Goal: Task Accomplishment & Management: Manage account settings

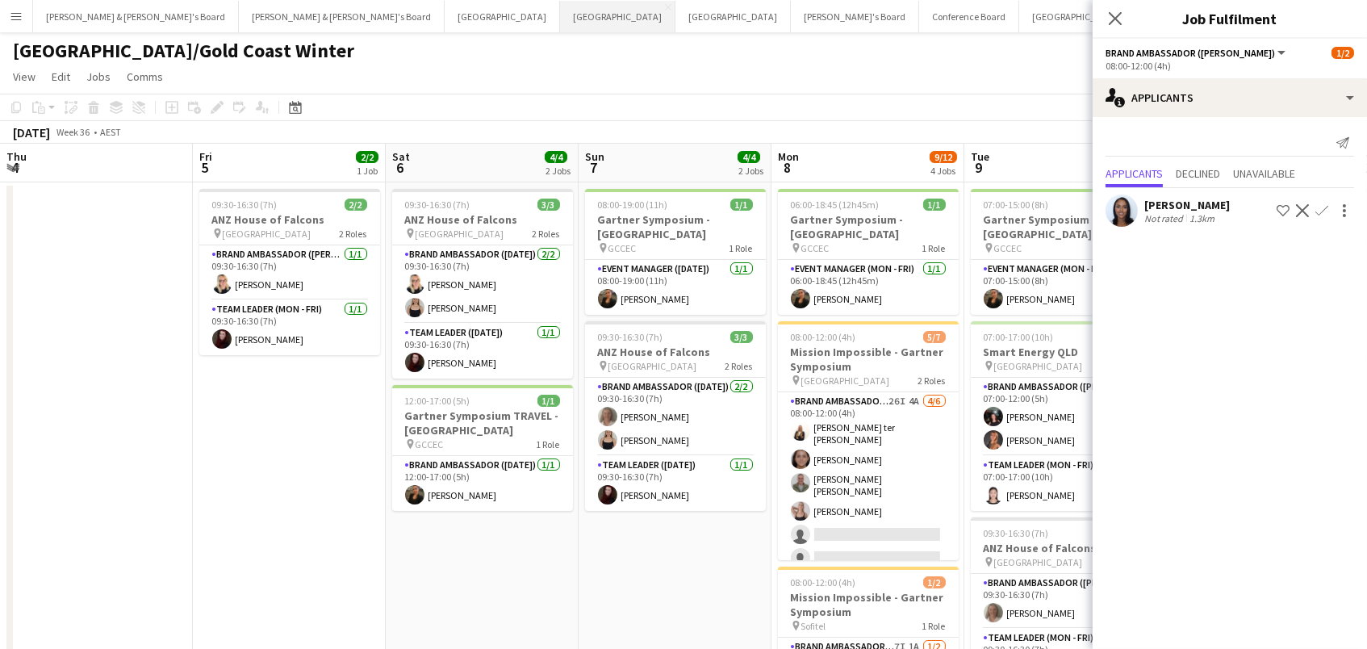
scroll to position [0, 520]
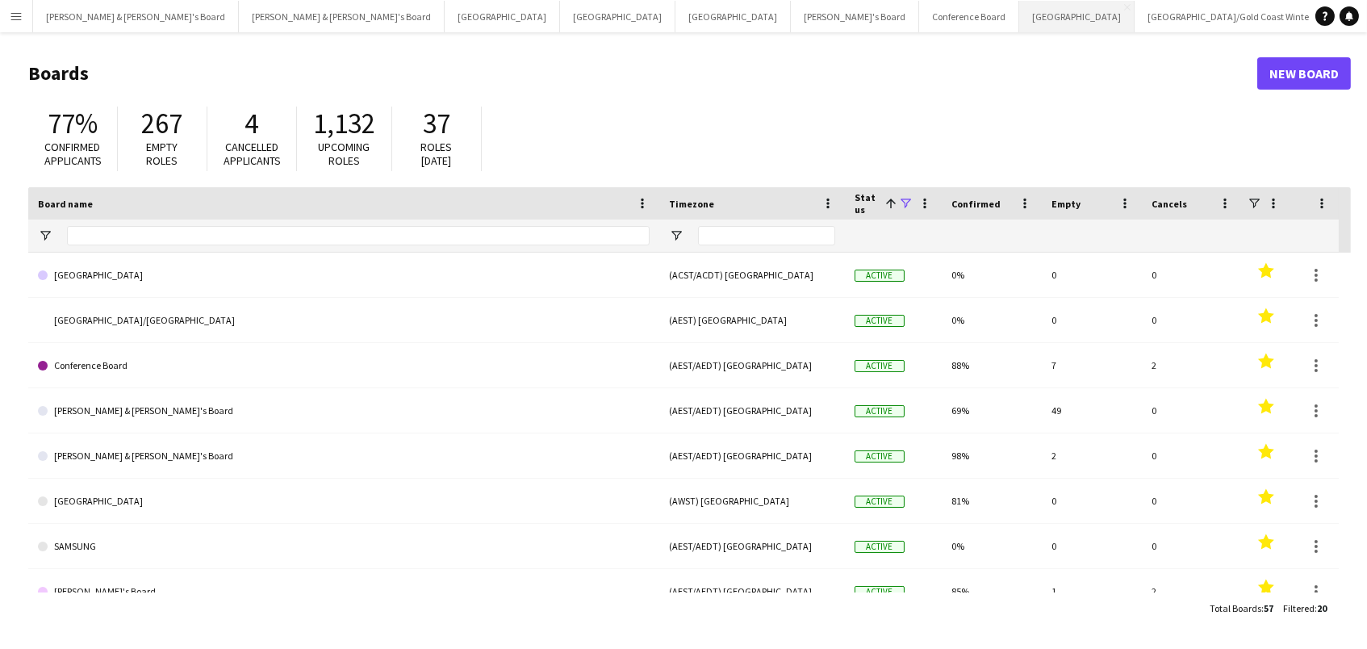
click at [1019, 14] on button "Sydney Close" at bounding box center [1076, 16] width 115 height 31
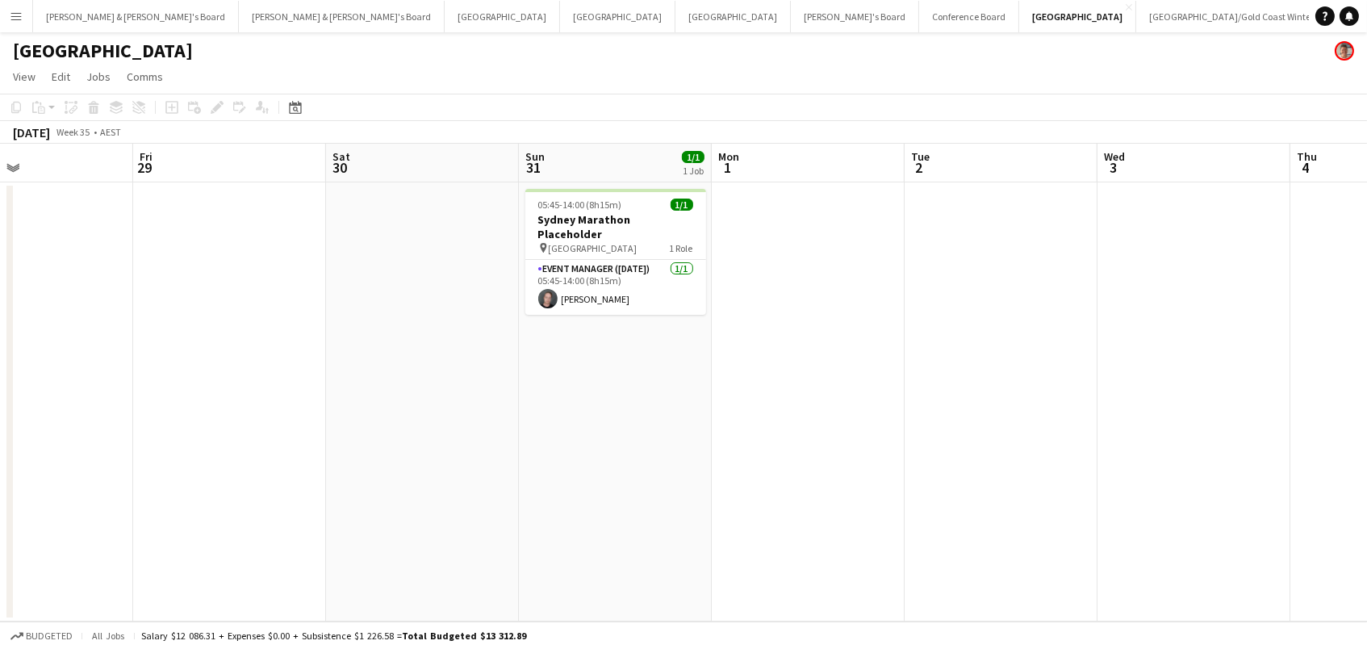
scroll to position [0, 566]
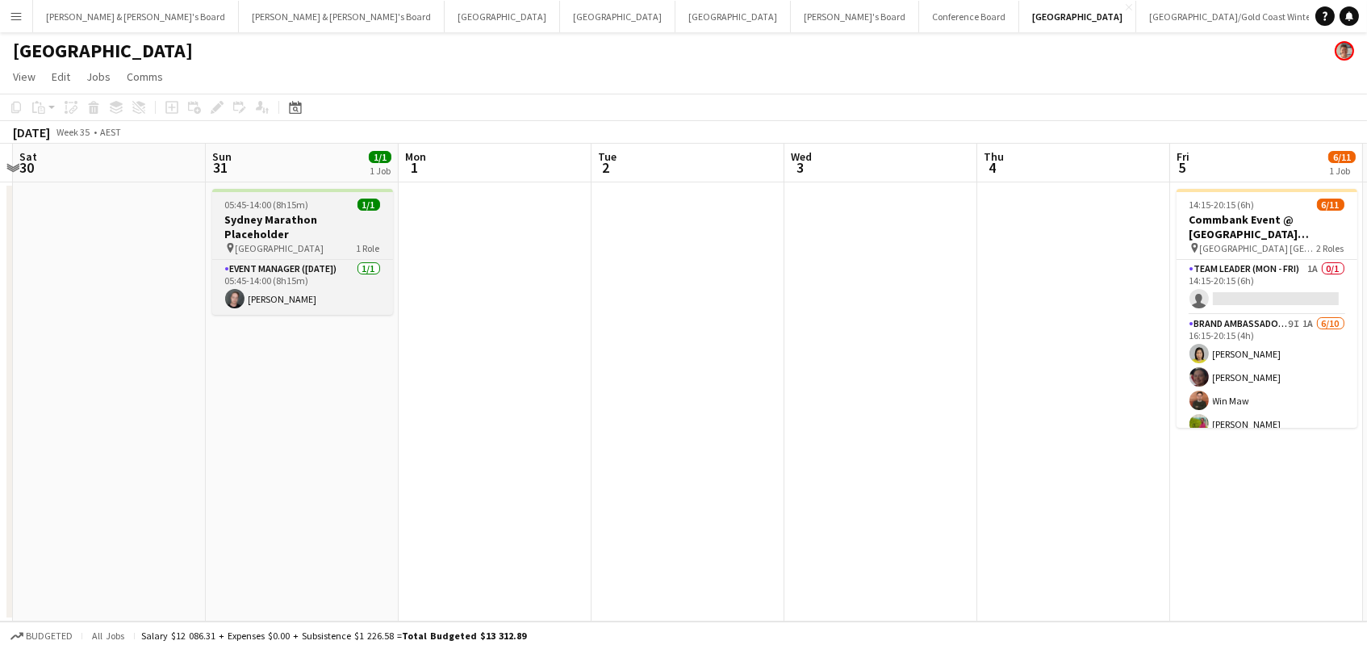
click at [264, 217] on h3 "Sydney Marathon Placeholder" at bounding box center [302, 226] width 181 height 29
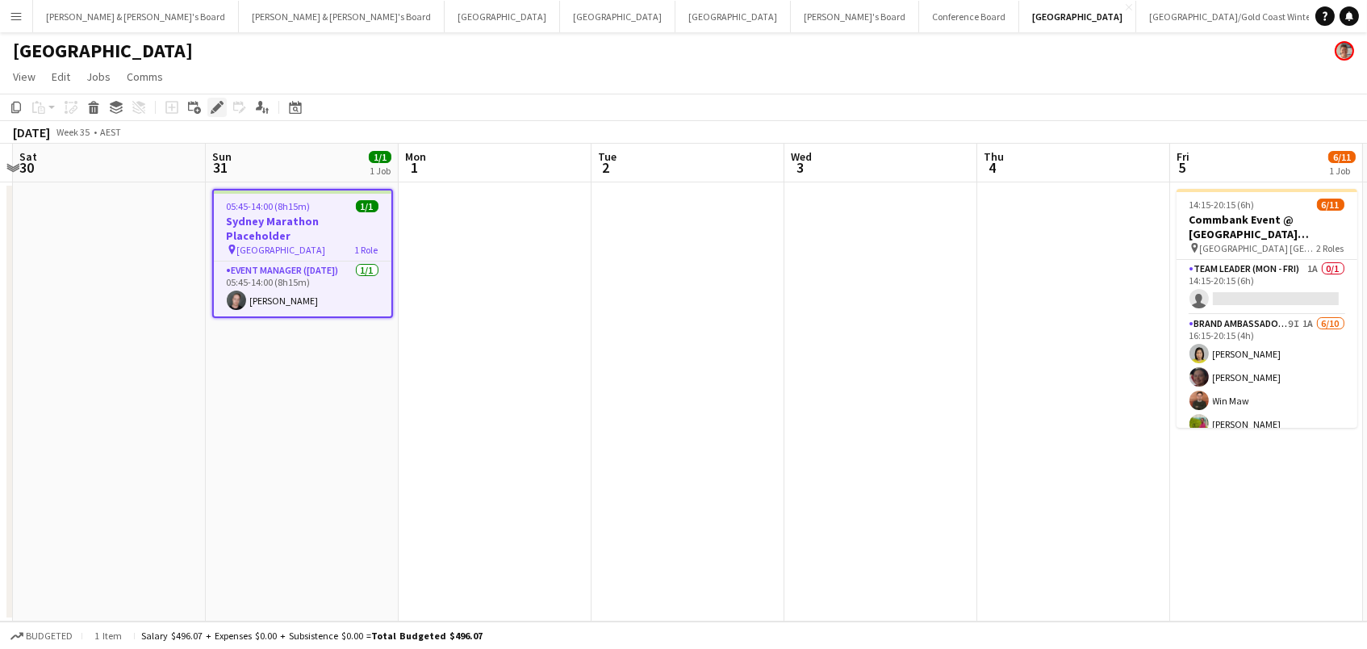
click at [213, 105] on icon "Edit" at bounding box center [217, 107] width 13 height 13
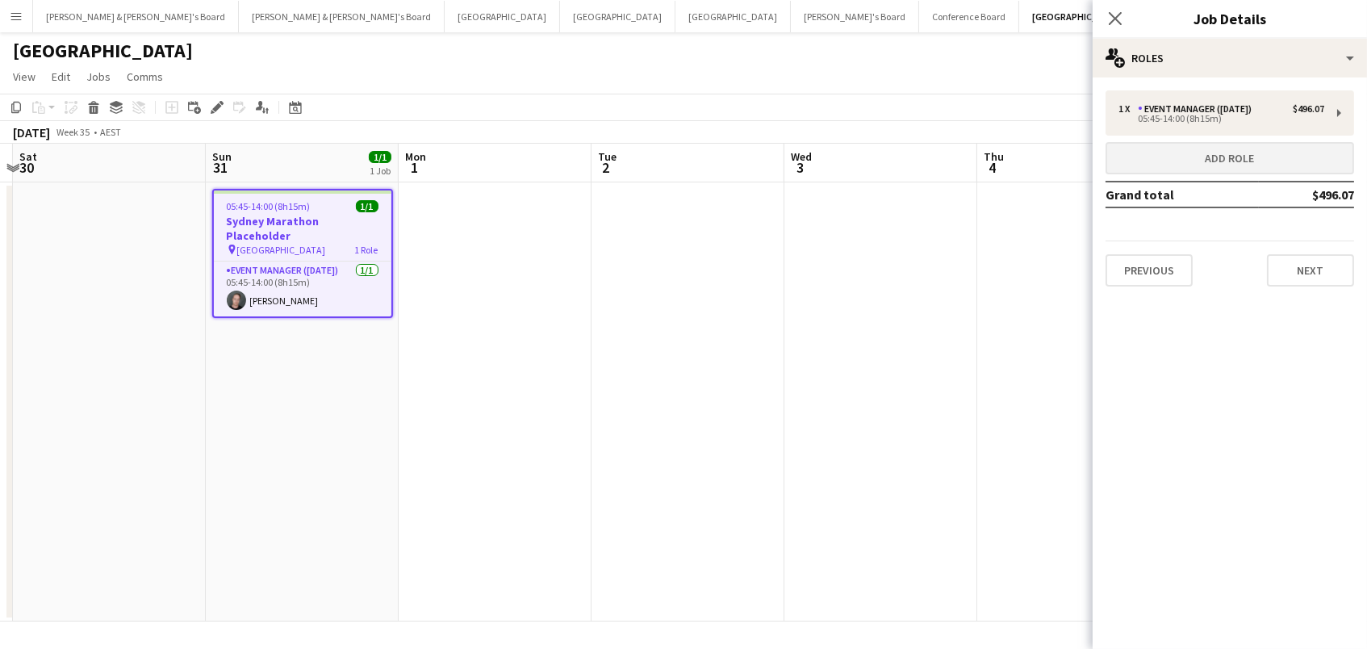
click at [1147, 157] on button "Add role" at bounding box center [1229, 158] width 249 height 32
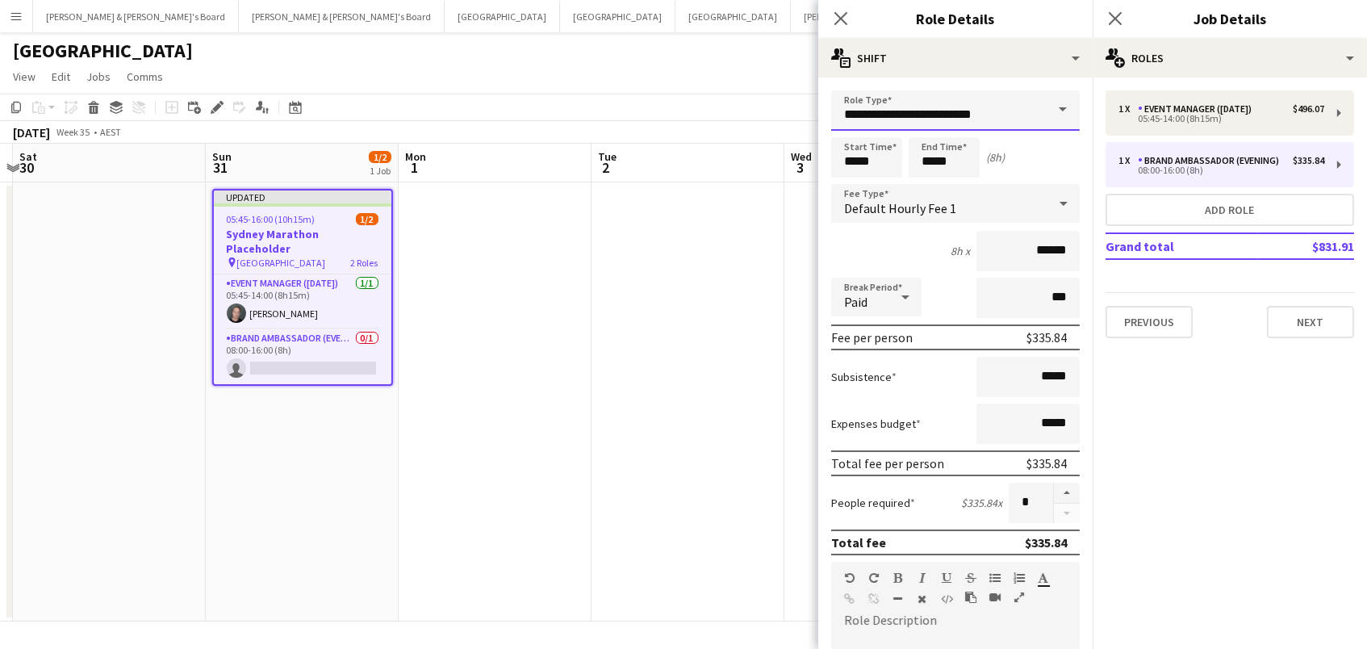
click at [928, 119] on input "**********" at bounding box center [955, 110] width 249 height 40
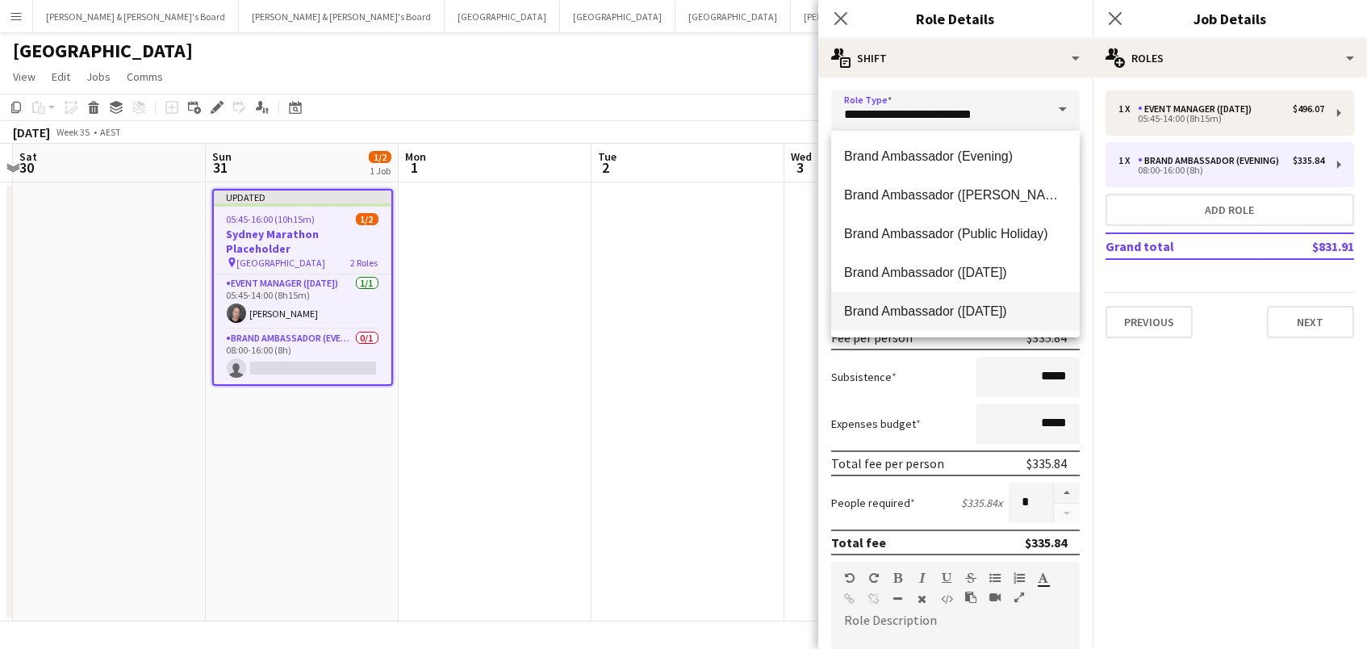
click at [904, 303] on span "Brand Ambassador ([DATE])" at bounding box center [955, 310] width 223 height 15
type input "**********"
type input "******"
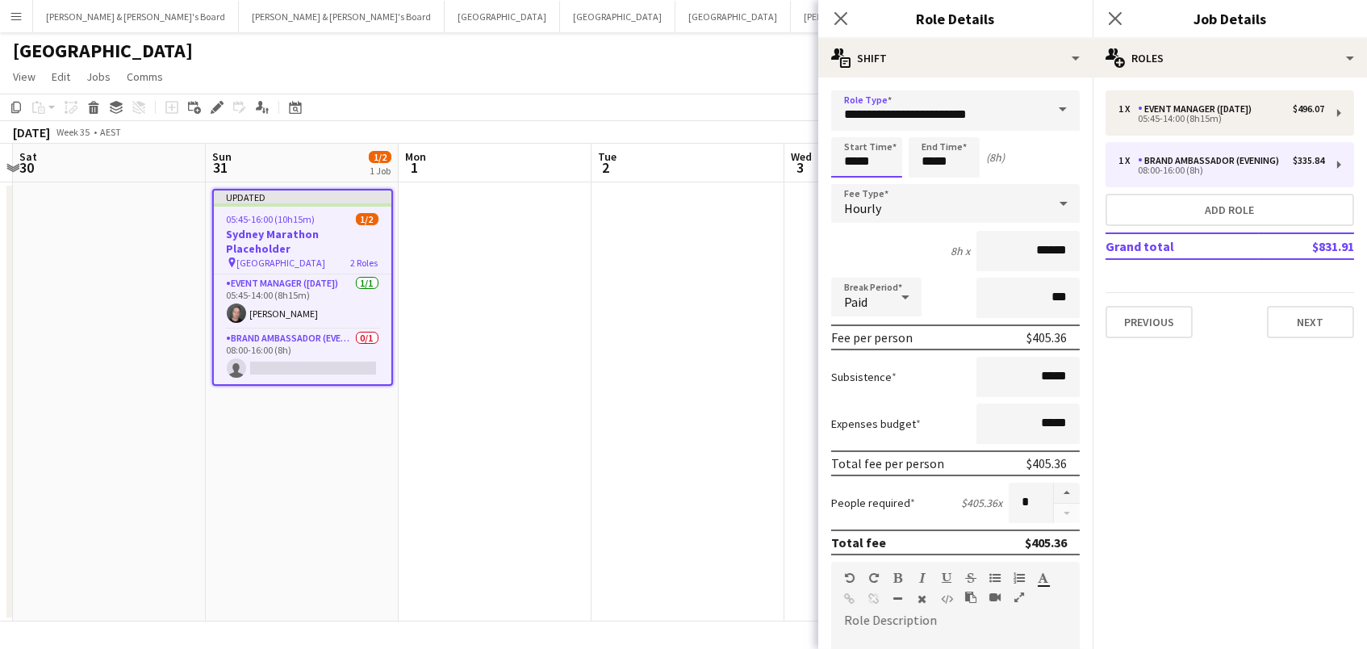
click at [868, 161] on input "*****" at bounding box center [866, 157] width 71 height 40
click at [850, 186] on div at bounding box center [850, 186] width 32 height 16
click at [891, 186] on div at bounding box center [883, 186] width 32 height 16
type input "*****"
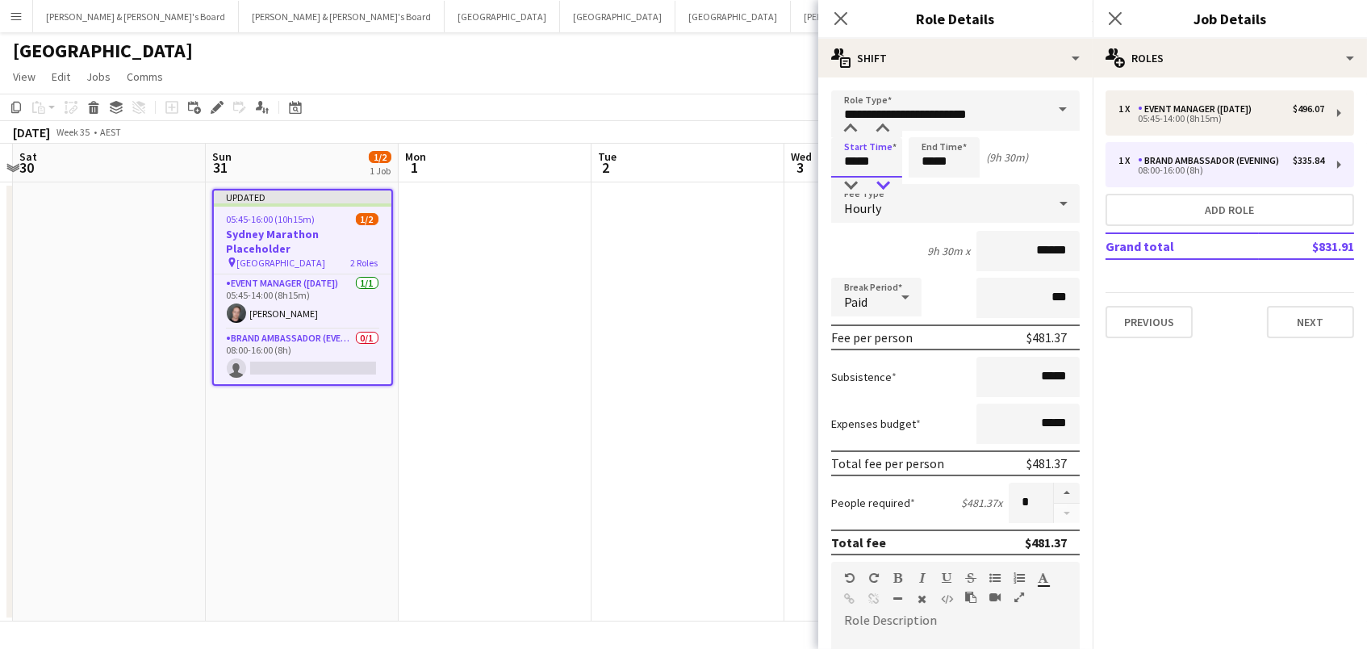
click at [891, 186] on div at bounding box center [883, 186] width 32 height 16
click at [955, 158] on input "*****" at bounding box center [944, 157] width 71 height 40
click at [929, 187] on div at bounding box center [928, 186] width 32 height 16
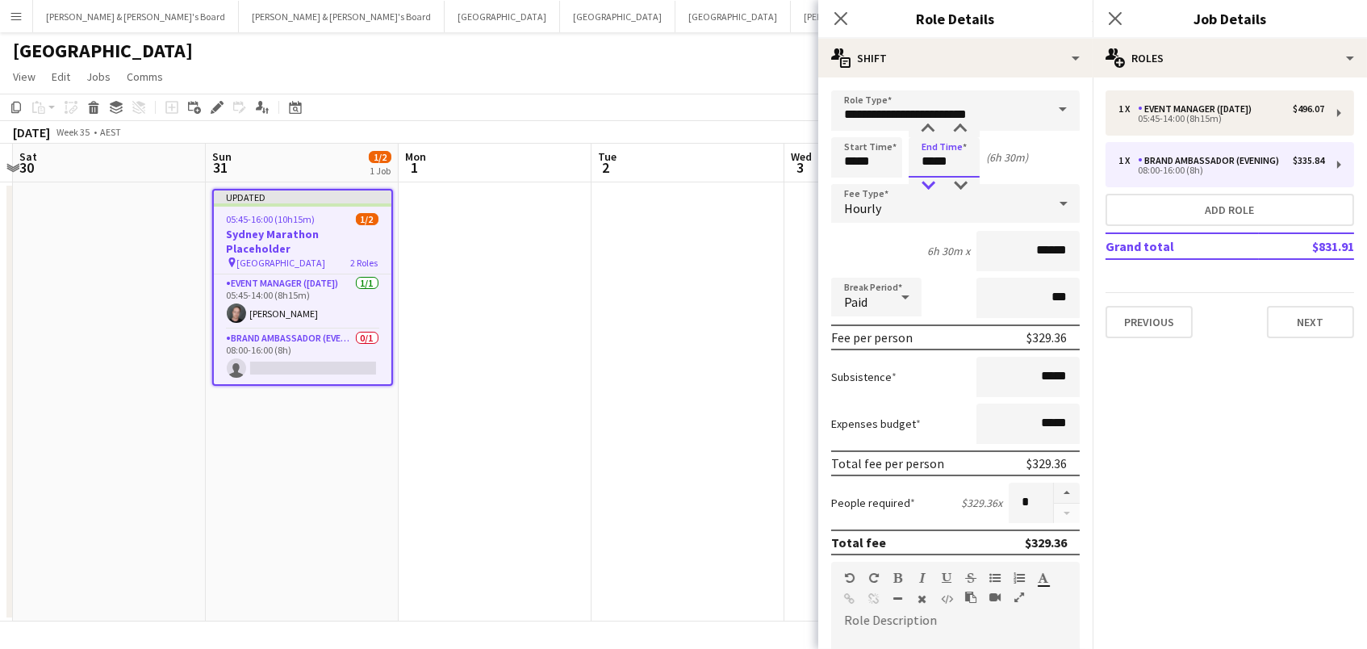
type input "*****"
click at [929, 187] on div at bounding box center [928, 186] width 32 height 16
click at [638, 327] on app-date-cell at bounding box center [687, 401] width 193 height 439
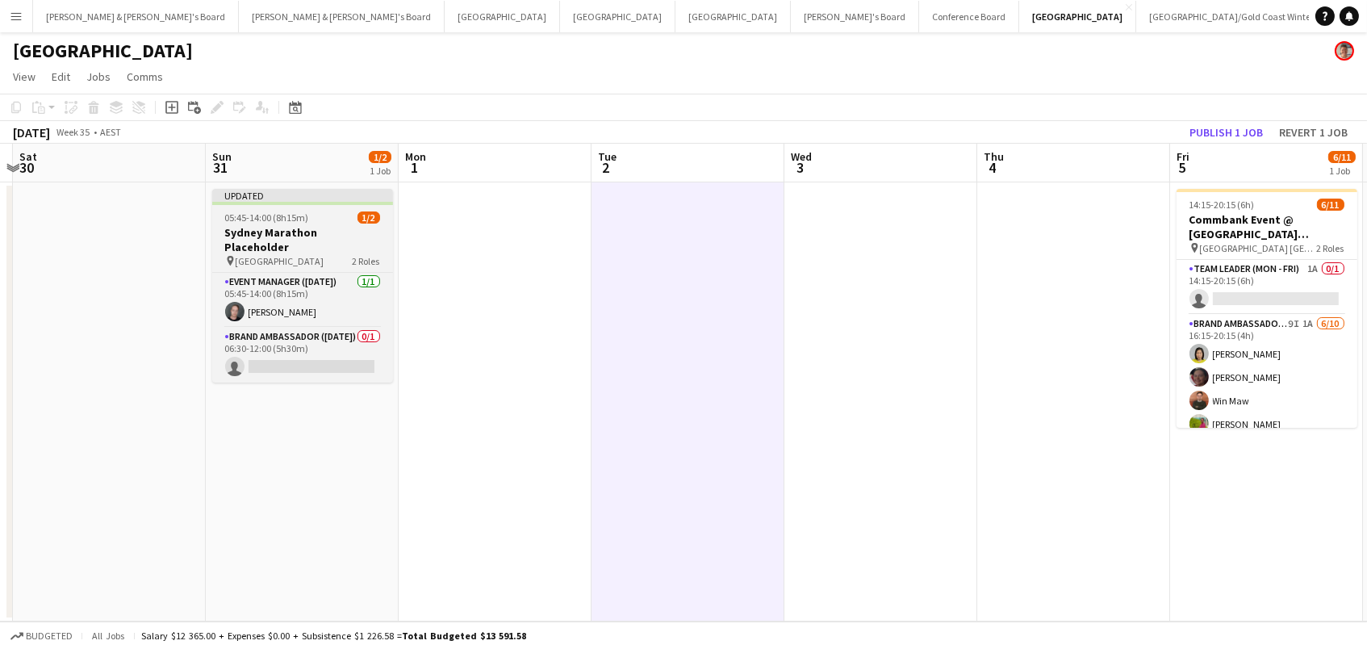
scroll to position [0, 565]
click at [289, 200] on div "Updated" at bounding box center [303, 195] width 181 height 13
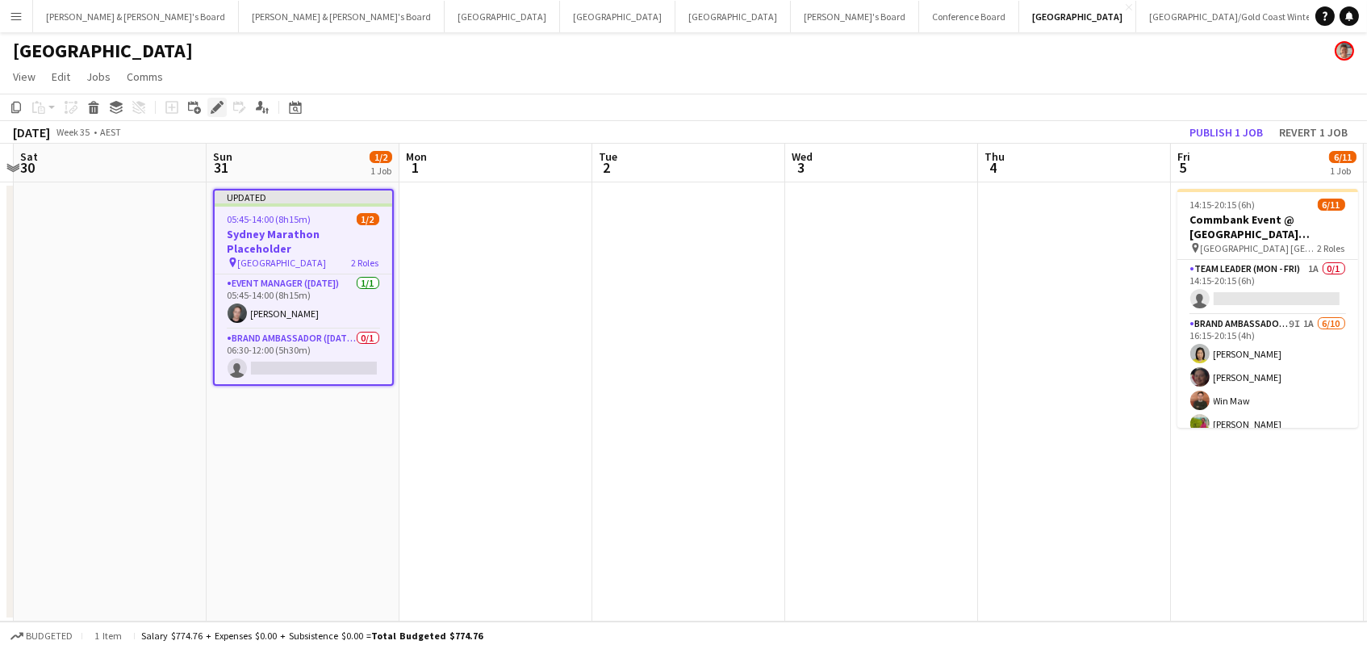
click at [216, 105] on icon at bounding box center [216, 107] width 9 height 9
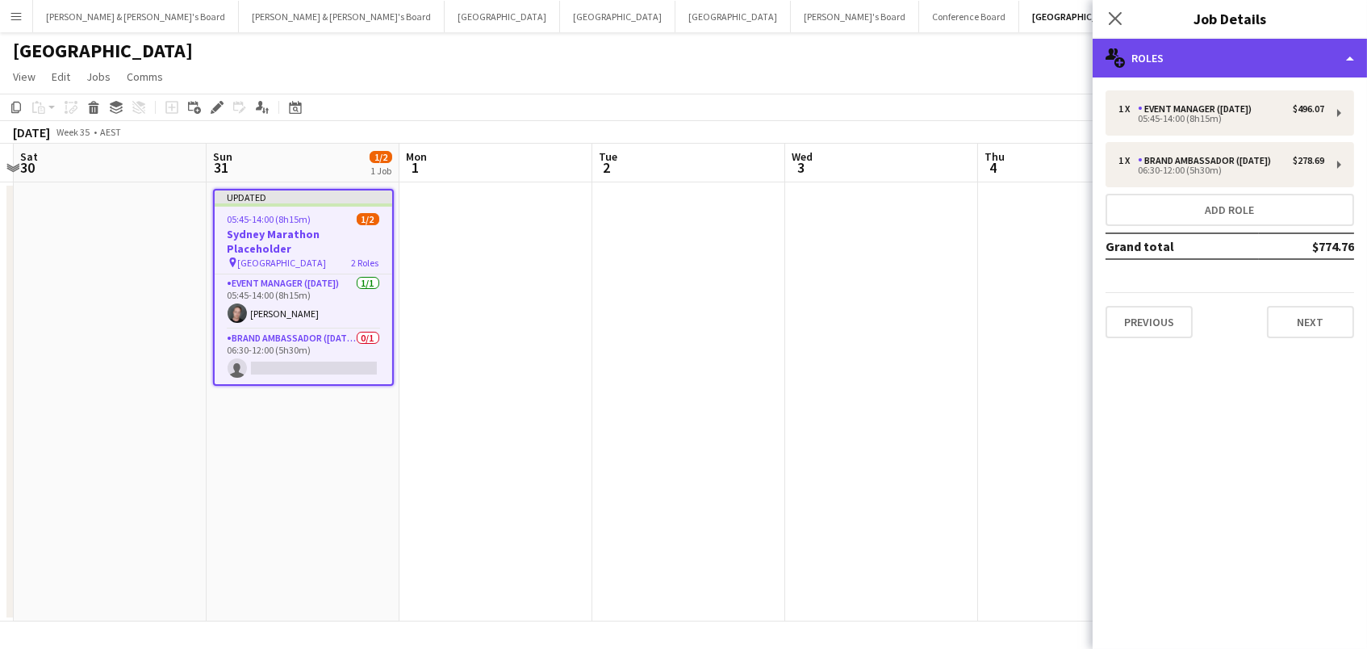
click at [1190, 52] on div "multiple-users-add Roles" at bounding box center [1229, 58] width 274 height 39
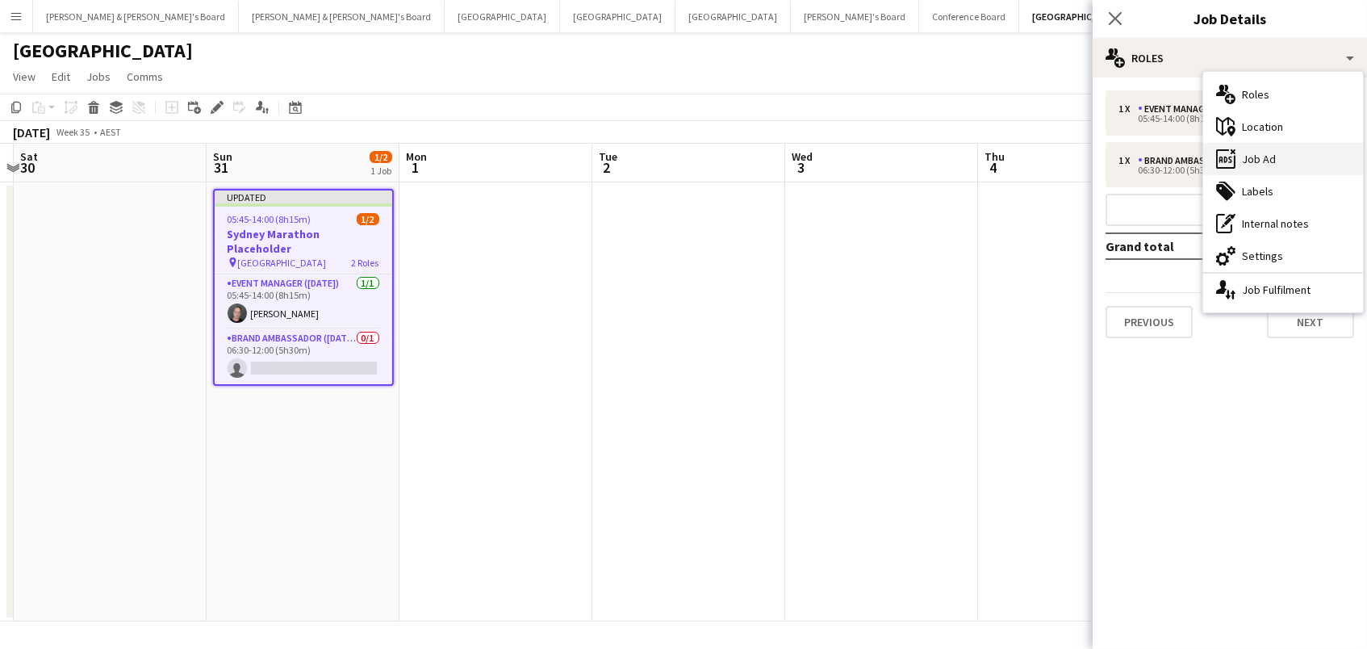
click at [1249, 155] on div "ads-window Job Ad" at bounding box center [1283, 159] width 160 height 32
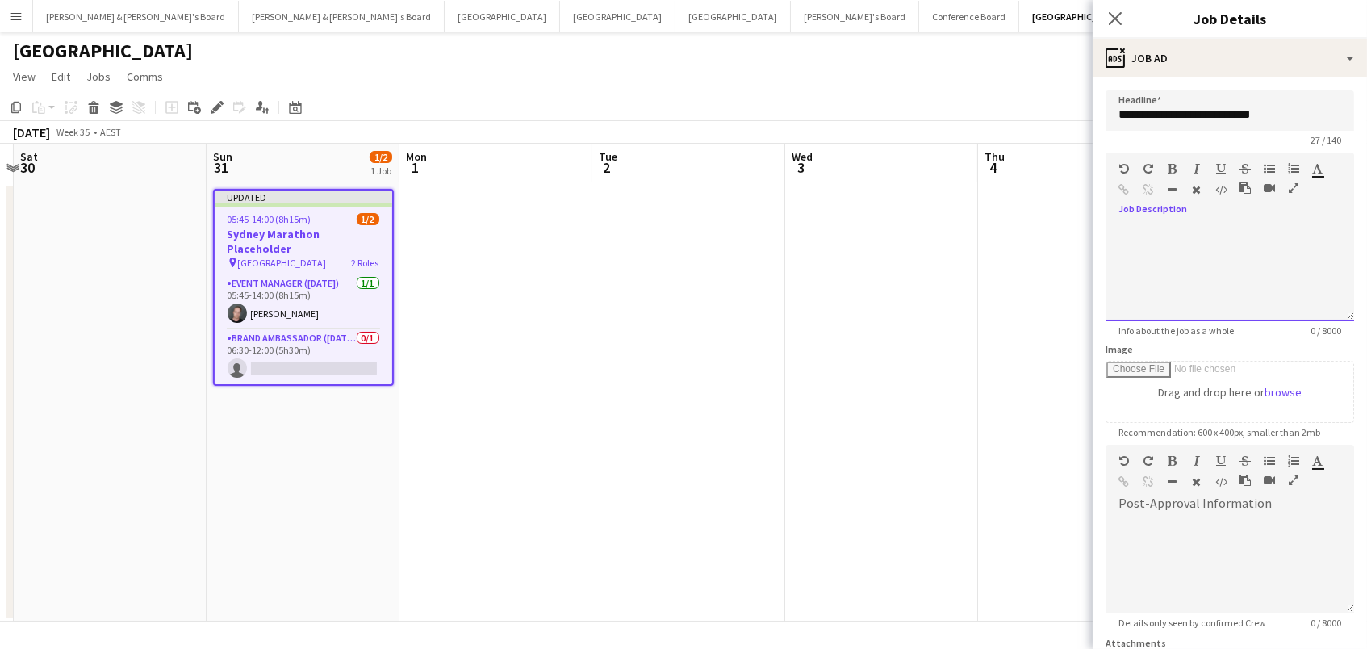
click at [1217, 249] on div at bounding box center [1229, 272] width 249 height 97
click at [1126, 232] on div "**********" at bounding box center [1229, 272] width 249 height 97
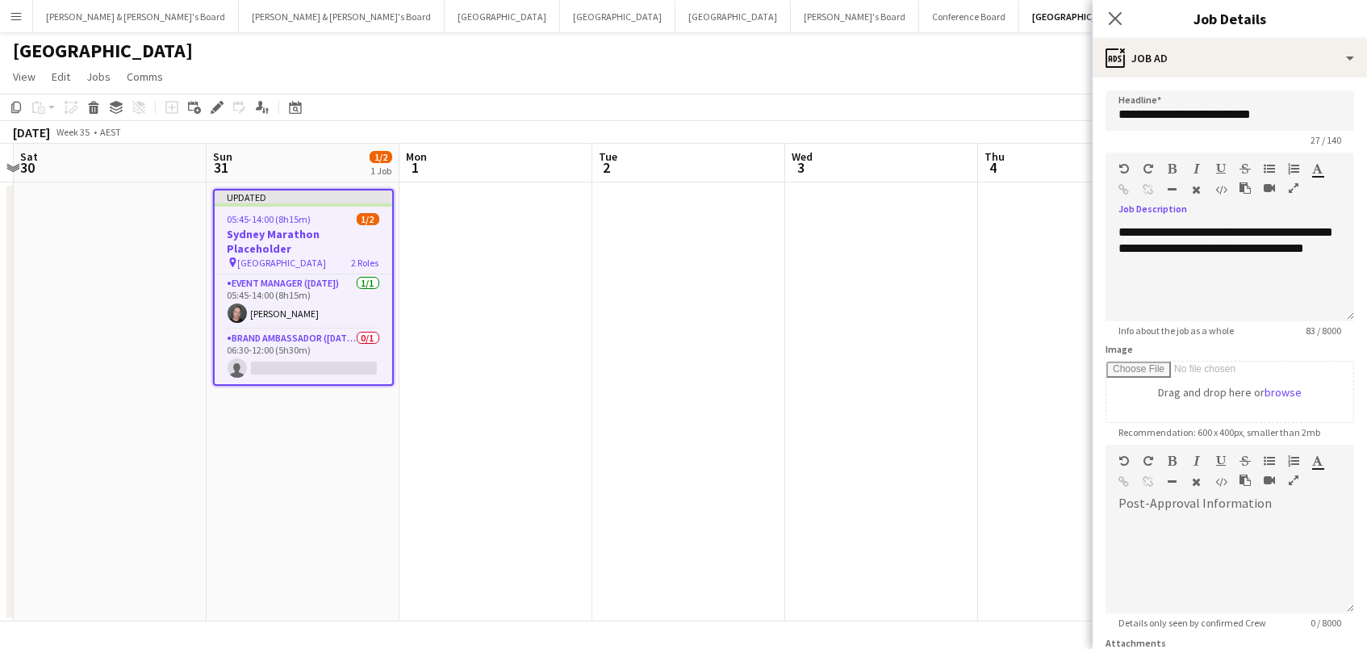
click at [1009, 411] on app-date-cell at bounding box center [1074, 401] width 193 height 439
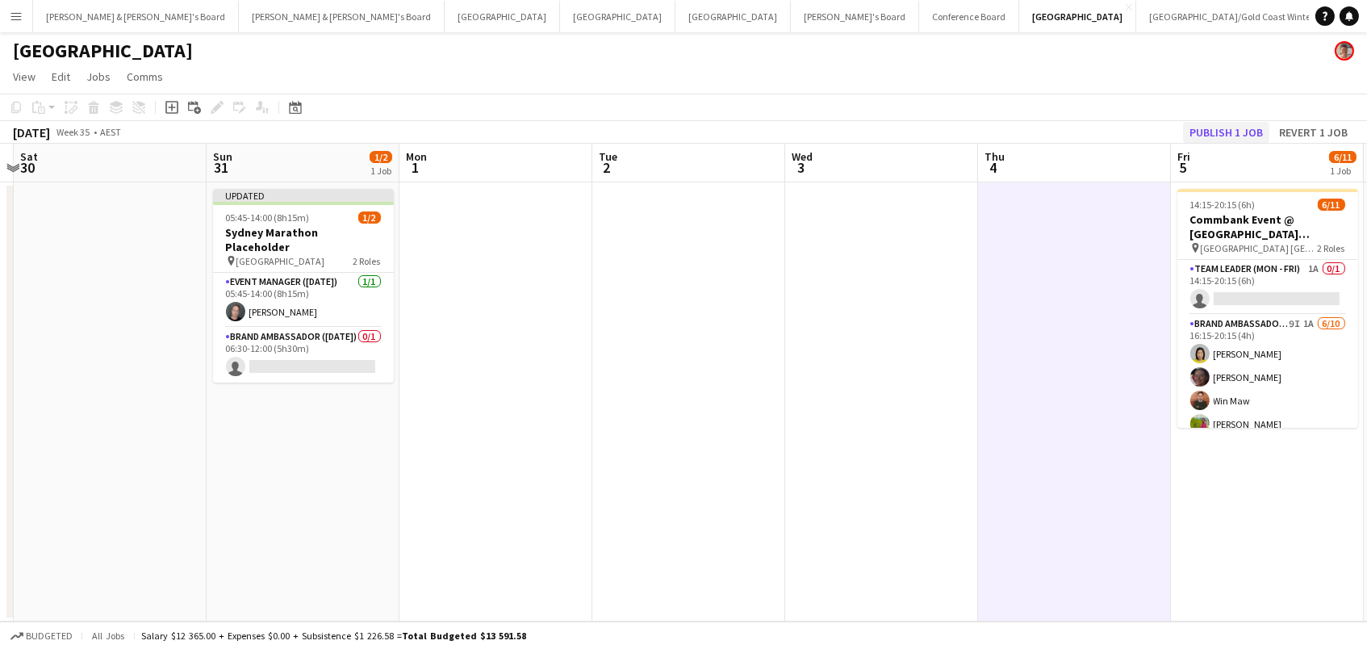
click at [1233, 139] on button "Publish 1 job" at bounding box center [1226, 132] width 86 height 21
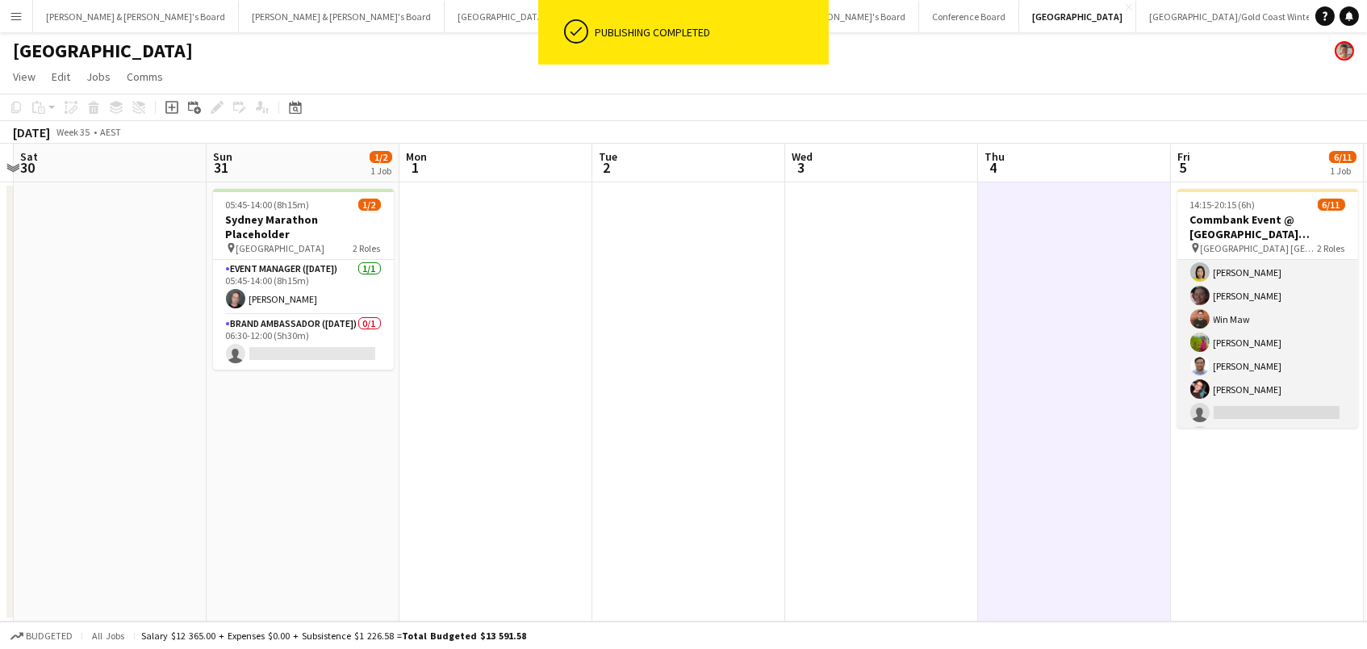
scroll to position [85, 0]
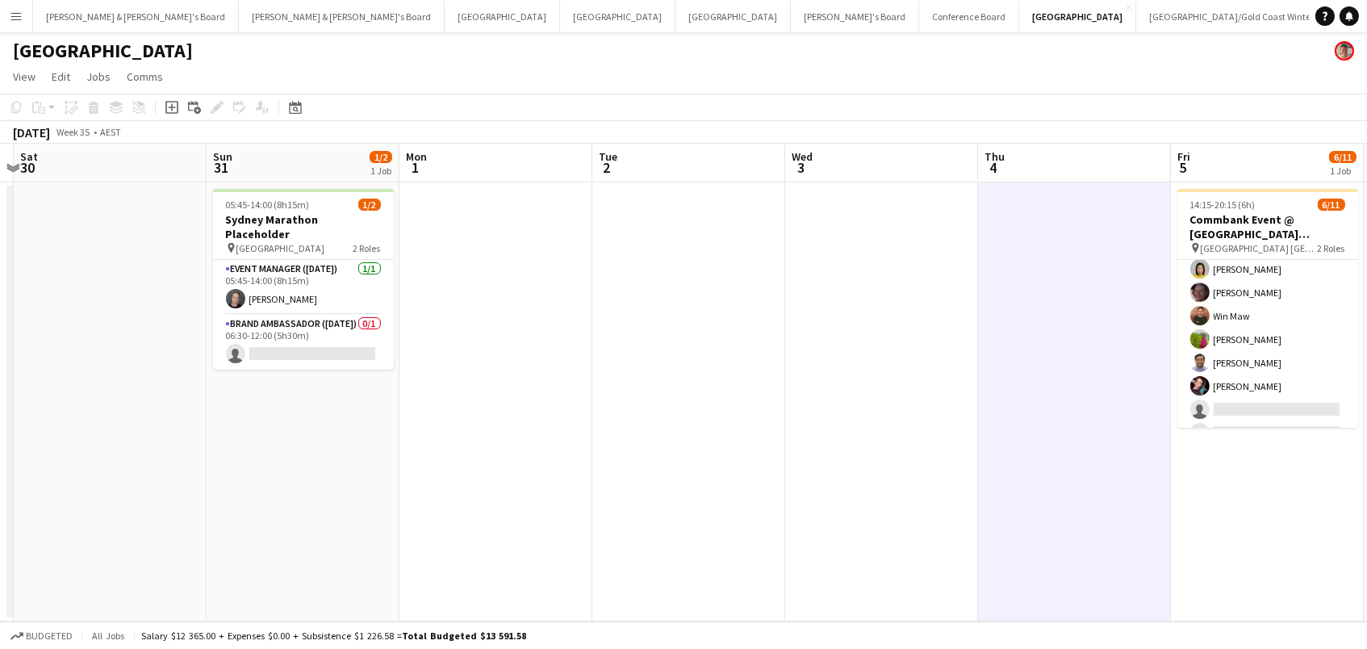
click at [13, 4] on button "Menu" at bounding box center [16, 16] width 32 height 32
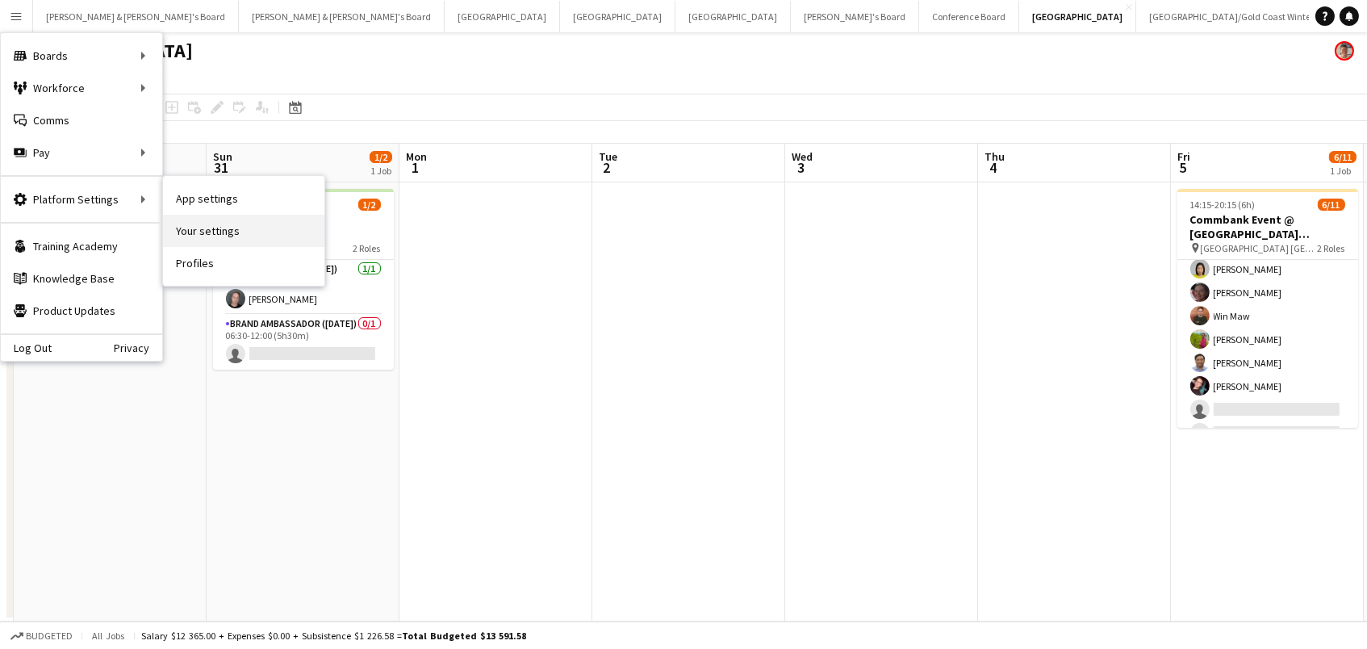
click at [240, 223] on link "Your settings" at bounding box center [243, 231] width 161 height 32
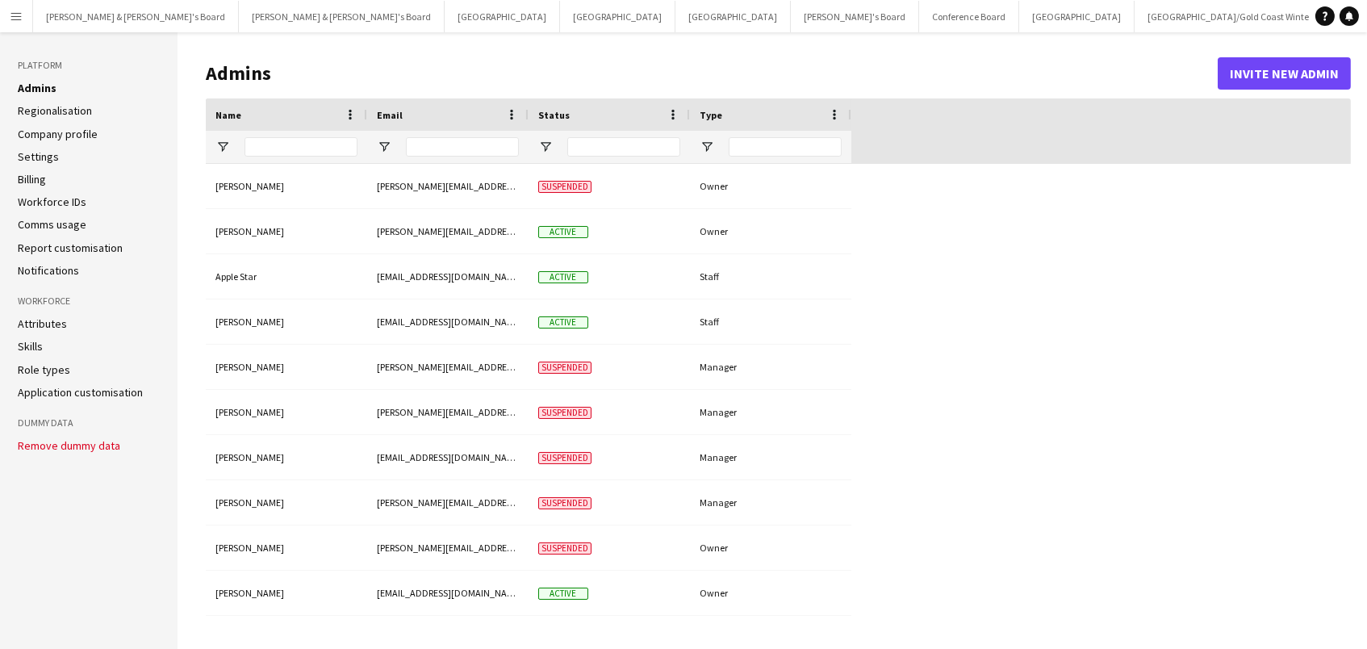
type input "**********"
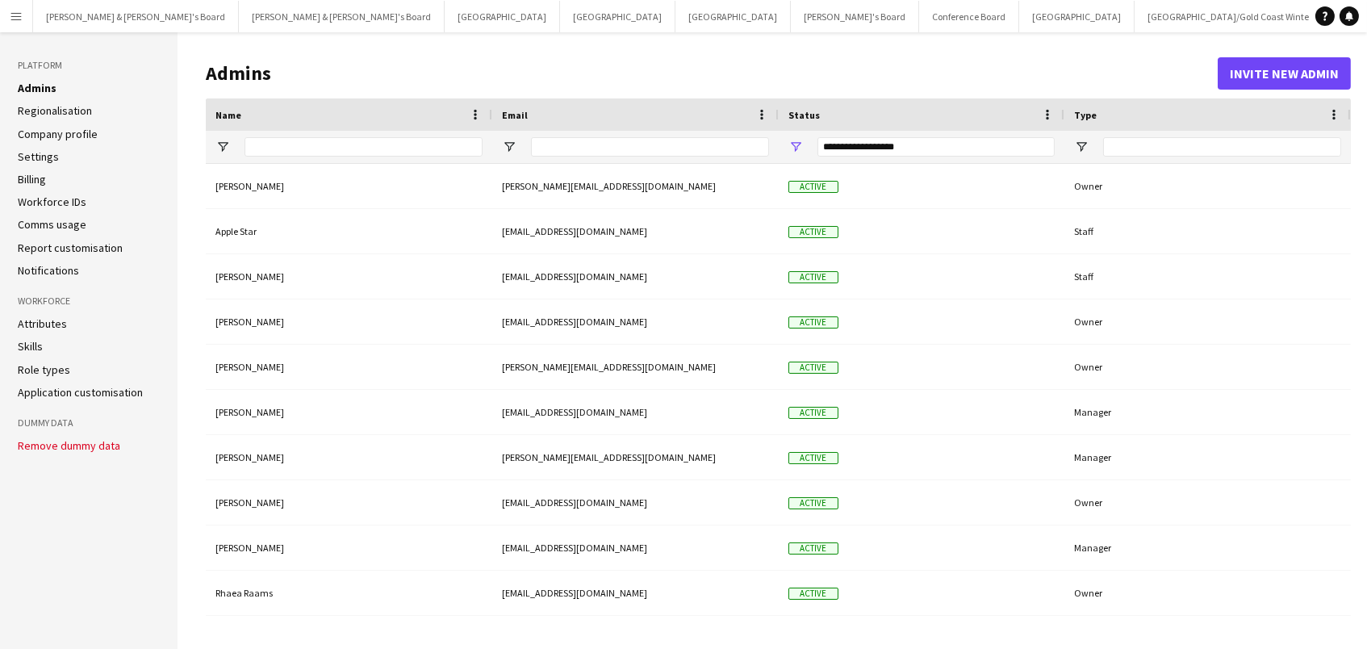
click at [40, 340] on link "Skills" at bounding box center [30, 346] width 25 height 15
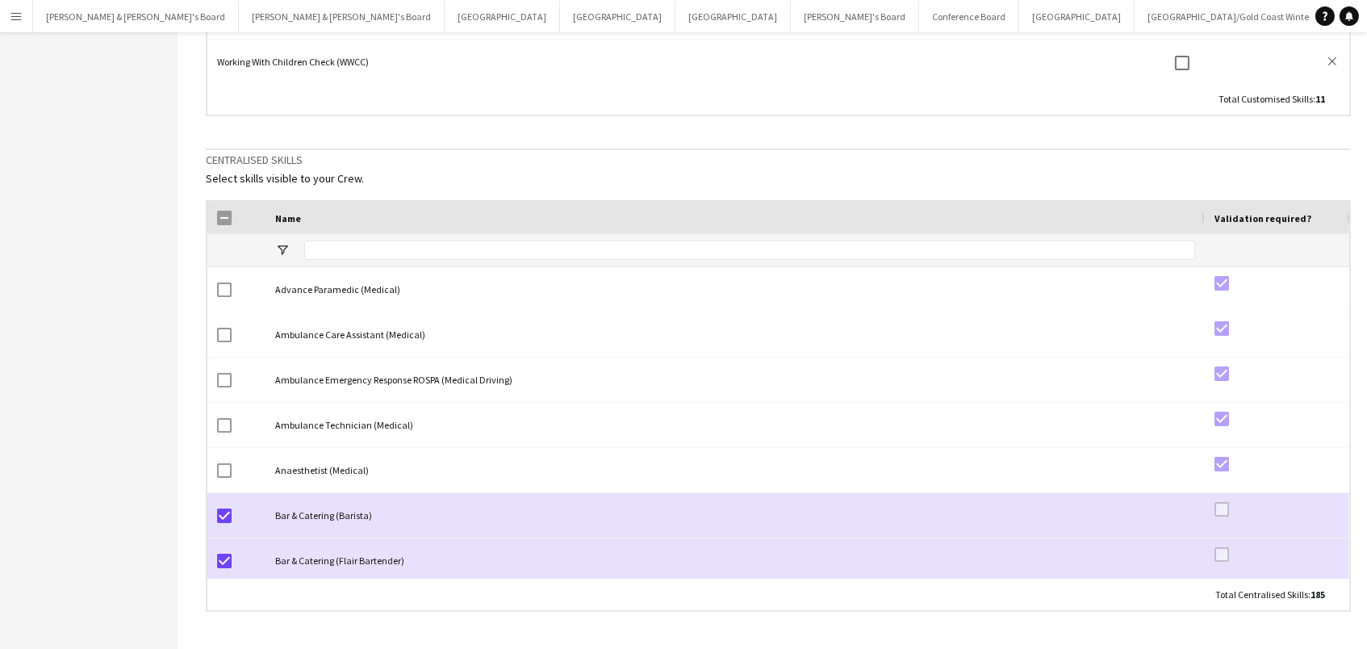
scroll to position [432, 0]
drag, startPoint x: 314, startPoint y: 249, endPoint x: 314, endPoint y: 237, distance: 12.1
click at [314, 249] on input "Name Filter Input" at bounding box center [749, 250] width 891 height 19
click at [379, 193] on div "If your company has any specialist skills that are not already part of Liveforc…" at bounding box center [778, 134] width 1145 height 955
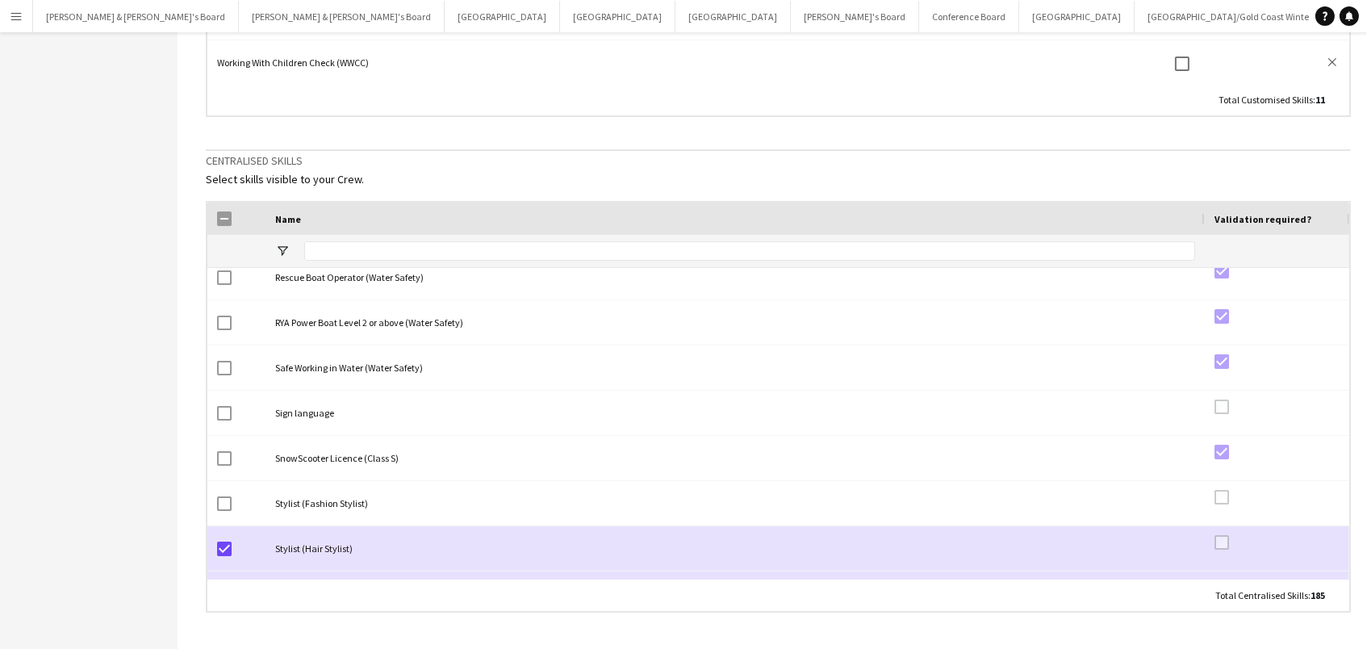
scroll to position [0, 0]
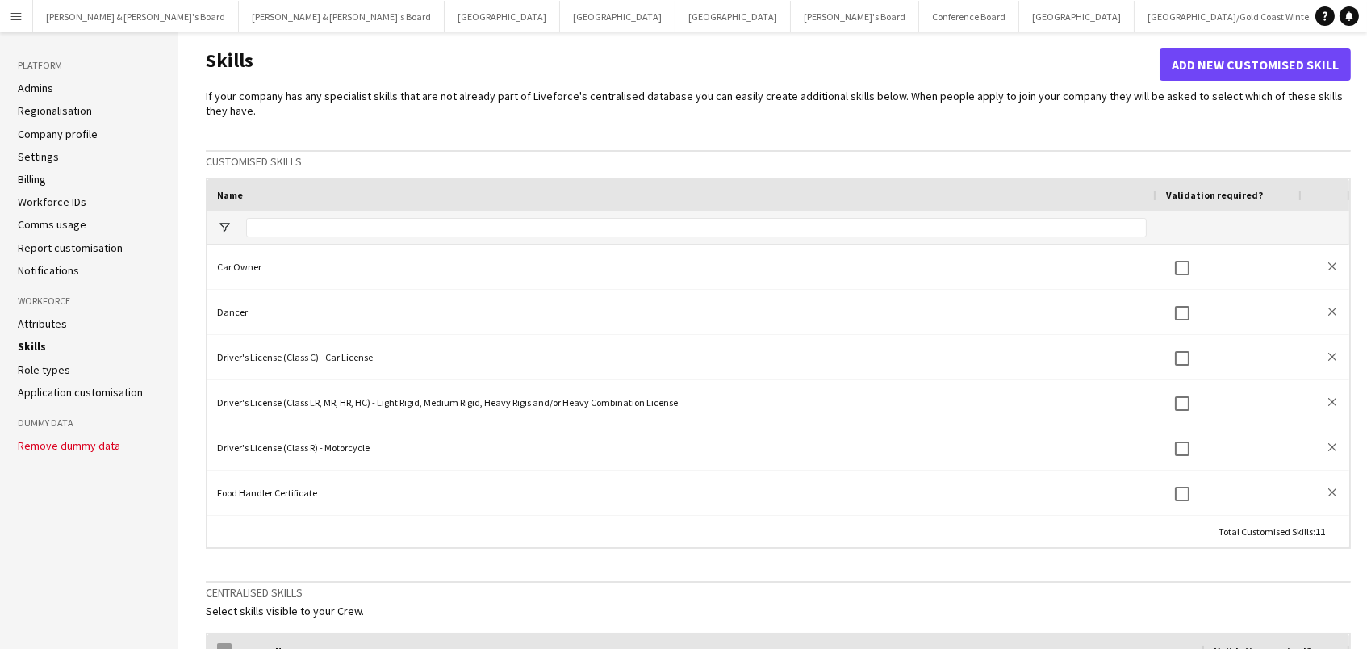
click at [1200, 63] on button "Add new customised skill" at bounding box center [1254, 64] width 191 height 32
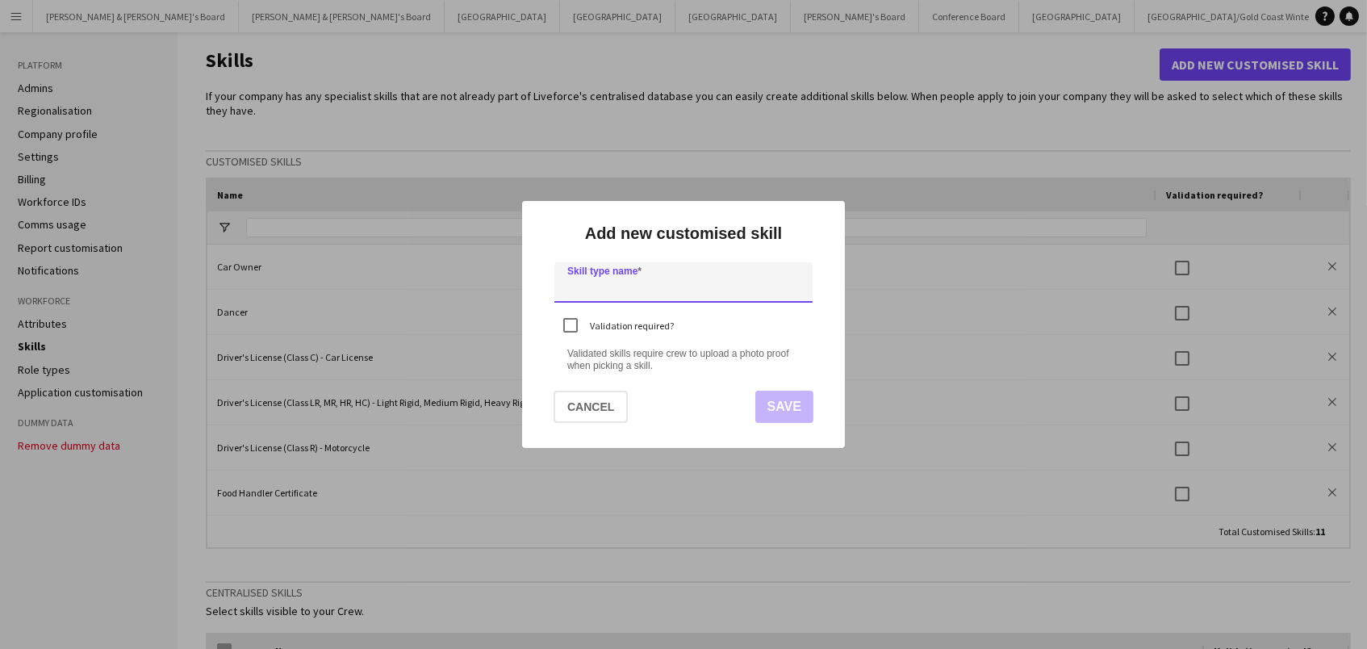
paste input "**********"
type input "**********"
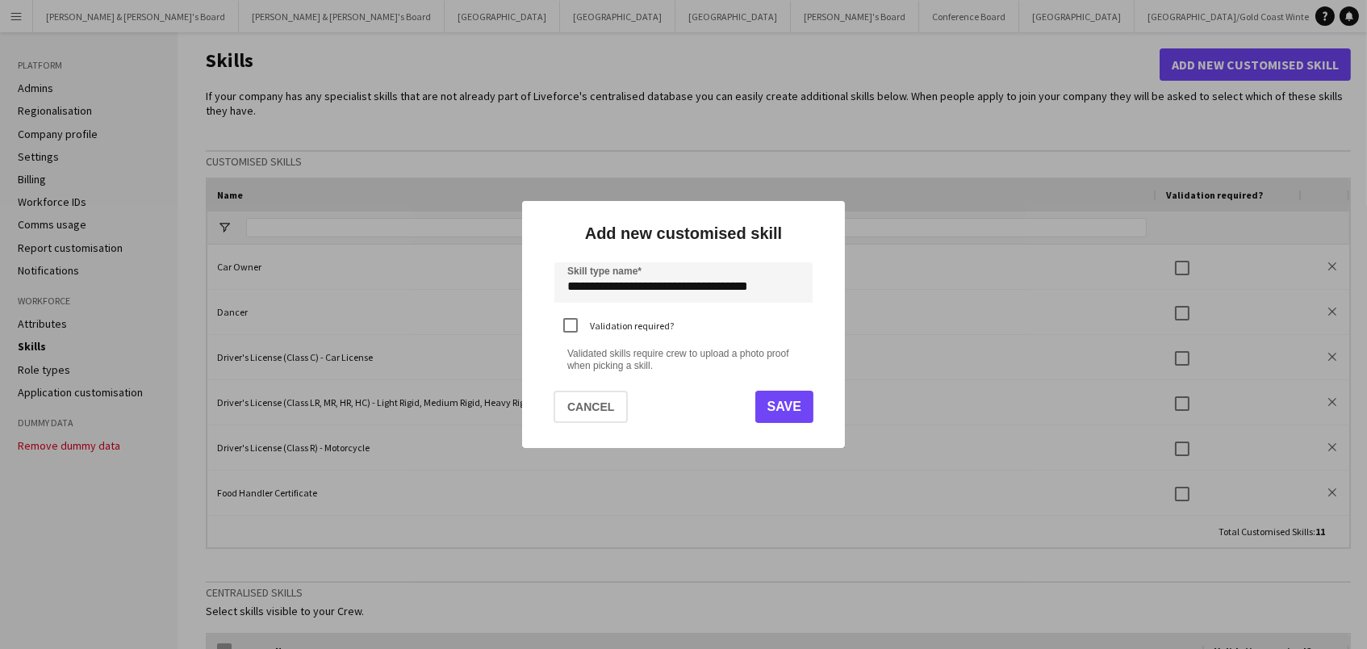
click at [786, 403] on button "Save" at bounding box center [784, 407] width 58 height 32
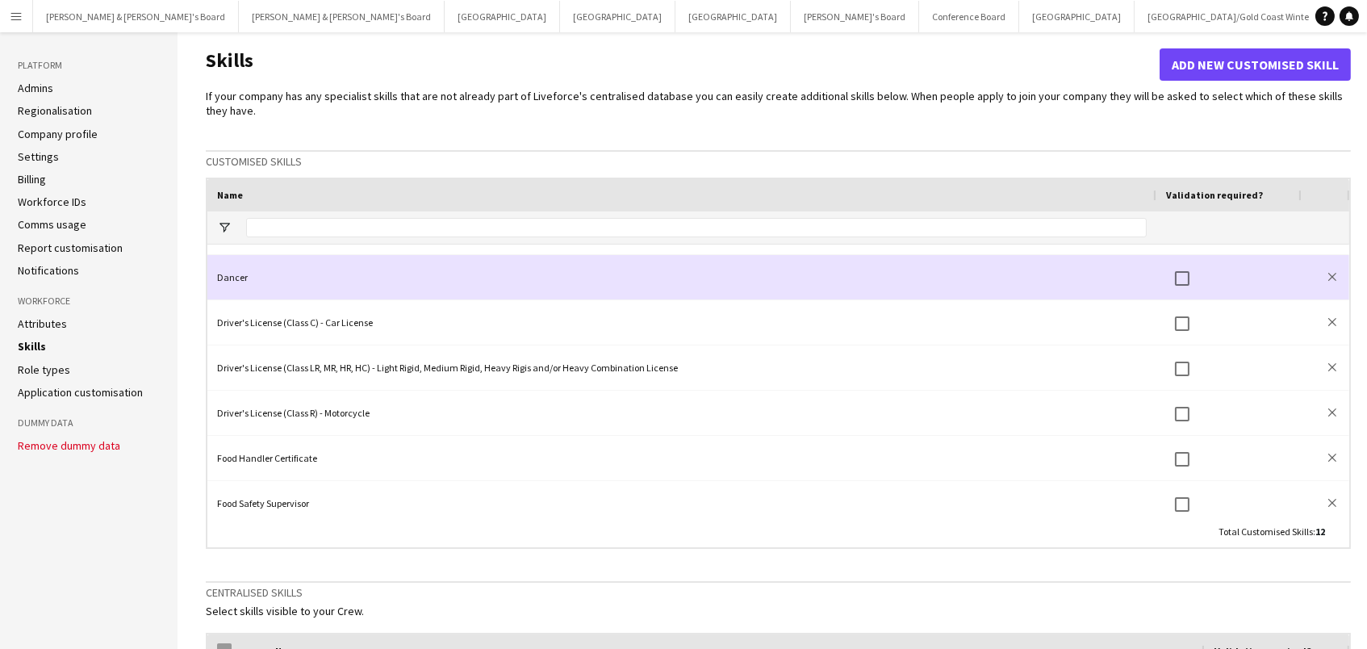
scroll to position [58, 0]
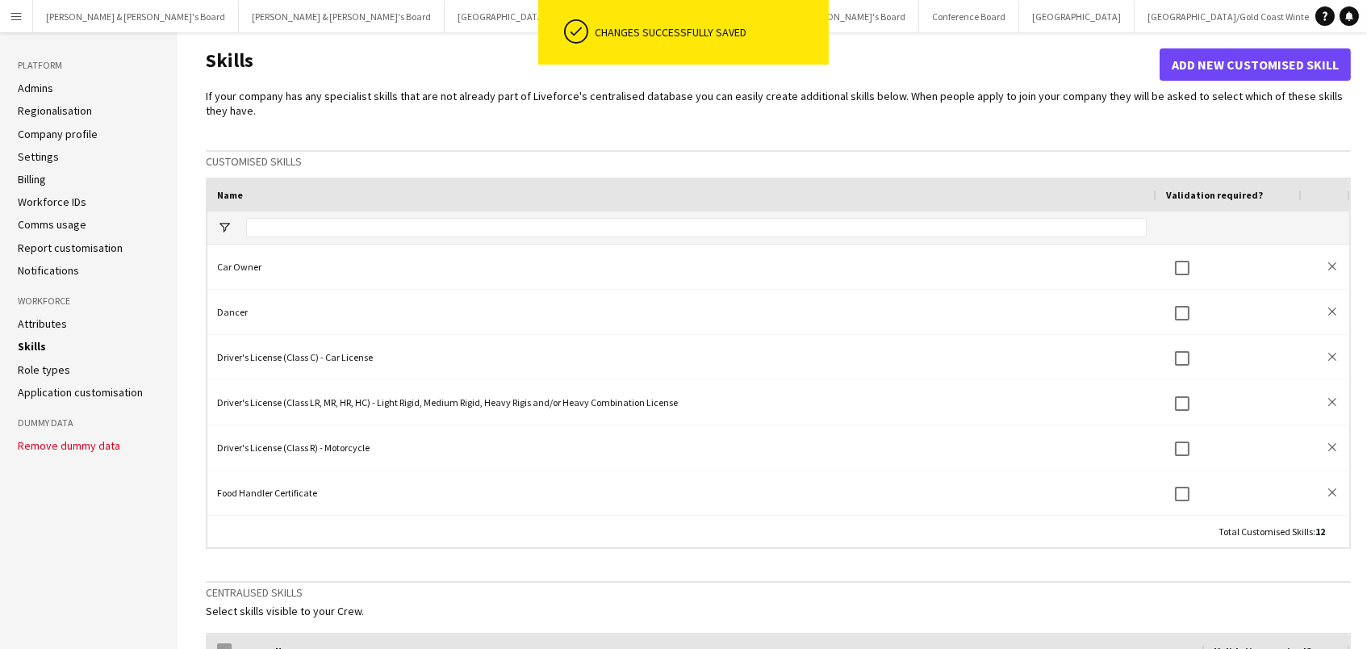
click at [1030, 136] on div "If your company has any specialist skills that are not already part of Liveforc…" at bounding box center [778, 566] width 1145 height 955
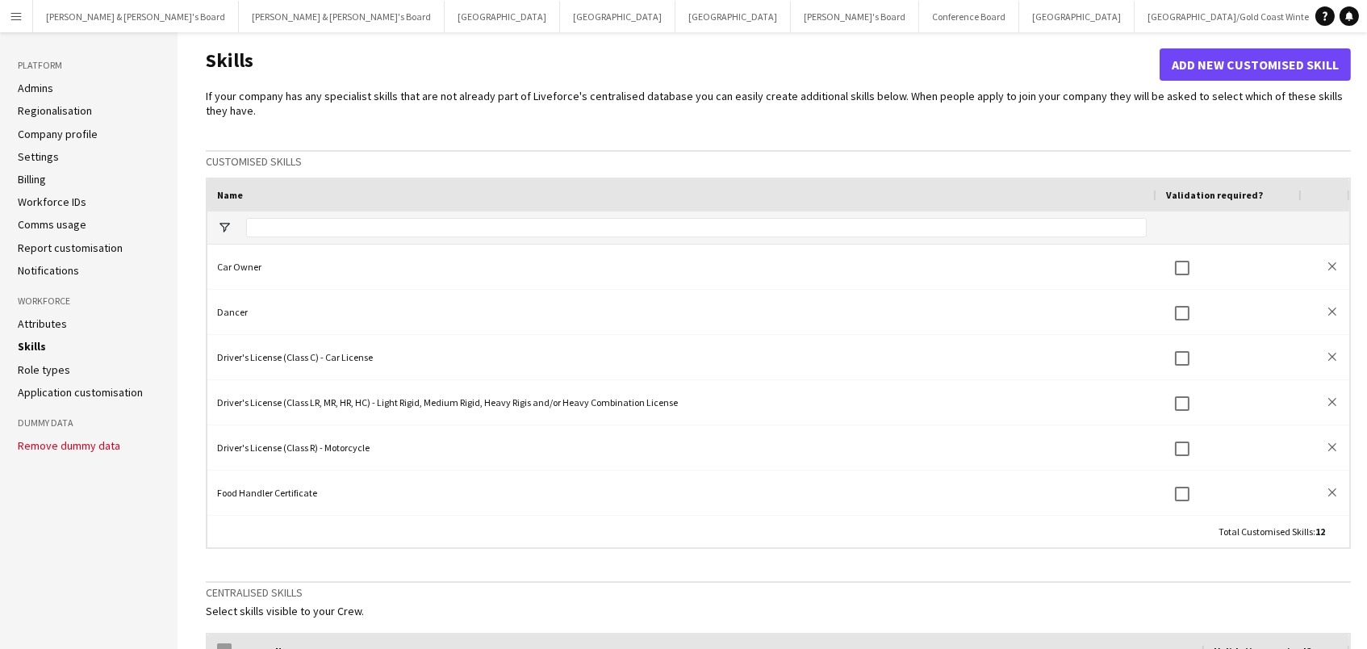
click at [1326, 10] on button "[PERSON_NAME]'s Board Close" at bounding box center [1390, 16] width 128 height 31
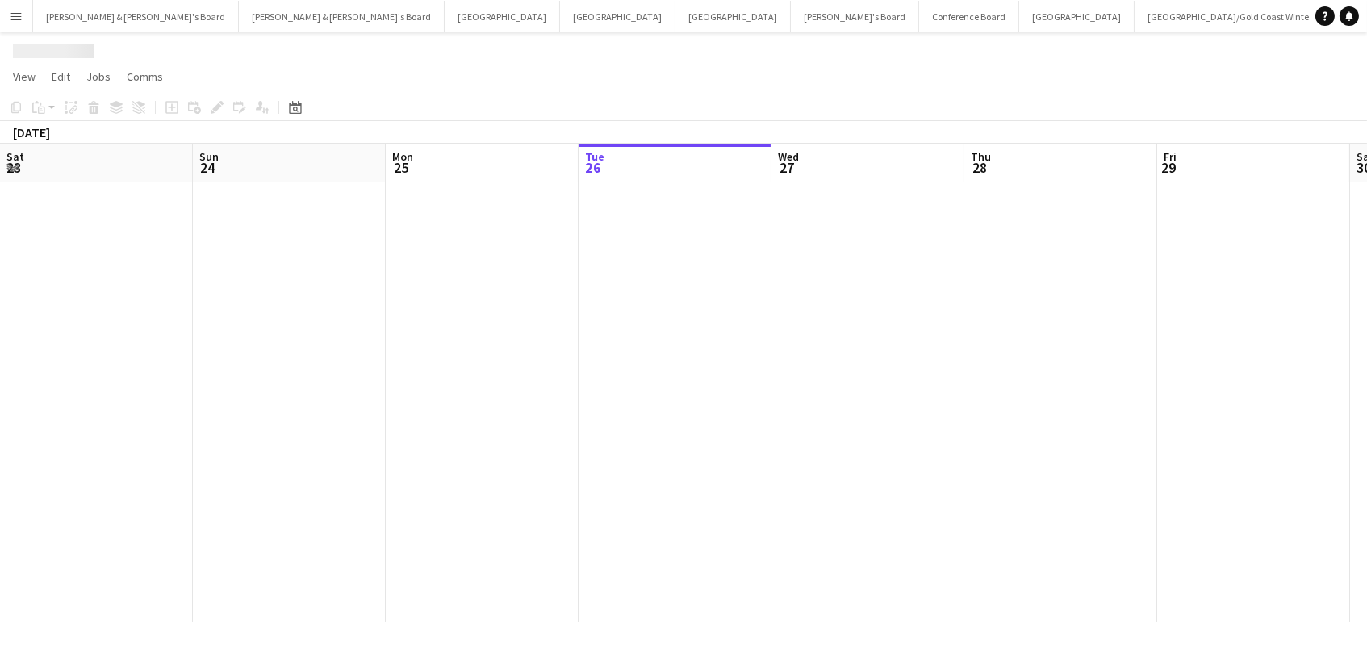
scroll to position [0, 385]
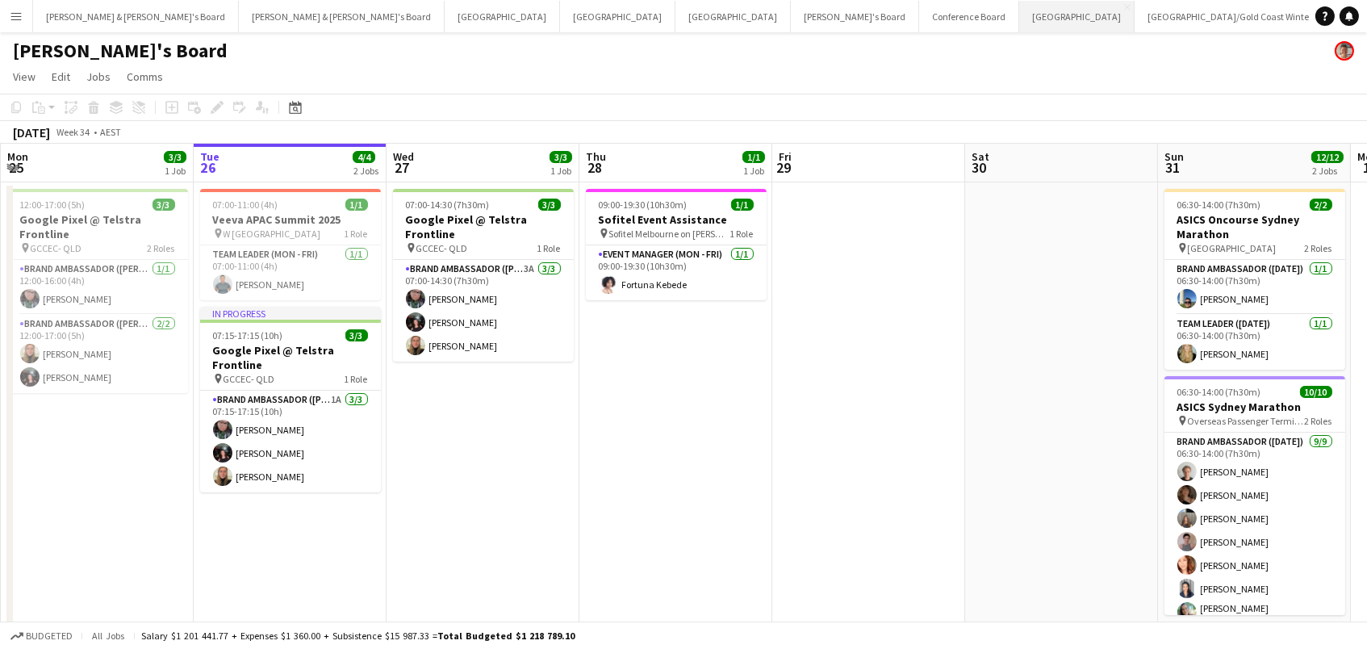
click at [1019, 17] on button "Sydney Close" at bounding box center [1076, 16] width 115 height 31
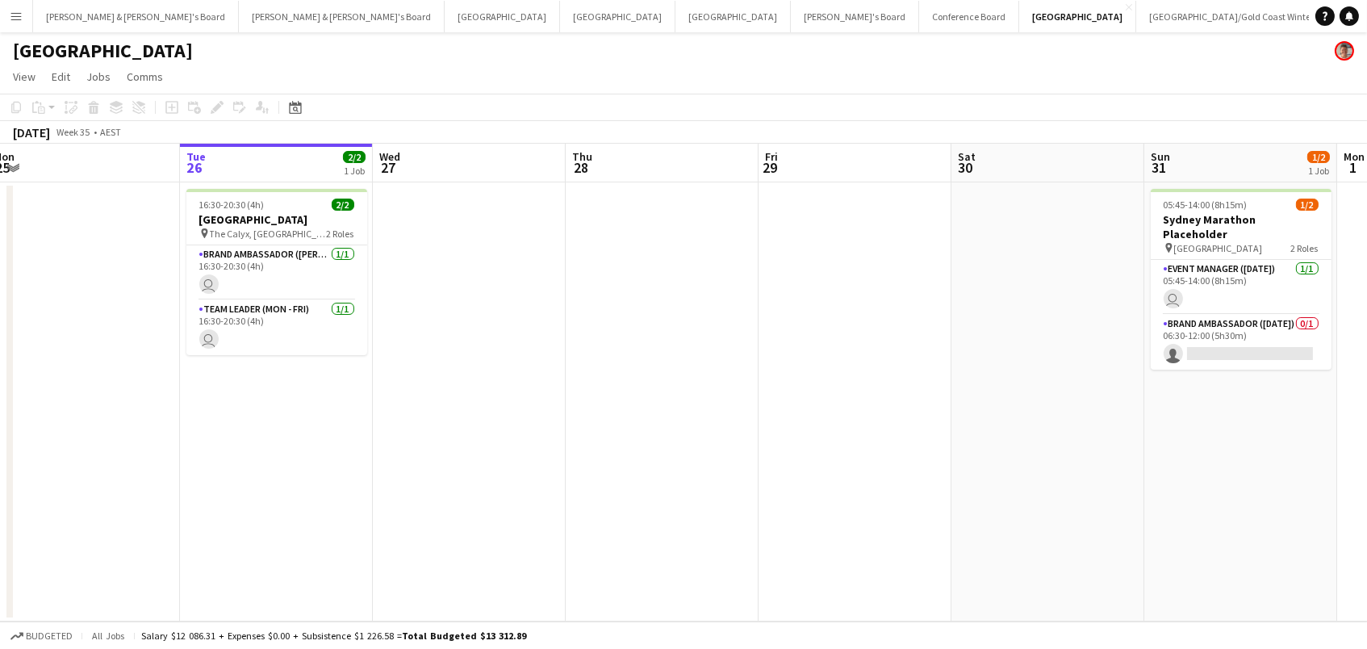
scroll to position [0, 397]
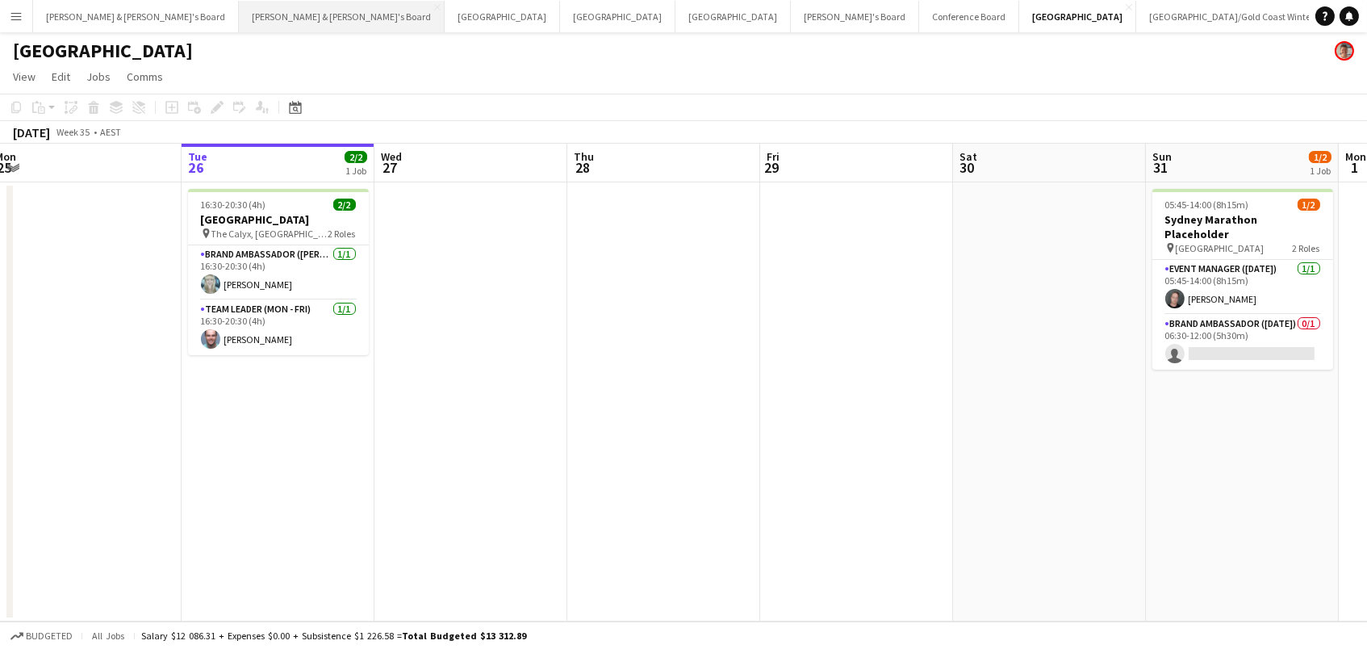
click at [239, 25] on button "[PERSON_NAME] & [PERSON_NAME]'s Board Close" at bounding box center [342, 16] width 206 height 31
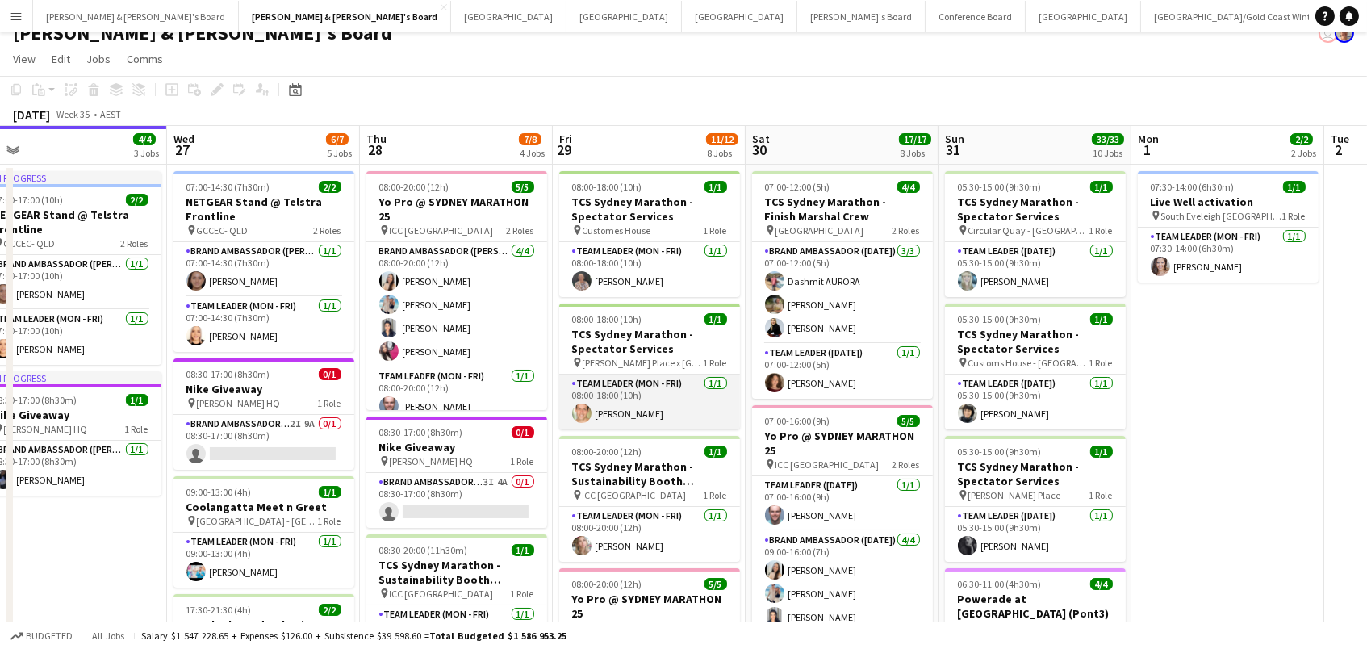
scroll to position [0, 603]
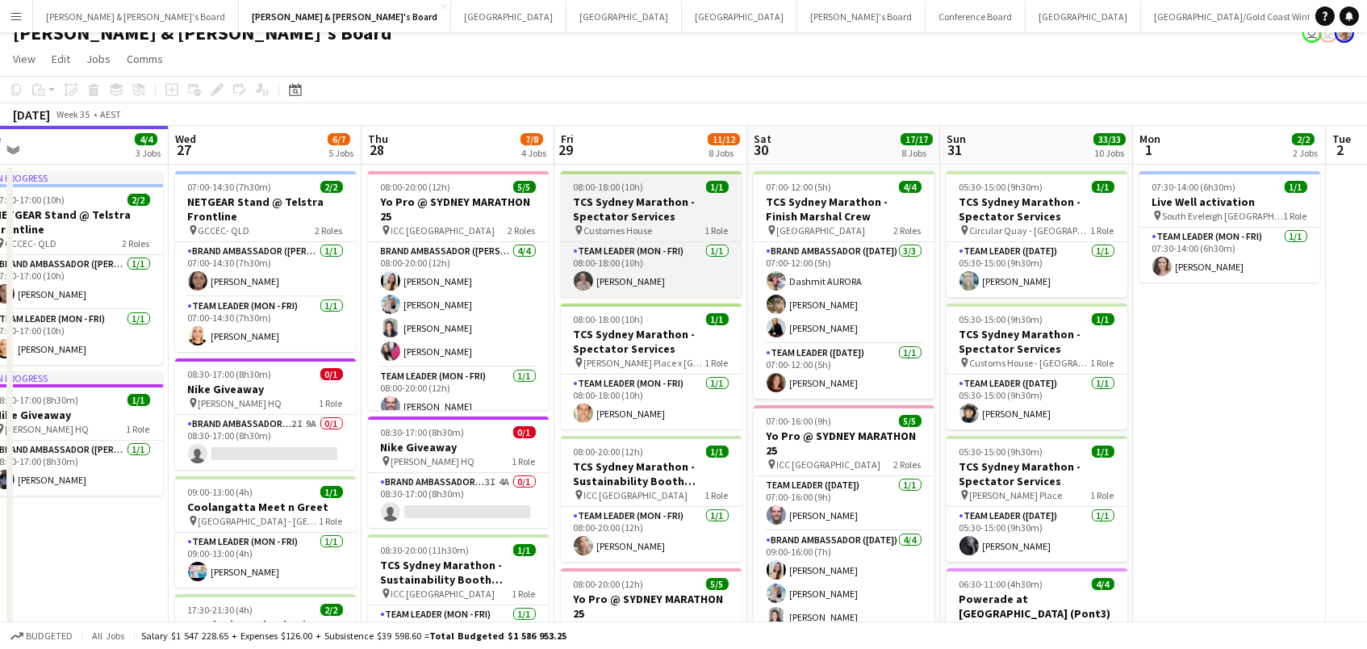
click at [638, 205] on h3 "TCS Sydney Marathon - Spectator Services" at bounding box center [651, 208] width 181 height 29
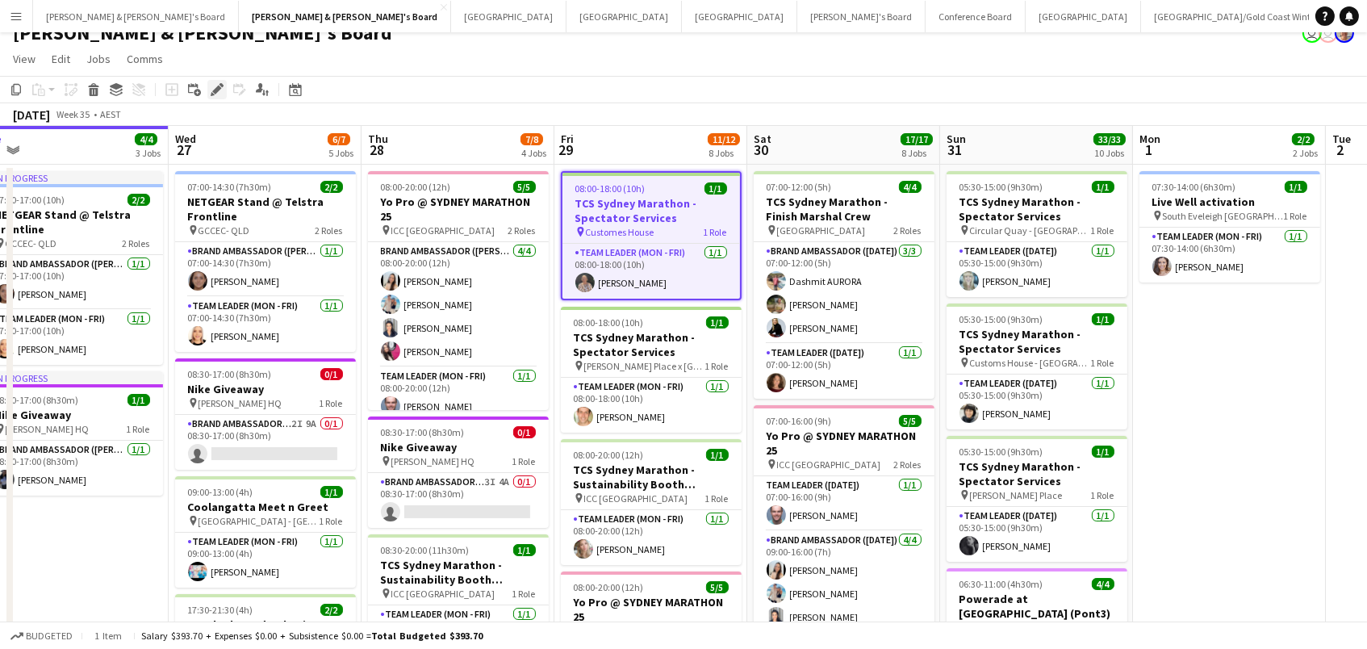
click at [212, 94] on icon "Edit" at bounding box center [217, 89] width 13 height 13
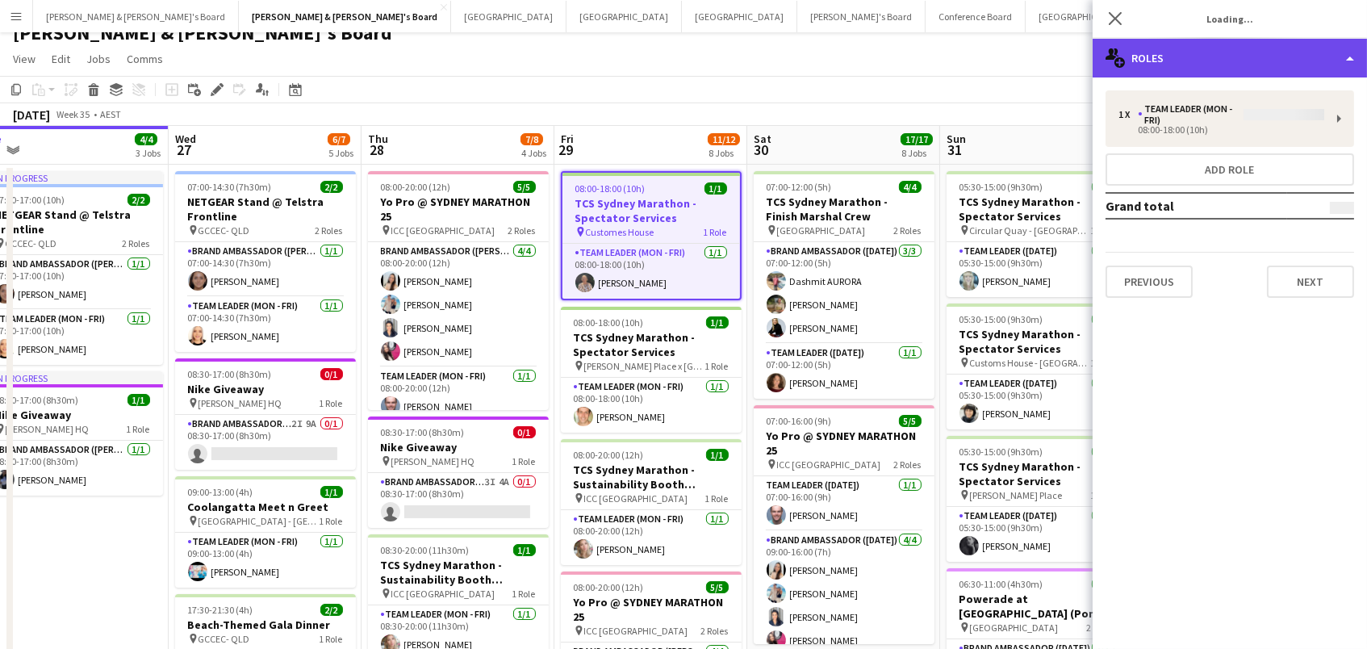
click at [1211, 56] on div "multiple-users-add Roles" at bounding box center [1229, 58] width 274 height 39
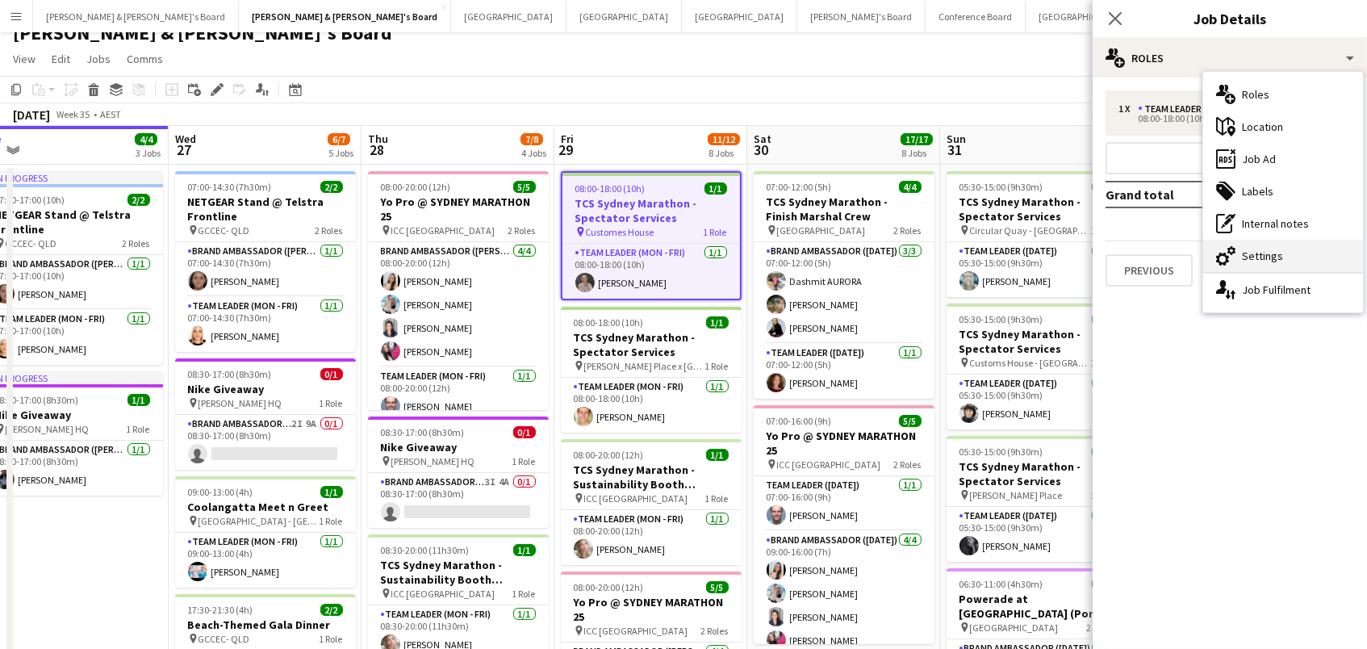
click at [1247, 260] on div "cog-double-3 Settings" at bounding box center [1283, 256] width 160 height 32
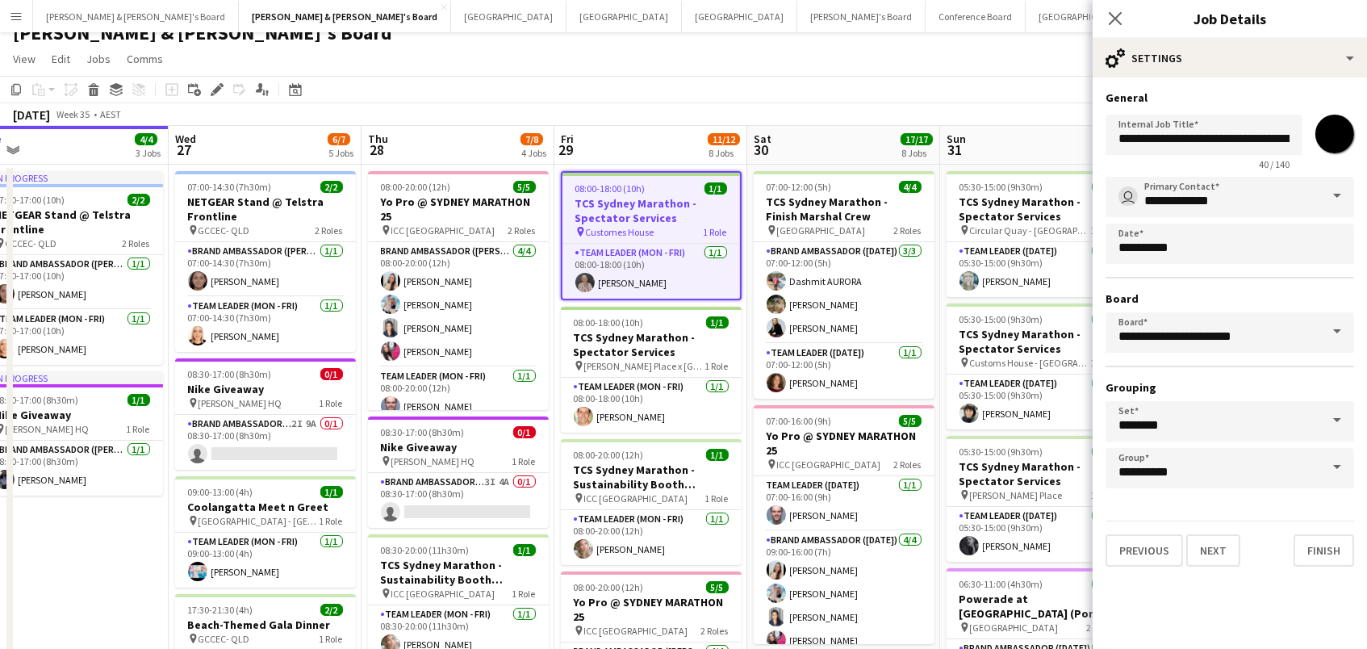
click at [1347, 139] on input "*******" at bounding box center [1334, 134] width 58 height 58
click at [1345, 136] on input "*******" at bounding box center [1334, 134] width 58 height 58
type input "*******"
click at [954, 35] on div "[PERSON_NAME] & [PERSON_NAME]'s Board user user" at bounding box center [683, 30] width 1367 height 31
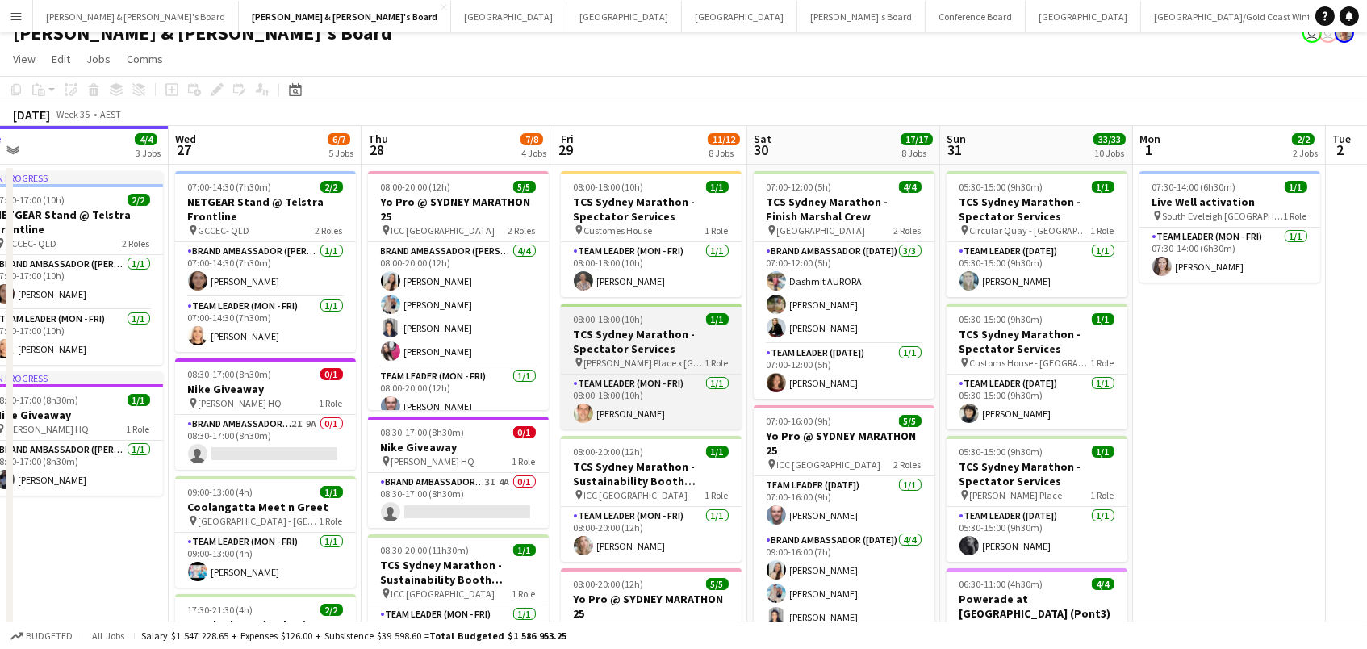
click at [596, 331] on h3 "TCS Sydney Marathon - Spectator Services" at bounding box center [651, 341] width 181 height 29
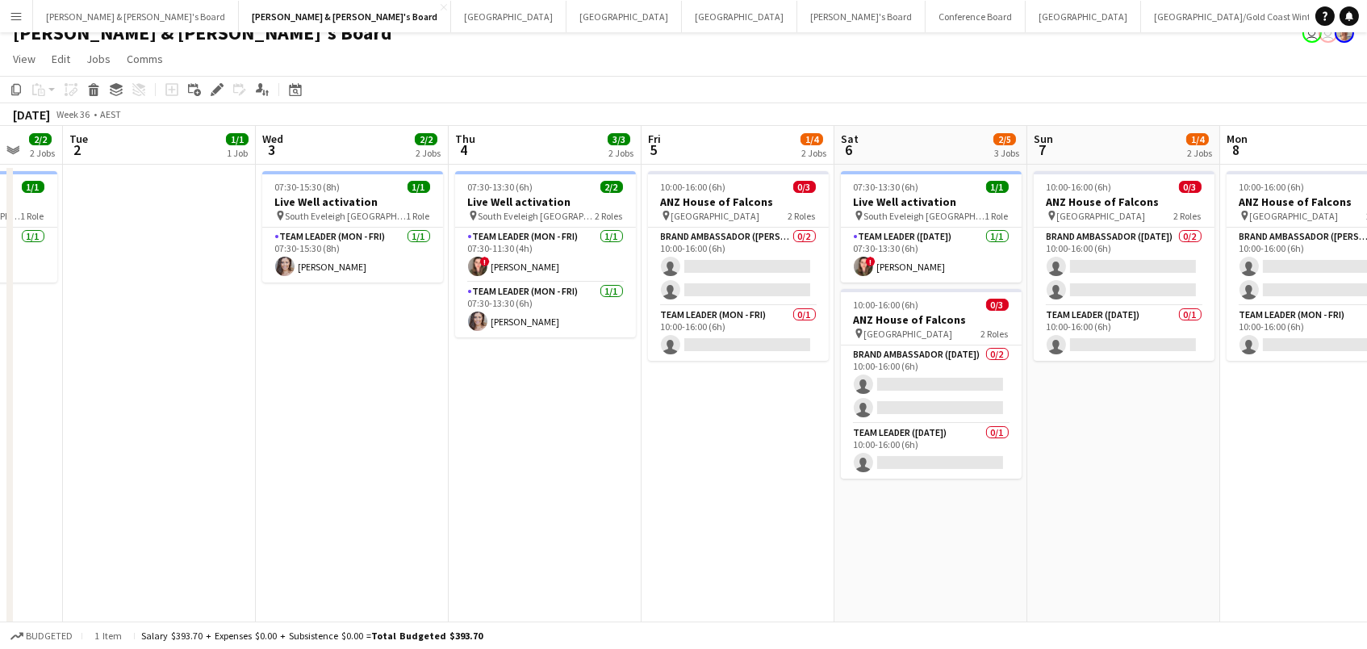
scroll to position [17, 0]
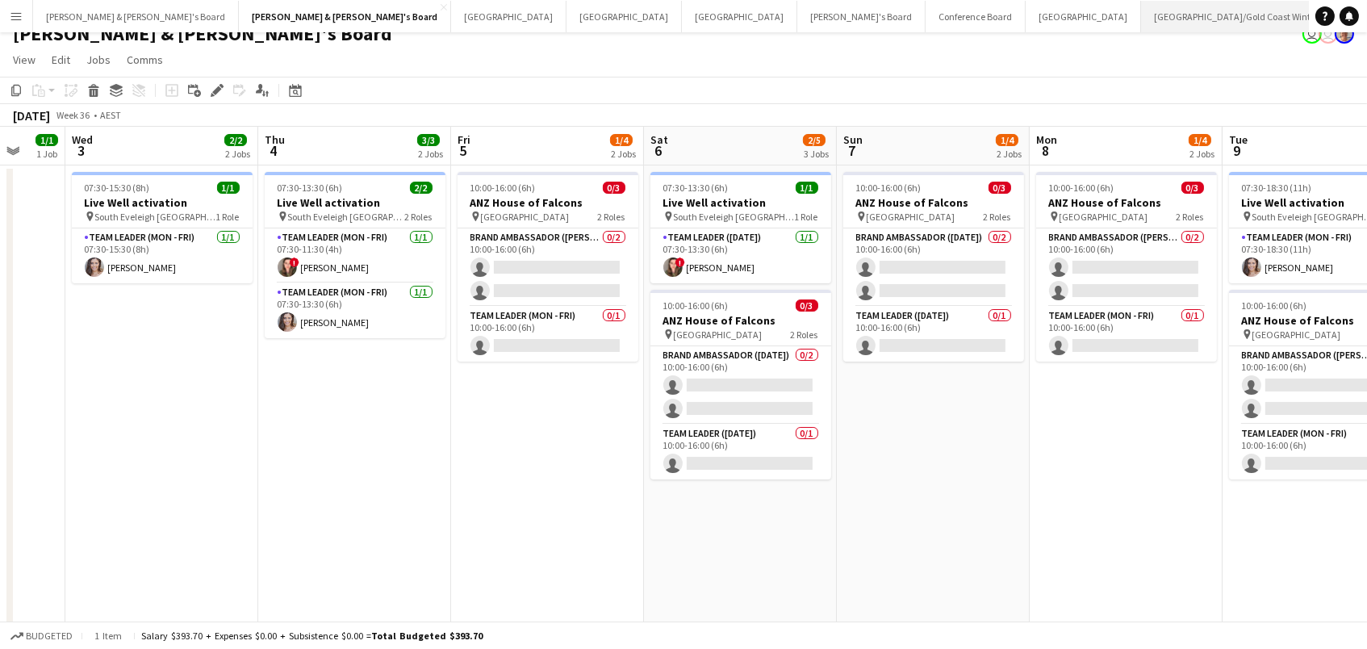
click at [1141, 13] on button "[GEOGRAPHIC_DATA]/[GEOGRAPHIC_DATA] Winter Close" at bounding box center [1236, 16] width 191 height 31
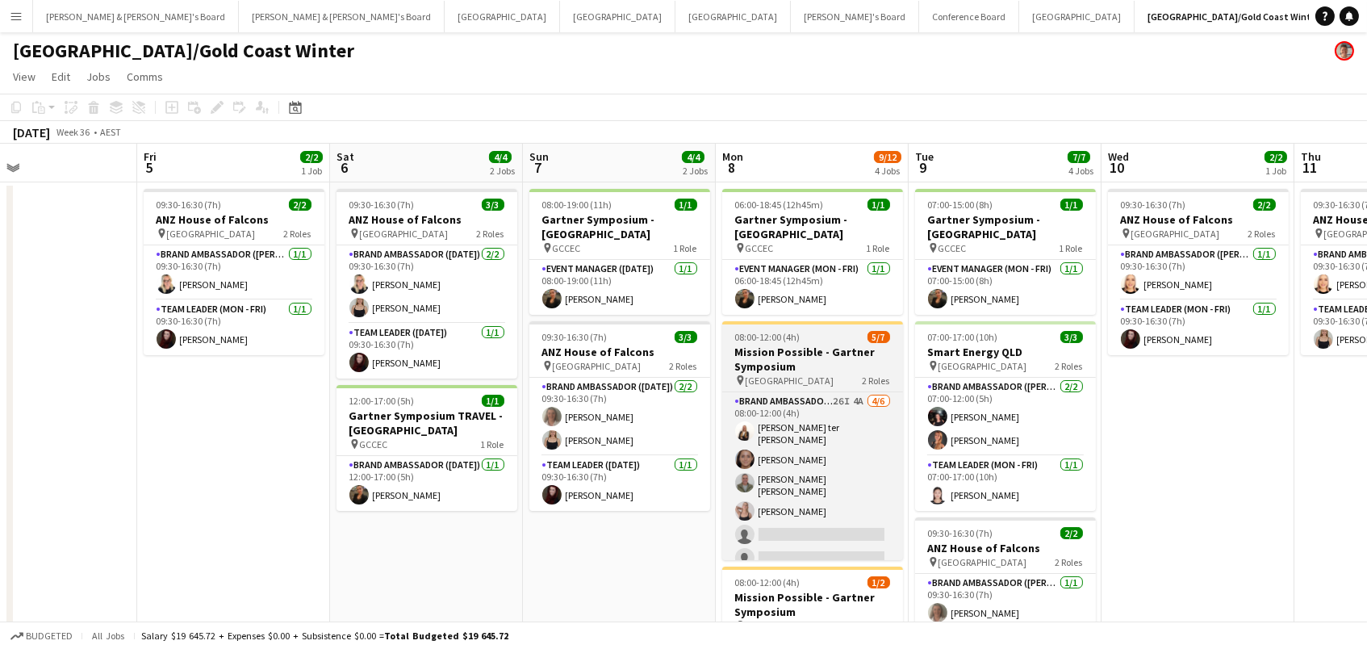
scroll to position [0, 438]
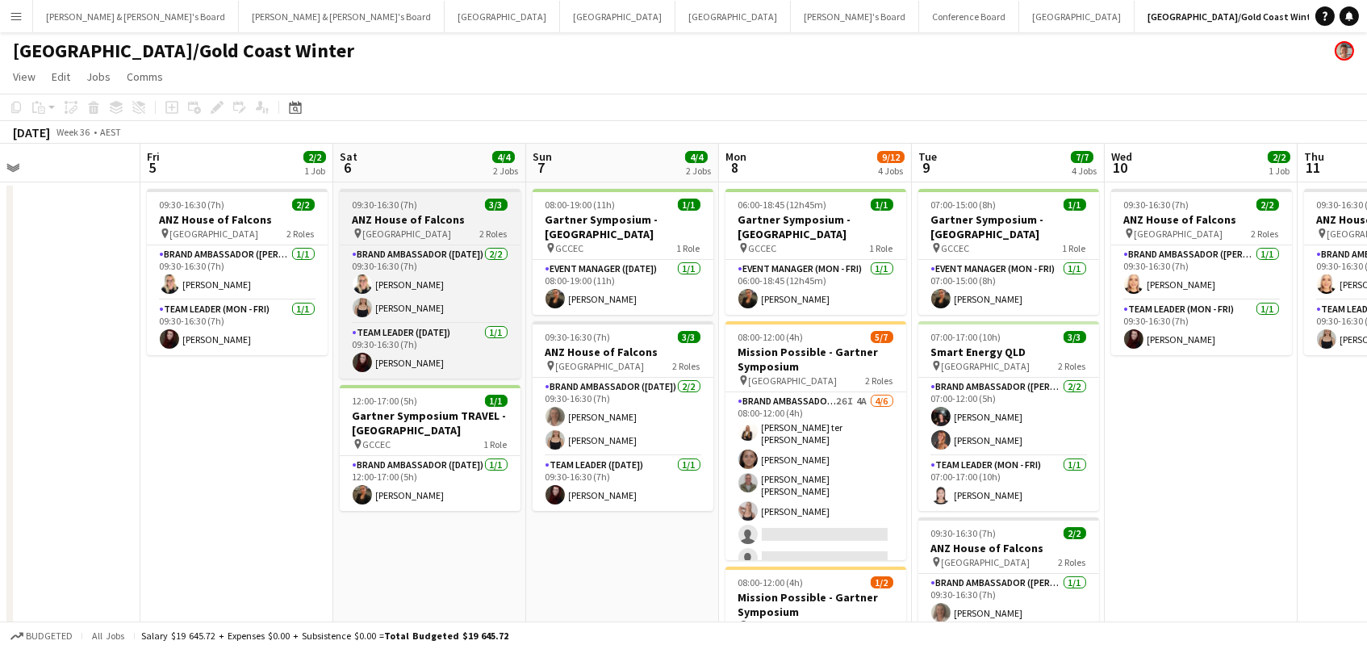
click at [448, 203] on div "09:30-16:30 (7h) 3/3" at bounding box center [430, 204] width 181 height 12
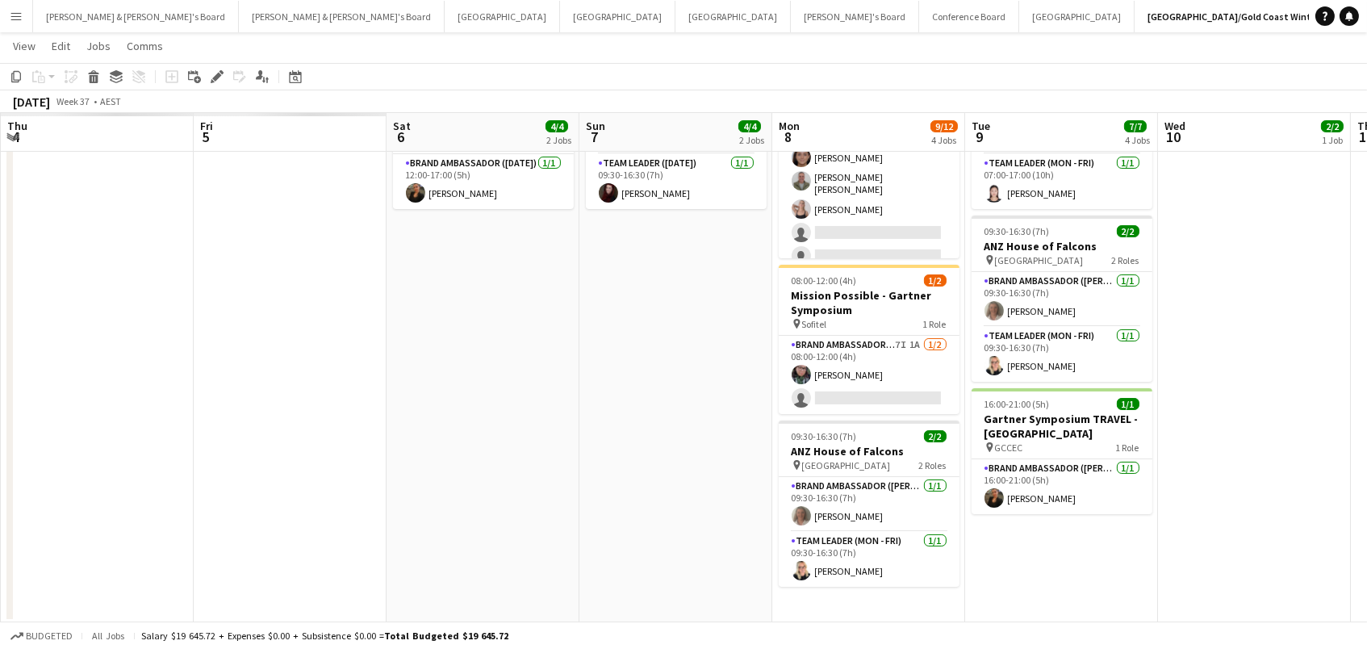
scroll to position [0, 390]
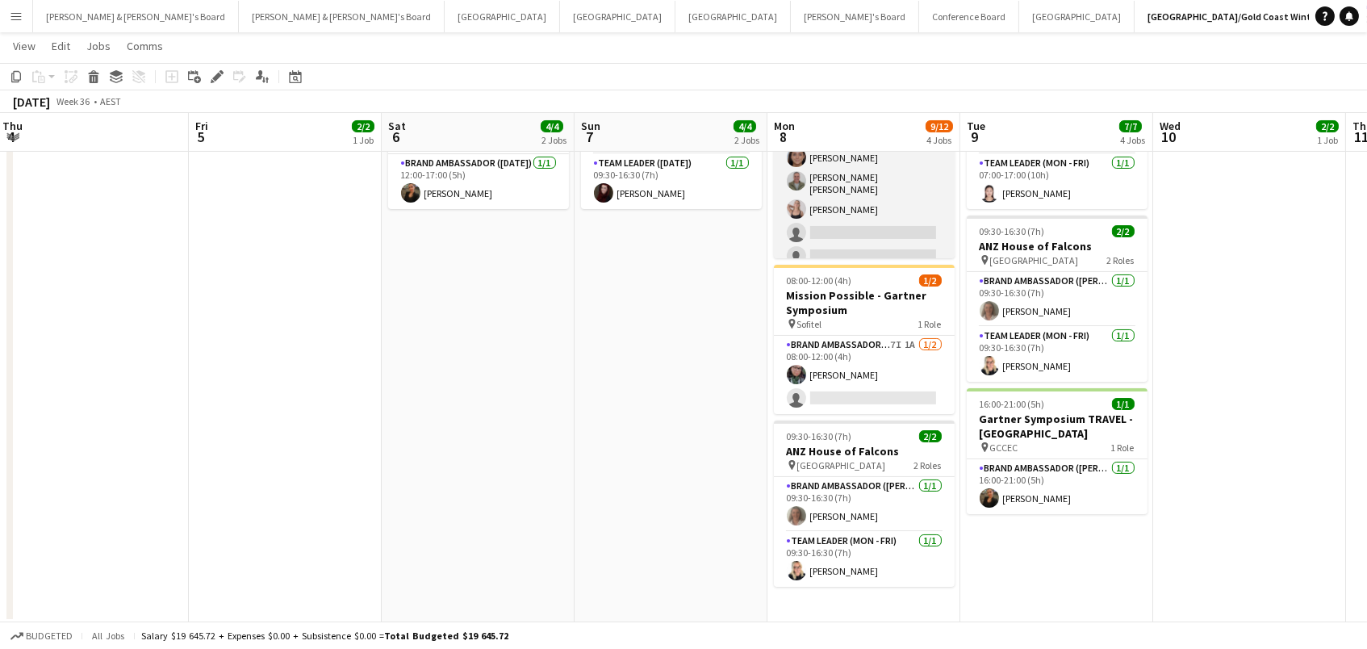
click at [878, 249] on app-card-role "Brand Ambassador (Mon - Fri) 26I 4A [DATE] 08:00-12:00 (4h) [PERSON_NAME] ter […" at bounding box center [864, 181] width 181 height 182
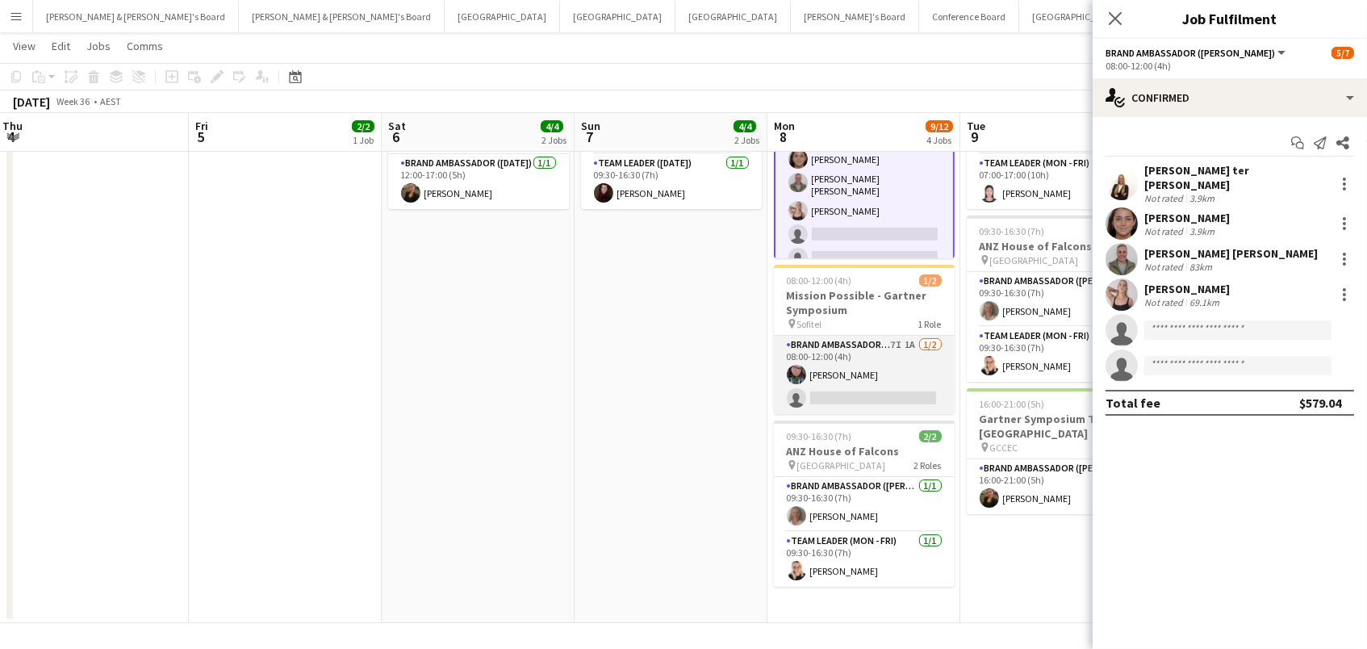
click at [915, 382] on app-card-role "Brand Ambassador (Mon - Fri) 7I 1A [DATE] 08:00-12:00 (4h) [PERSON_NAME] single…" at bounding box center [864, 375] width 181 height 78
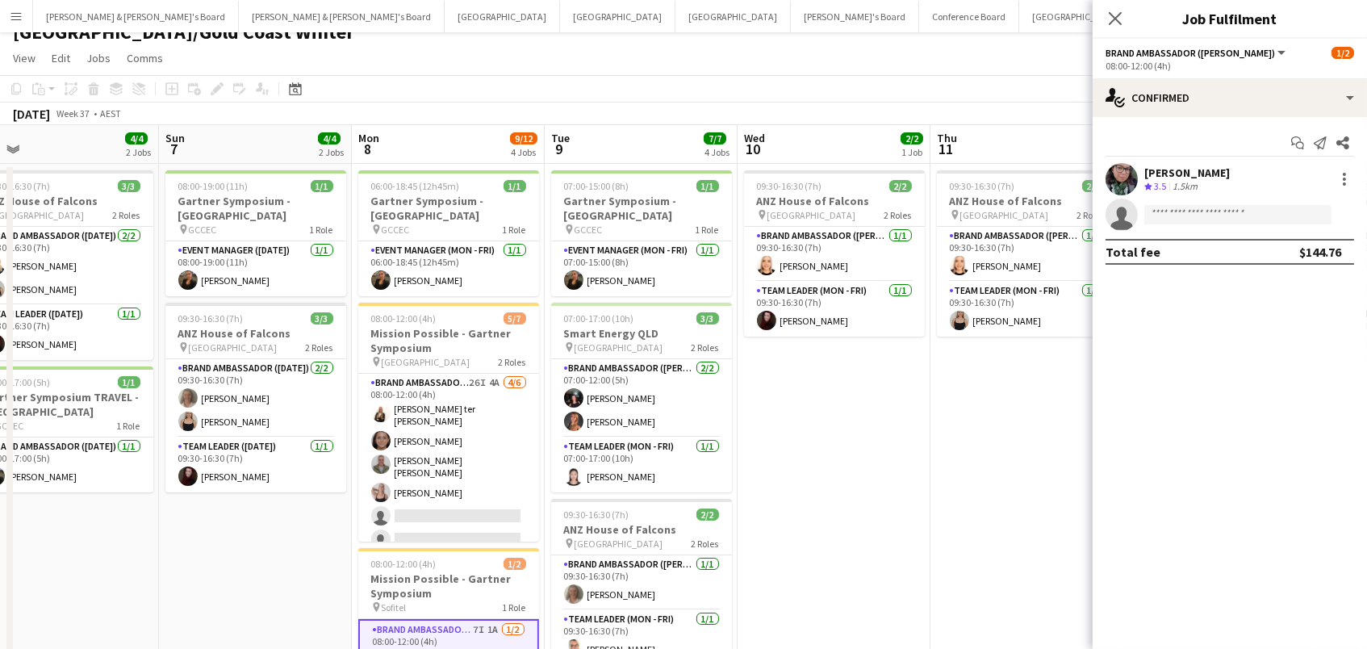
scroll to position [0, 504]
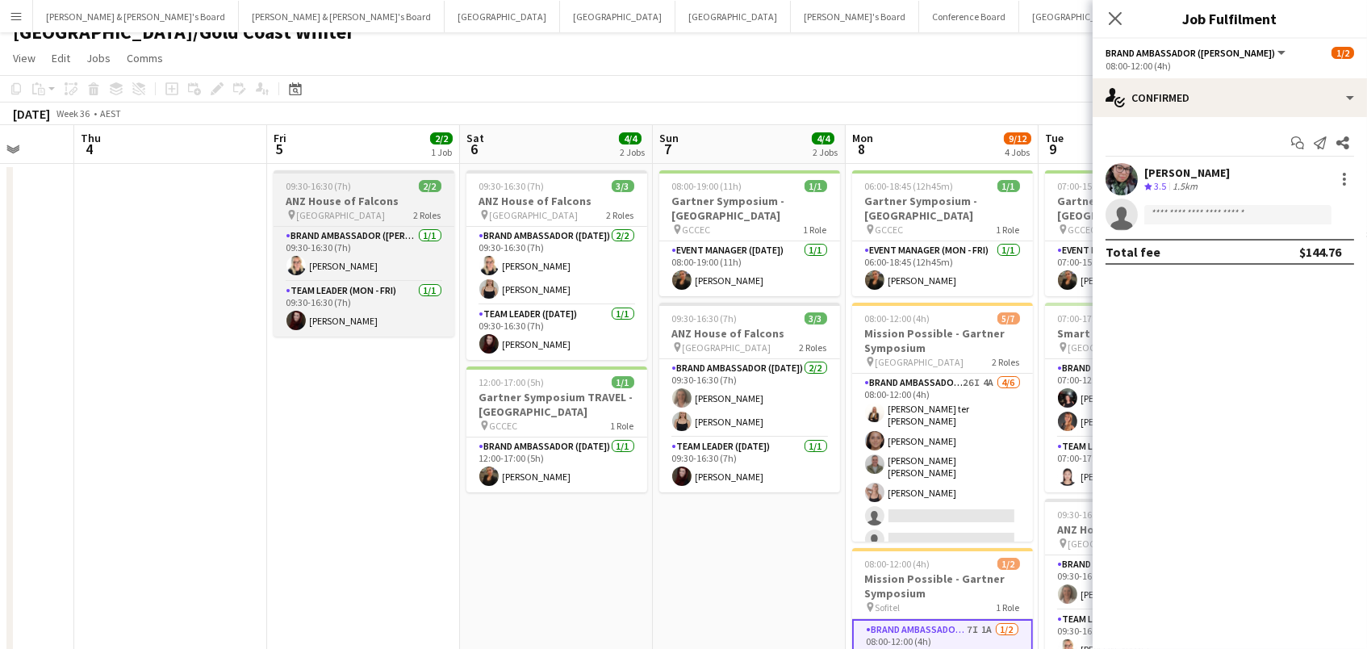
click at [342, 197] on h3 "ANZ House of Falcons" at bounding box center [364, 201] width 181 height 15
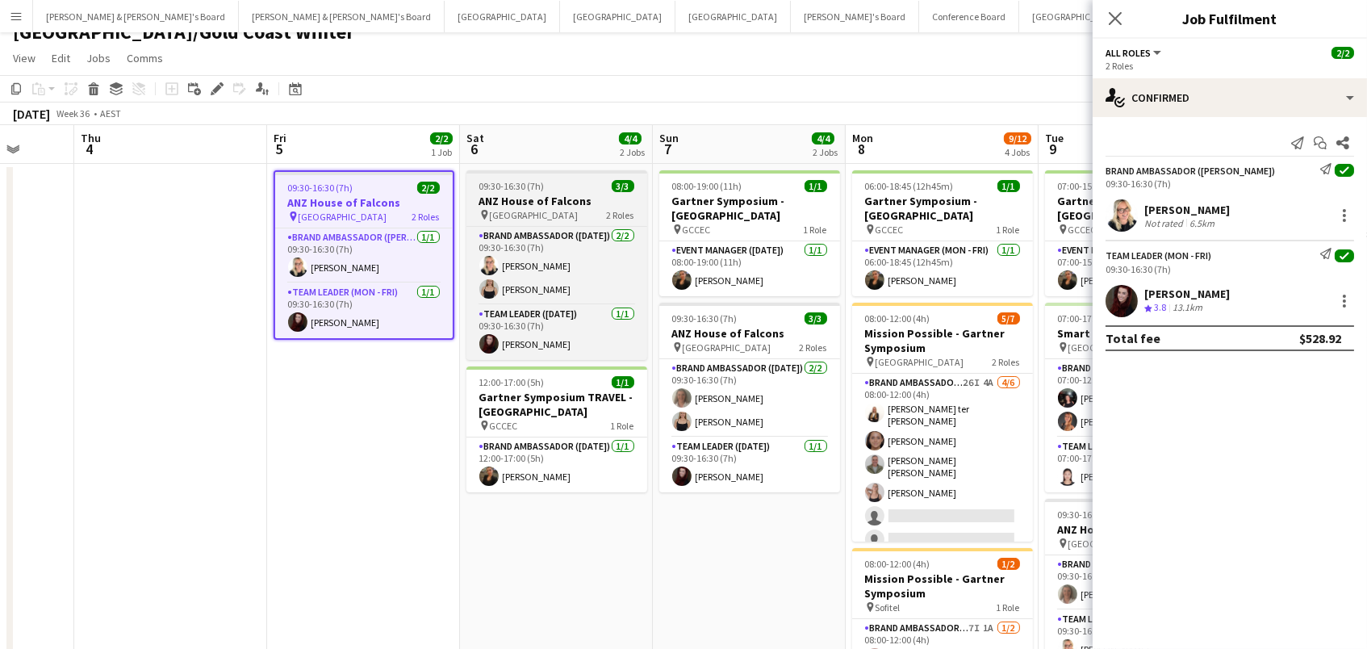
click at [520, 197] on h3 "ANZ House of Falcons" at bounding box center [556, 201] width 181 height 15
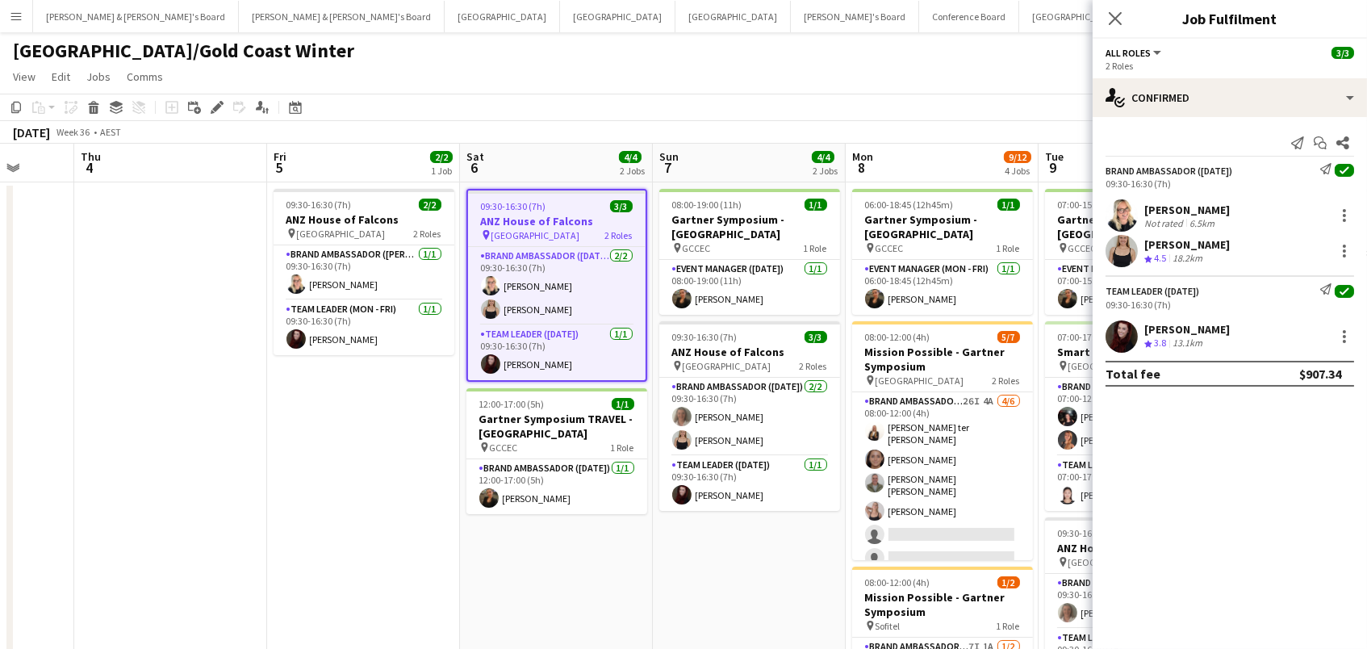
scroll to position [0, 0]
click at [1127, 22] on div "Close pop-in" at bounding box center [1114, 18] width 45 height 37
click at [1107, 6] on div "Close pop-in" at bounding box center [1114, 18] width 45 height 37
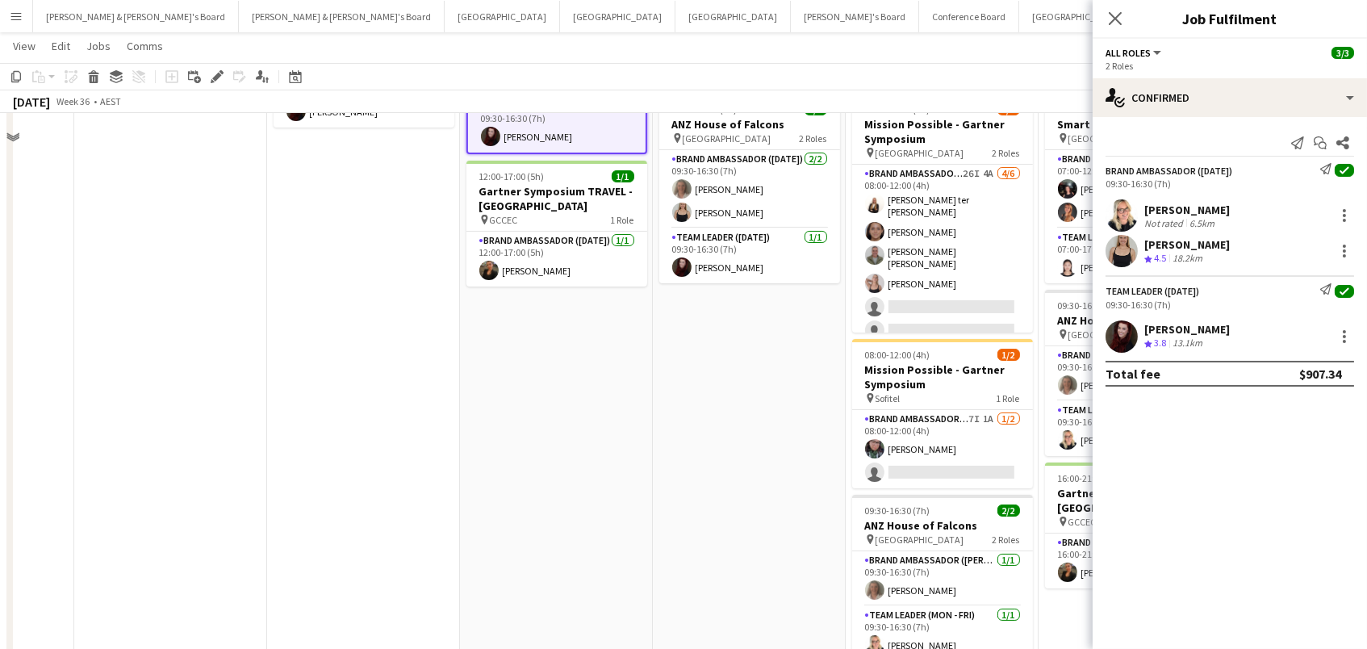
scroll to position [282, 0]
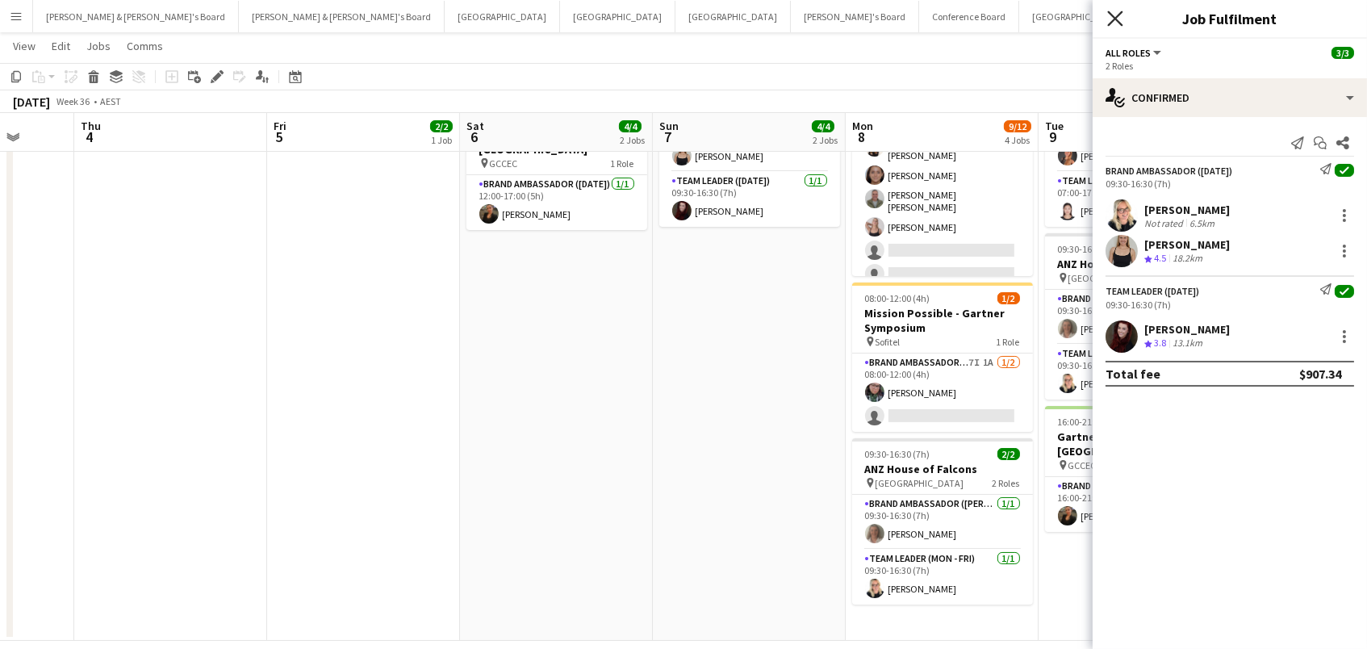
click at [1112, 17] on icon at bounding box center [1114, 17] width 15 height 15
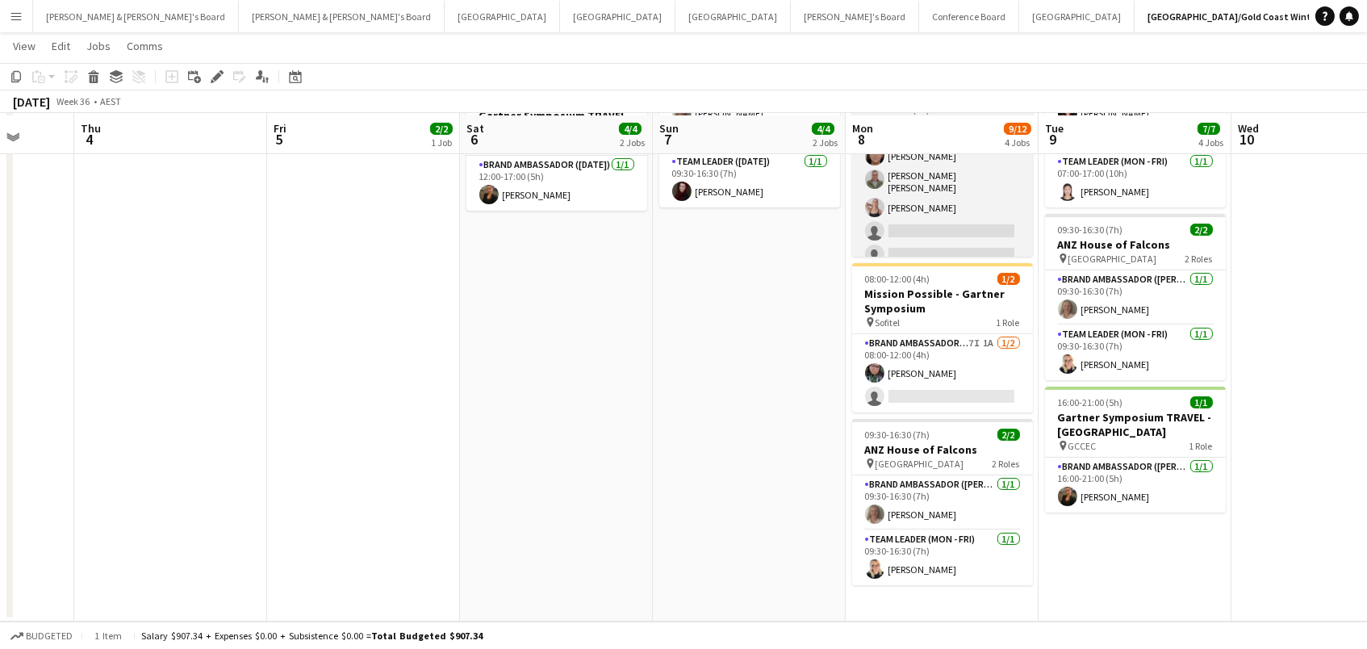
scroll to position [300, 0]
click at [980, 377] on app-card-role "Brand Ambassador (Mon - Fri) 7I 1A [DATE] 08:00-12:00 (4h) [PERSON_NAME] single…" at bounding box center [942, 375] width 181 height 78
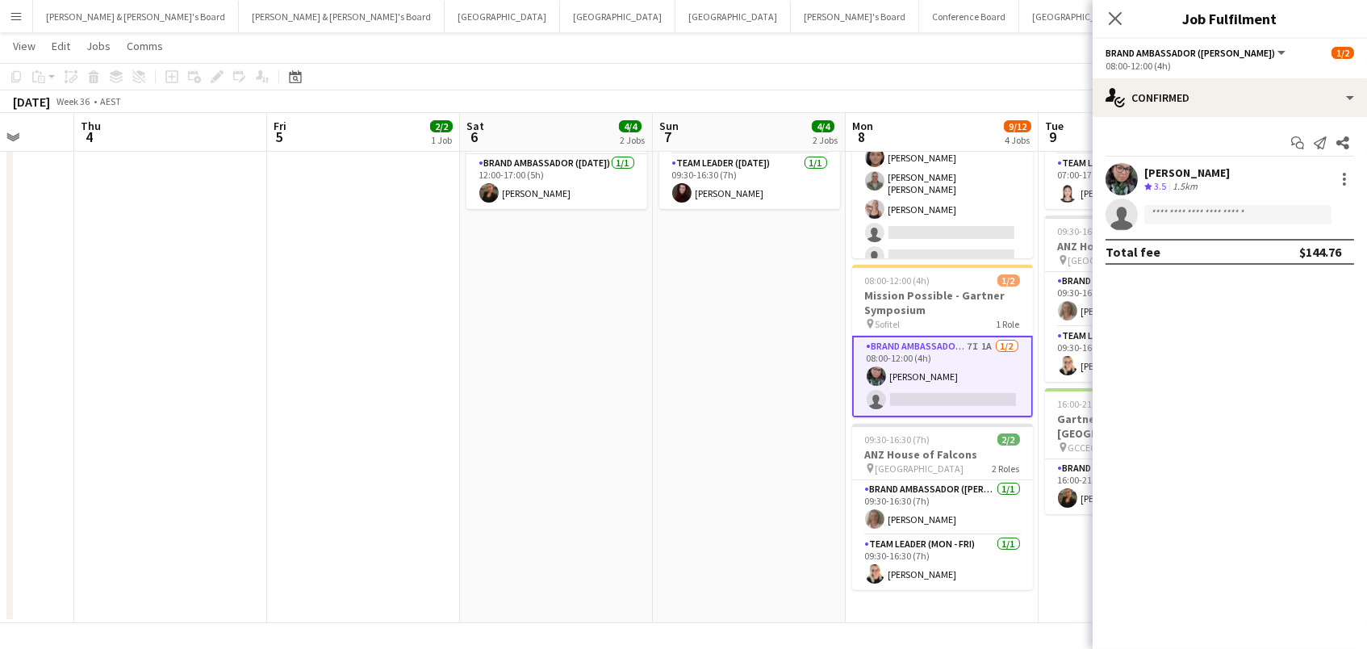
click at [1280, 72] on app-options-switcher "Brand Ambassador ([PERSON_NAME]) All roles Brand Ambassador ([PERSON_NAME]) [DA…" at bounding box center [1229, 59] width 274 height 40
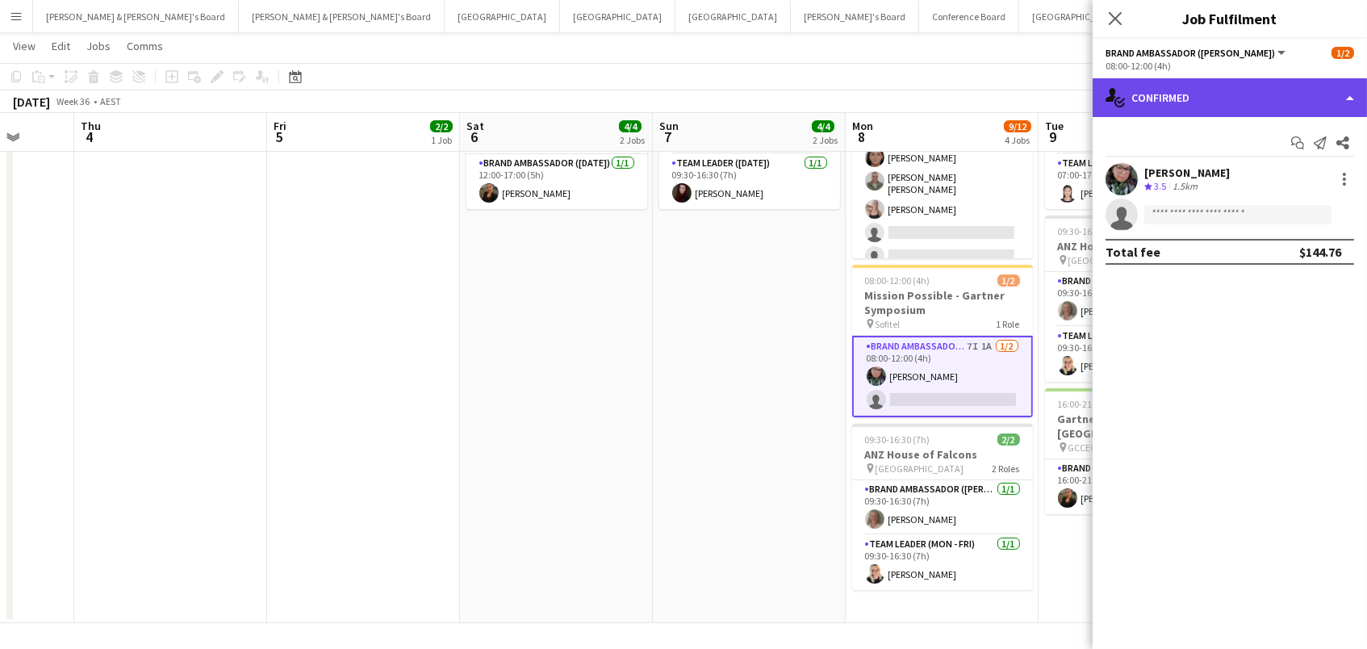
click at [1262, 89] on div "single-neutral-actions-check-2 Confirmed" at bounding box center [1229, 97] width 274 height 39
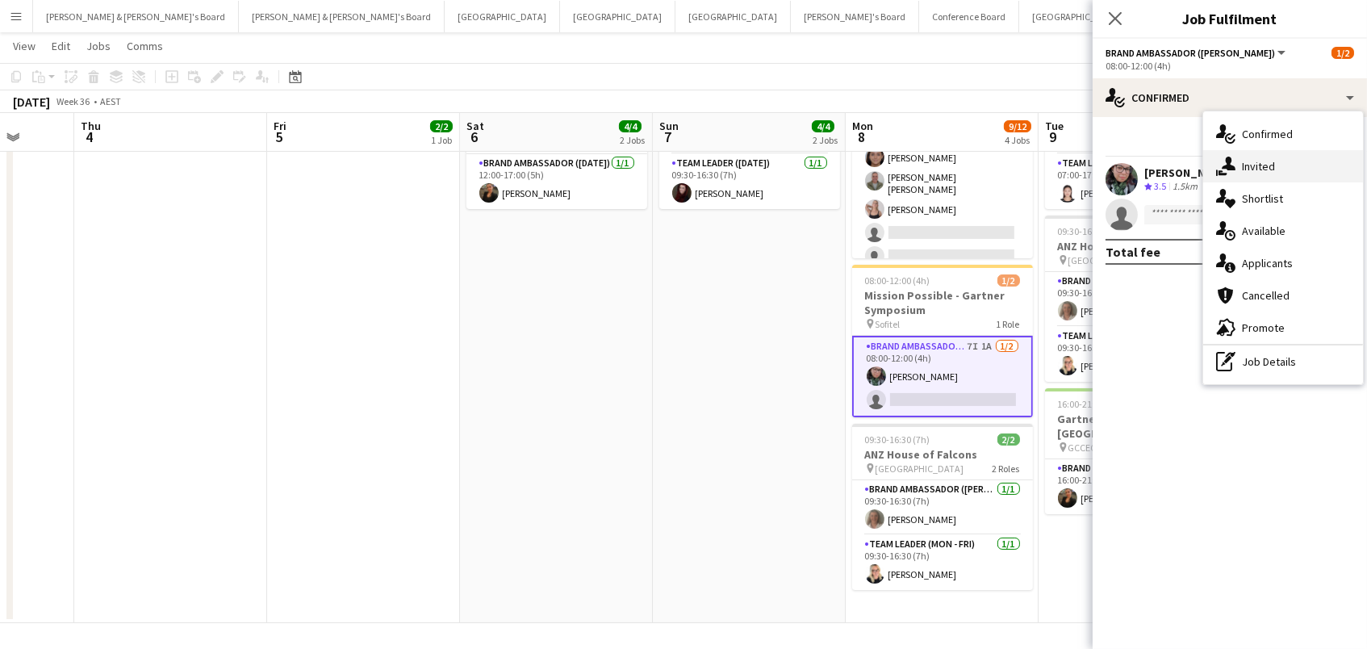
click at [1267, 169] on div "single-neutral-actions-share-1 Invited" at bounding box center [1283, 166] width 160 height 32
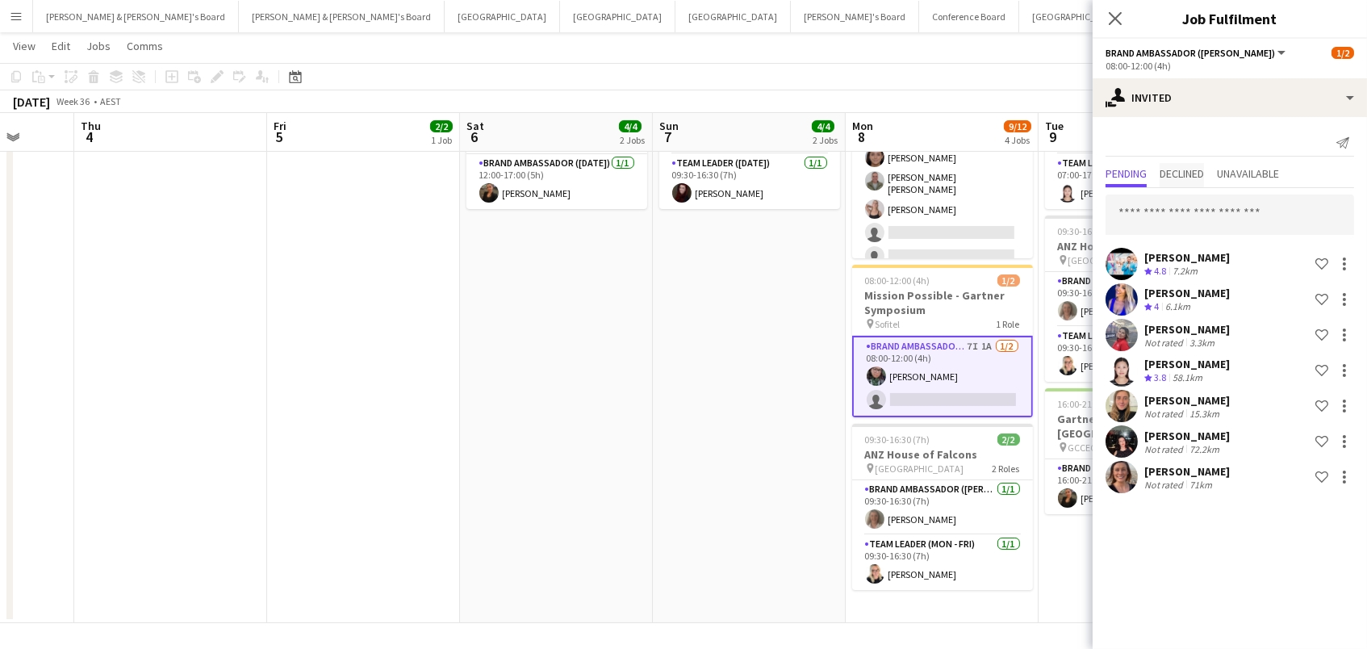
click at [1192, 169] on span "Declined" at bounding box center [1181, 173] width 44 height 11
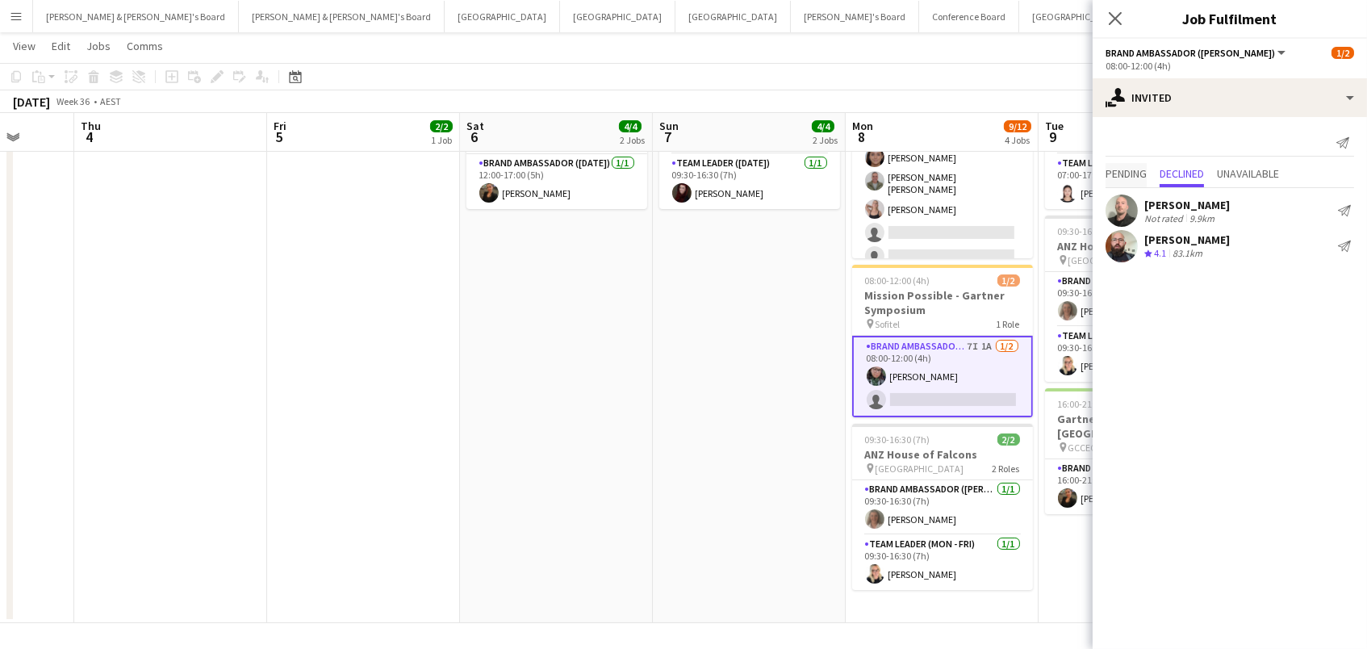
click at [1135, 175] on span "Pending" at bounding box center [1125, 173] width 41 height 11
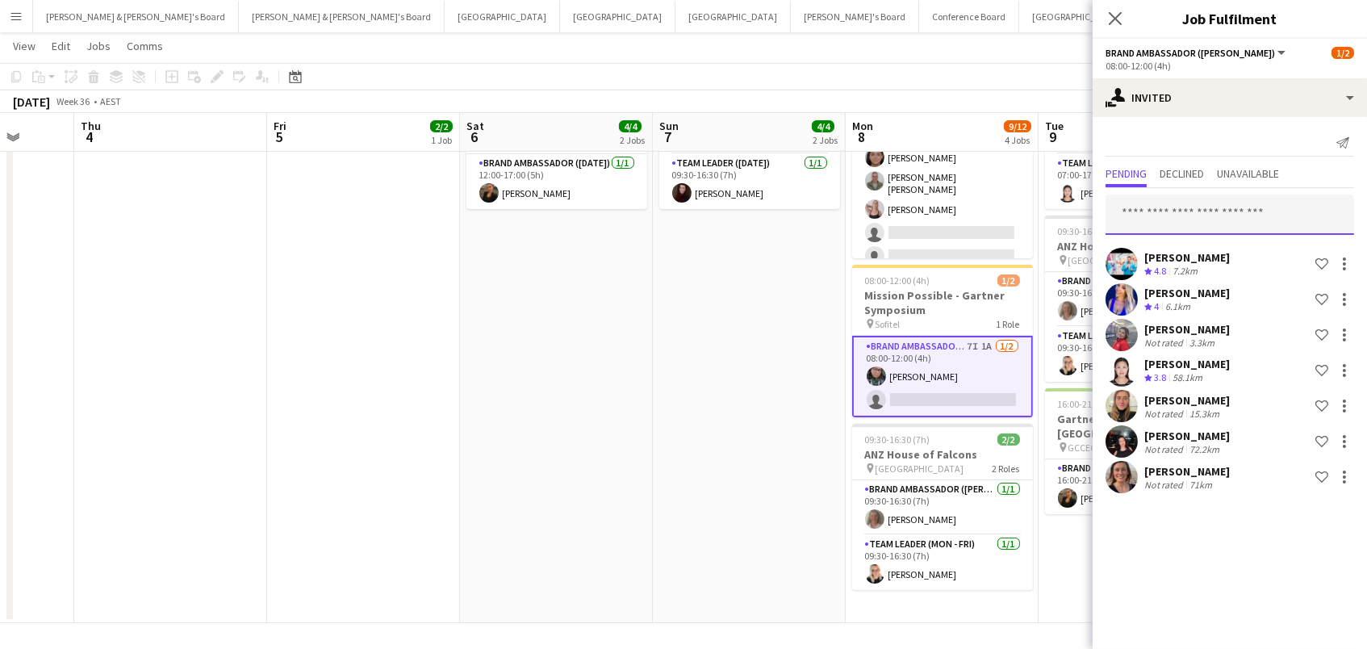
click at [1129, 219] on input "text" at bounding box center [1229, 214] width 249 height 40
type input "*"
type input "******"
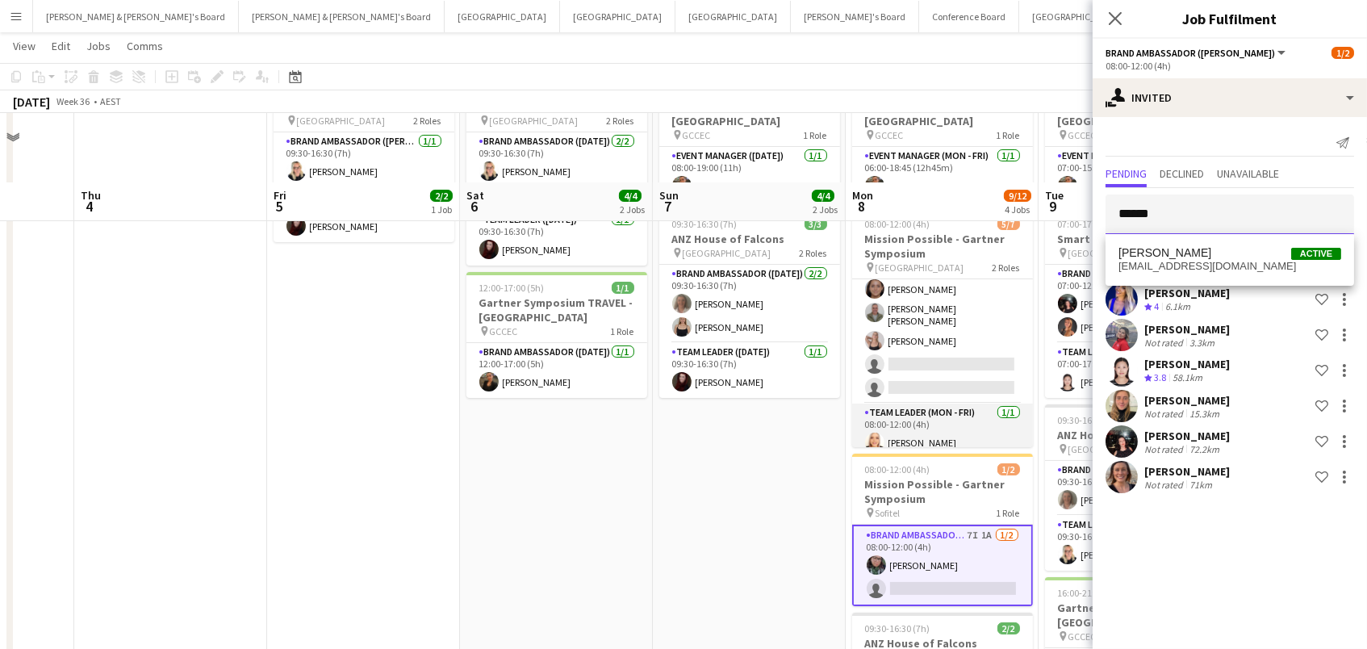
scroll to position [192, 0]
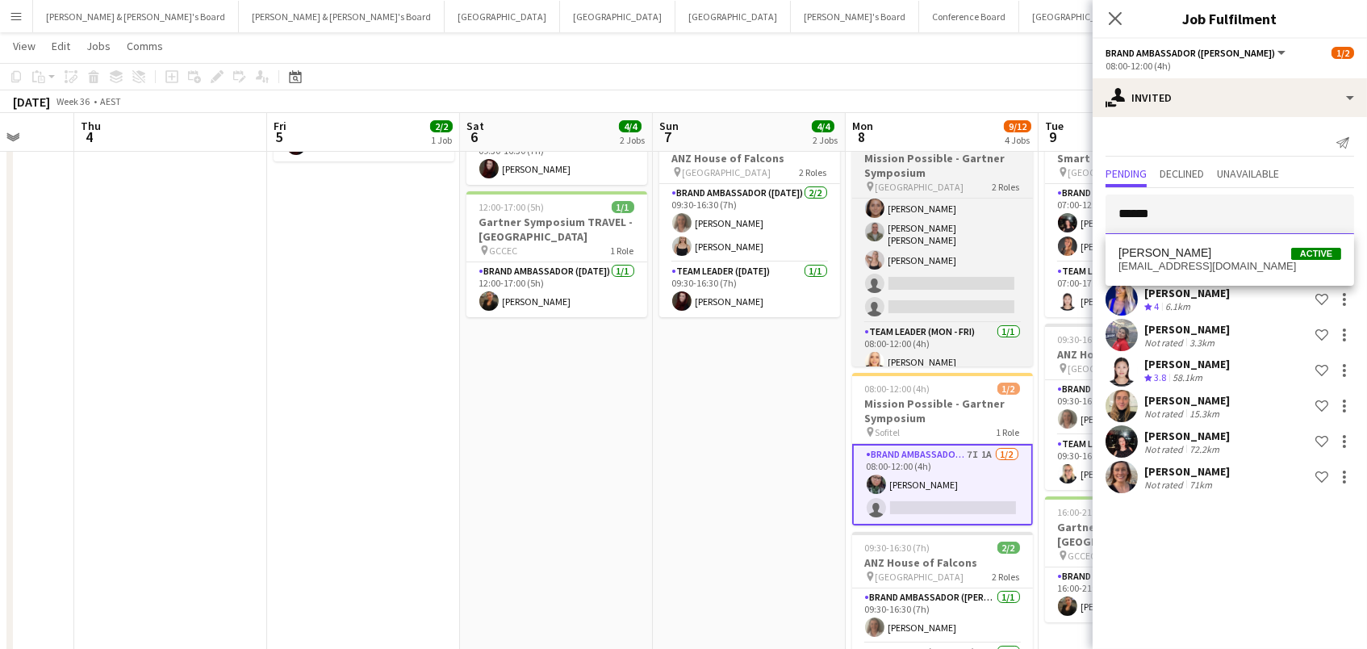
drag, startPoint x: 1218, startPoint y: 219, endPoint x: 912, endPoint y: 174, distance: 309.0
click at [912, 174] on body "Menu Boards Boards Boards All jobs Status Workforce Workforce My Workforce Recr…" at bounding box center [683, 283] width 1367 height 950
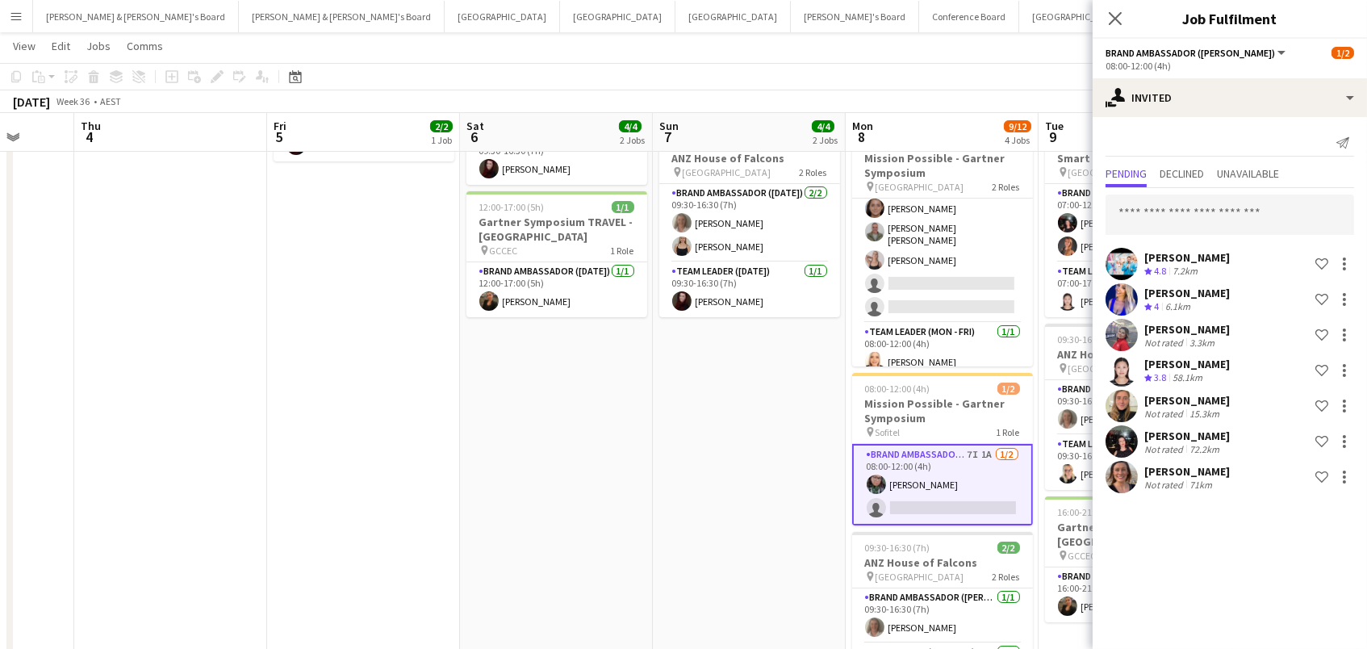
click at [631, 361] on app-date-cell "09:30-16:30 (7h) 3/3 ANZ House of Falcons pin Brisbane 2 Roles Brand Ambassador…" at bounding box center [556, 360] width 193 height 742
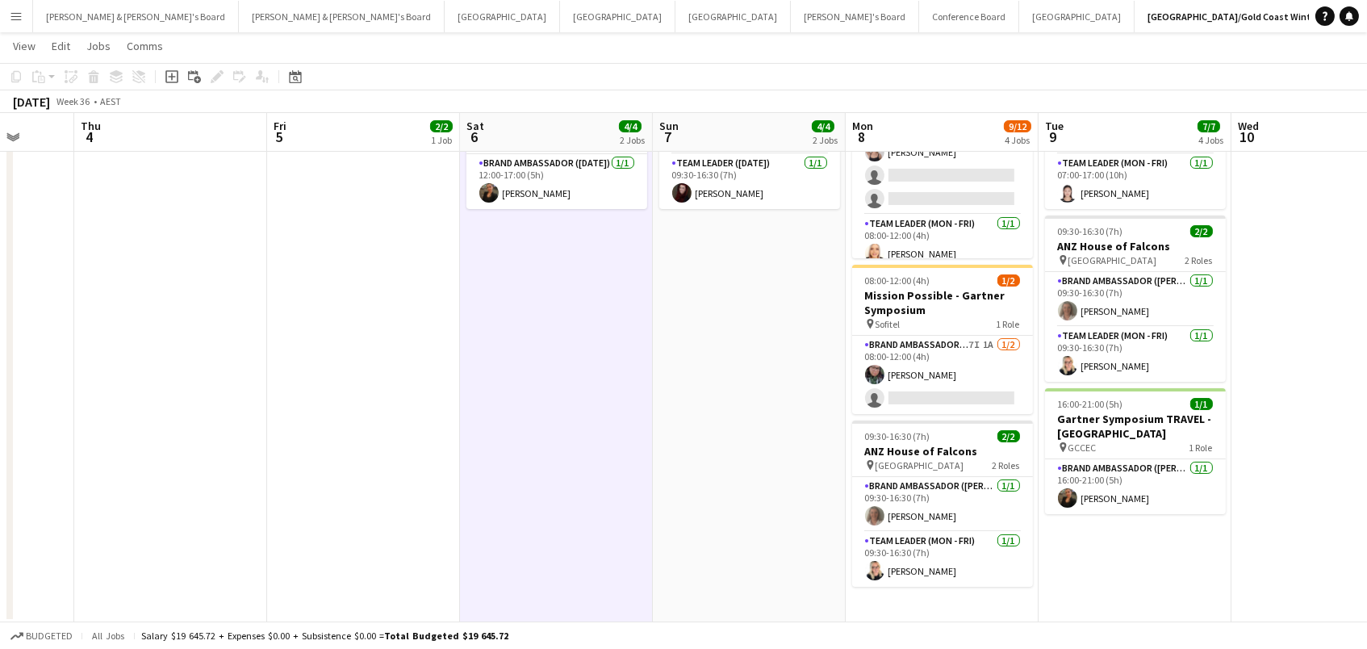
scroll to position [0, 0]
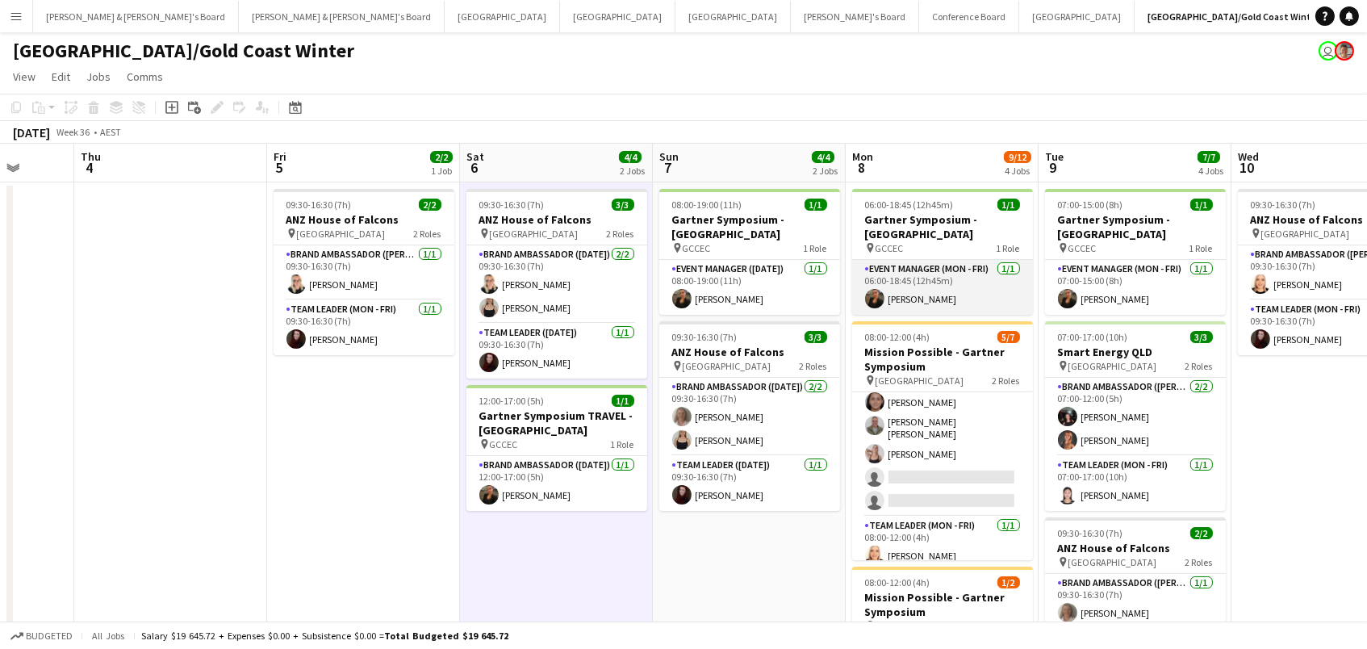
click at [905, 288] on app-card-role "Event Manager (Mon - Fri) [DATE] 06:00-18:45 (12h45m) [PERSON_NAME]" at bounding box center [942, 287] width 181 height 55
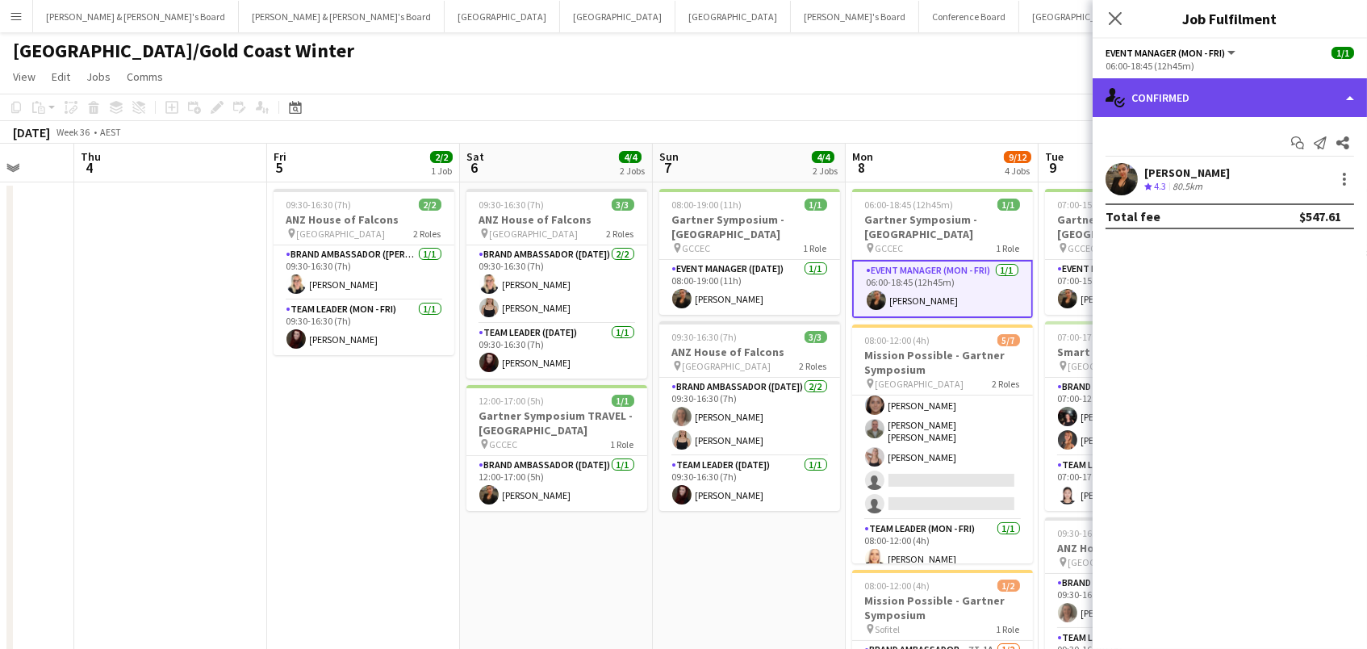
click at [1193, 98] on div "single-neutral-actions-check-2 Confirmed" at bounding box center [1229, 97] width 274 height 39
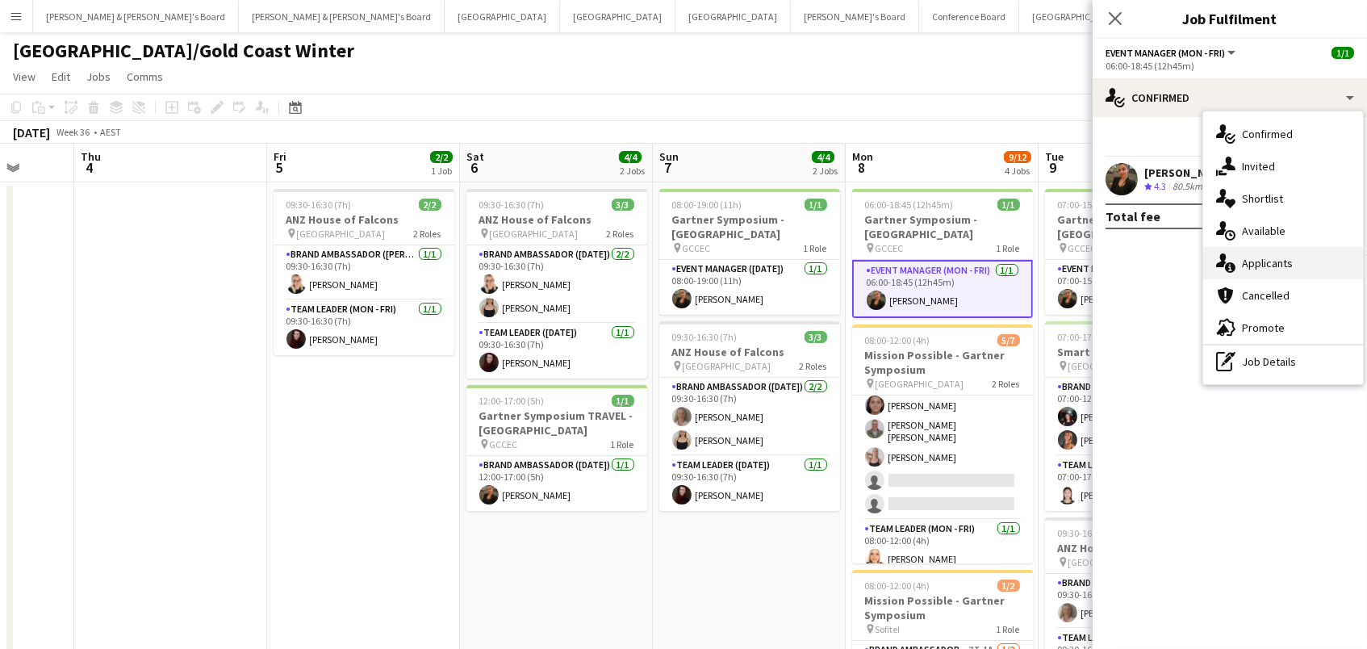
click at [1304, 252] on div "single-neutral-actions-information Applicants" at bounding box center [1283, 263] width 160 height 32
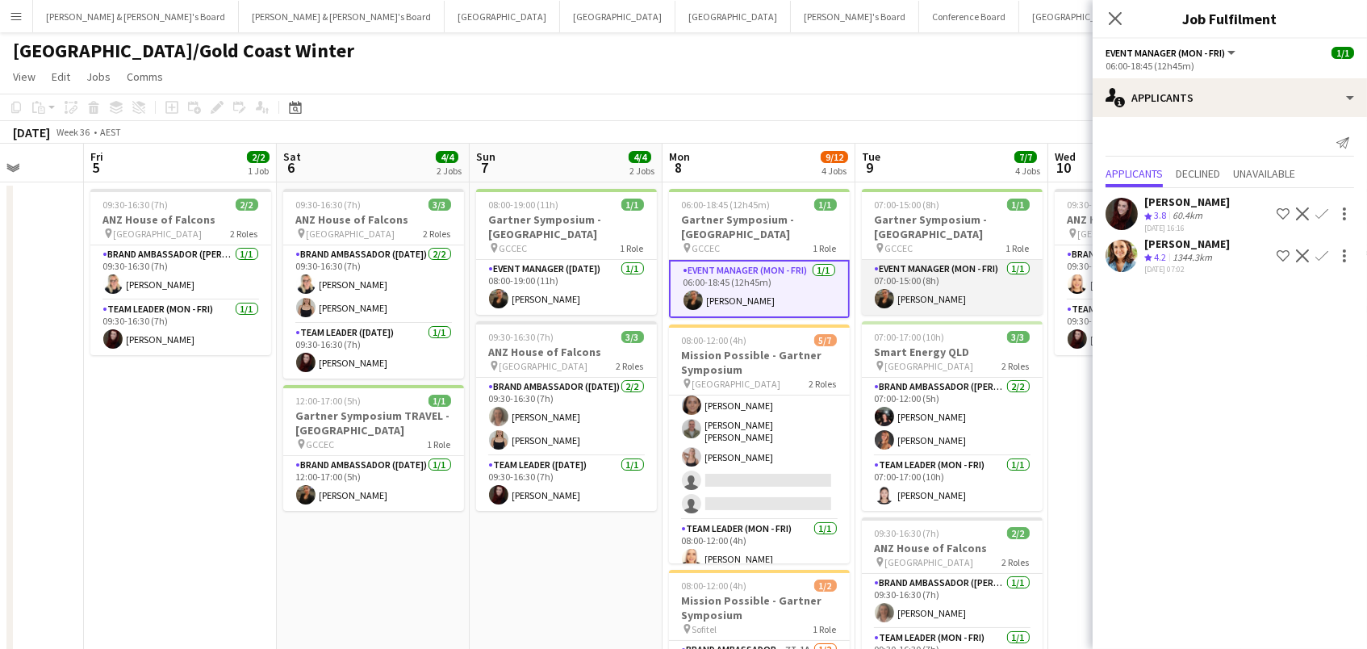
click at [895, 281] on app-card-role "Event Manager (Mon - Fri) [DATE] 07:00-15:00 (8h) [PERSON_NAME]" at bounding box center [952, 287] width 181 height 55
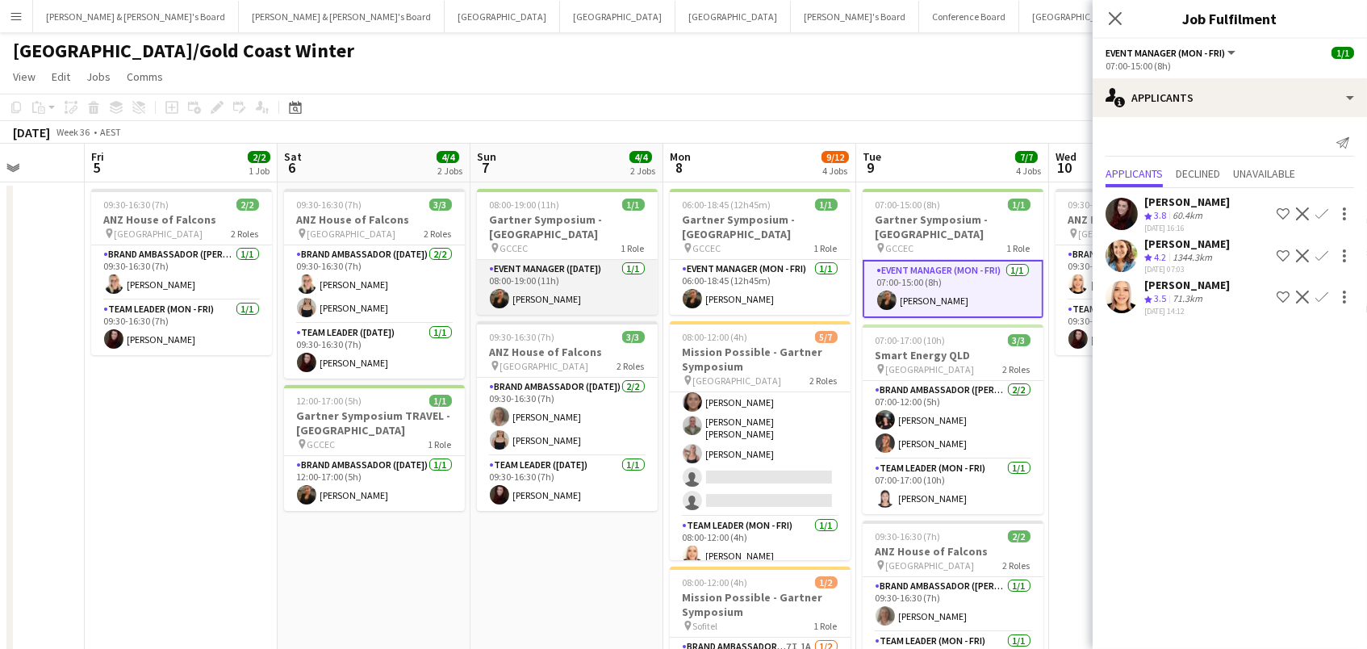
click at [557, 277] on app-card-role "Event Manager ([DATE]) [DATE] 08:00-19:00 (11h) [PERSON_NAME]" at bounding box center [567, 287] width 181 height 55
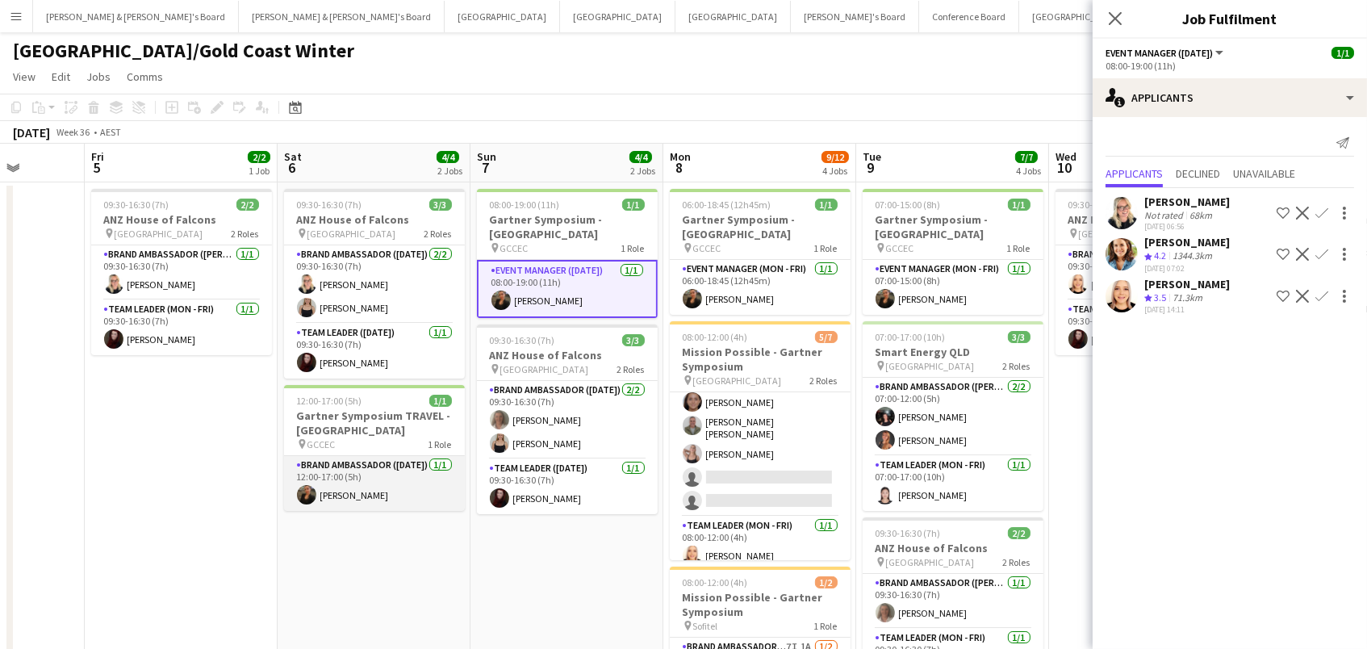
click at [411, 465] on app-card-role "Brand Ambassador ([DATE]) [DATE] 12:00-17:00 (5h) [PERSON_NAME]" at bounding box center [374, 483] width 181 height 55
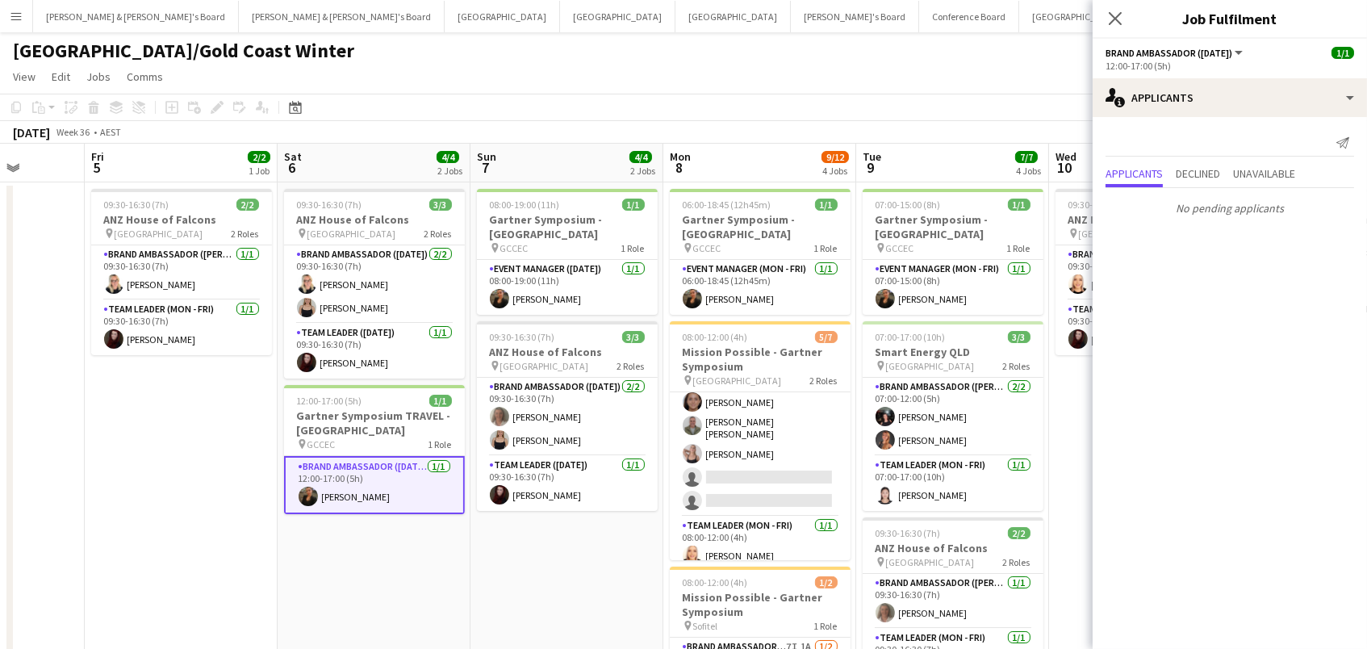
click at [1114, 19] on icon at bounding box center [1115, 18] width 13 height 13
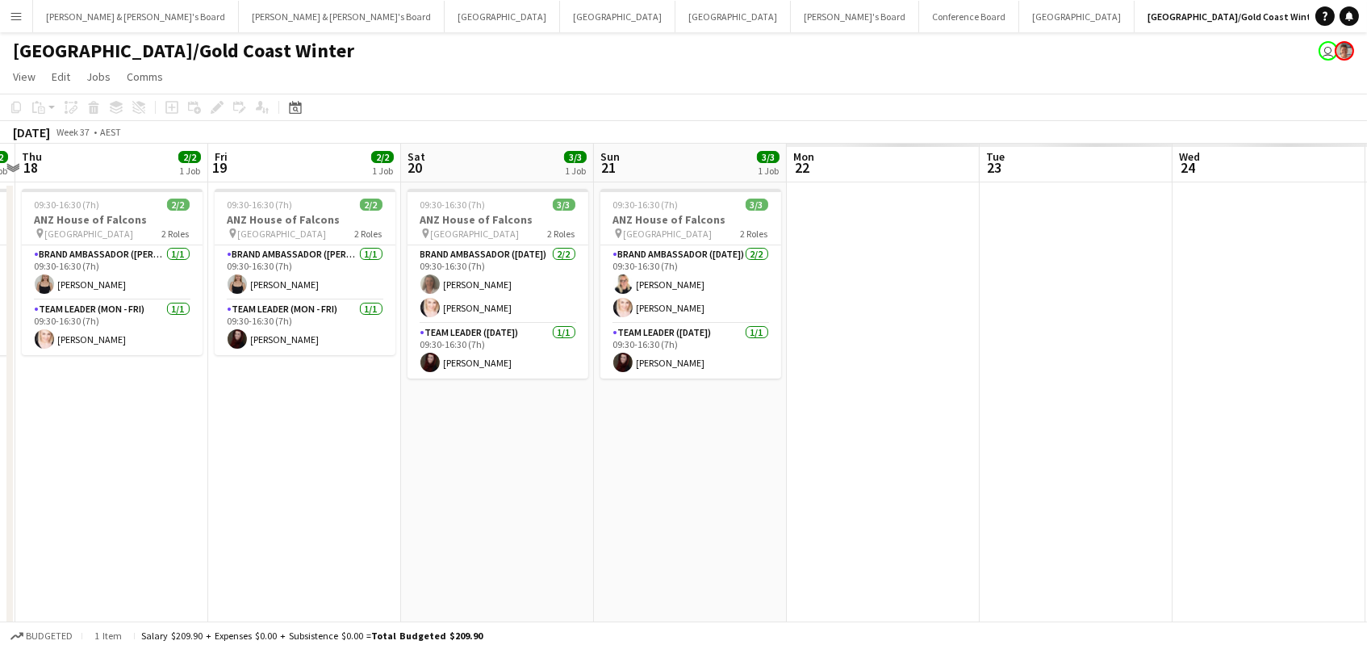
scroll to position [0, 755]
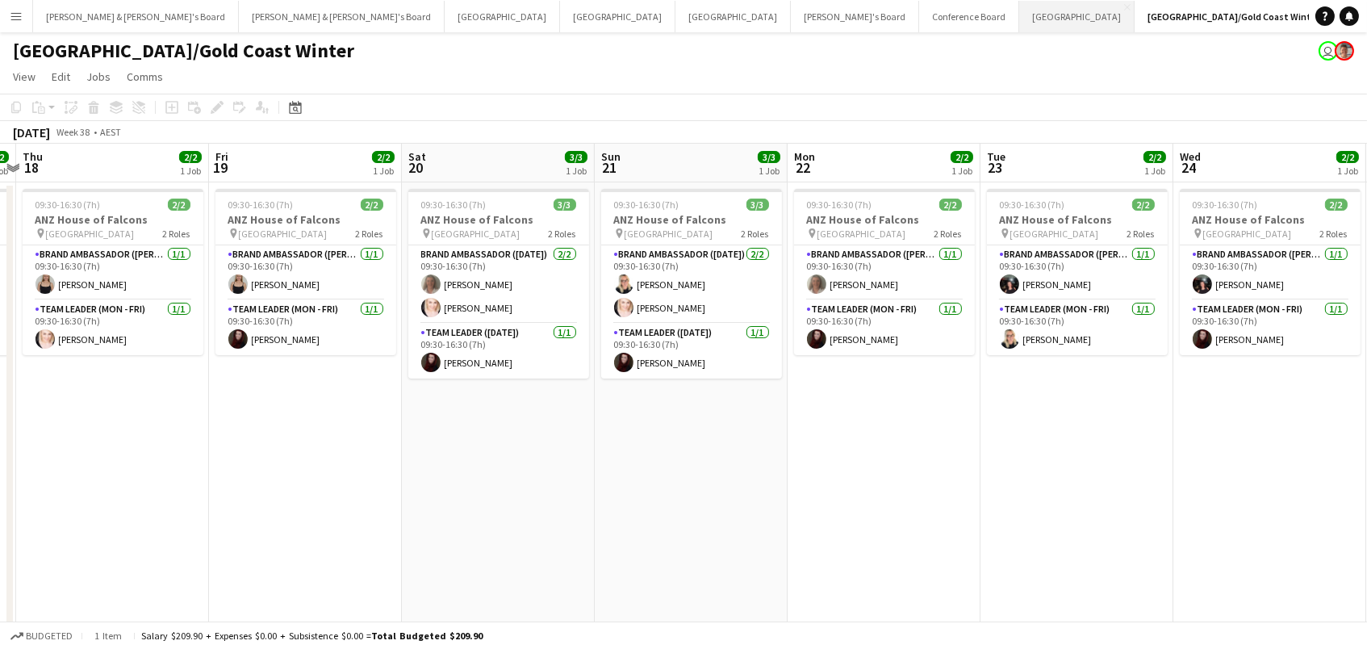
click at [1019, 15] on button "Sydney Close" at bounding box center [1076, 16] width 115 height 31
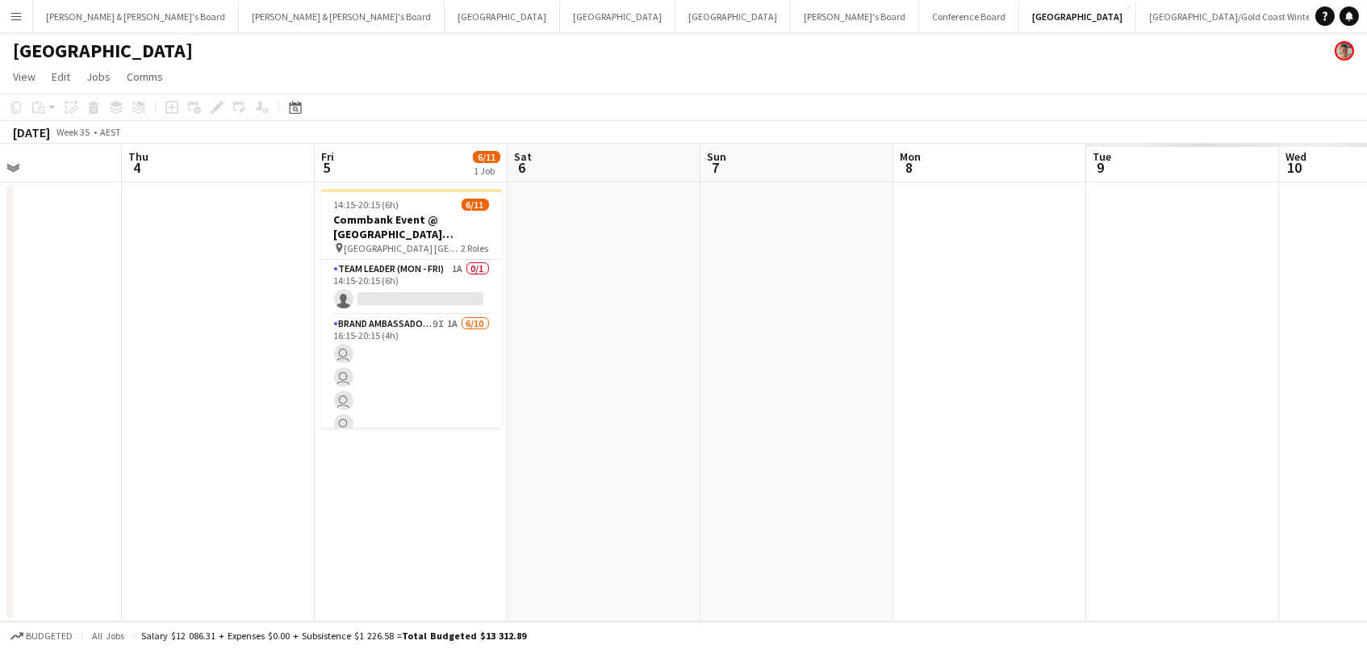
scroll to position [0, 644]
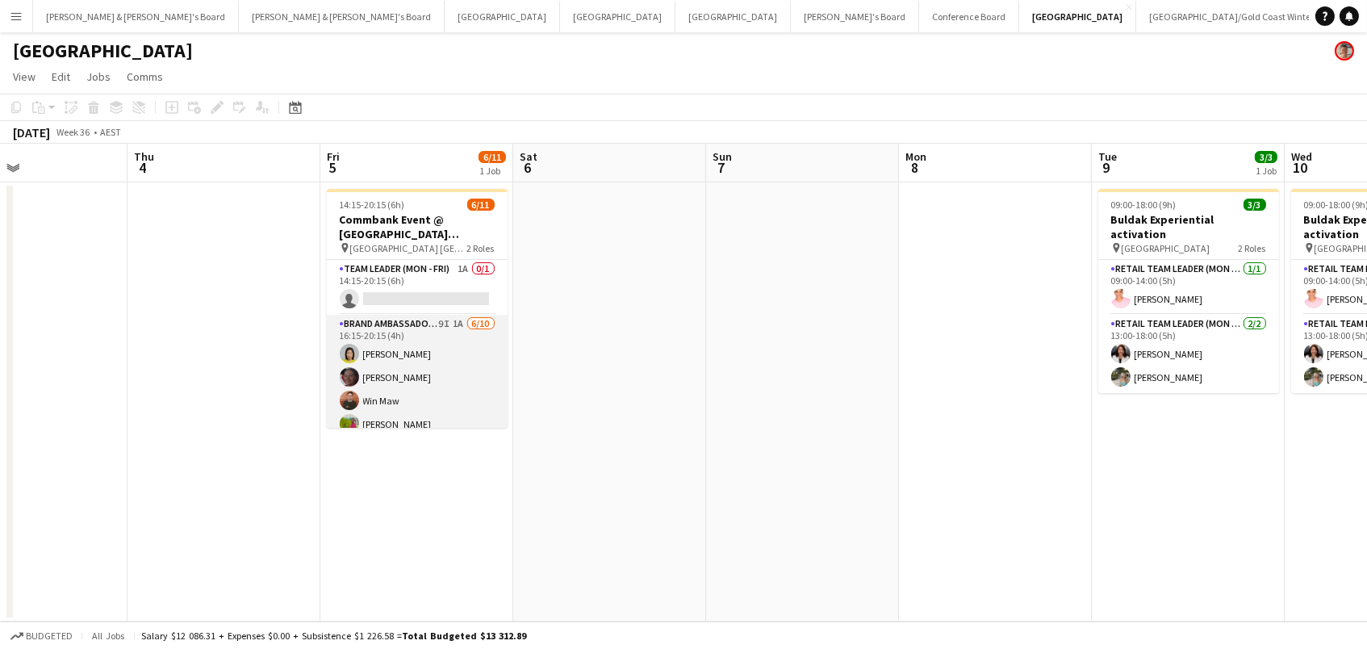
click at [467, 342] on app-card-role "Brand Ambassador ([PERSON_NAME]) 9I 1A [DATE] 16:15-20:15 (4h) [PERSON_NAME] Wi…" at bounding box center [417, 447] width 181 height 265
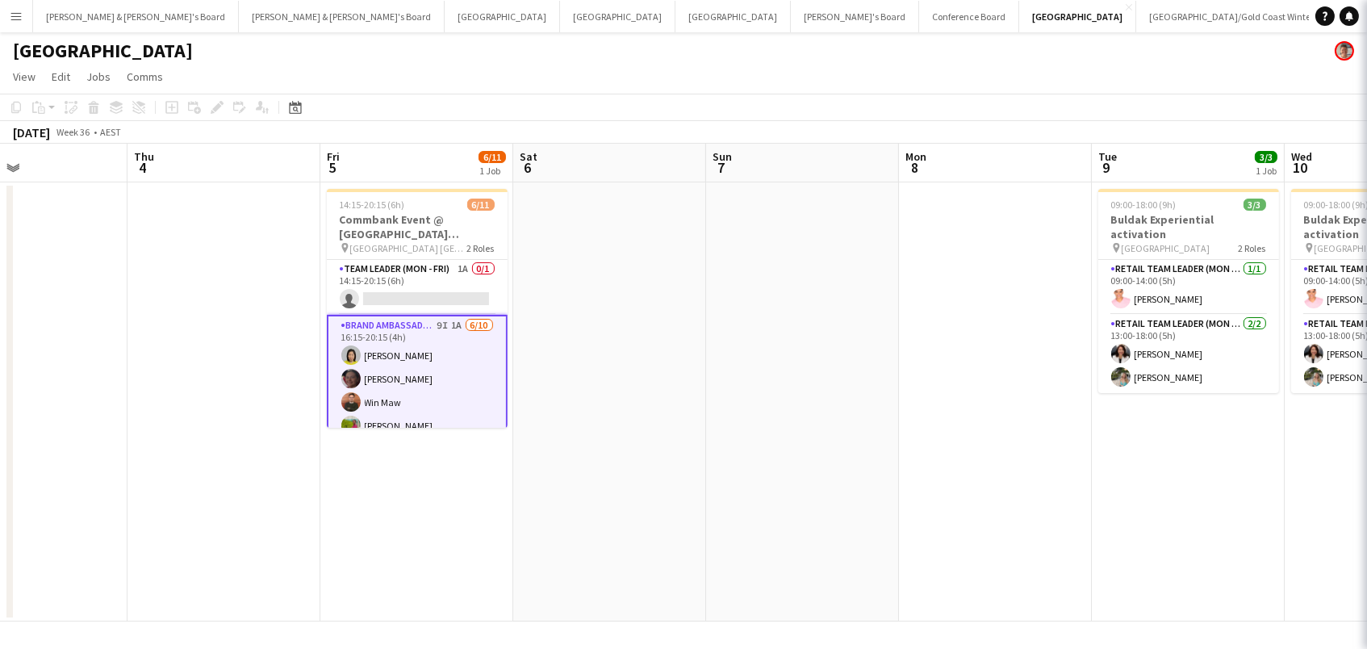
scroll to position [0, 643]
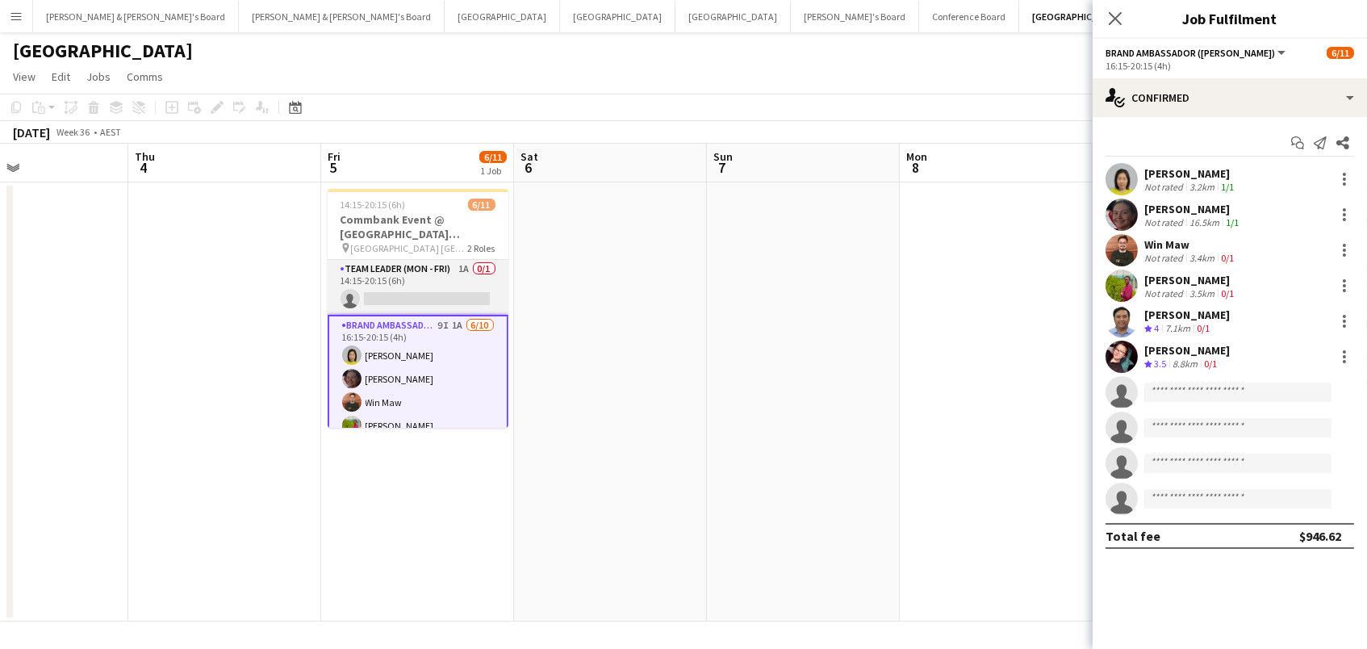
click at [477, 273] on app-card-role "Team Leader (Mon - Fri) 1A 0/1 14:15-20:15 (6h) single-neutral-actions" at bounding box center [418, 287] width 181 height 55
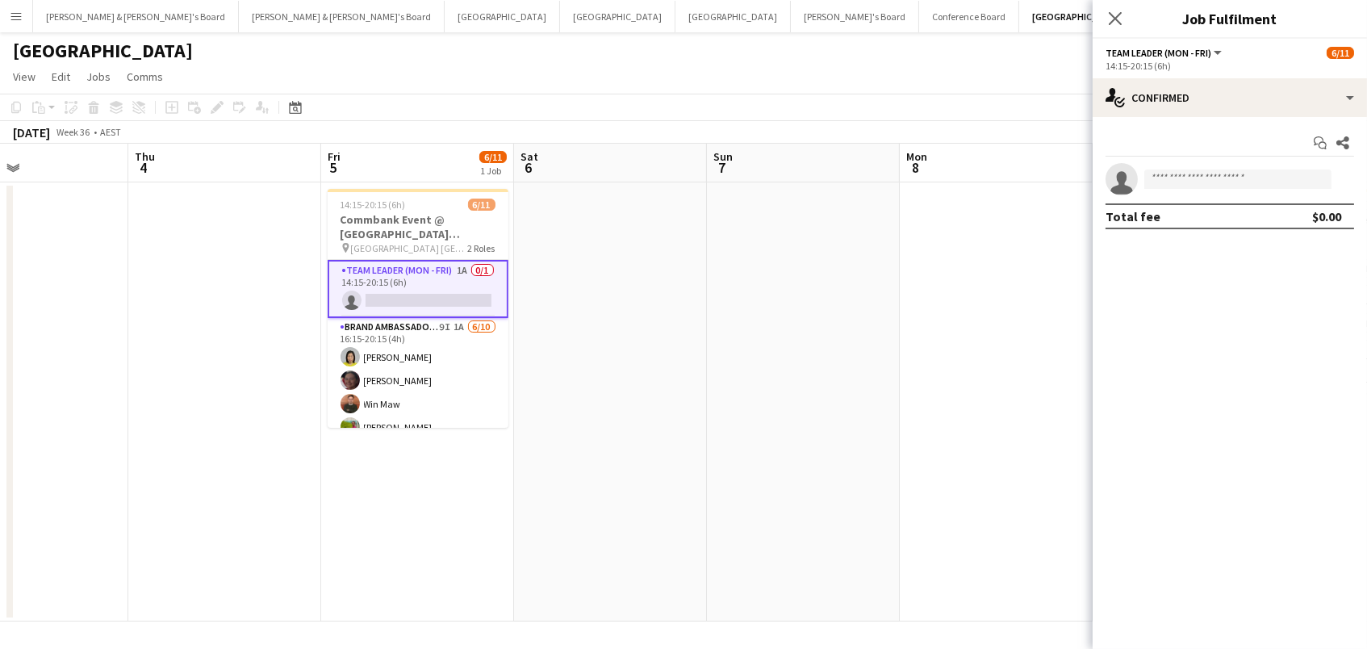
scroll to position [0, 642]
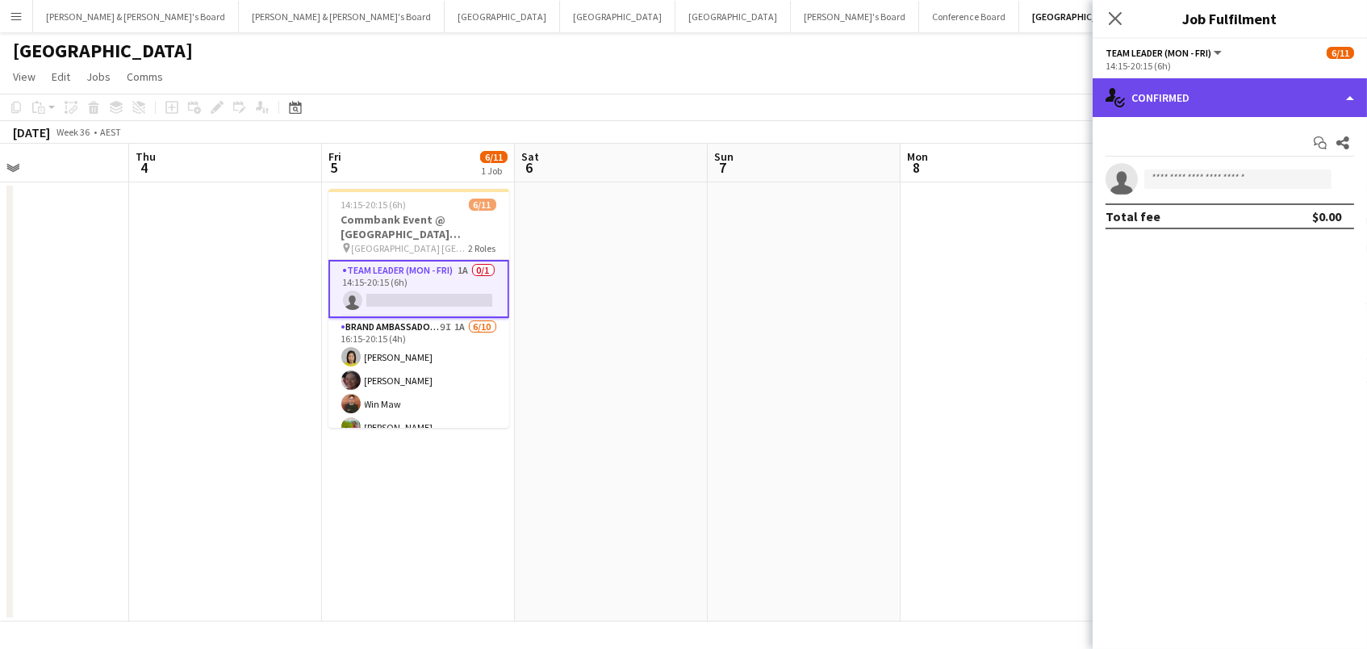
click at [1288, 87] on div "single-neutral-actions-check-2 Confirmed" at bounding box center [1229, 97] width 274 height 39
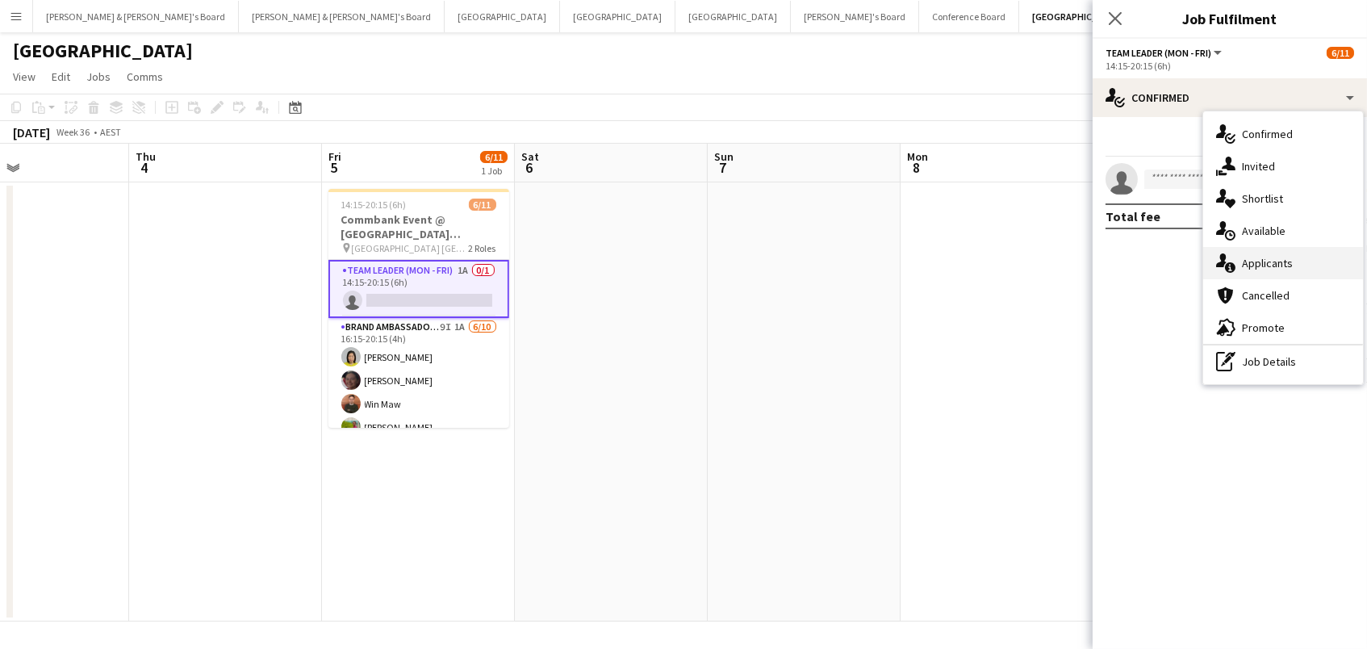
click at [1271, 254] on div "single-neutral-actions-information Applicants" at bounding box center [1283, 263] width 160 height 32
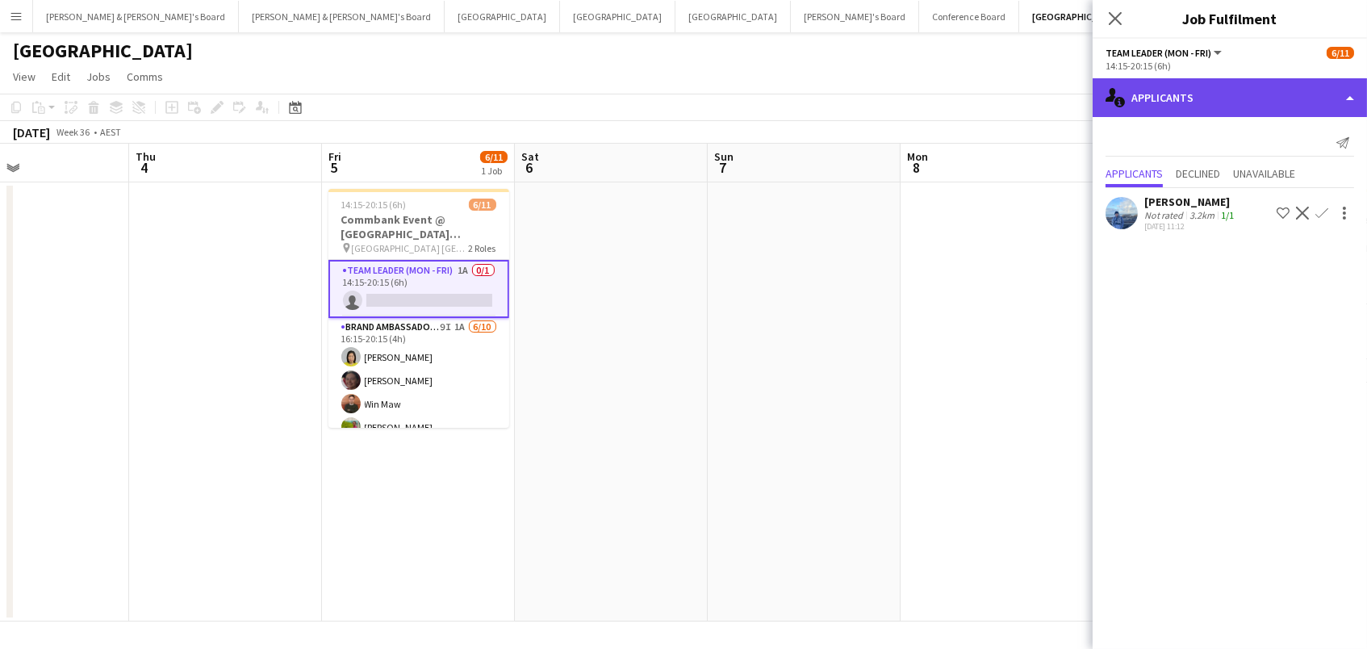
click at [1138, 101] on div "single-neutral-actions-information Applicants" at bounding box center [1229, 97] width 274 height 39
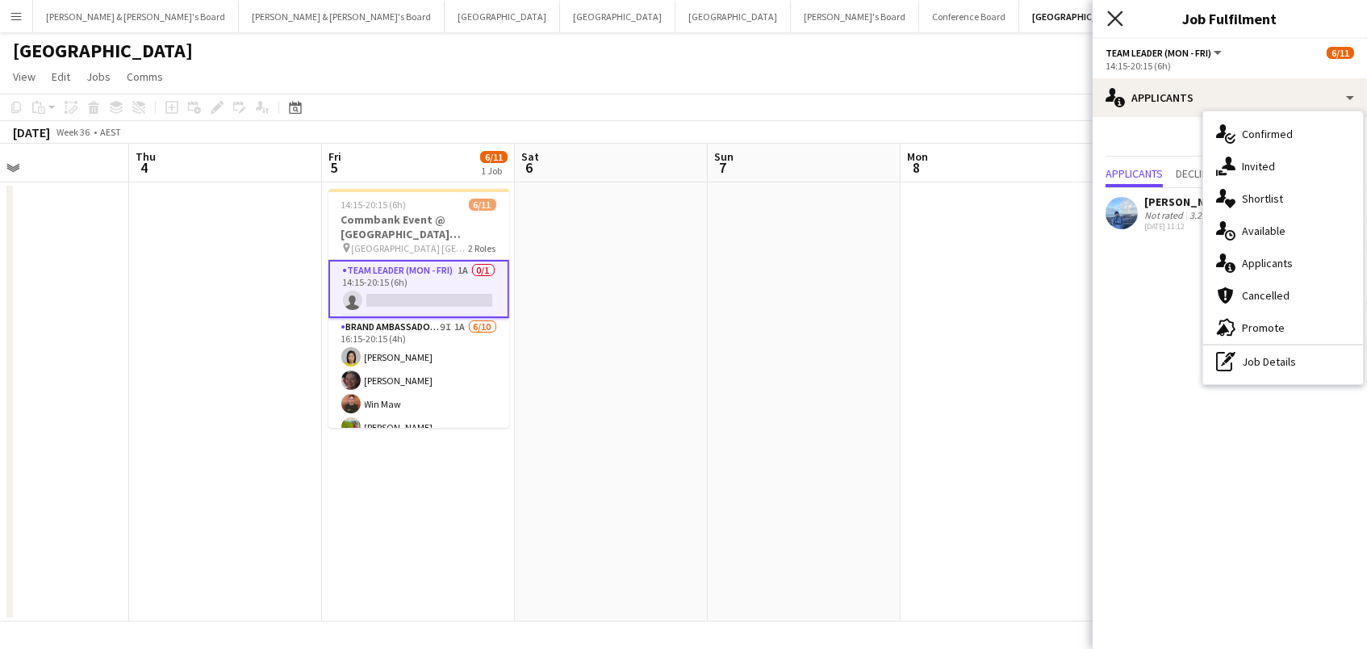
click at [1113, 15] on icon "Close pop-in" at bounding box center [1114, 17] width 15 height 15
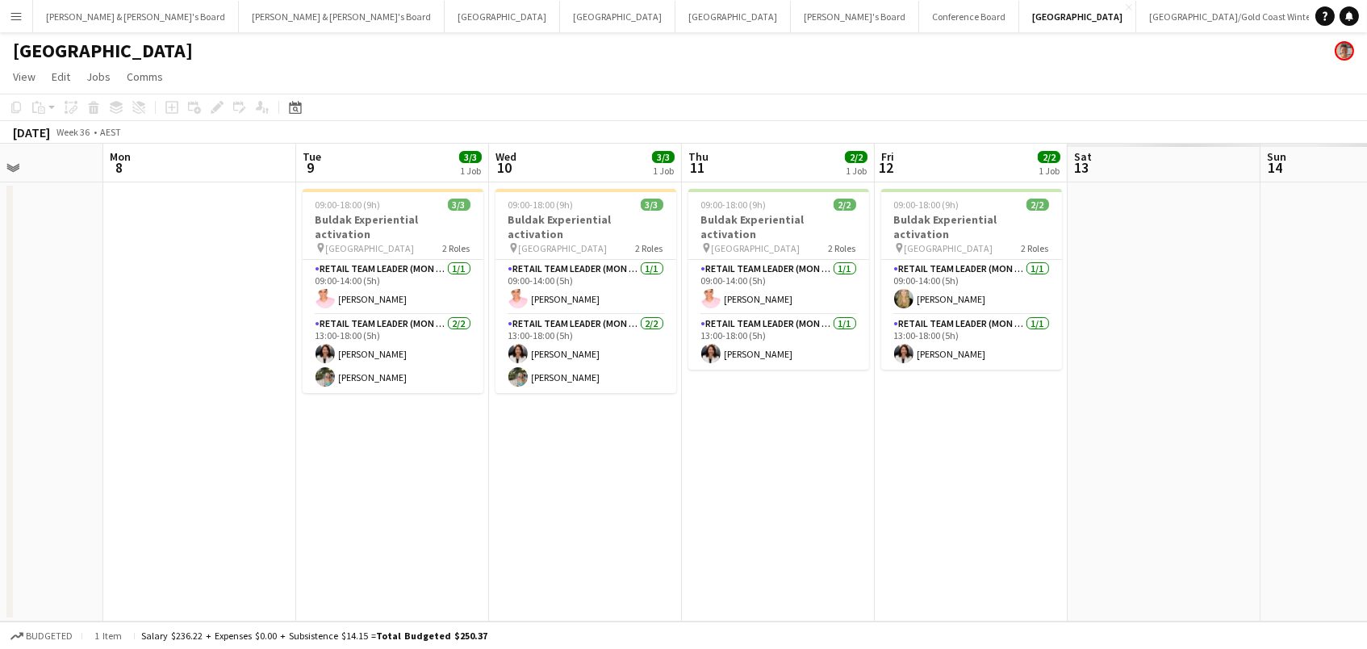
scroll to position [0, 724]
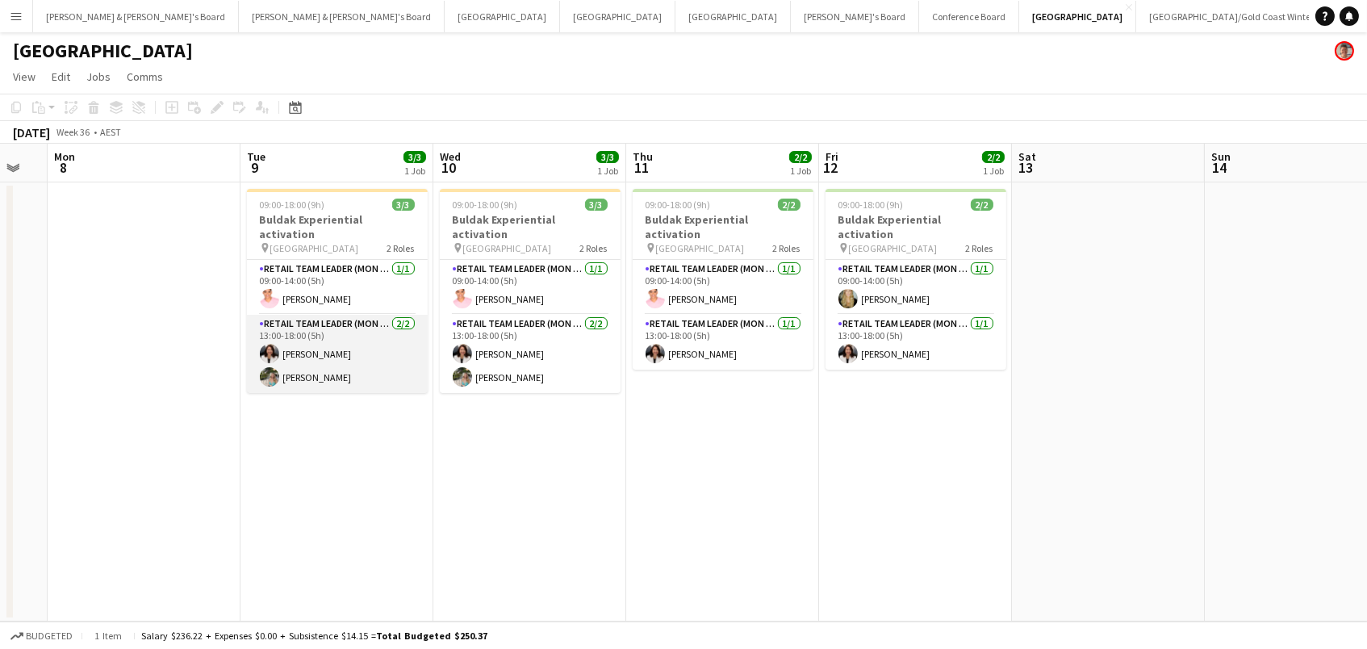
click at [373, 368] on app-card-role "RETAIL Team Leader (Mon - Fri) [DATE] 13:00-18:00 (5h) [PERSON_NAME] [PERSON_NA…" at bounding box center [337, 354] width 181 height 78
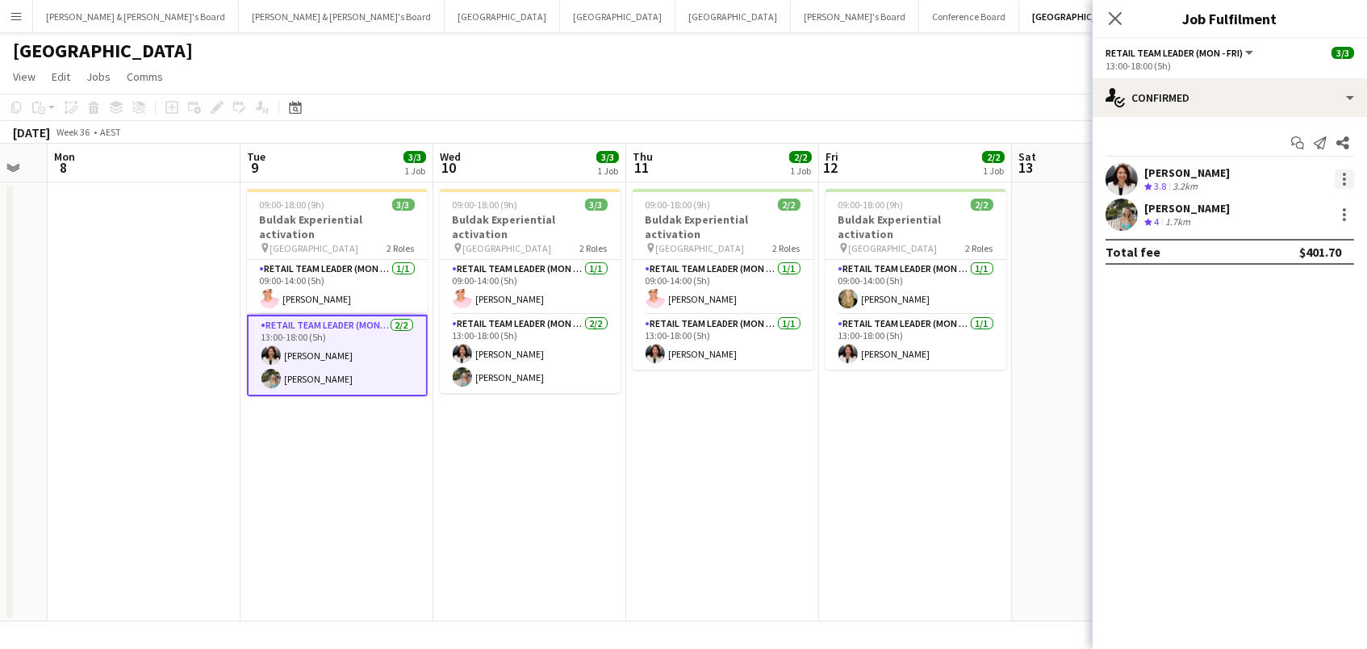
click at [1347, 178] on div at bounding box center [1344, 178] width 19 height 19
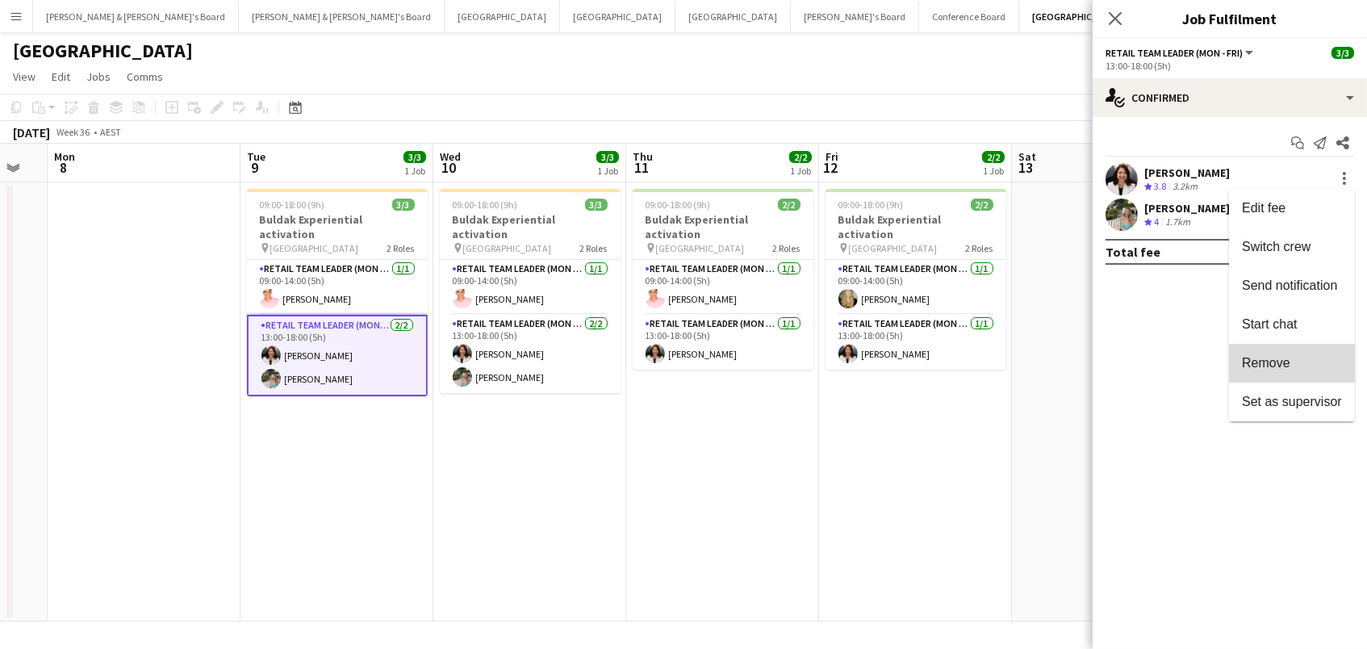
click at [1295, 364] on span "Remove" at bounding box center [1292, 363] width 100 height 15
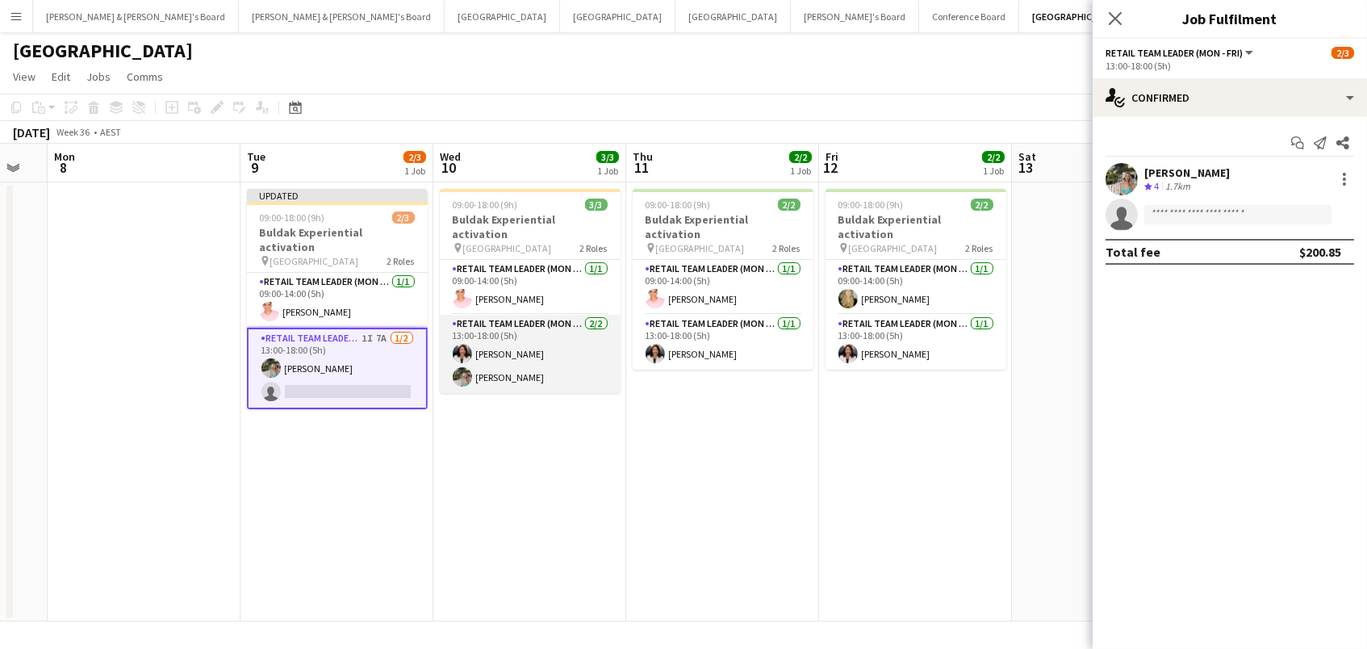
click at [563, 363] on app-card-role "RETAIL Team Leader (Mon - Fri) [DATE] 13:00-18:00 (5h) [PERSON_NAME] [PERSON_NA…" at bounding box center [530, 354] width 181 height 78
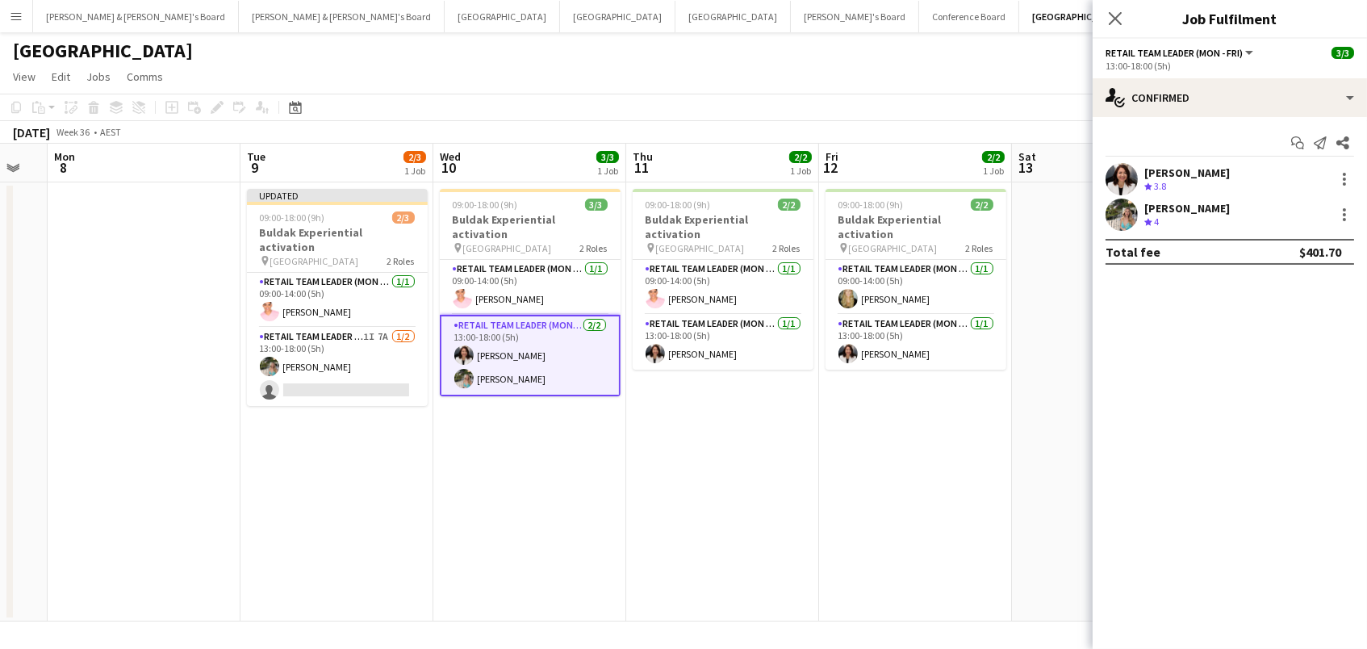
scroll to position [0, 723]
click at [1347, 181] on div at bounding box center [1344, 178] width 19 height 19
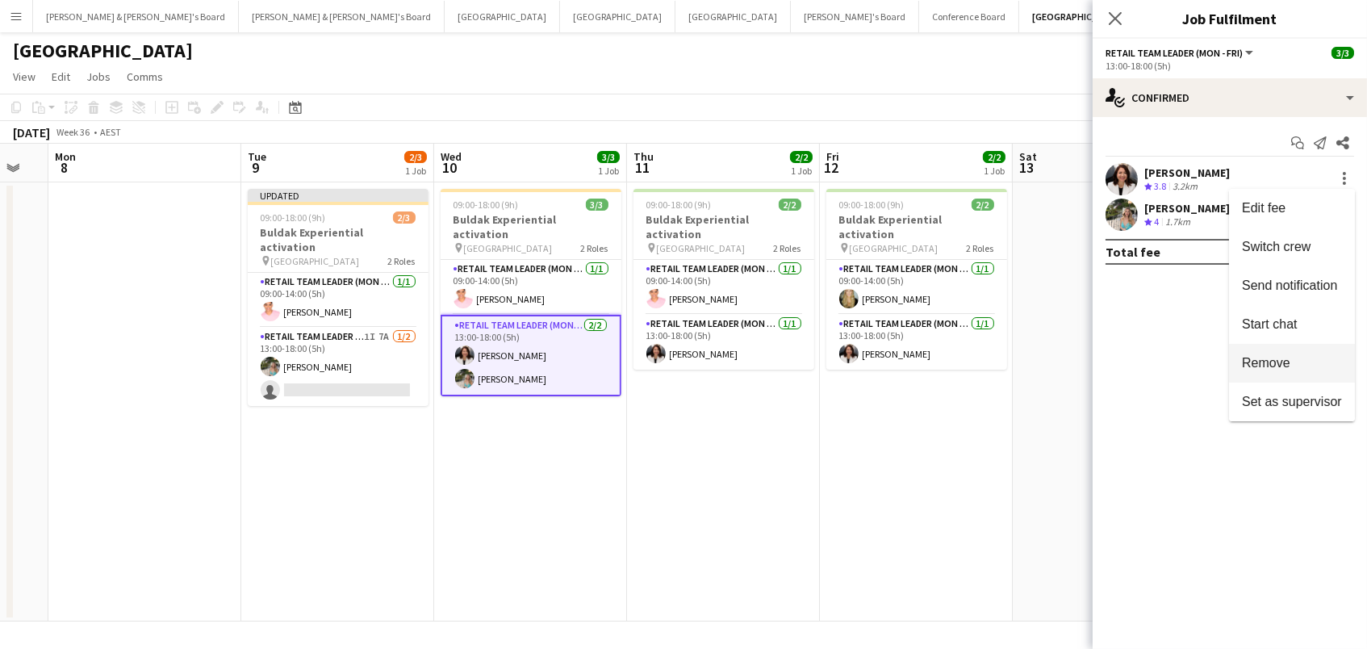
click at [1298, 361] on span "Remove" at bounding box center [1292, 363] width 100 height 15
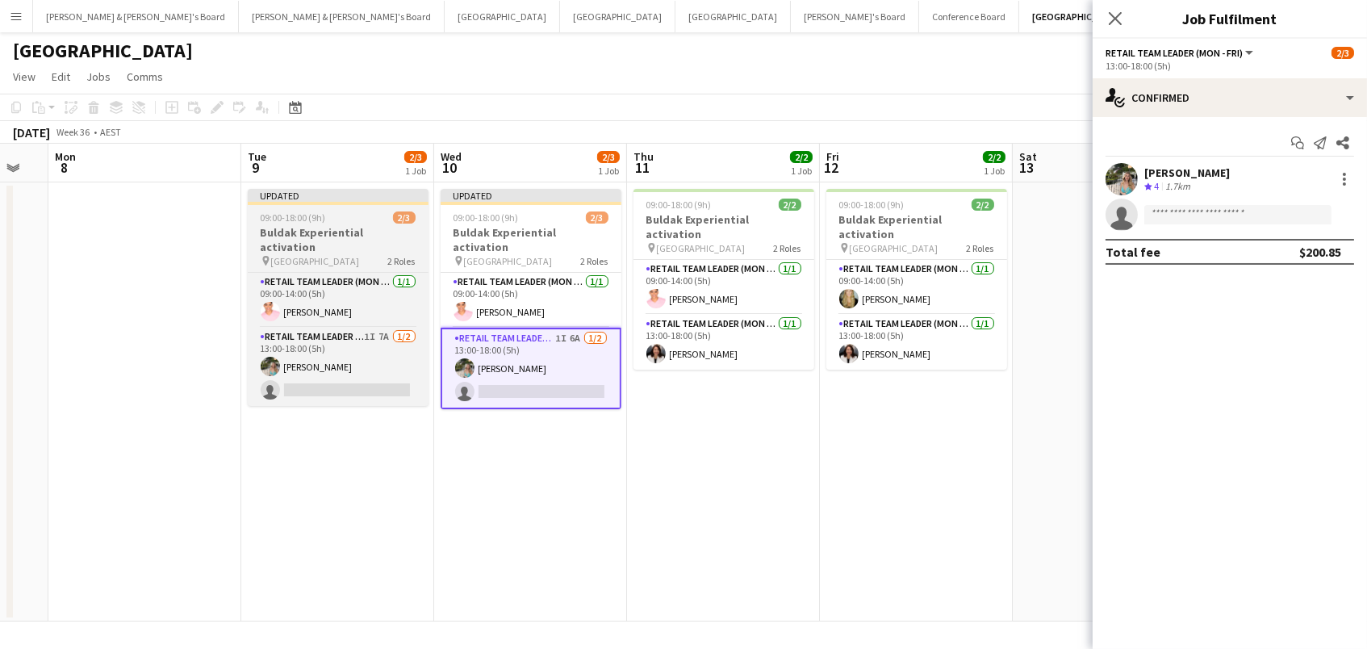
click at [370, 222] on div "09:00-18:00 (9h) 2/3" at bounding box center [338, 217] width 181 height 12
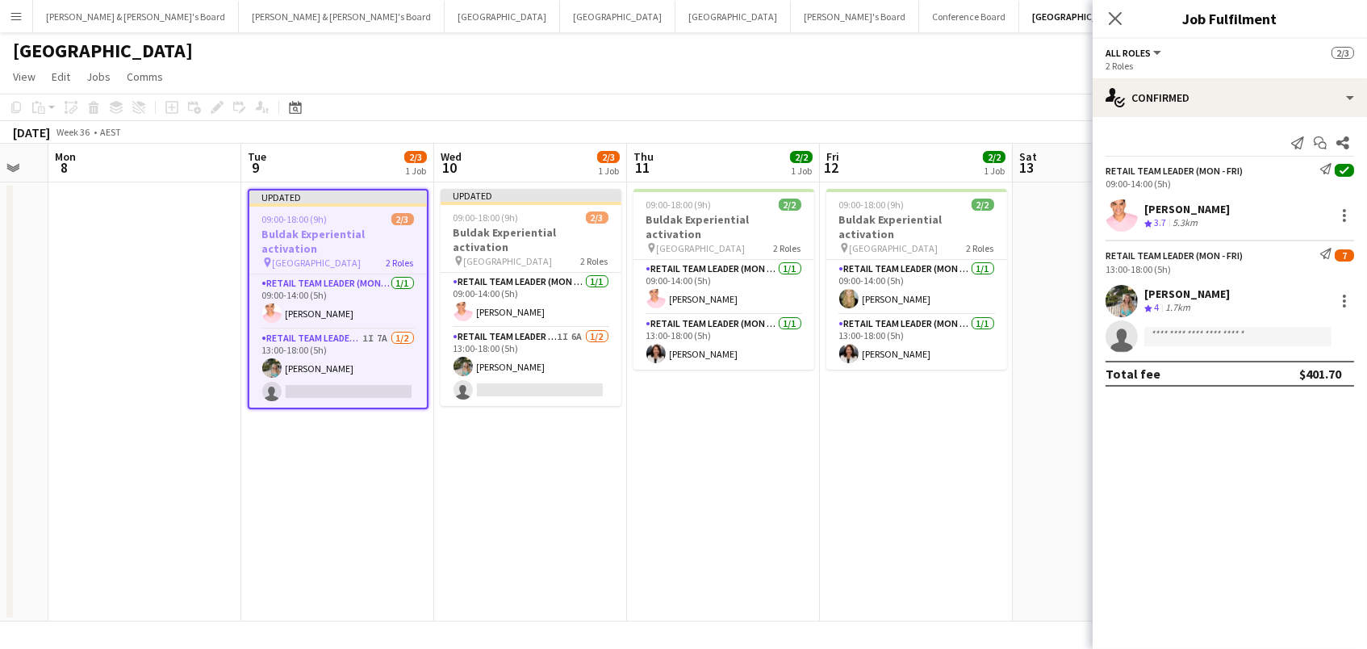
scroll to position [0, 722]
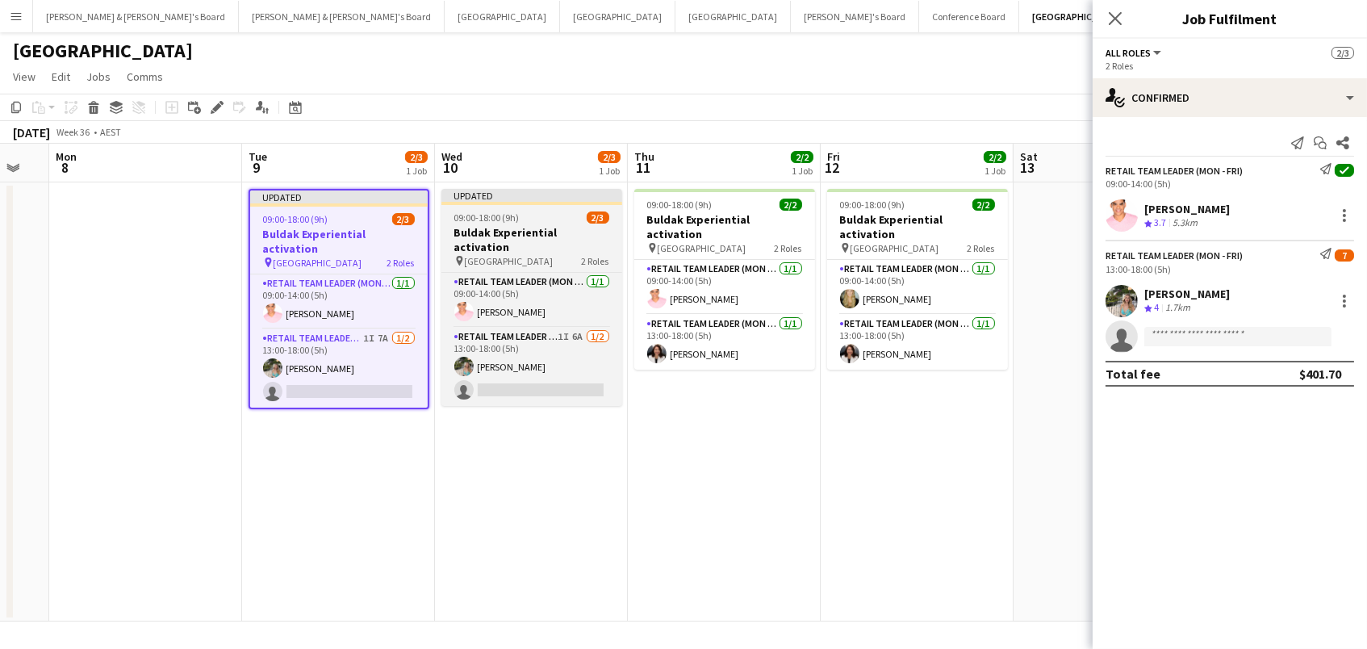
click at [562, 225] on h3 "Buldak Experiential activation" at bounding box center [531, 239] width 181 height 29
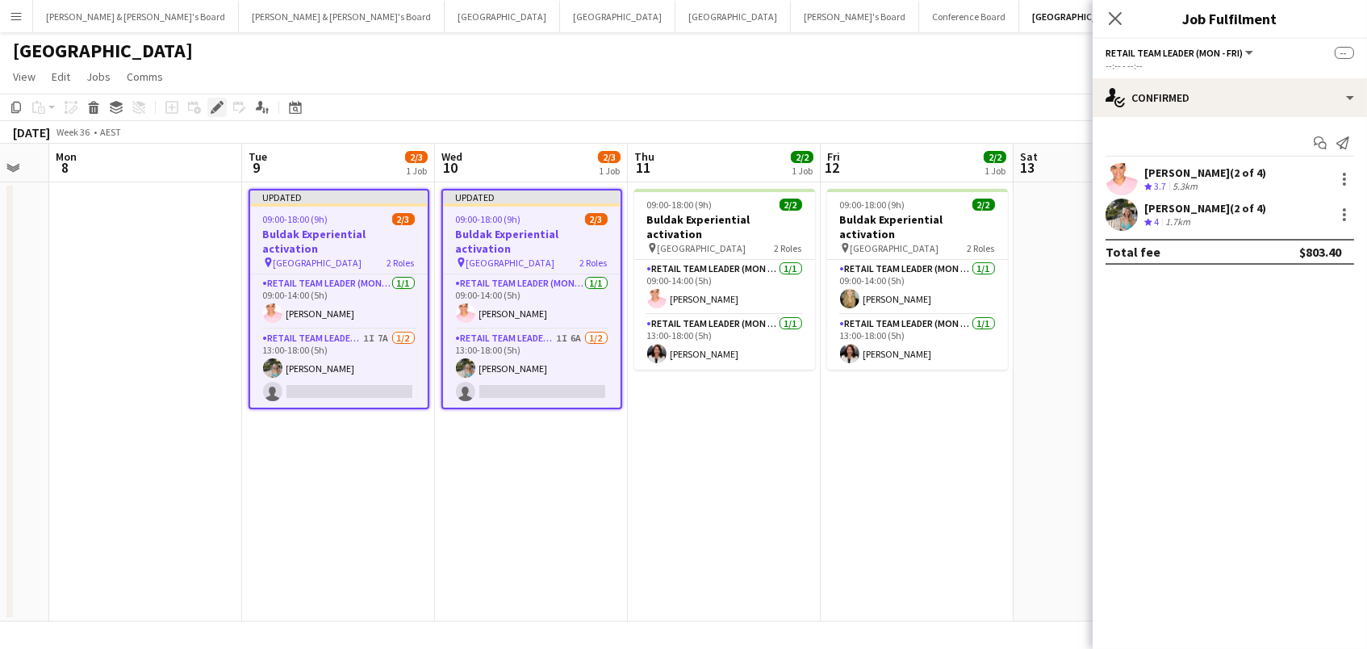
click at [215, 110] on icon "Edit" at bounding box center [217, 107] width 13 height 13
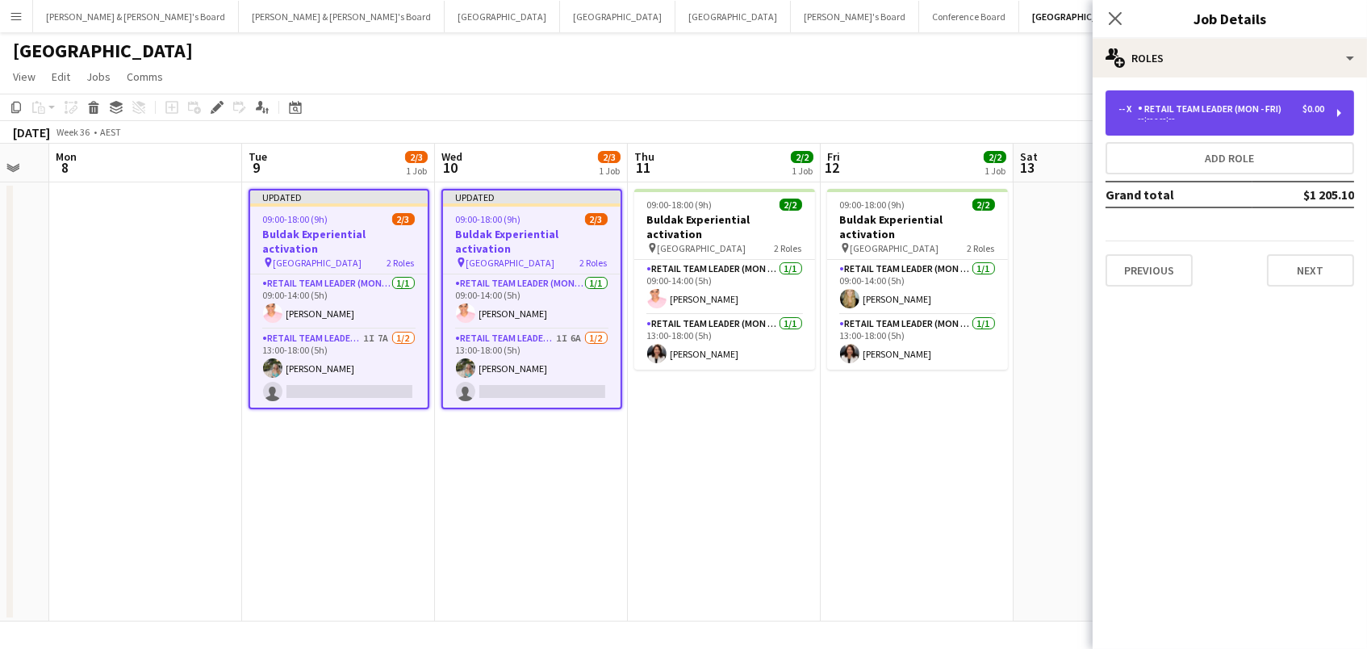
click at [1219, 111] on div "RETAIL Team Leader (Mon - Fri)" at bounding box center [1213, 108] width 150 height 11
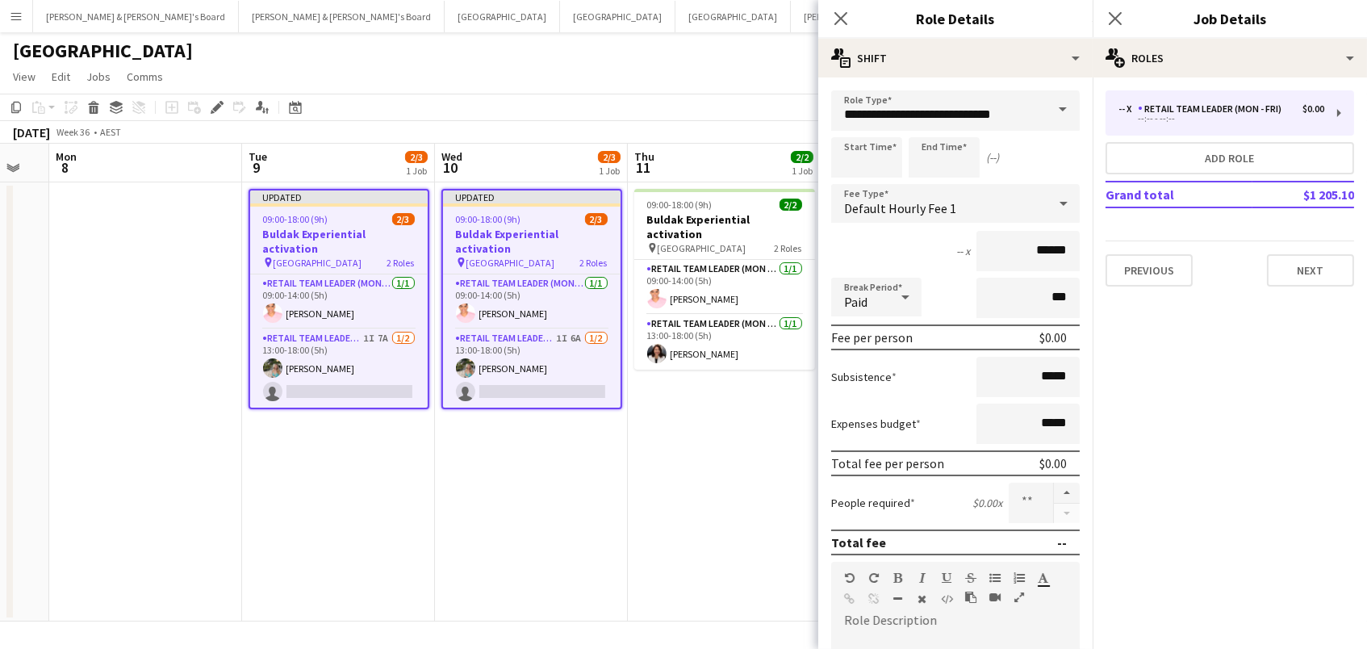
click at [691, 462] on app-date-cell "09:00-18:00 (9h) 2/2 Buldak Experiential activation pin Bondi Junction Westfiel…" at bounding box center [724, 401] width 193 height 439
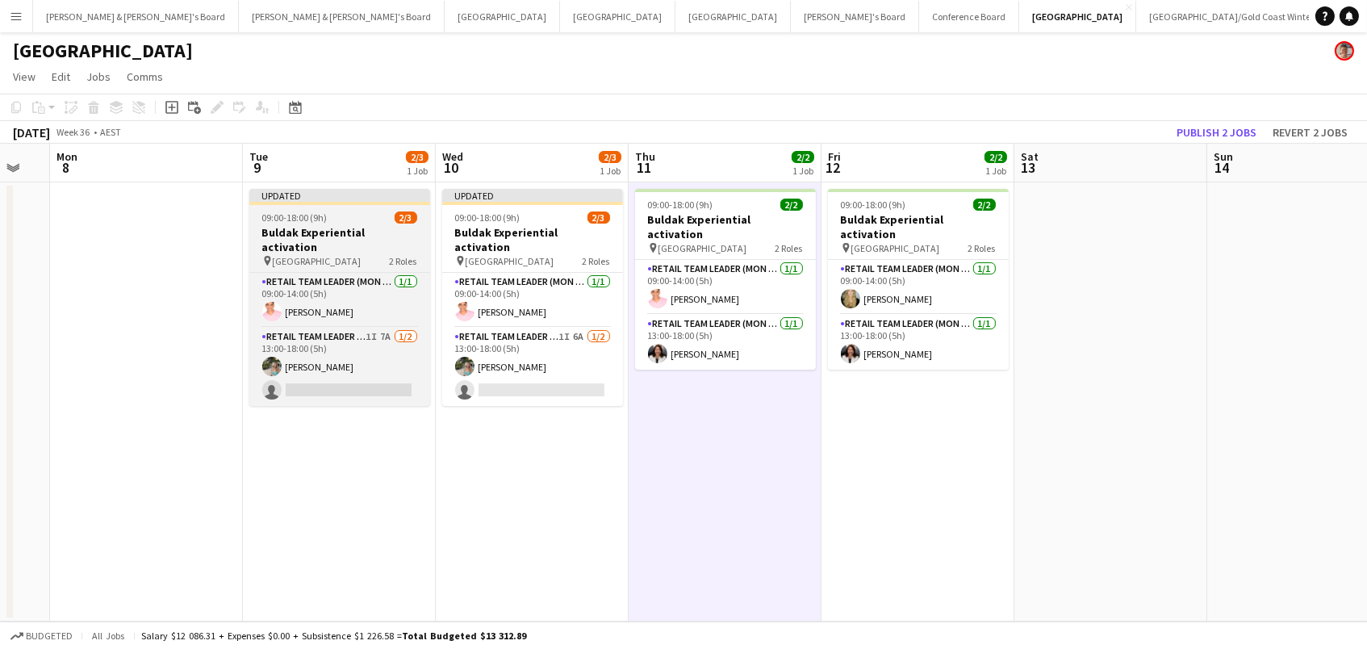
click at [421, 254] on div "pin [GEOGRAPHIC_DATA] [GEOGRAPHIC_DATA] 2 Roles" at bounding box center [339, 260] width 181 height 13
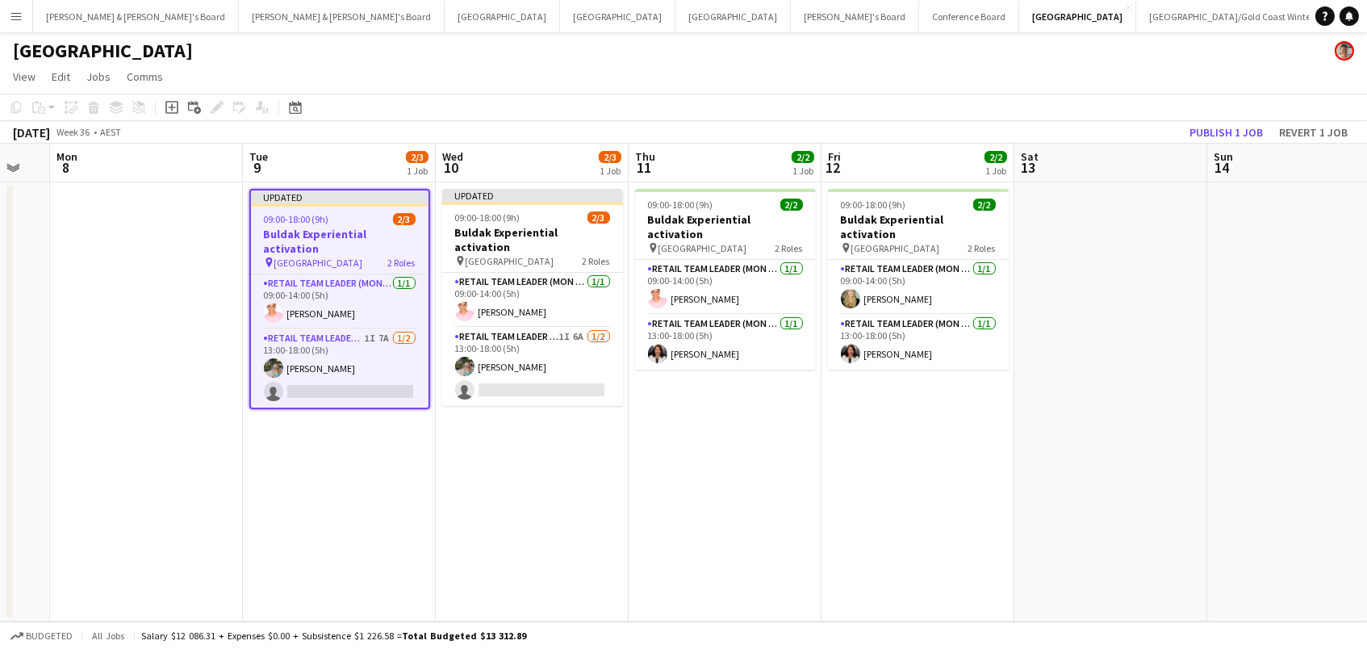
scroll to position [0, 720]
click at [219, 104] on icon at bounding box center [216, 107] width 9 height 9
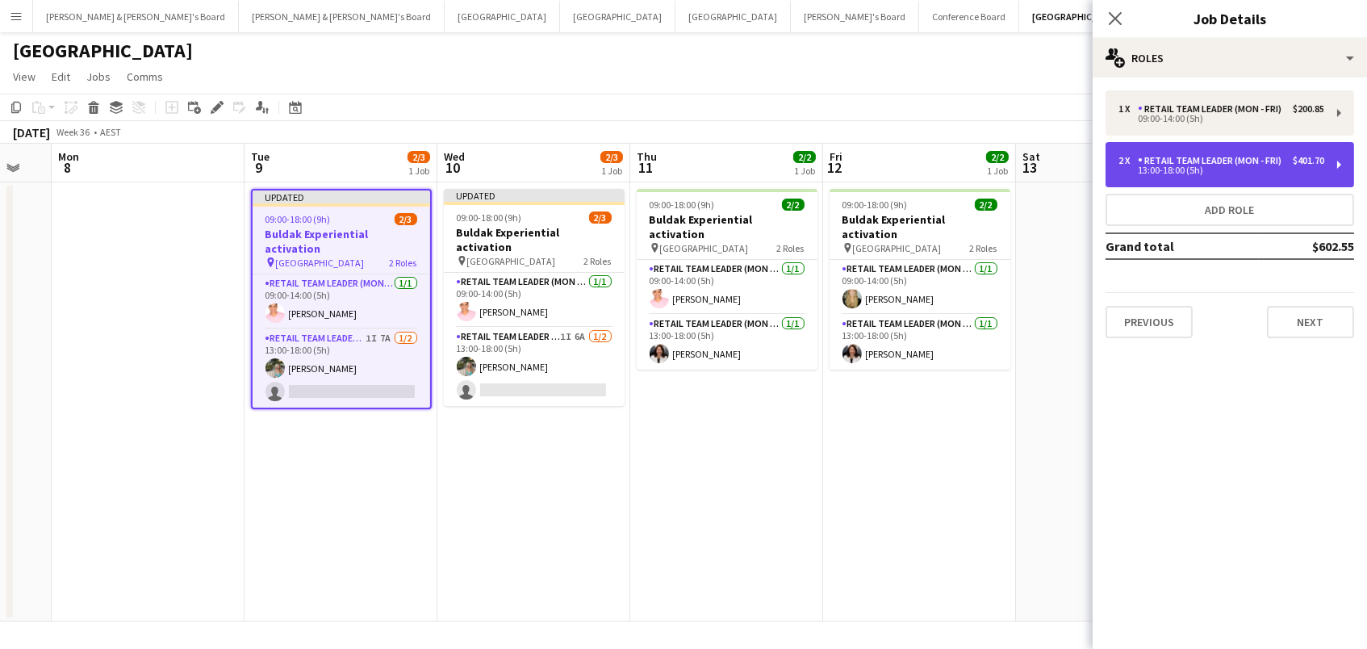
click at [1289, 155] on div "2 x RETAIL Team Leader (Mon - Fri) $401.70" at bounding box center [1221, 160] width 206 height 11
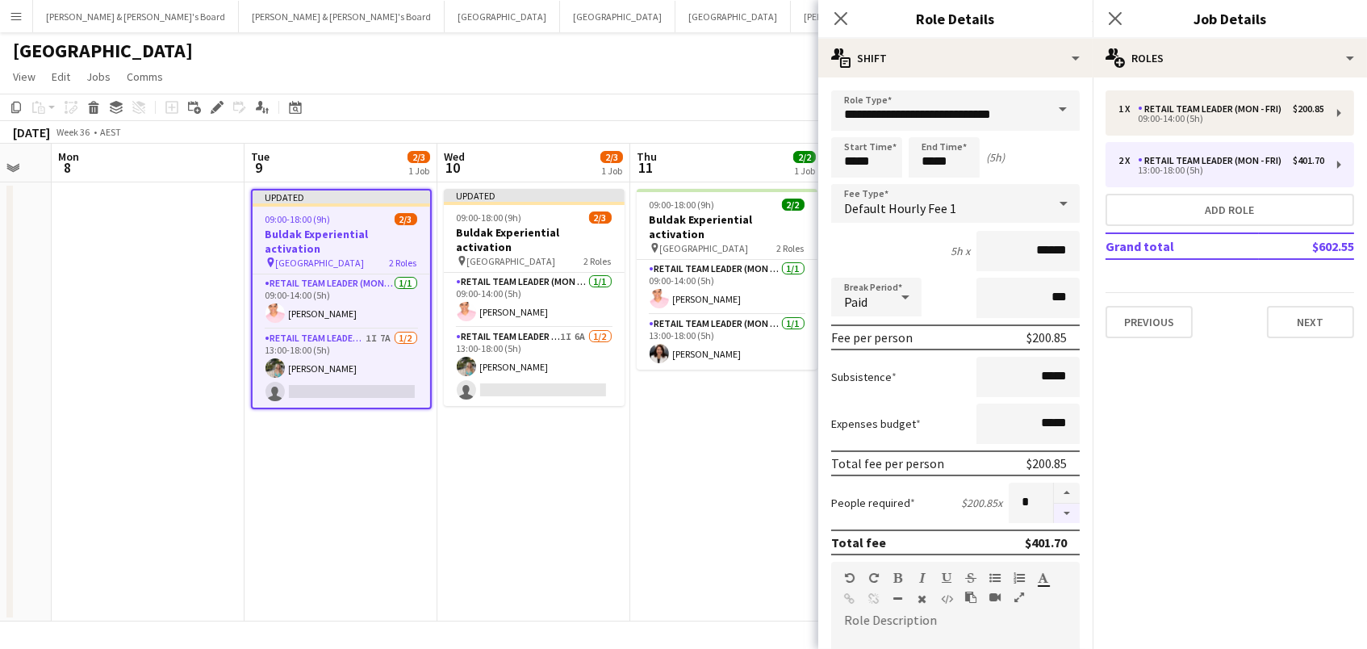
click at [1068, 512] on button "button" at bounding box center [1067, 513] width 26 height 20
type input "*"
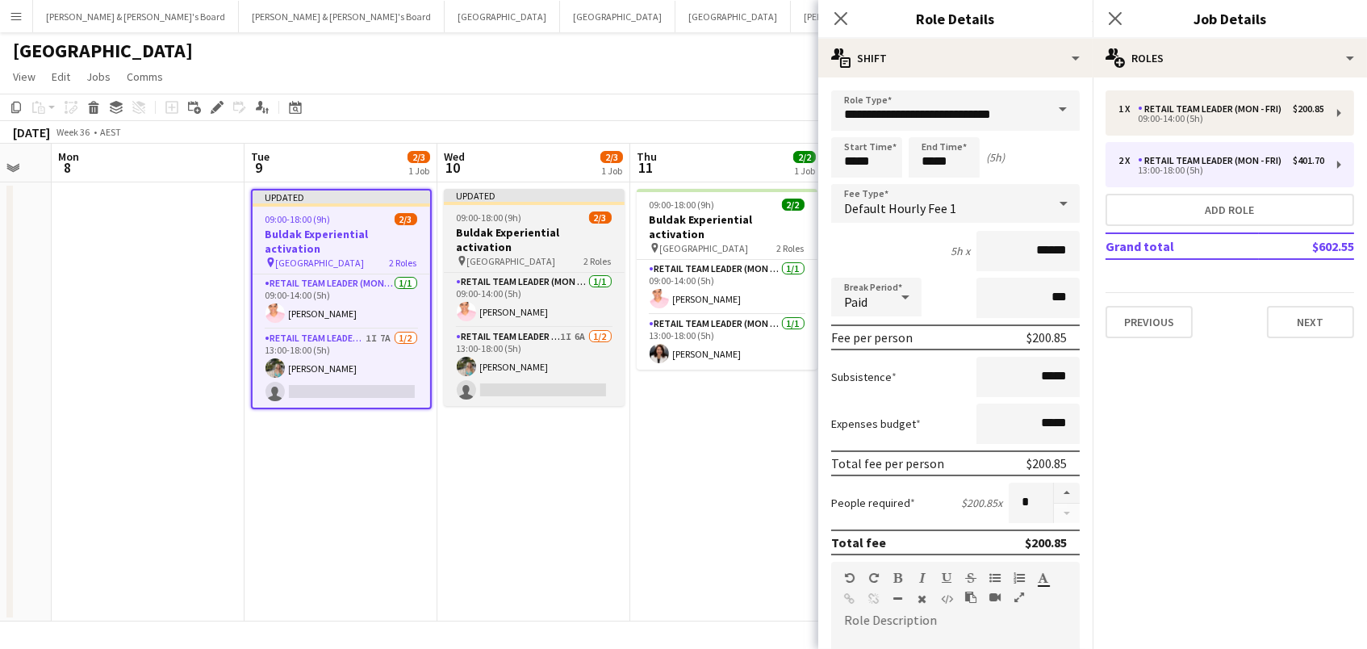
click at [482, 218] on span "09:00-18:00 (9h)" at bounding box center [489, 217] width 65 height 12
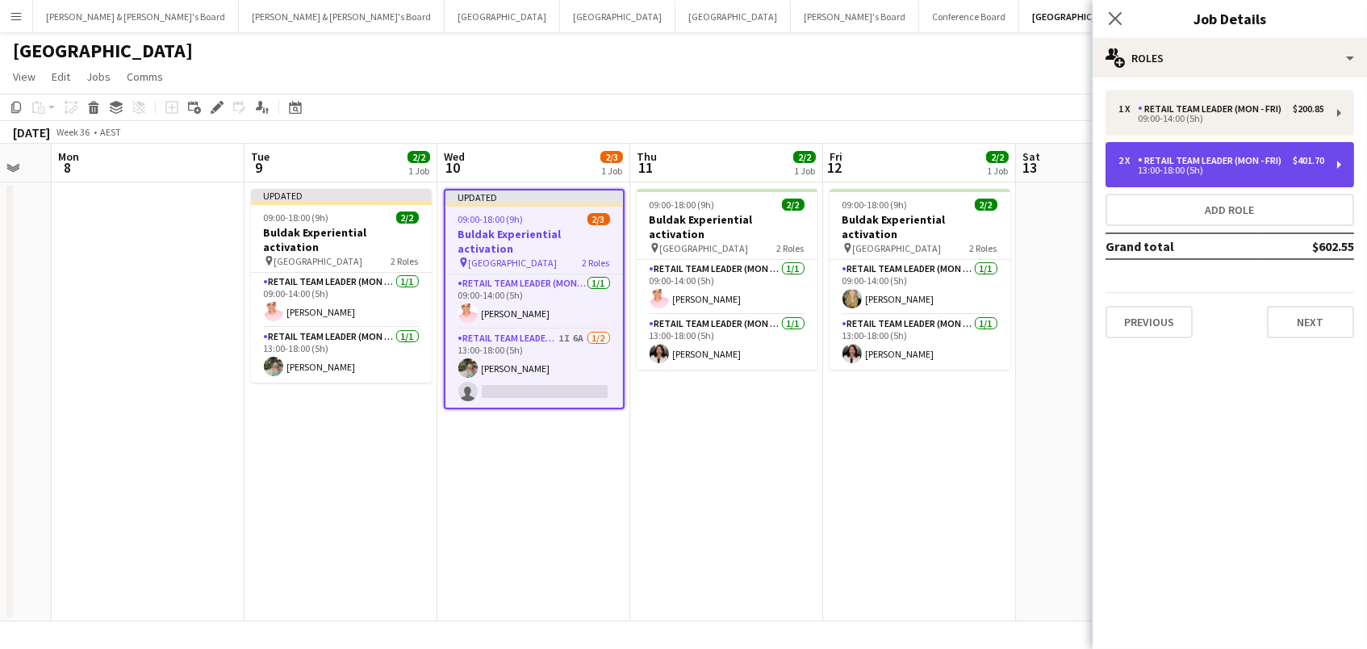
click at [1180, 158] on div "RETAIL Team Leader (Mon - Fri)" at bounding box center [1213, 160] width 150 height 11
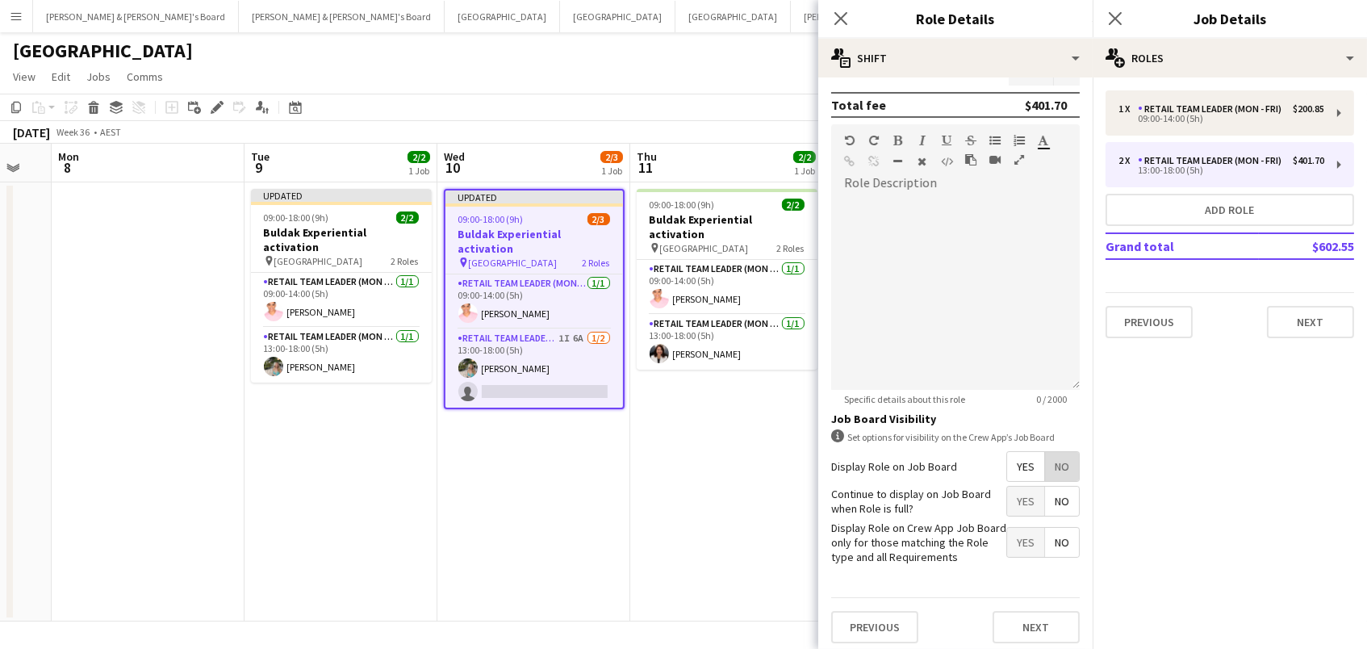
click at [1051, 457] on span "No" at bounding box center [1062, 466] width 34 height 29
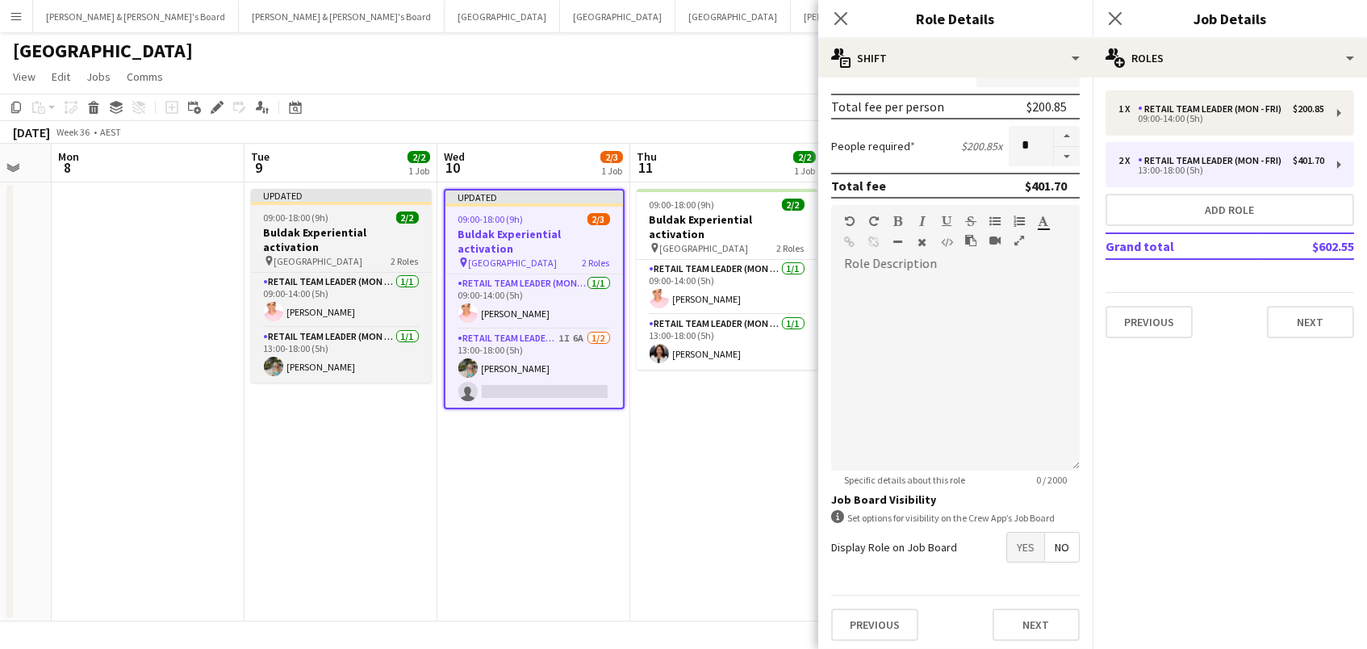
click at [396, 218] on span "2/2" at bounding box center [407, 217] width 23 height 12
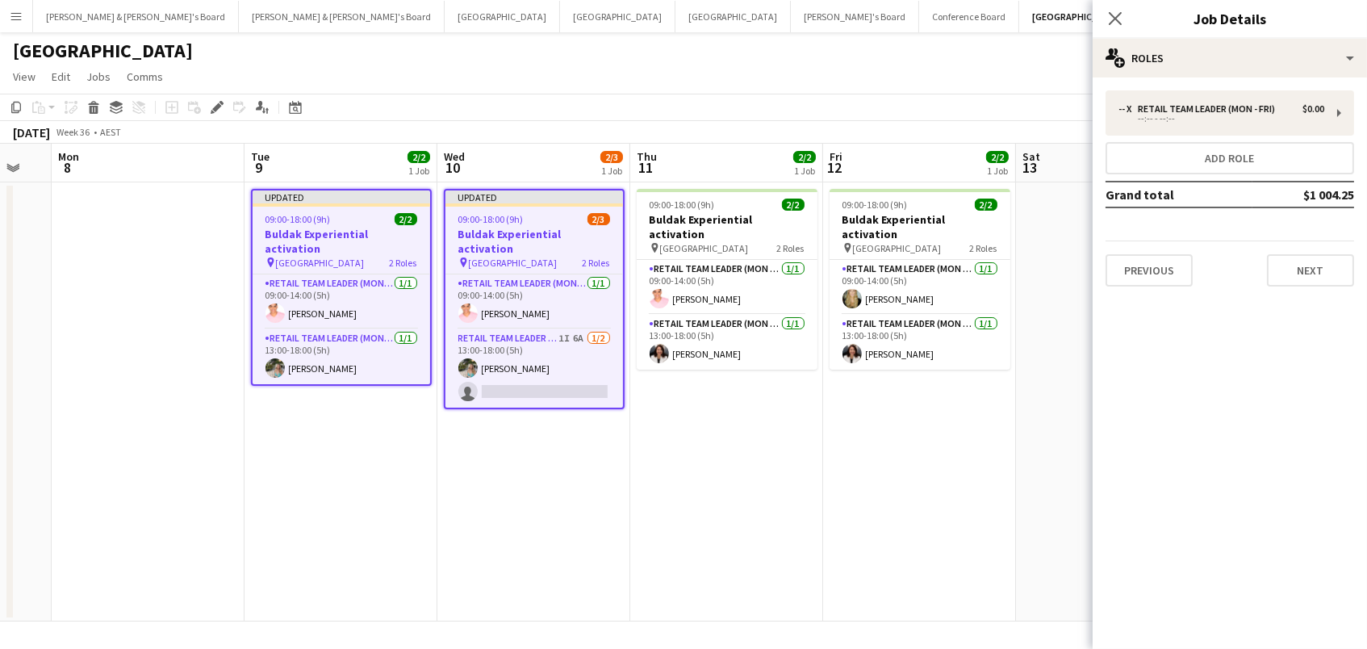
click at [538, 224] on app-job-card "Updated 09:00-18:00 (9h) 2/3 Buldak Experiential activation pin Bondi Junction …" at bounding box center [534, 299] width 181 height 220
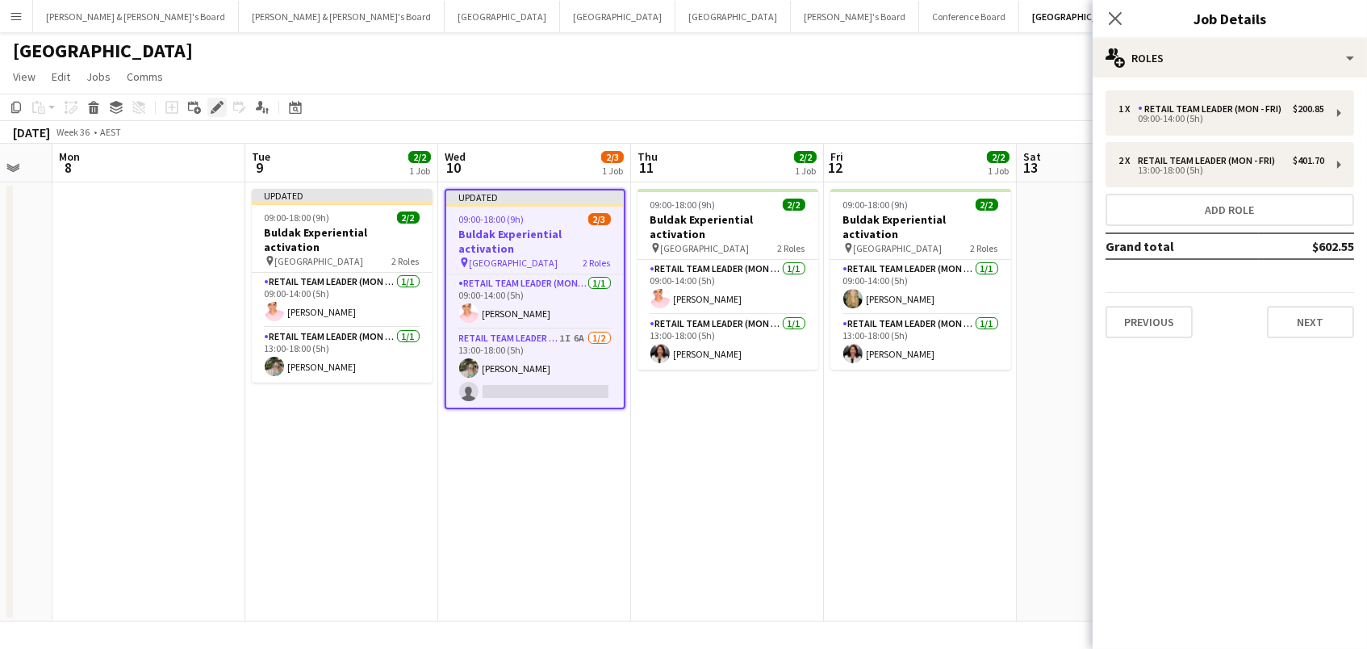
click at [211, 104] on icon "Edit" at bounding box center [217, 107] width 13 height 13
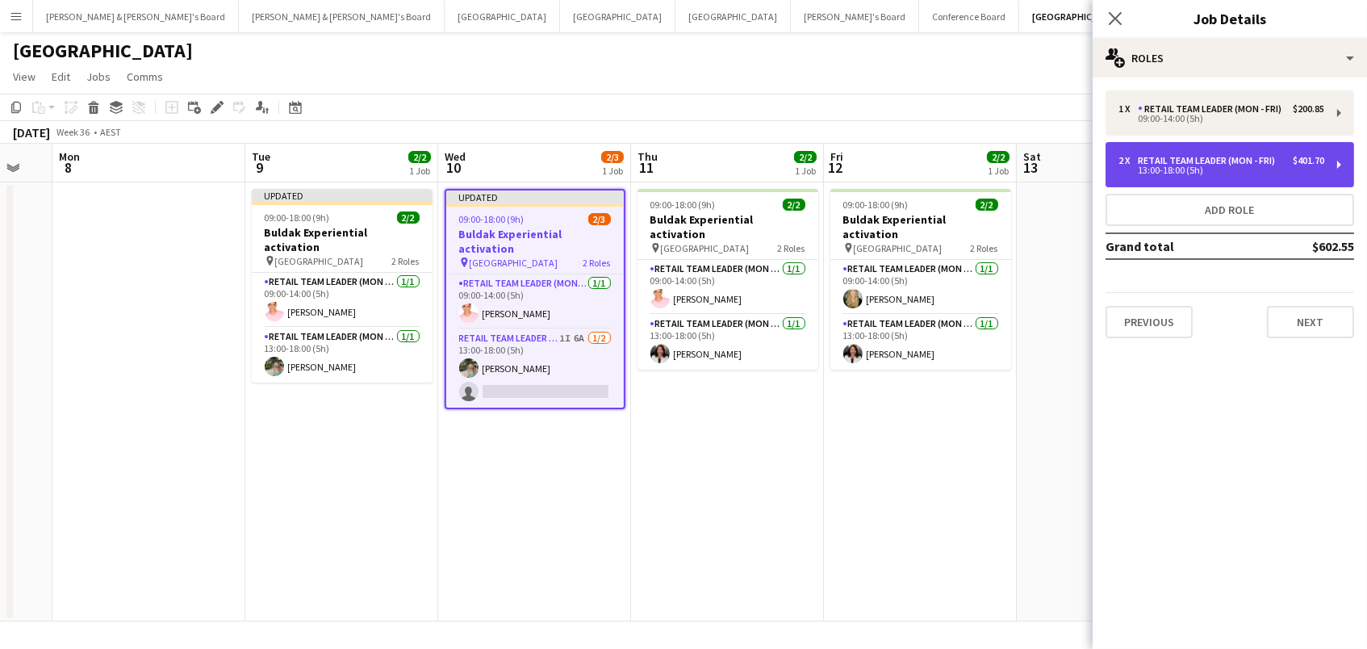
click at [1301, 170] on div "13:00-18:00 (5h)" at bounding box center [1221, 170] width 206 height 8
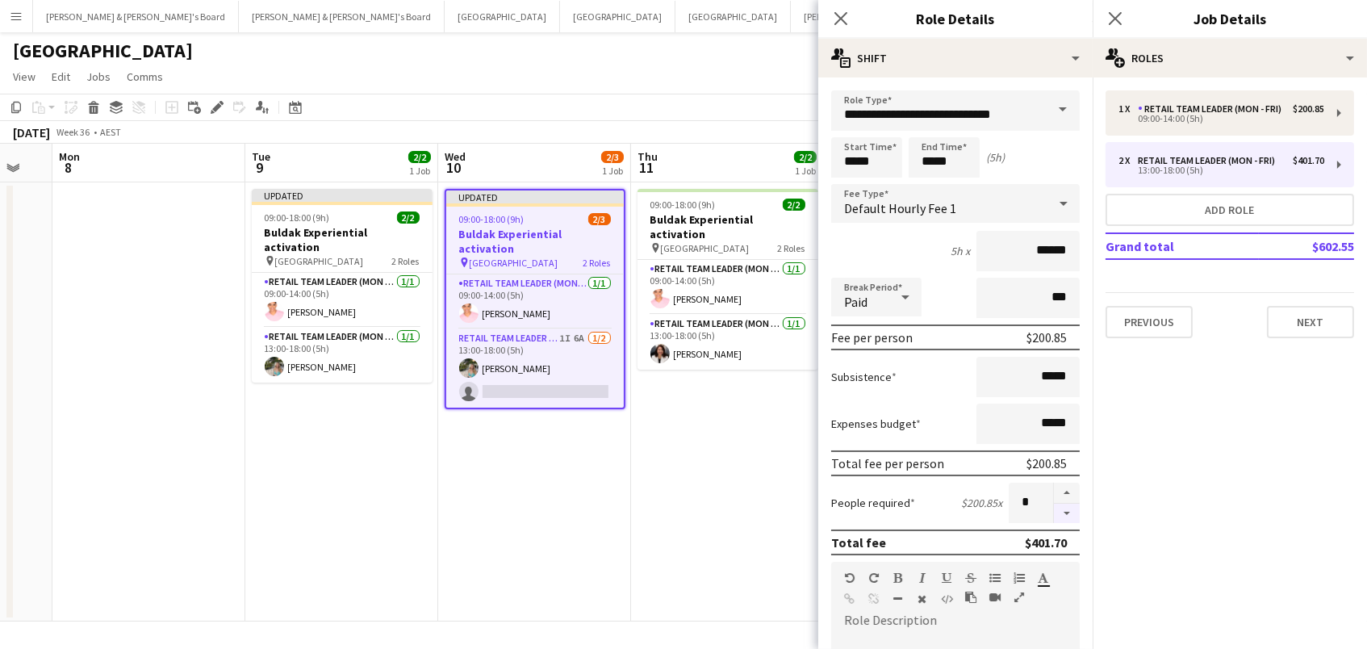
click at [1073, 512] on button "button" at bounding box center [1067, 513] width 26 height 20
type input "*"
click at [437, 117] on app-toolbar "Copy Paste Paste Command V Paste with crew Command Shift V Paste linked Job [GE…" at bounding box center [683, 107] width 1367 height 27
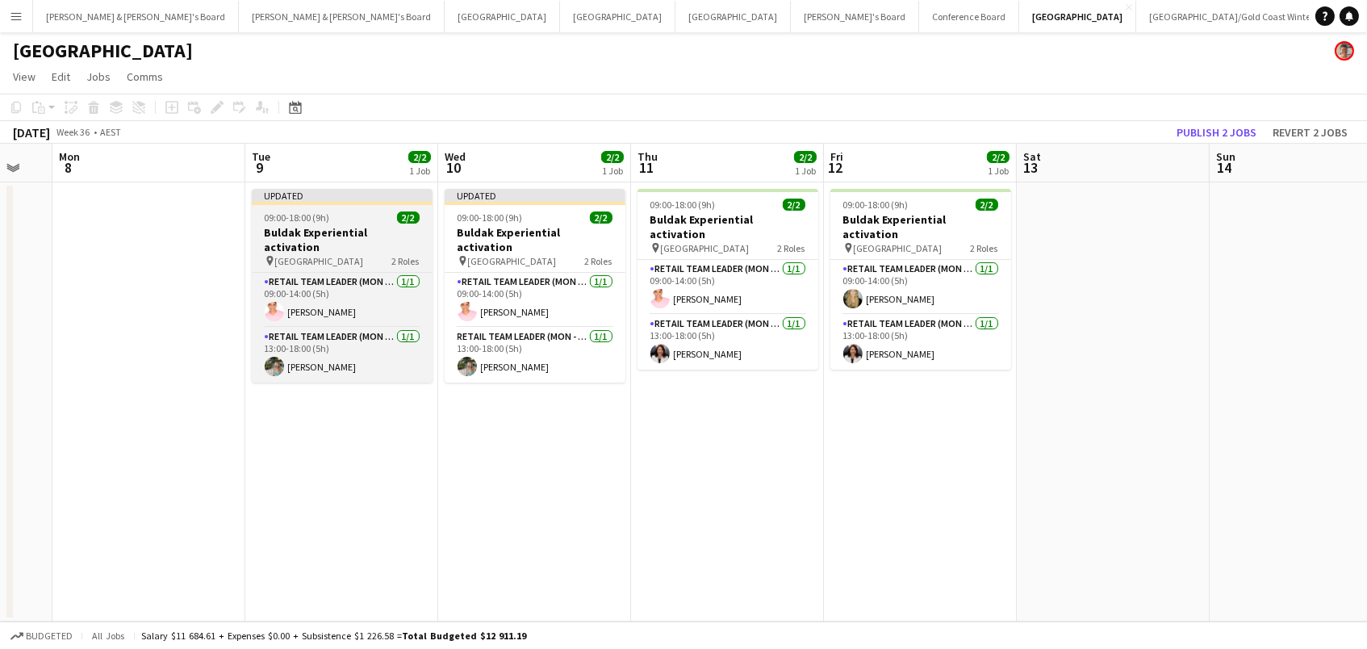
click at [391, 214] on div "09:00-18:00 (9h) 2/2" at bounding box center [342, 217] width 181 height 12
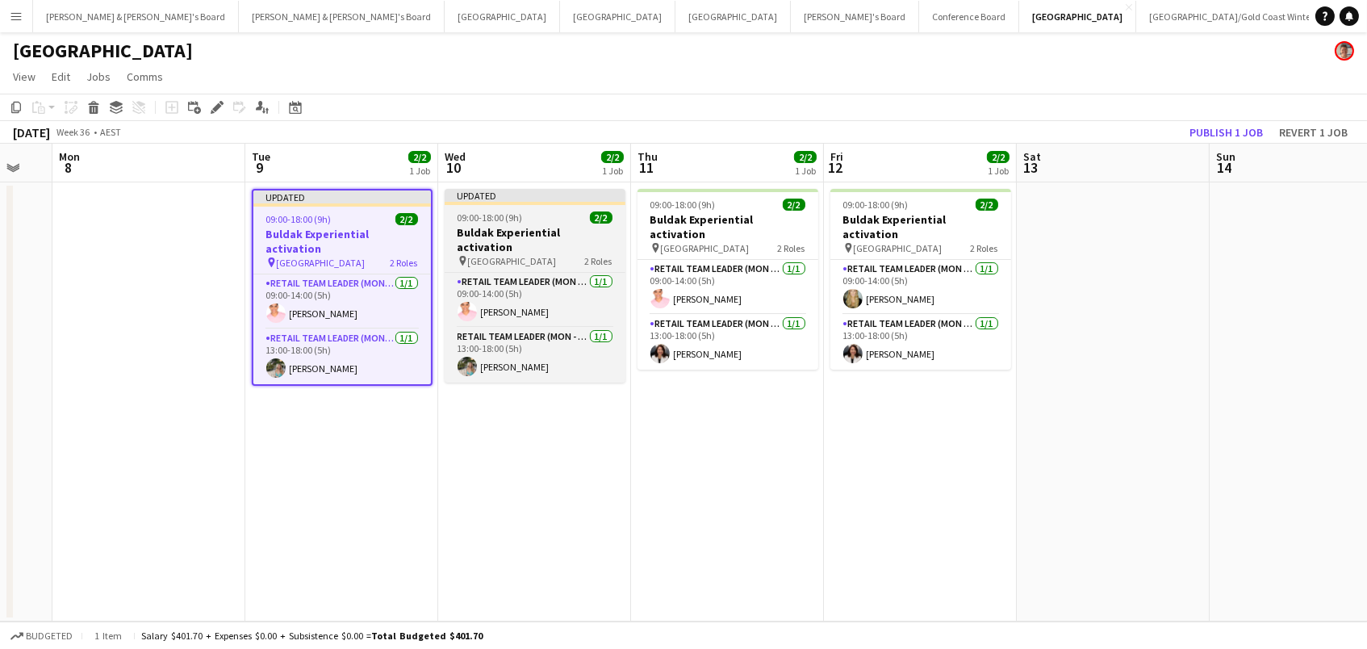
click at [507, 223] on app-job-card "Updated 09:00-18:00 (9h) 2/2 Buldak Experiential activation pin Bondi Junction …" at bounding box center [535, 286] width 181 height 194
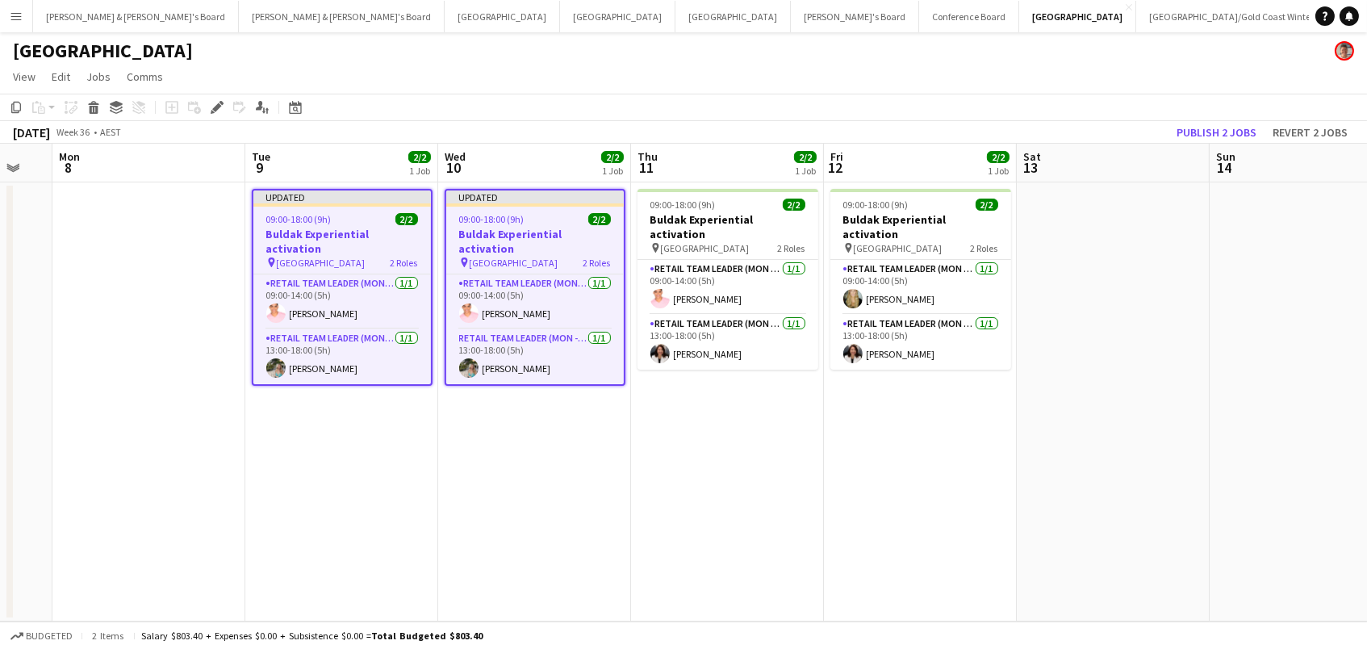
scroll to position [0, 718]
click at [214, 108] on icon at bounding box center [216, 107] width 9 height 9
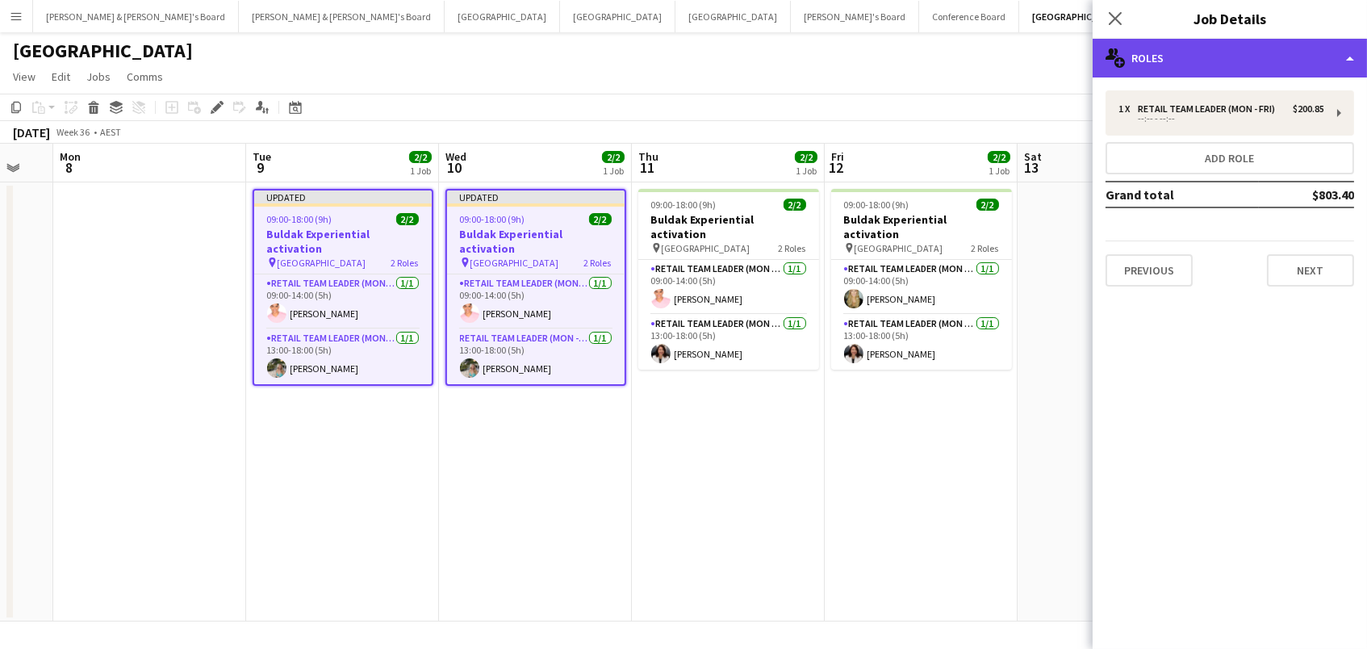
click at [1200, 63] on div "multiple-users-add Roles" at bounding box center [1229, 58] width 274 height 39
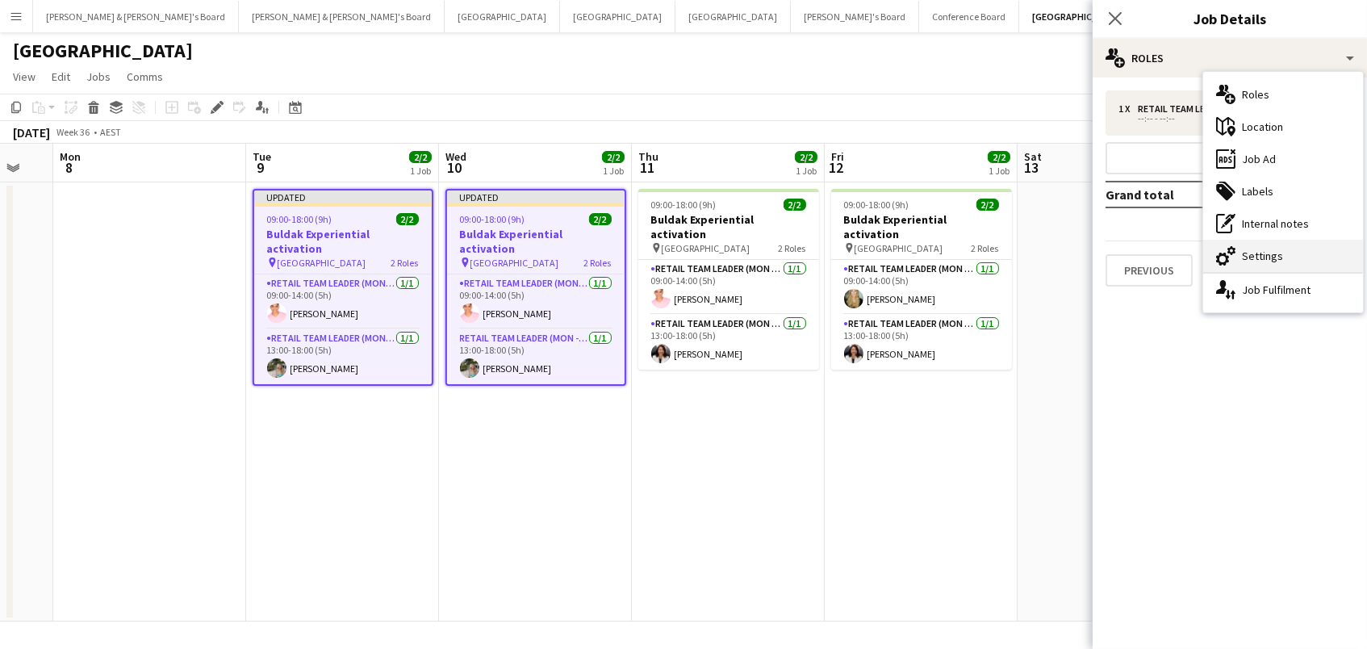
click at [1266, 261] on div "cog-double-3 Settings" at bounding box center [1283, 256] width 160 height 32
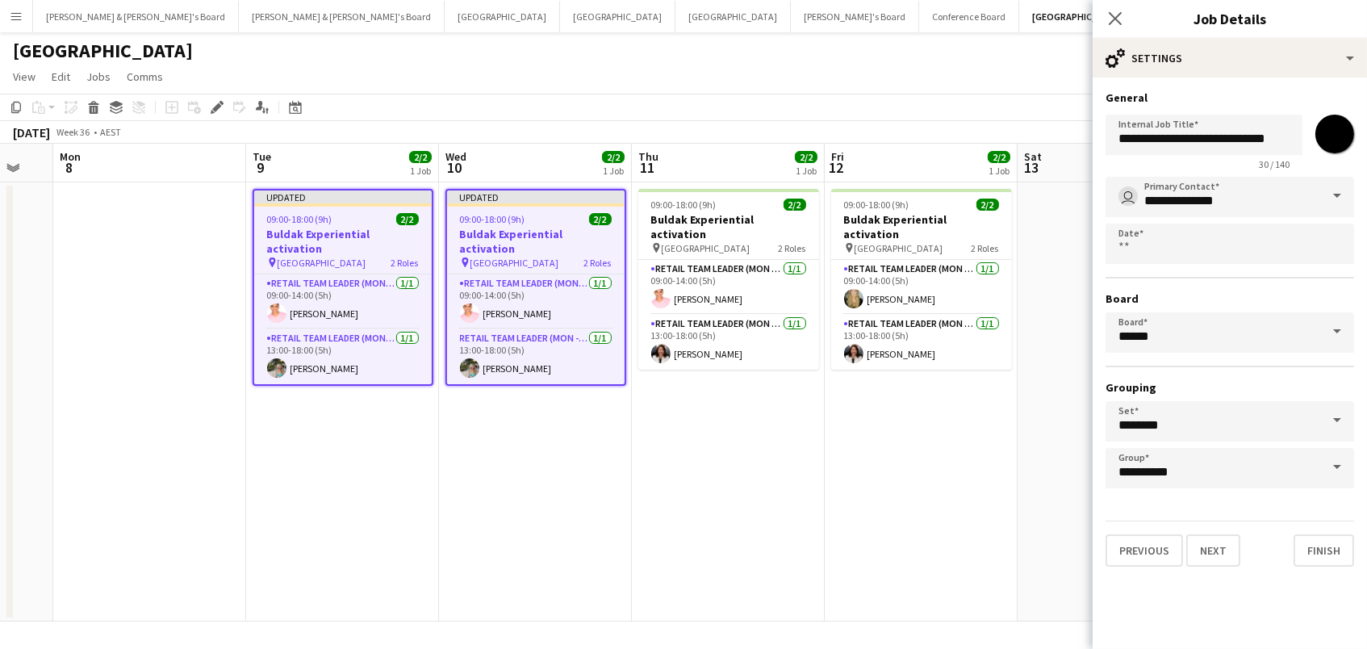
click at [1337, 136] on input "*******" at bounding box center [1334, 134] width 58 height 58
type input "*******"
click at [969, 49] on div "[GEOGRAPHIC_DATA]" at bounding box center [683, 47] width 1367 height 31
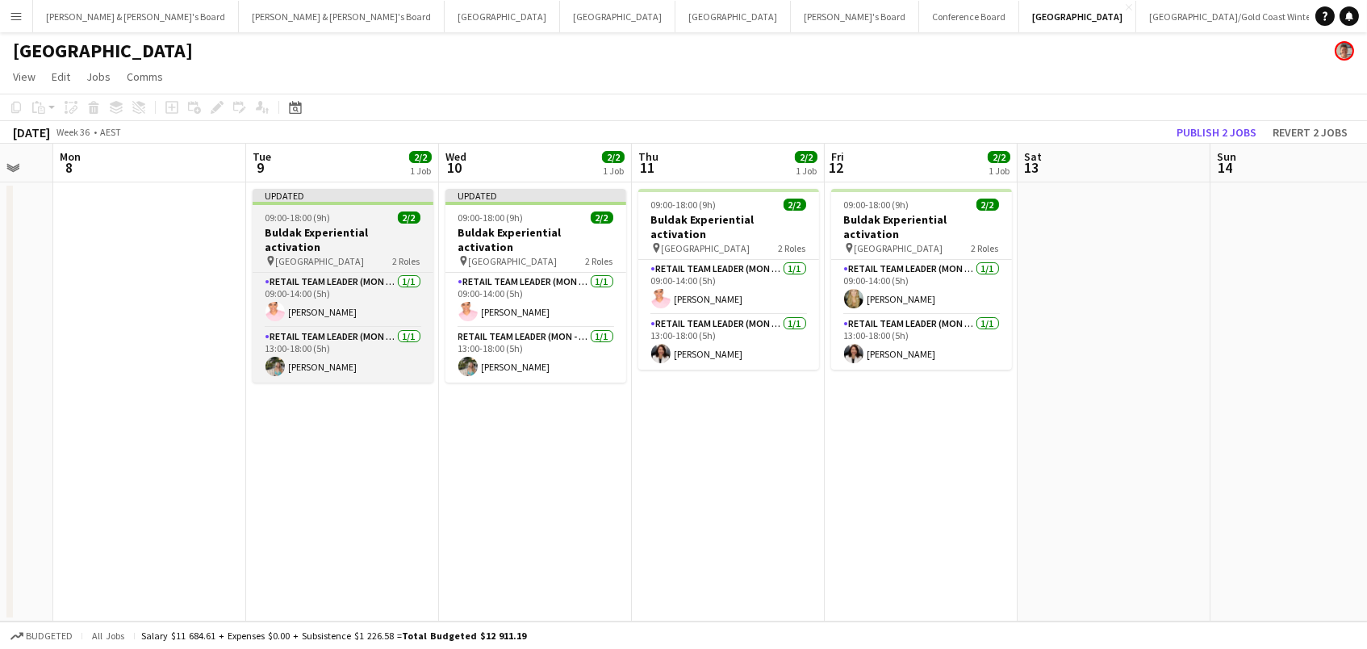
click at [420, 234] on h3 "Buldak Experiential activation" at bounding box center [343, 239] width 181 height 29
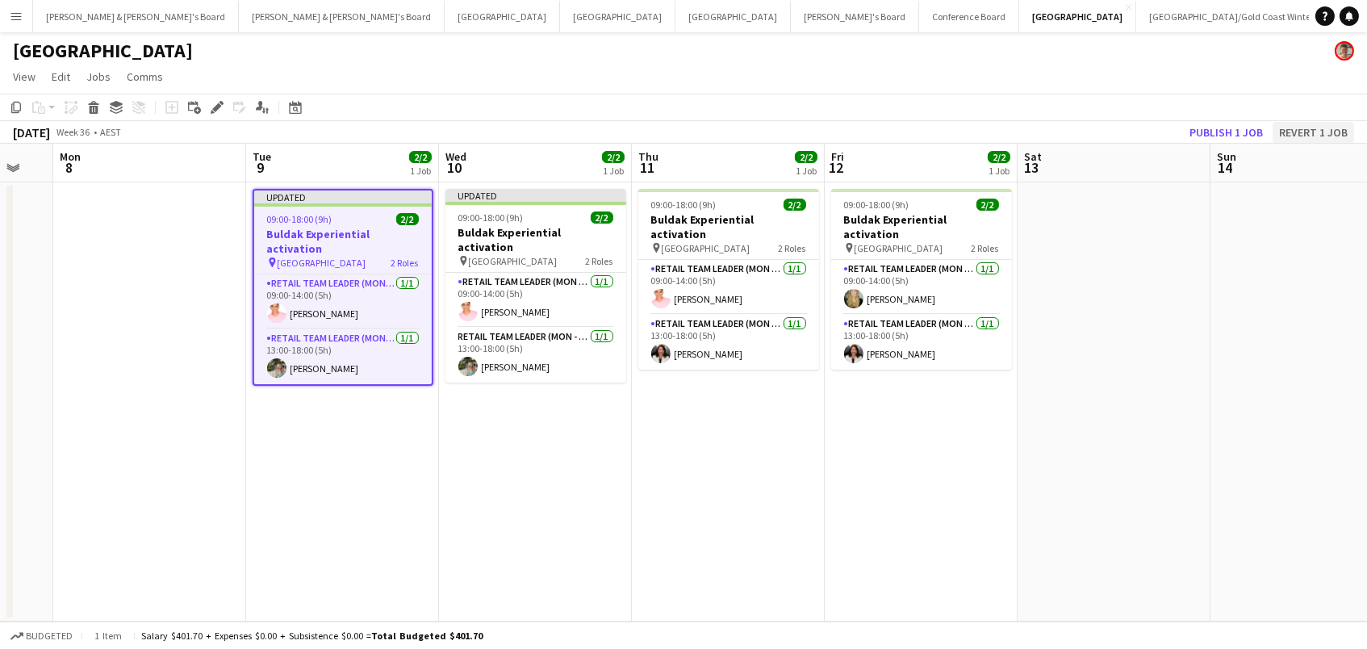
click at [1319, 128] on button "Revert 1 job" at bounding box center [1312, 132] width 81 height 21
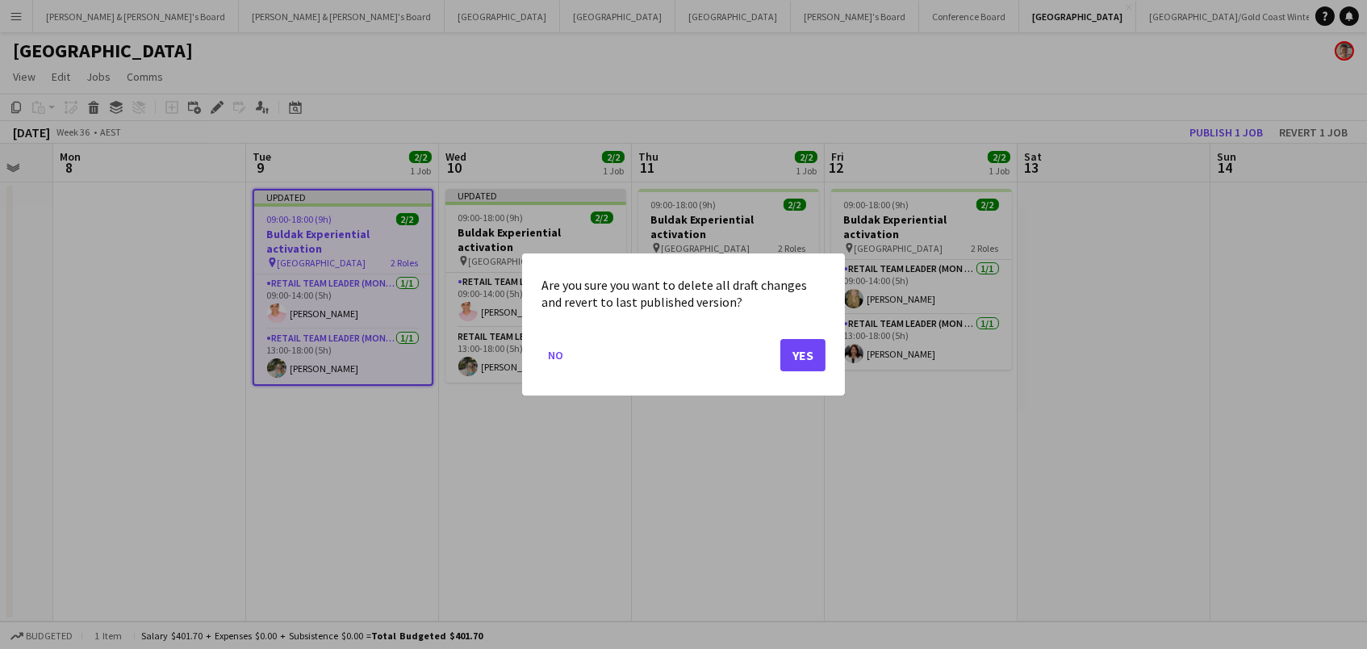
click at [800, 359] on button "Yes" at bounding box center [802, 355] width 45 height 32
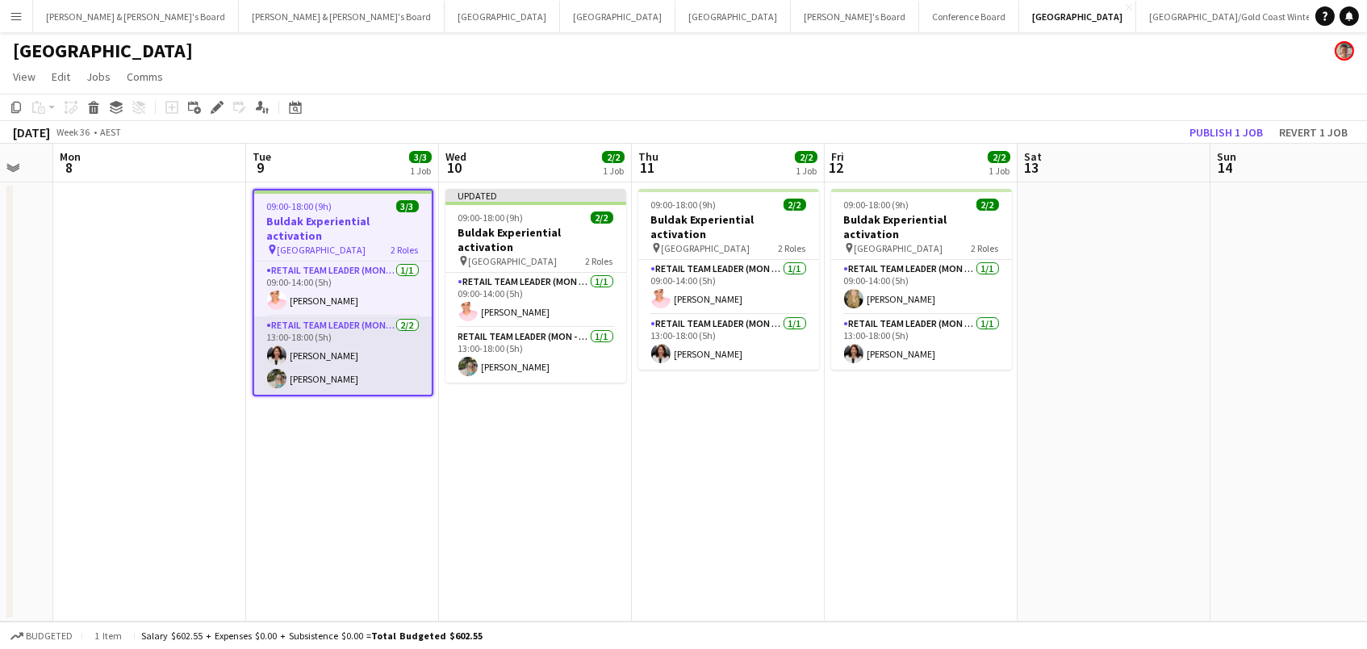
click at [386, 365] on app-card-role "RETAIL Team Leader (Mon - Fri) [DATE] 13:00-18:00 (5h) [PERSON_NAME] [PERSON_NA…" at bounding box center [343, 355] width 178 height 78
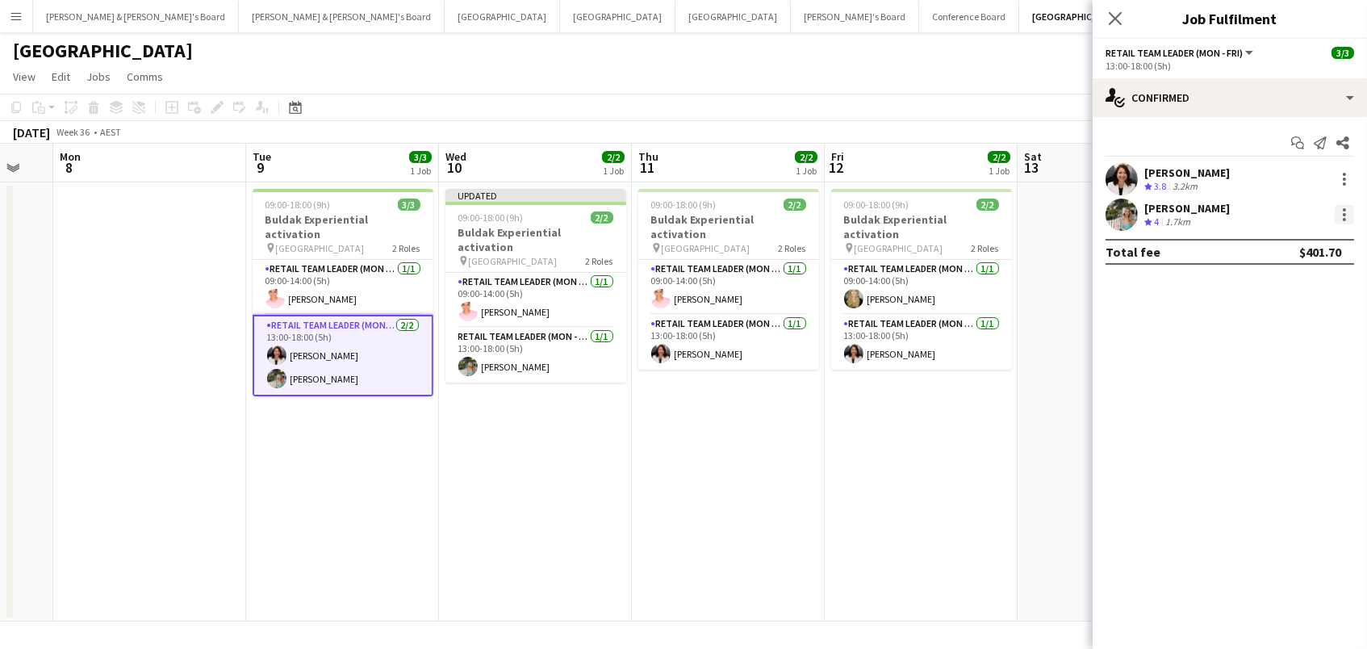
click at [1346, 218] on div at bounding box center [1344, 214] width 19 height 19
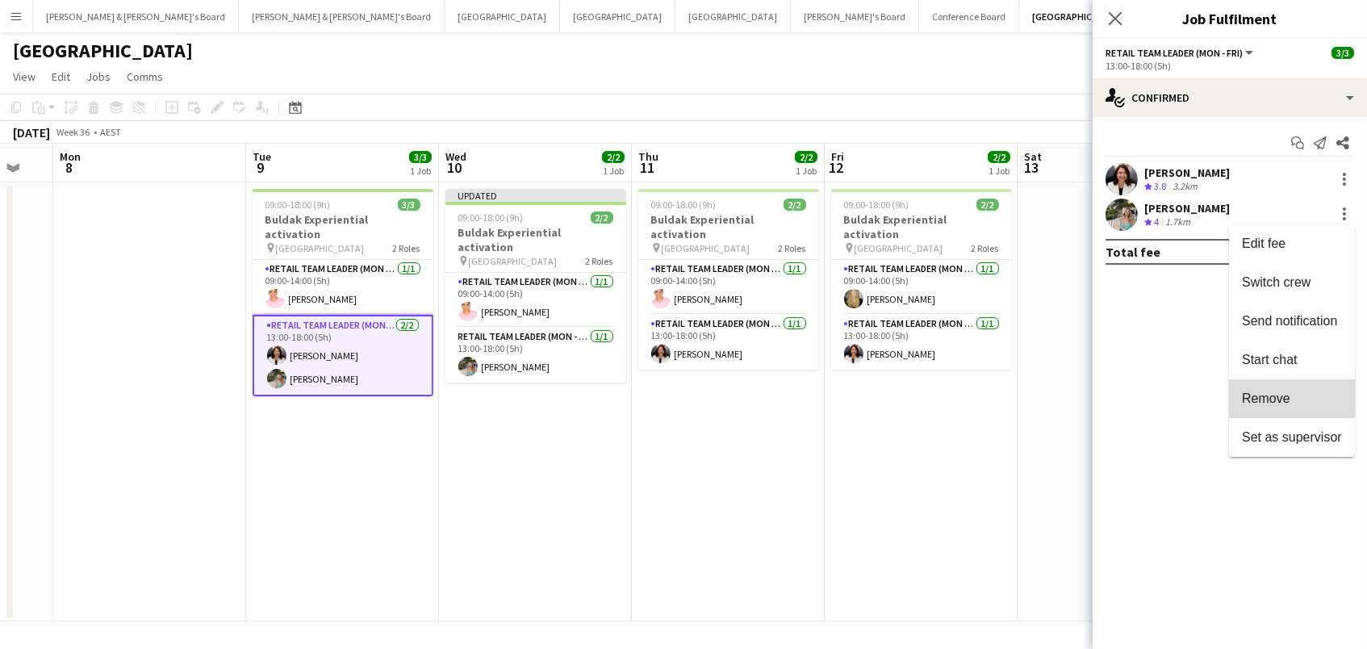
click at [1297, 397] on span "Remove" at bounding box center [1292, 398] width 100 height 15
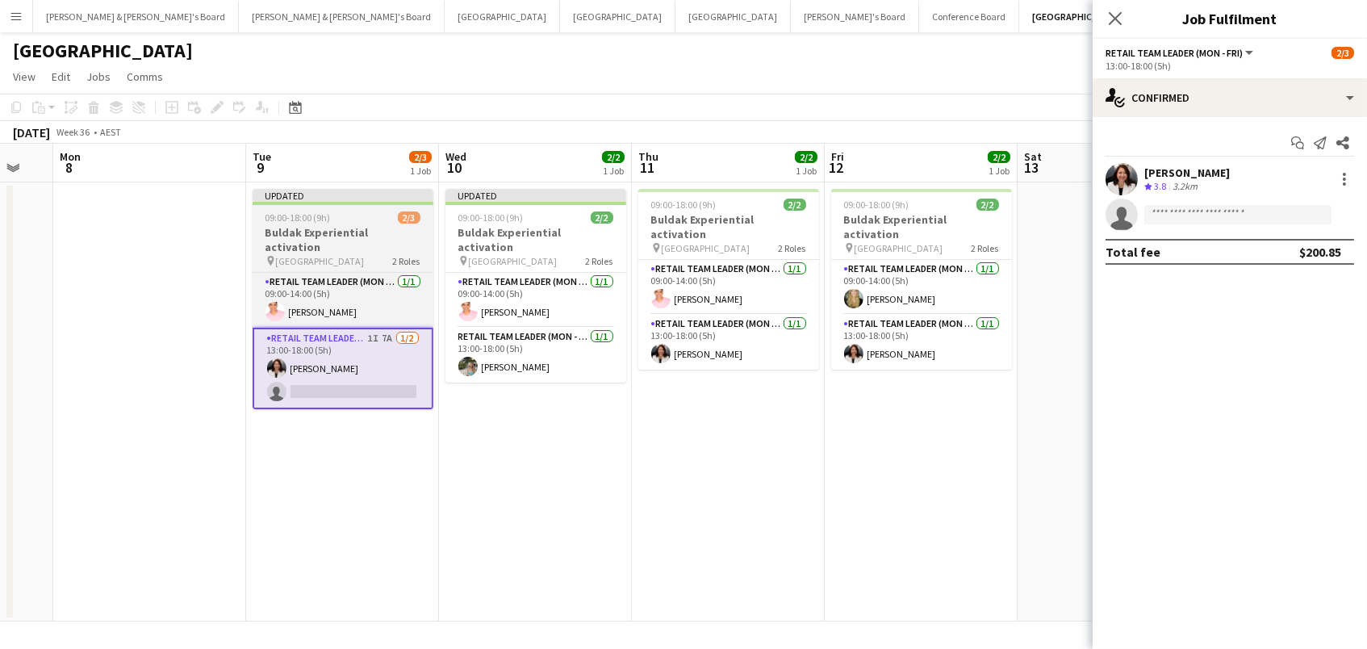
click at [273, 215] on span "09:00-18:00 (9h)" at bounding box center [297, 217] width 65 height 12
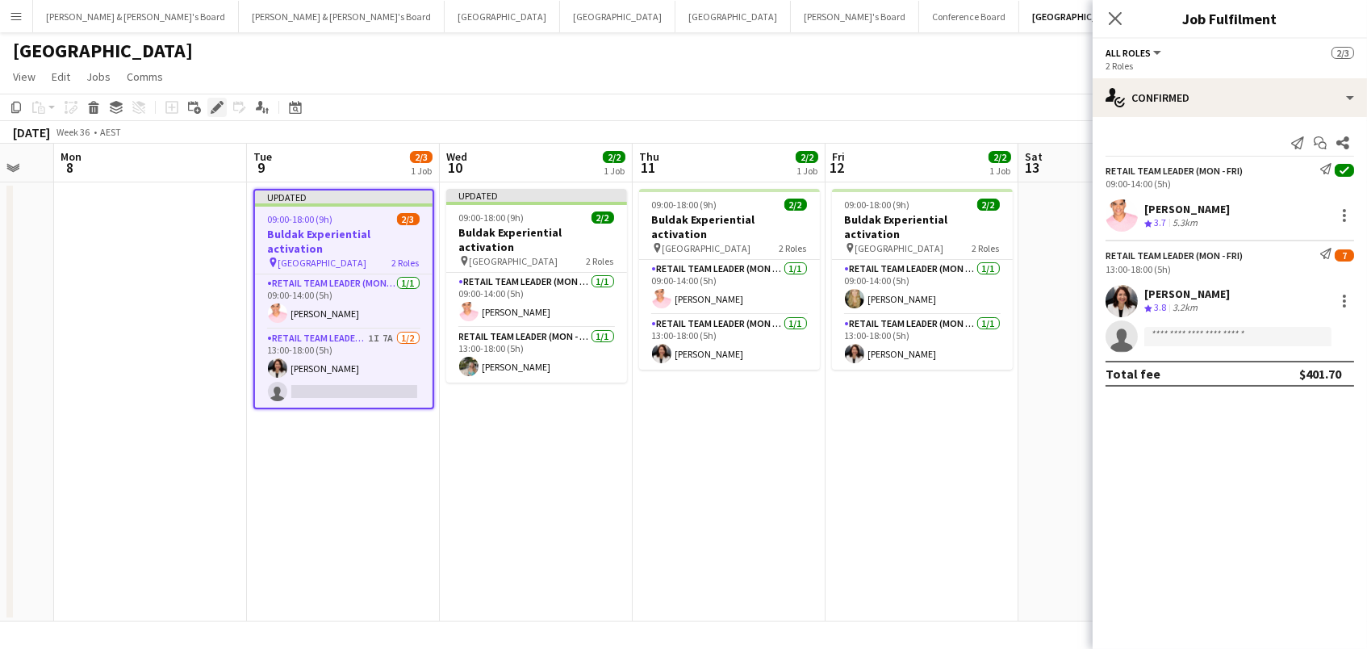
click at [215, 109] on icon at bounding box center [216, 107] width 9 height 9
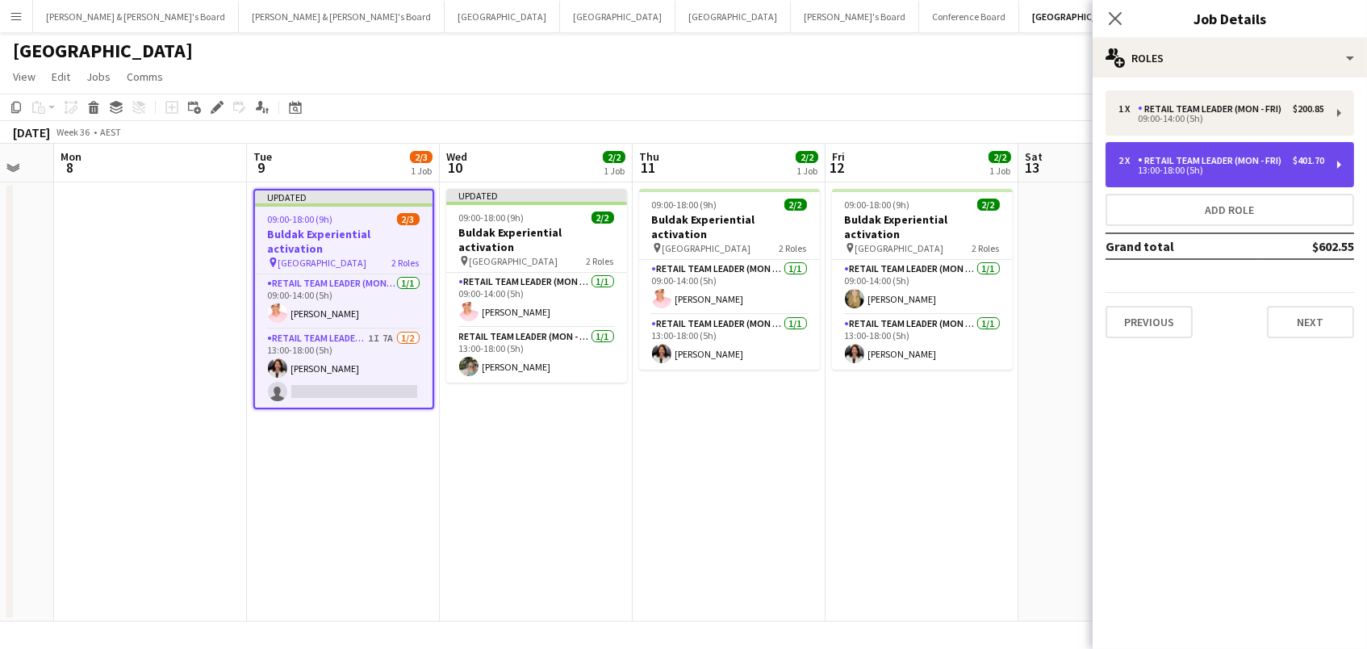
click at [1149, 149] on div "2 x RETAIL Team Leader (Mon - Fri) $401.70 13:00-18:00 (5h)" at bounding box center [1229, 164] width 249 height 45
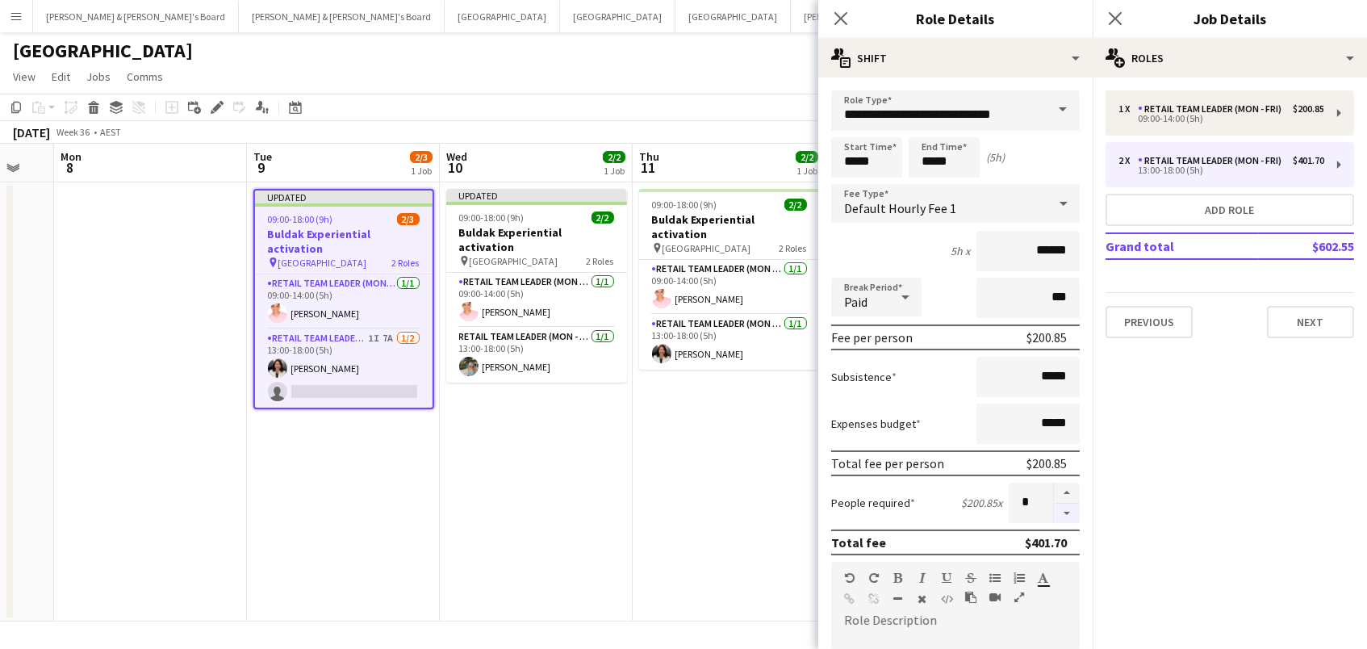
click at [1067, 517] on button "button" at bounding box center [1067, 513] width 26 height 20
type input "*"
click at [612, 517] on app-date-cell "Updated 09:00-18:00 (9h) 2/2 Buldak Experiential activation pin Bondi Junction …" at bounding box center [536, 401] width 193 height 439
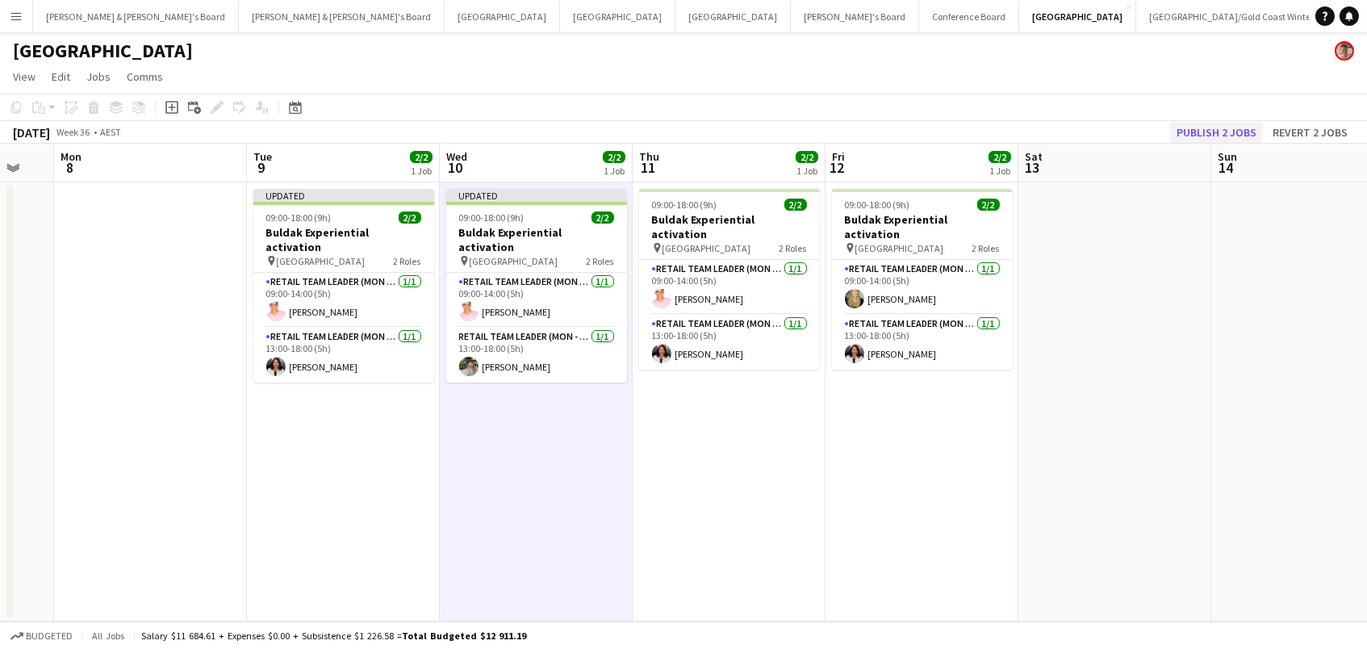
click at [1207, 123] on button "Publish 2 jobs" at bounding box center [1216, 132] width 93 height 21
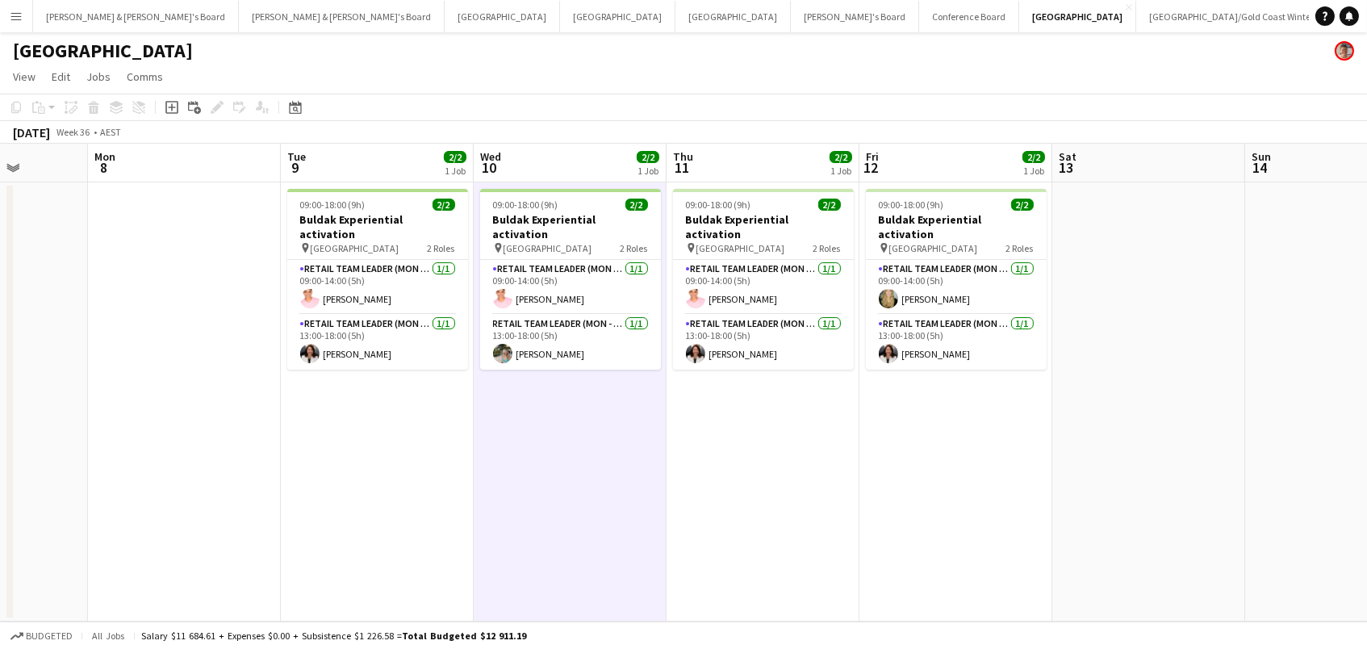
scroll to position [0, 792]
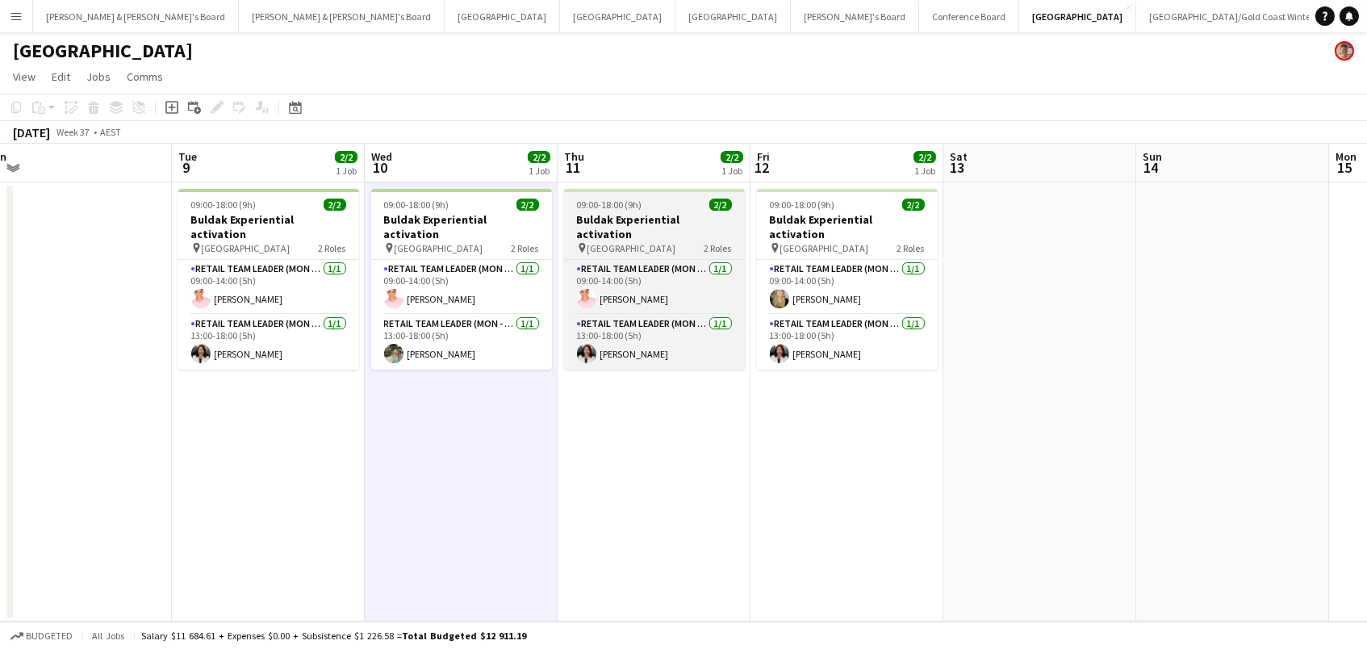
click at [692, 206] on div "09:00-18:00 (9h) 2/2" at bounding box center [654, 204] width 181 height 12
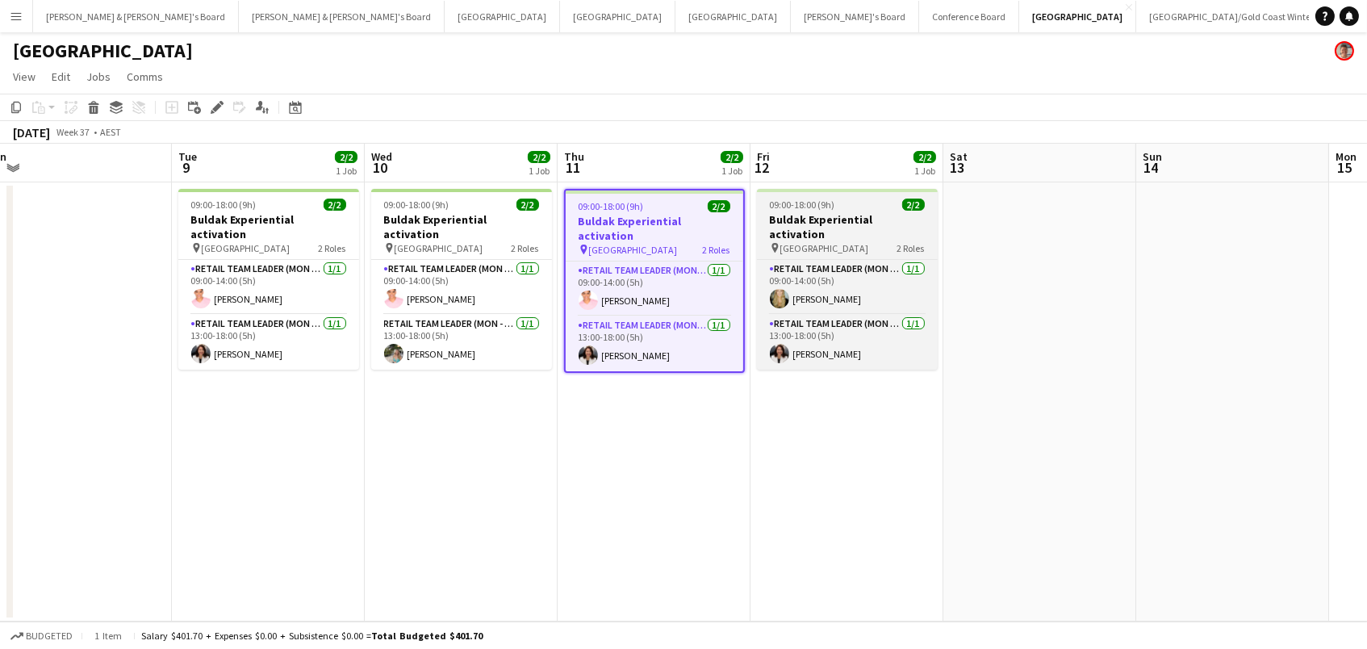
click at [797, 200] on span "09:00-18:00 (9h)" at bounding box center [802, 204] width 65 height 12
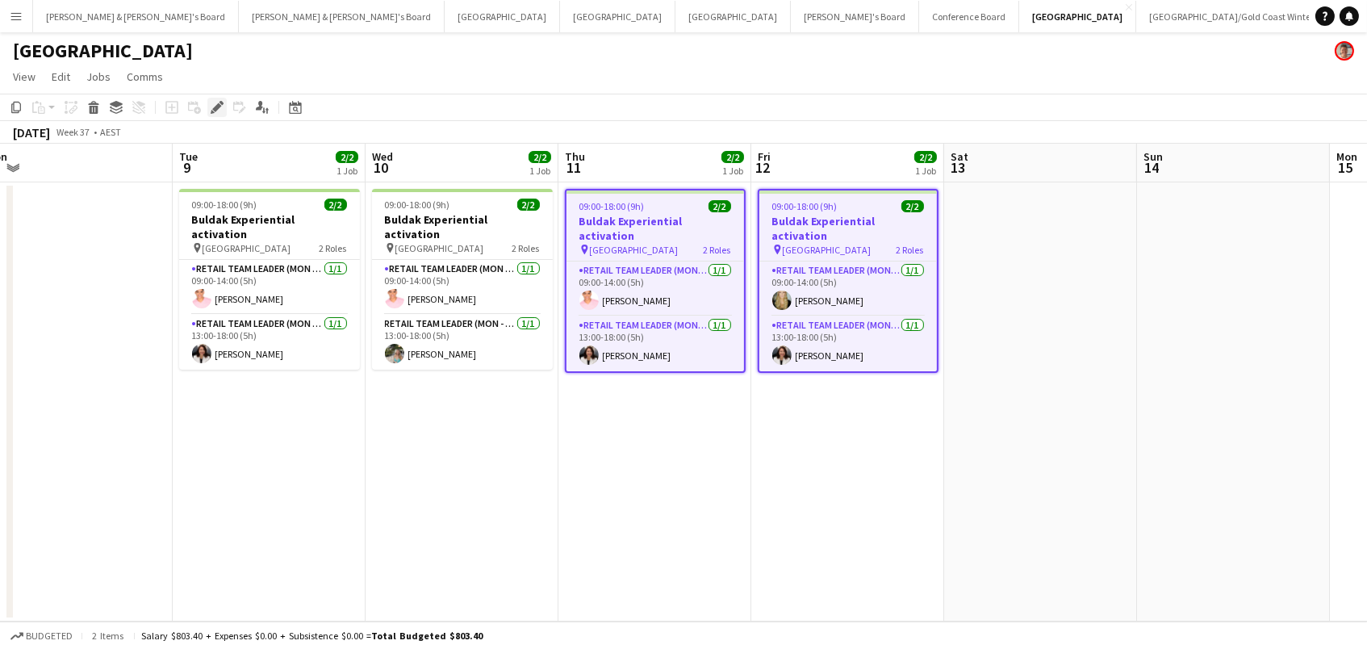
click at [212, 104] on icon "Edit" at bounding box center [217, 107] width 13 height 13
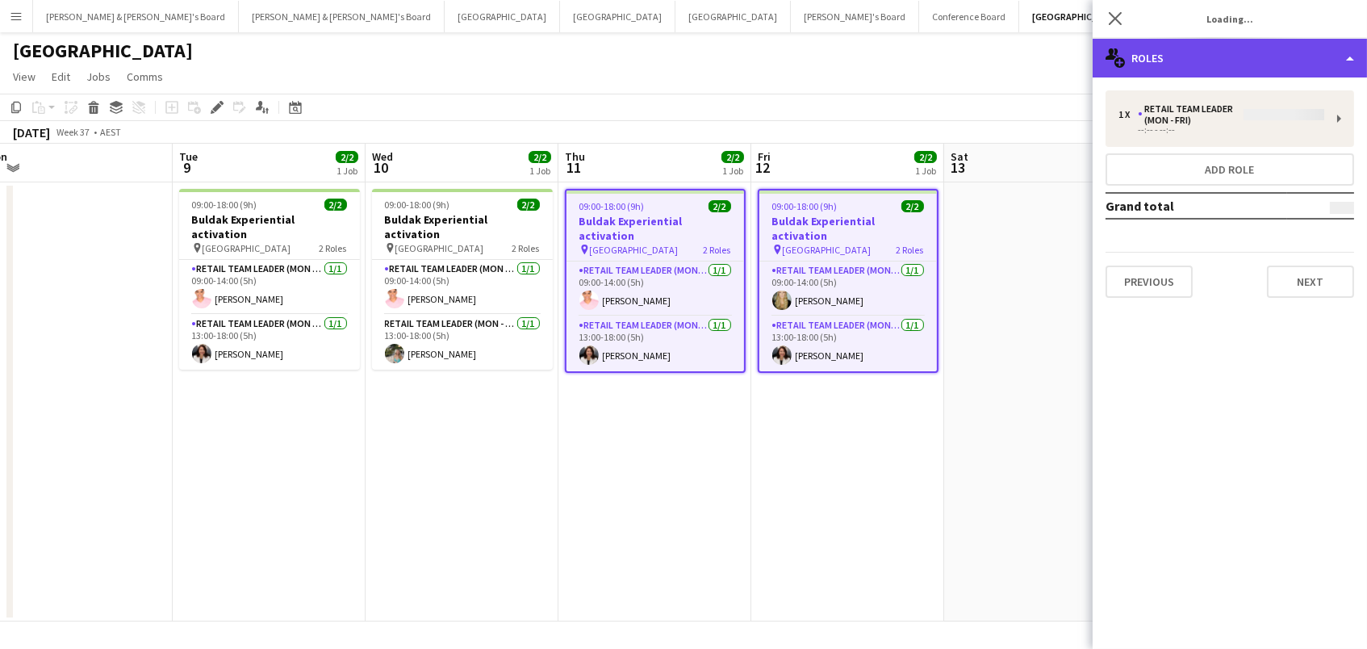
click at [1155, 56] on div "multiple-users-add Roles" at bounding box center [1229, 58] width 274 height 39
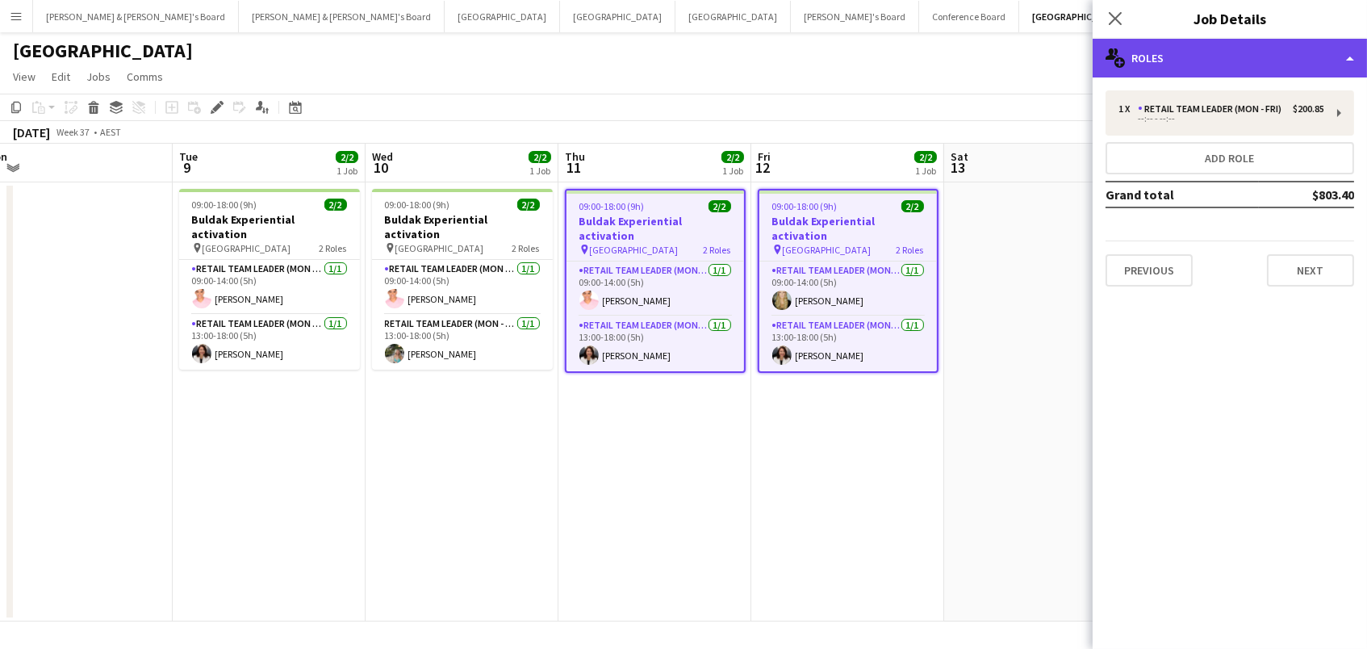
click at [1258, 56] on div "multiple-users-add Roles" at bounding box center [1229, 58] width 274 height 39
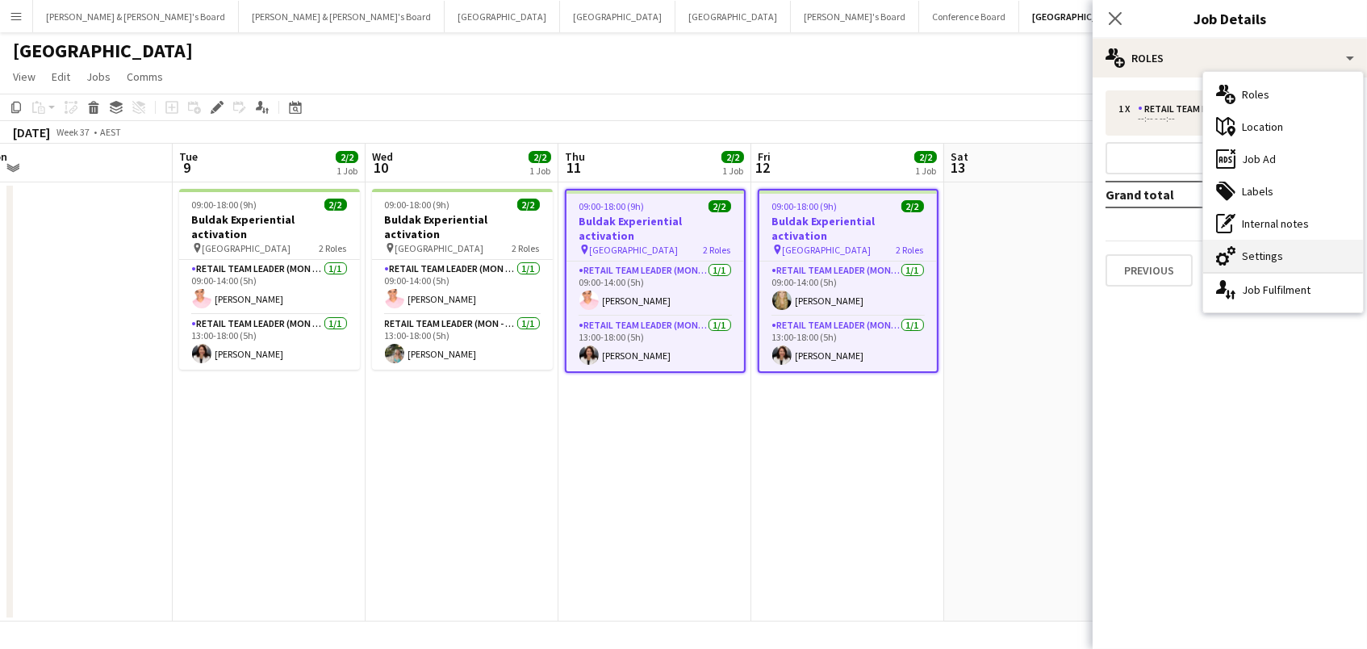
click at [1316, 253] on div "cog-double-3 Settings" at bounding box center [1283, 256] width 160 height 32
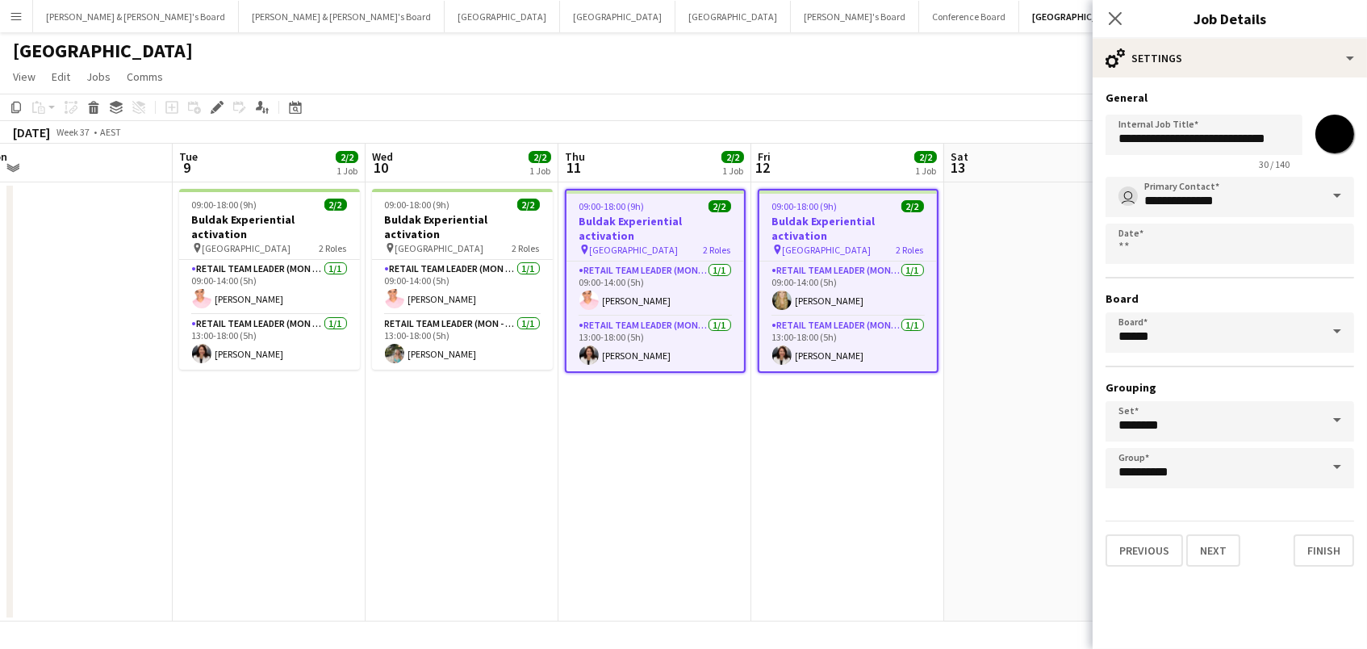
click at [1335, 139] on input "*******" at bounding box center [1334, 134] width 58 height 58
type input "*******"
click at [1025, 391] on app-date-cell at bounding box center [1040, 401] width 193 height 439
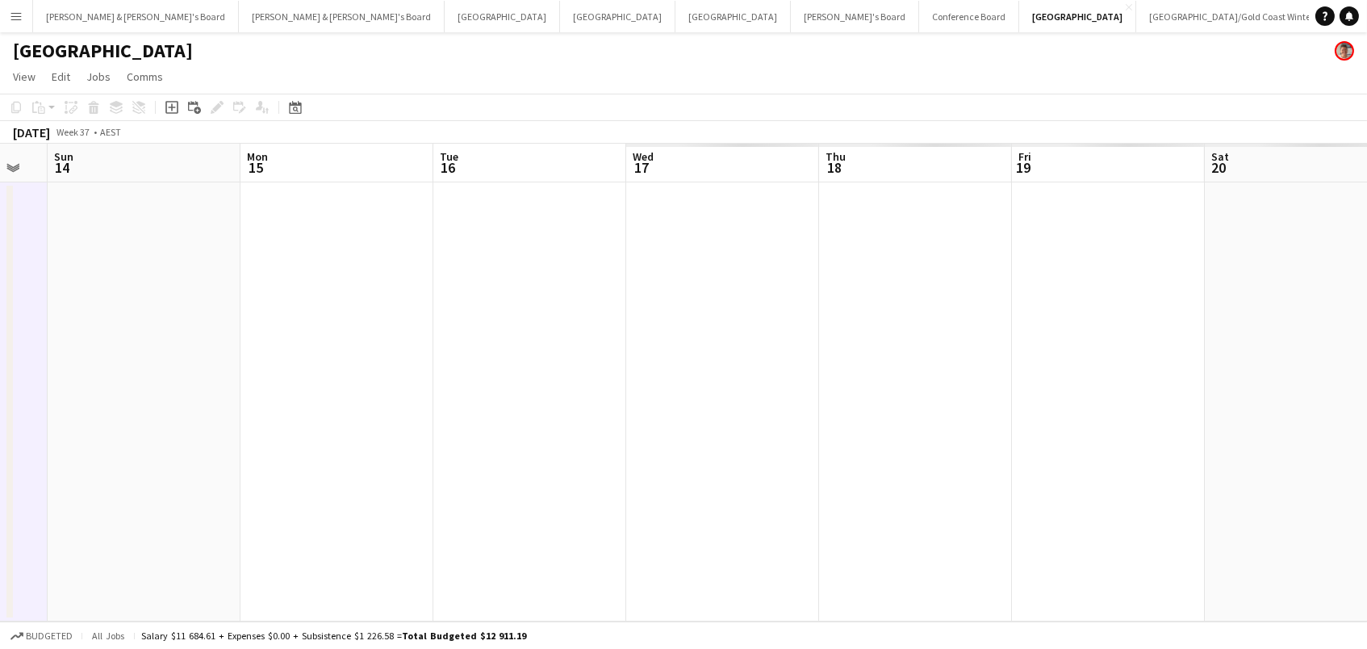
scroll to position [0, 497]
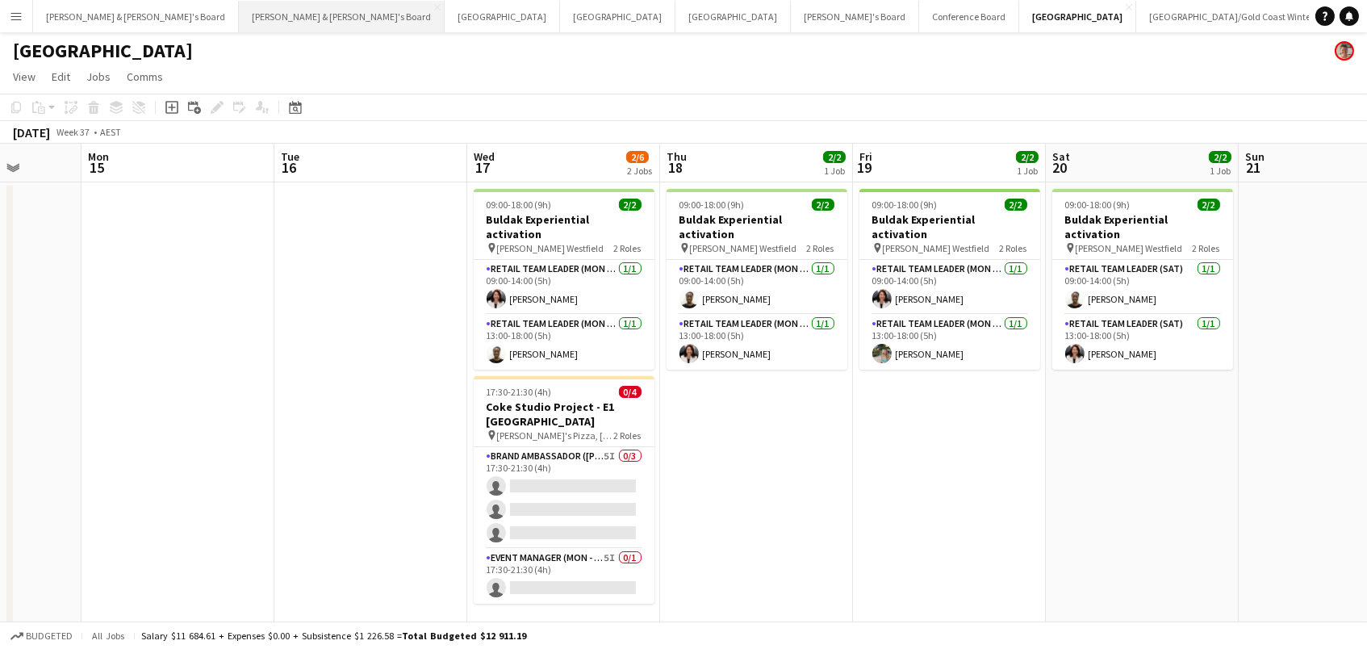
click at [248, 1] on button "[PERSON_NAME] & [PERSON_NAME]'s Board Close" at bounding box center [342, 16] width 206 height 31
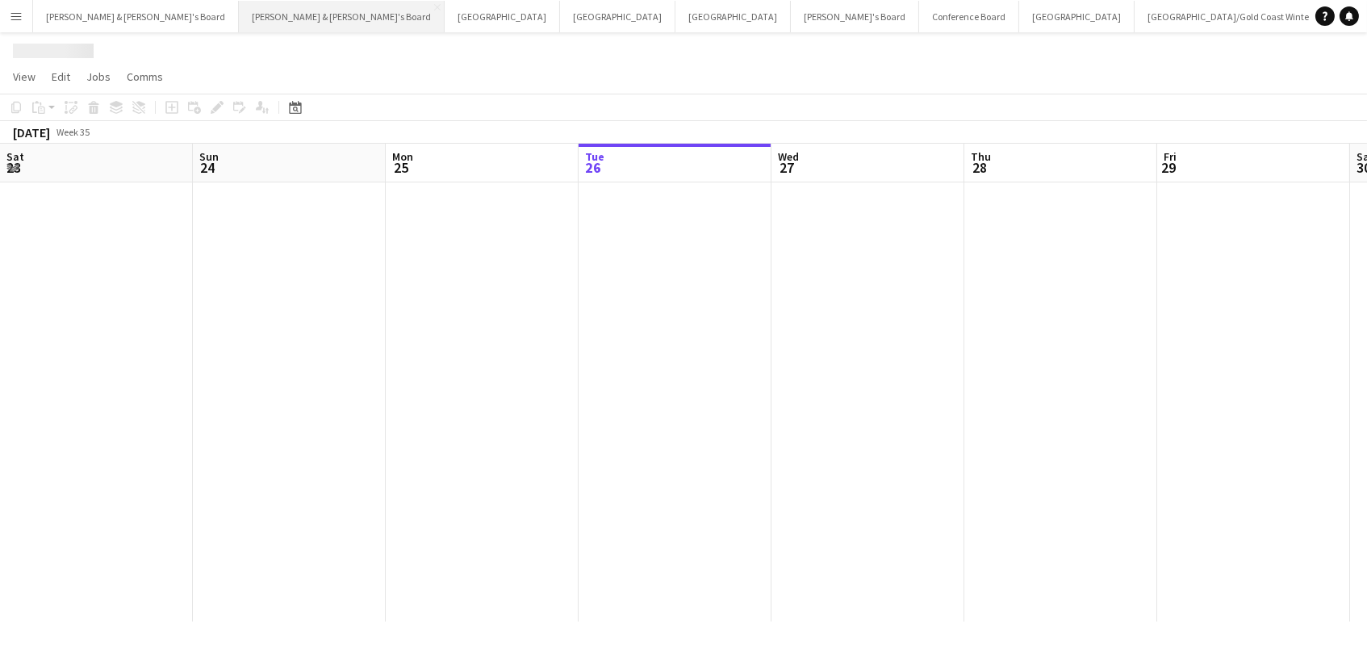
scroll to position [0, 385]
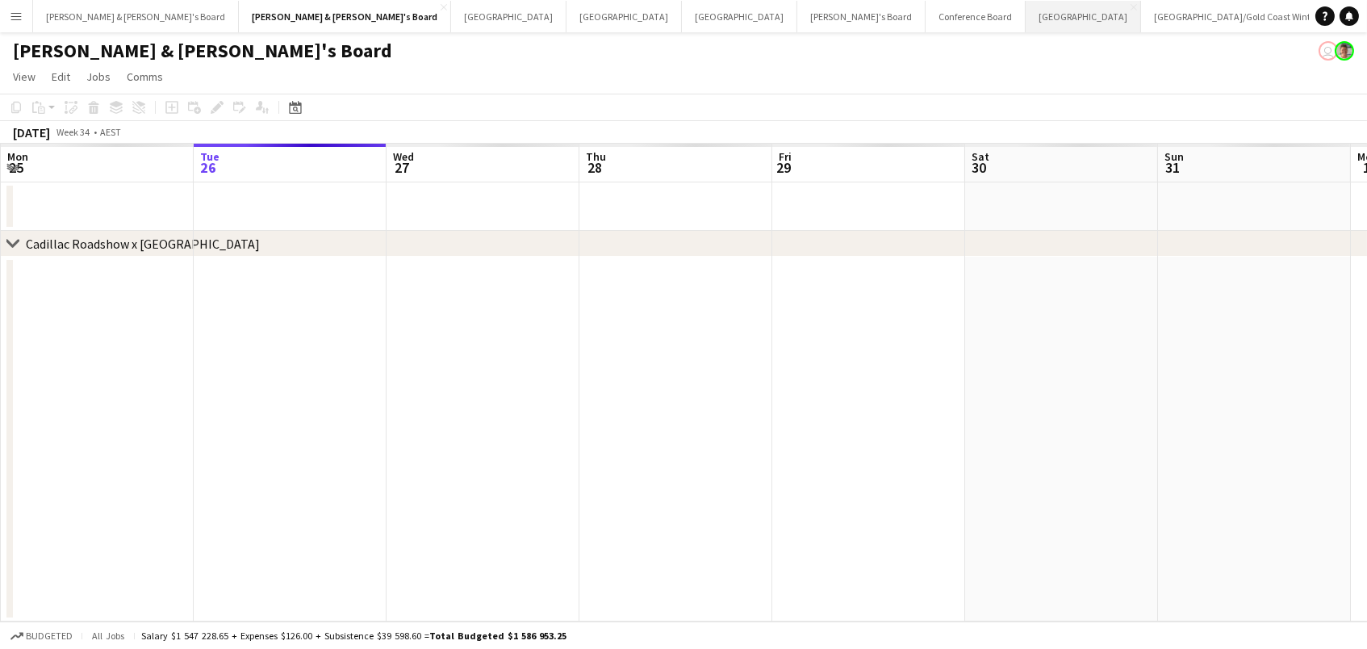
click at [1026, 24] on button "Sydney Close" at bounding box center [1083, 16] width 115 height 31
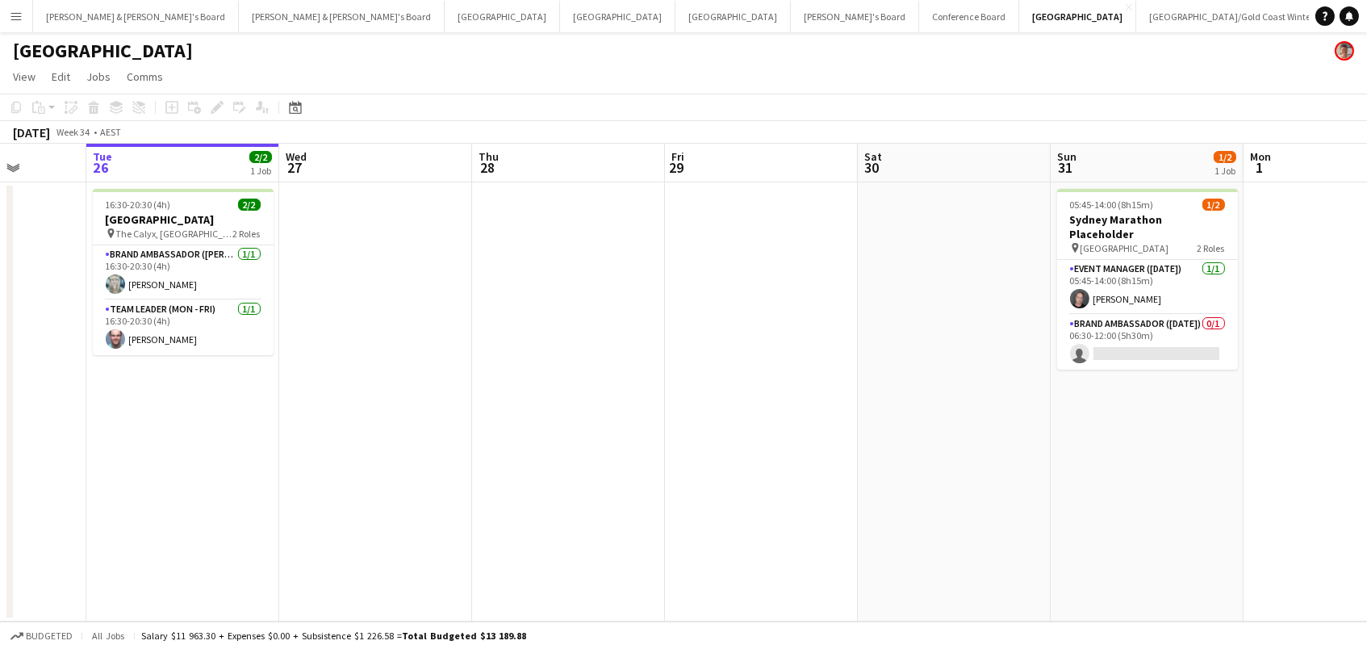
scroll to position [0, 733]
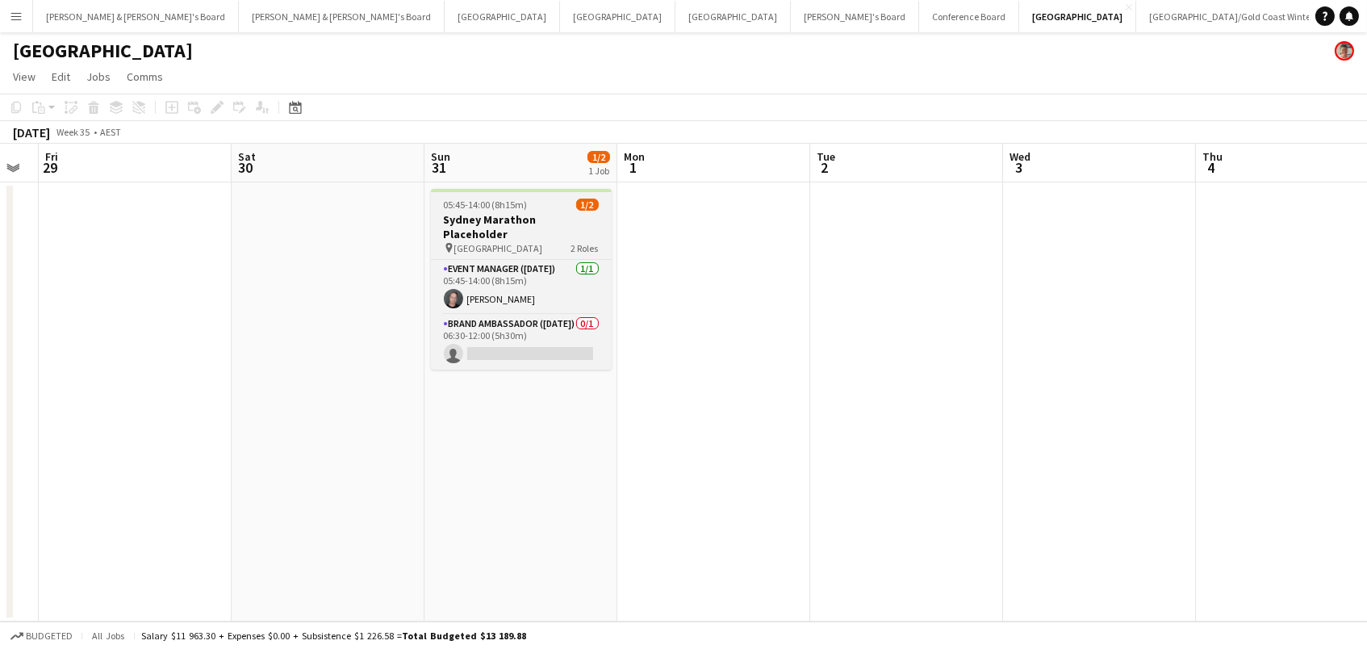
click at [529, 203] on div "05:45-14:00 (8h15m) 1/2" at bounding box center [521, 204] width 181 height 12
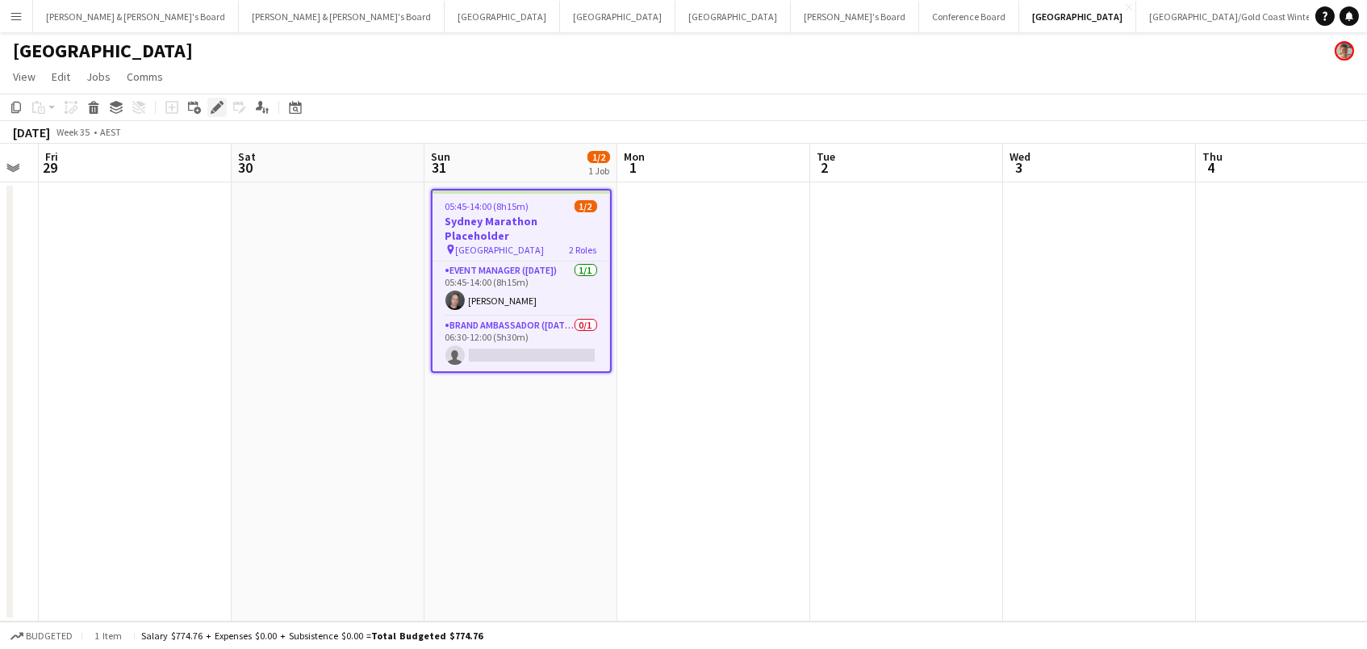
click at [223, 107] on div "Edit" at bounding box center [216, 107] width 19 height 19
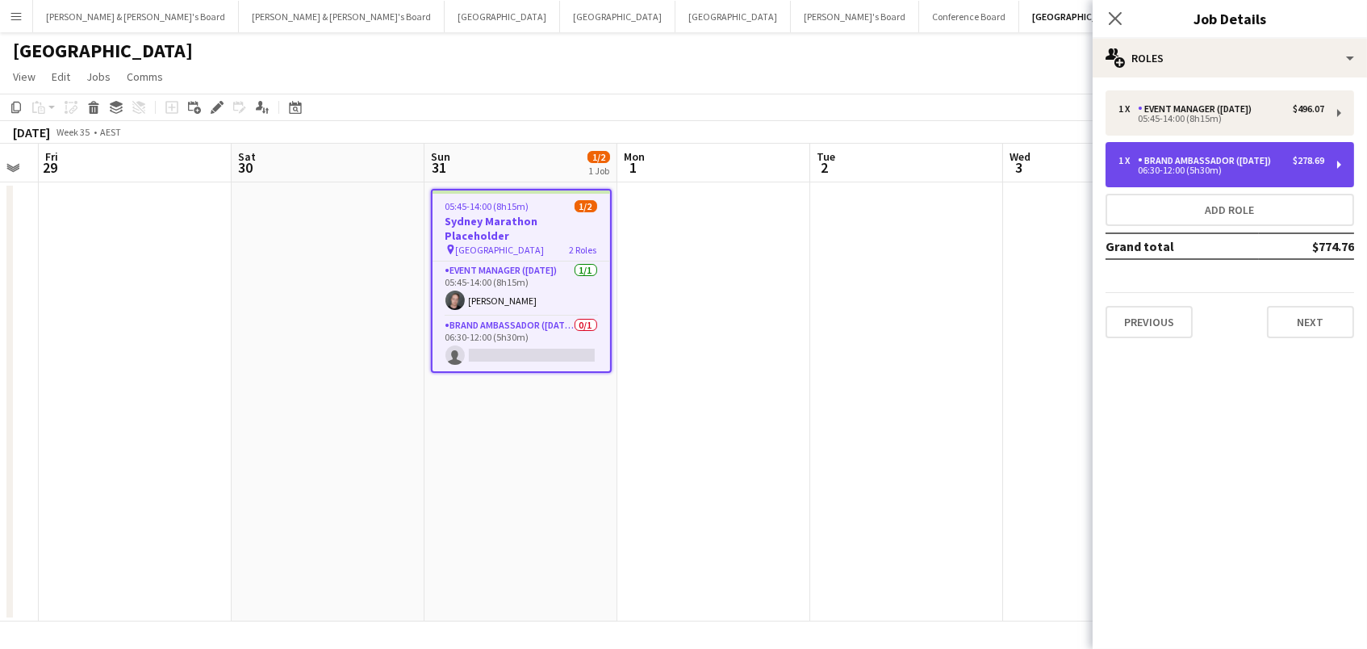
click at [1280, 166] on div "06:30-12:00 (5h30m)" at bounding box center [1221, 170] width 206 height 8
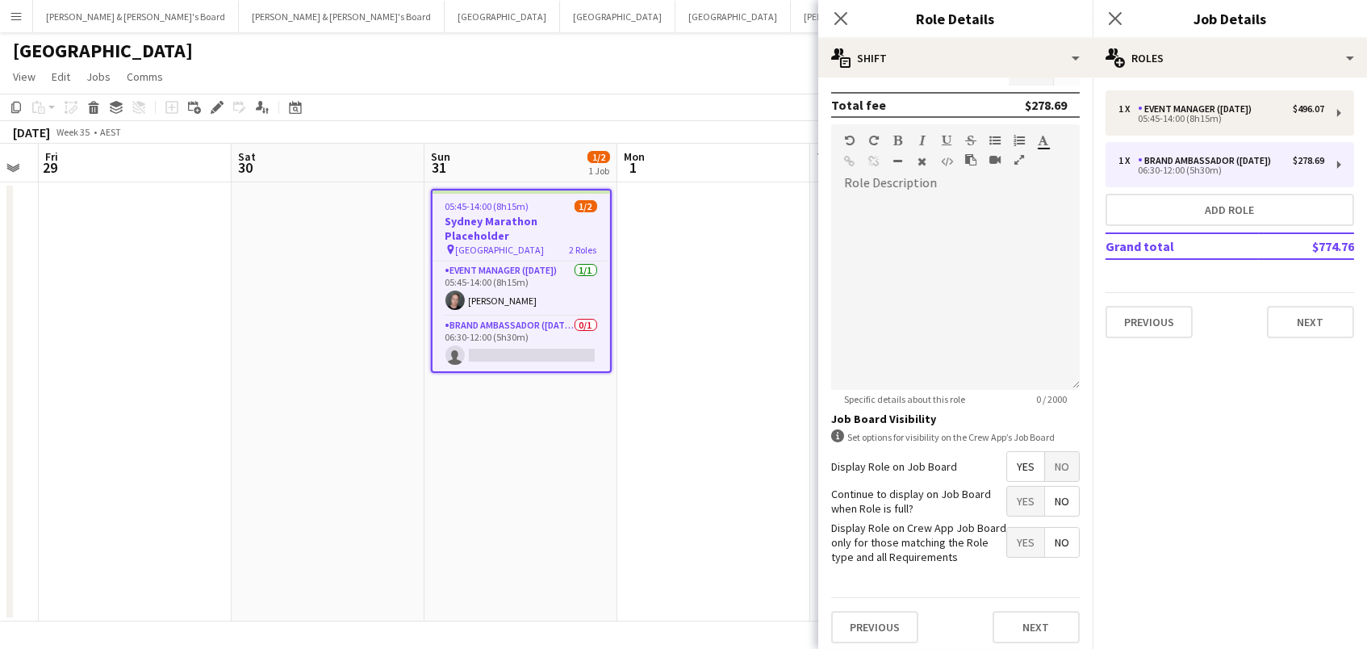
scroll to position [0, 732]
click at [668, 353] on app-date-cell at bounding box center [714, 401] width 193 height 439
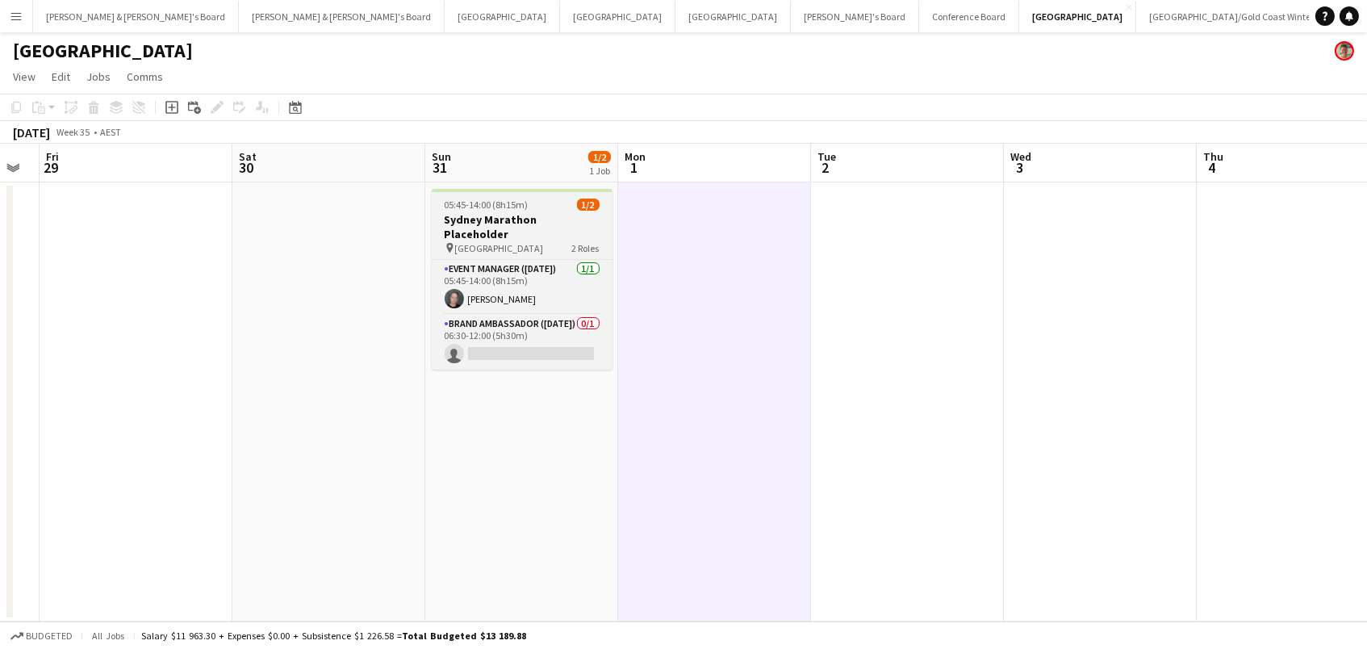
click at [478, 218] on h3 "Sydney Marathon Placeholder" at bounding box center [522, 226] width 181 height 29
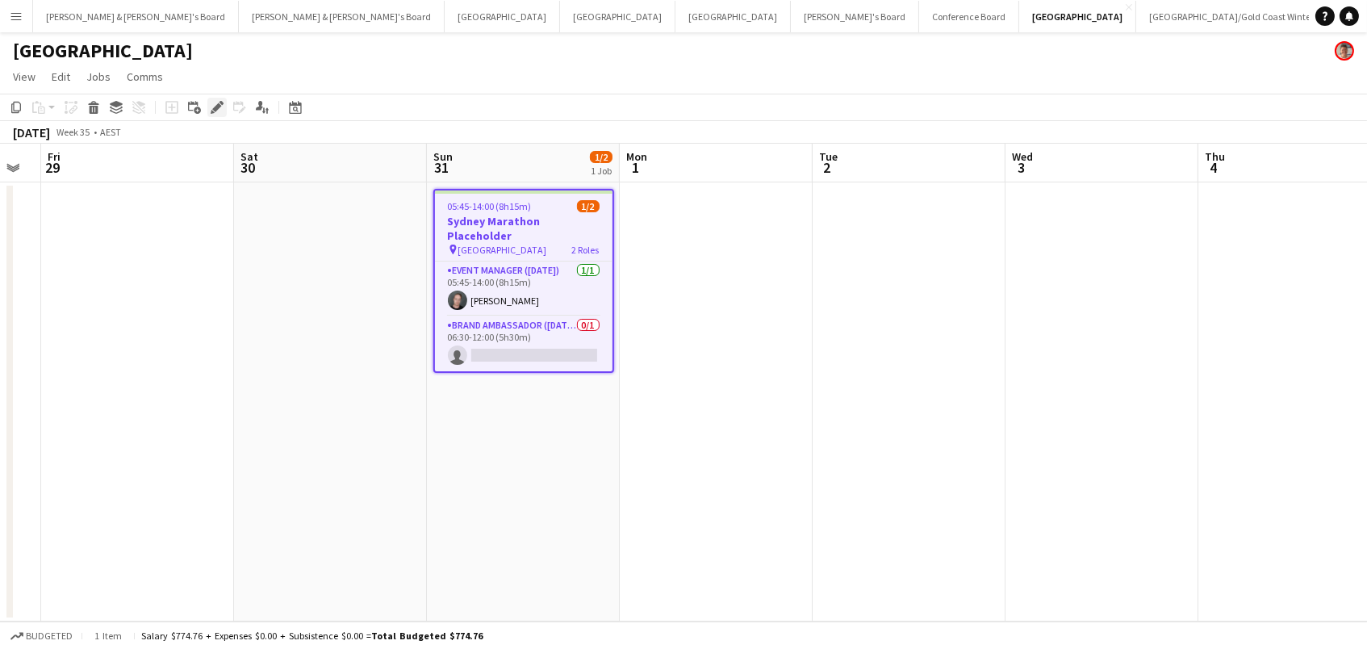
click at [211, 103] on icon "Edit" at bounding box center [217, 107] width 13 height 13
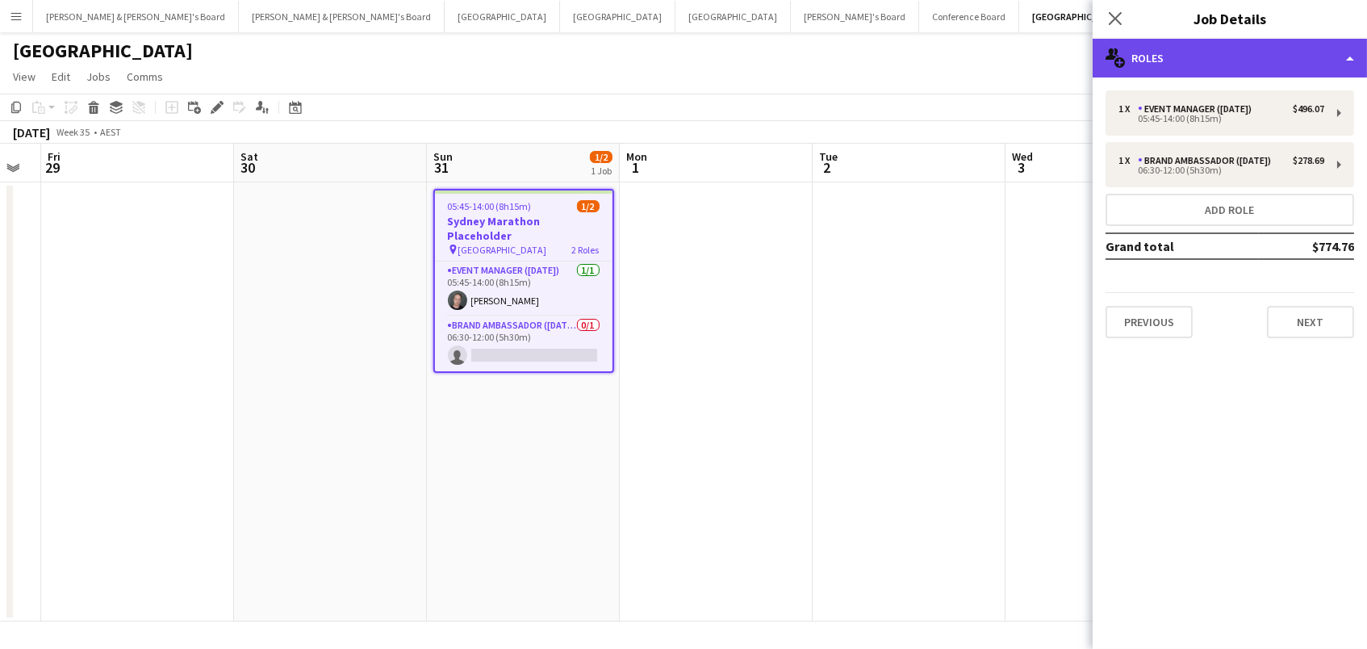
click at [1260, 58] on div "multiple-users-add Roles" at bounding box center [1229, 58] width 274 height 39
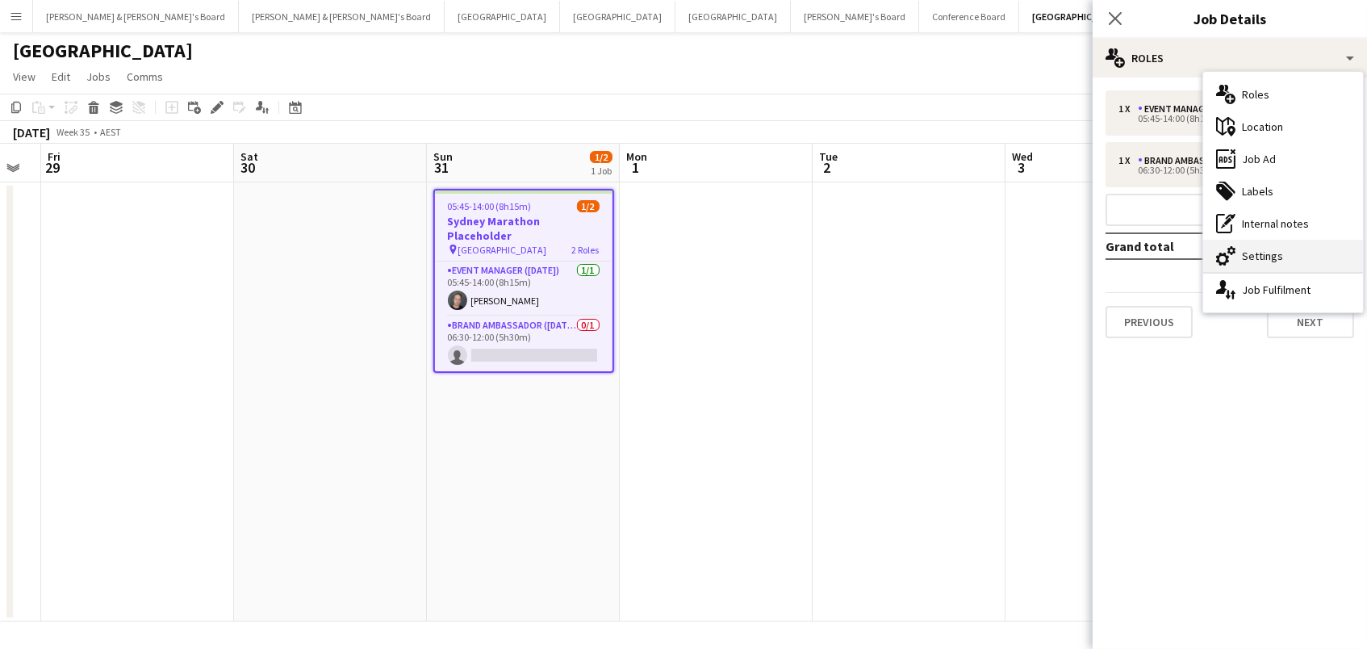
click at [1279, 256] on div "cog-double-3 Settings" at bounding box center [1283, 256] width 160 height 32
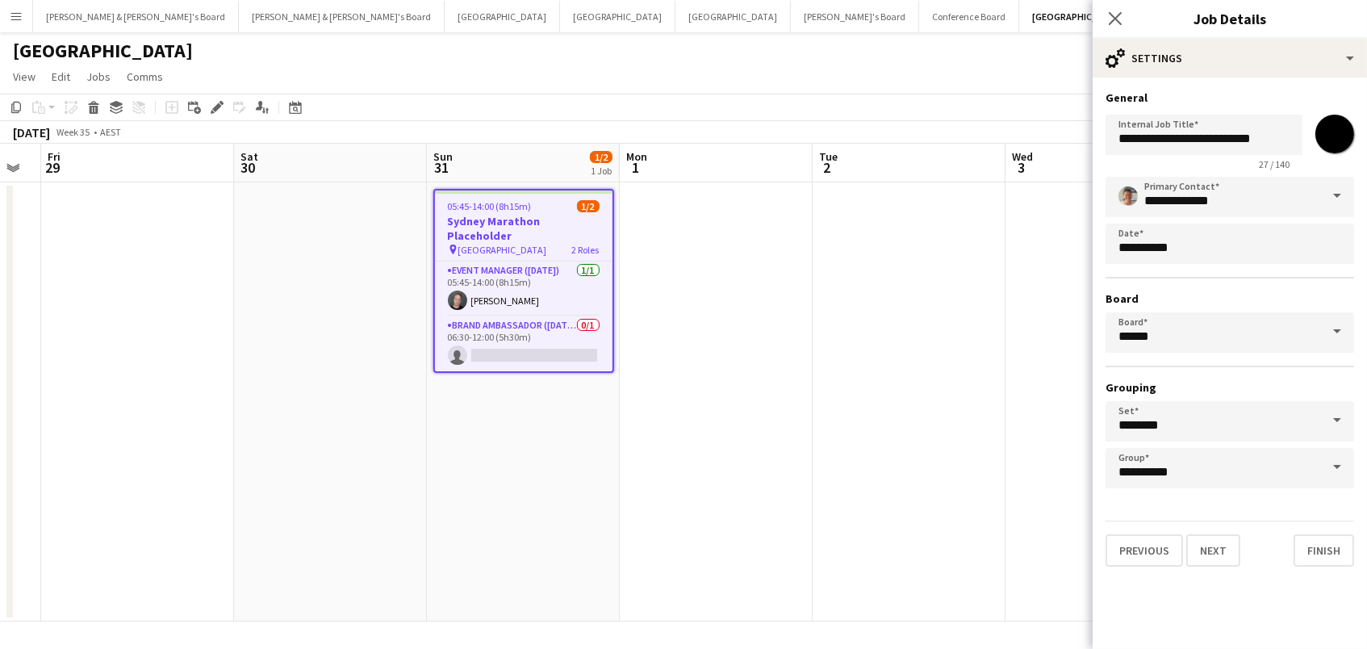
click at [1326, 144] on input "*******" at bounding box center [1334, 134] width 58 height 58
type input "*******"
click at [988, 315] on app-date-cell at bounding box center [908, 401] width 193 height 439
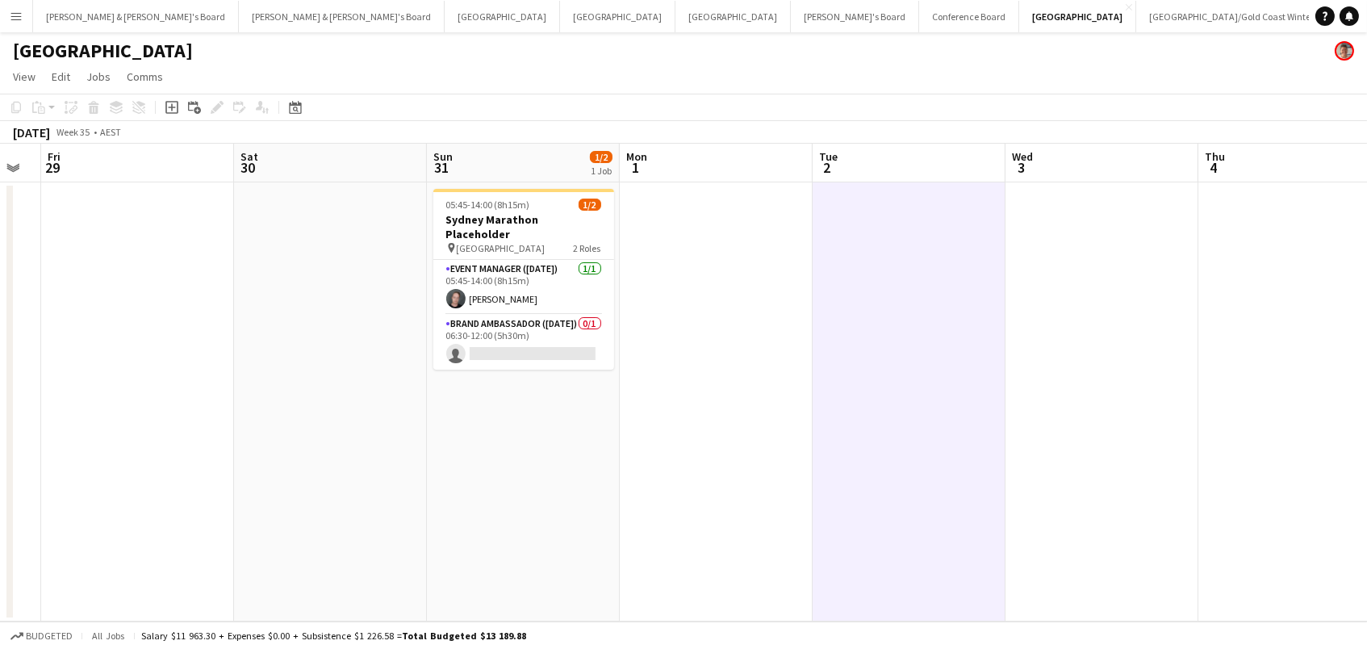
scroll to position [0, 0]
click at [1327, 26] on button "[PERSON_NAME]'s Board Close" at bounding box center [1391, 16] width 128 height 31
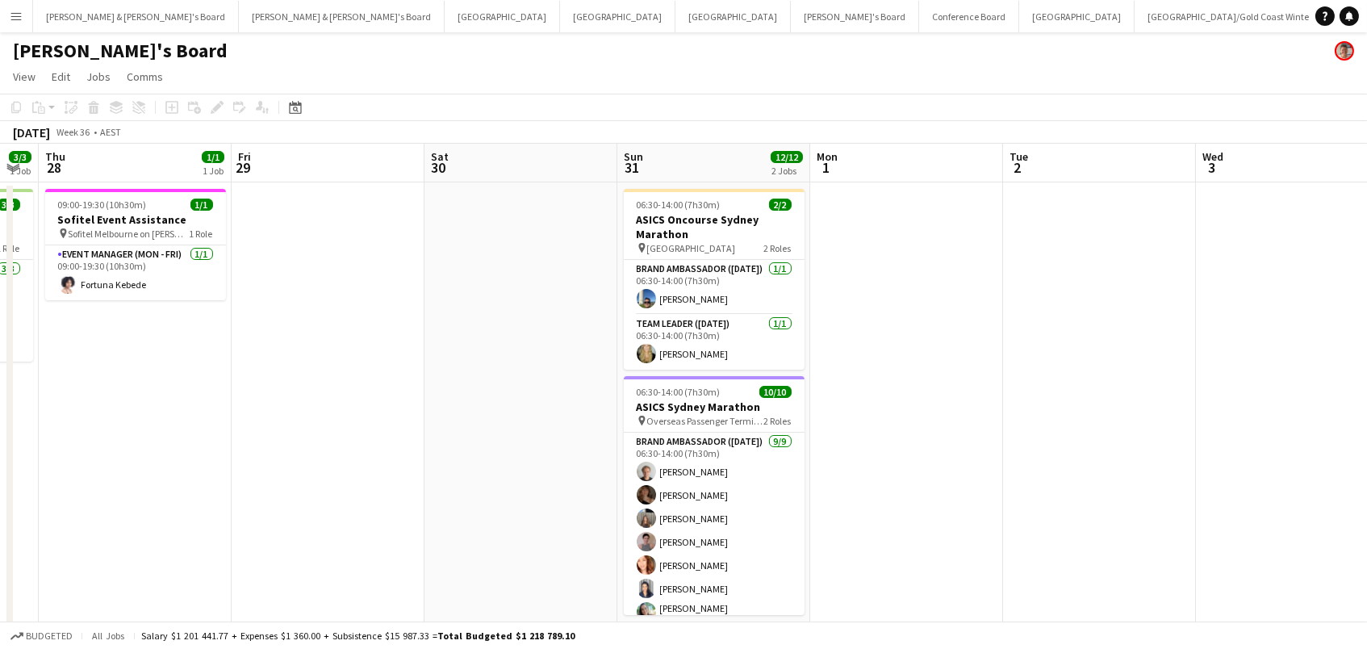
scroll to position [0, 528]
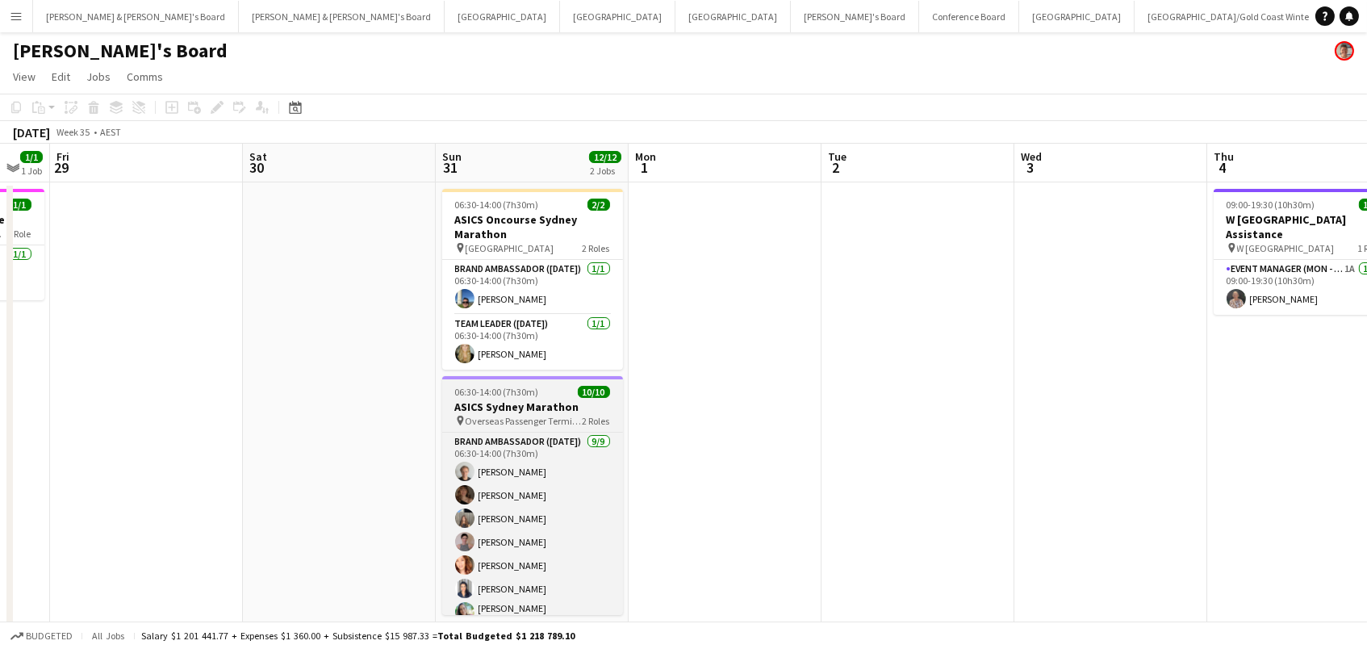
click at [558, 399] on h3 "ASICS Sydney Marathon" at bounding box center [532, 406] width 181 height 15
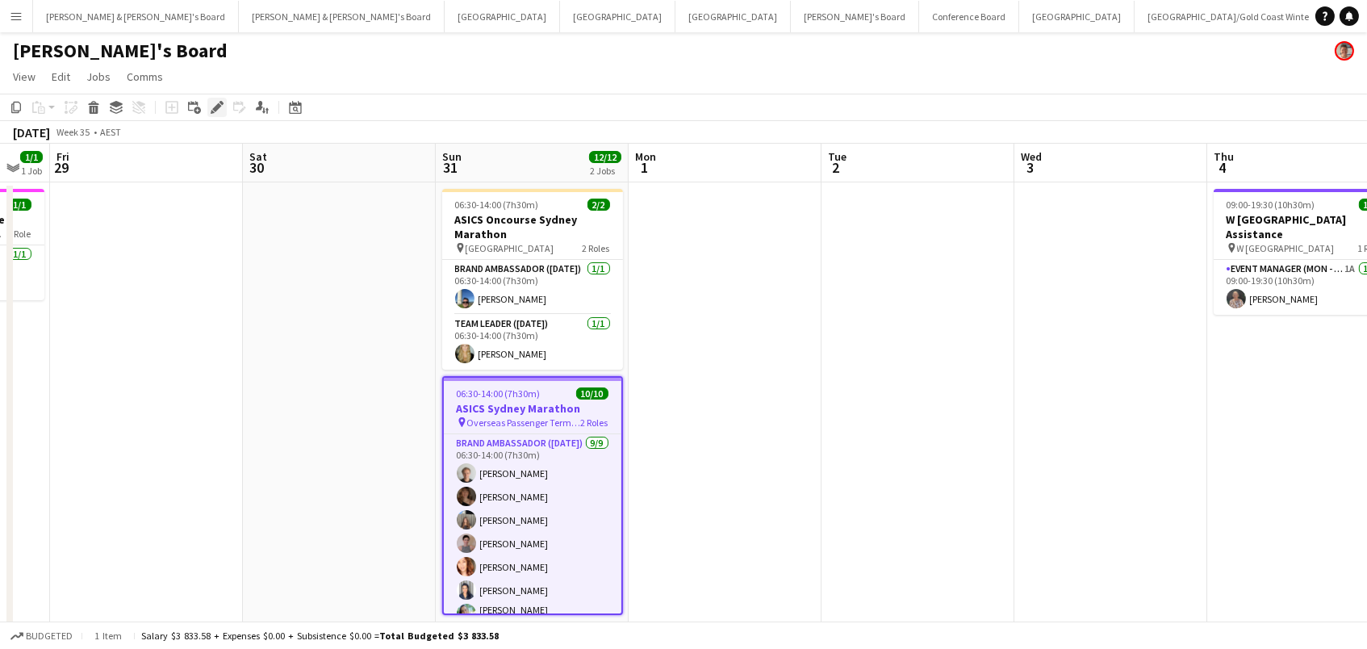
click at [216, 109] on icon "Edit" at bounding box center [217, 107] width 13 height 13
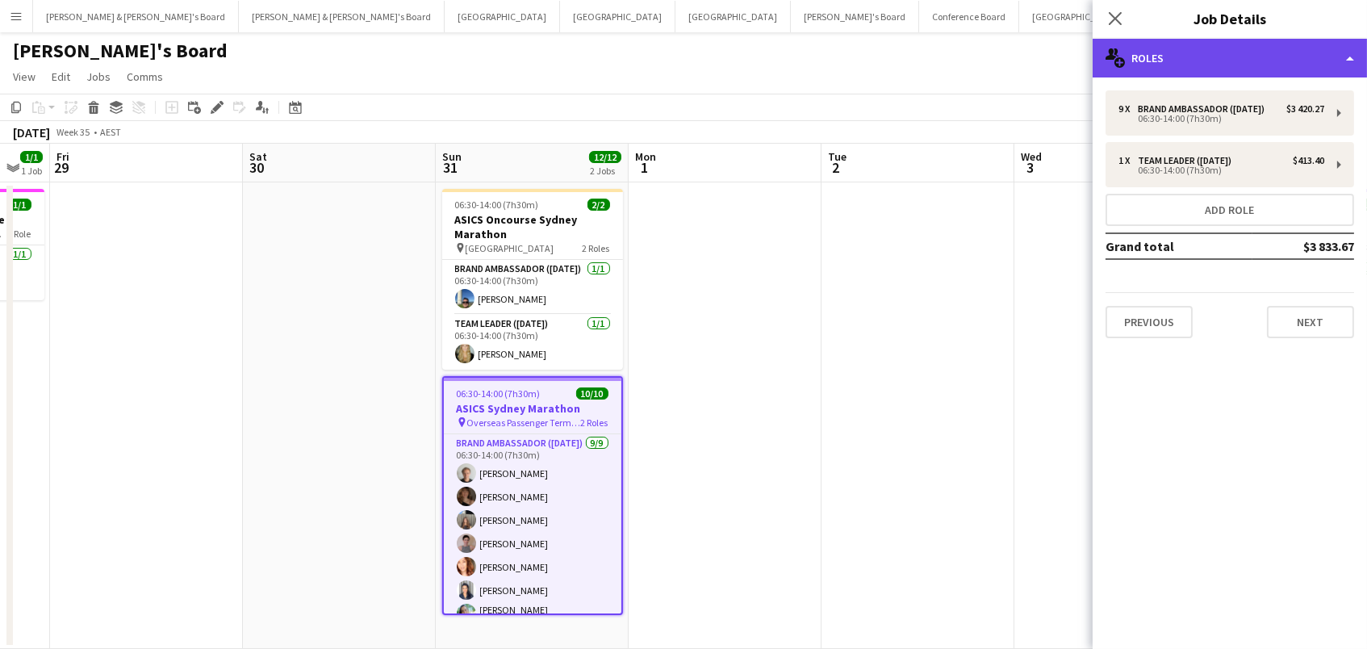
click at [1168, 48] on div "multiple-users-add Roles" at bounding box center [1229, 58] width 274 height 39
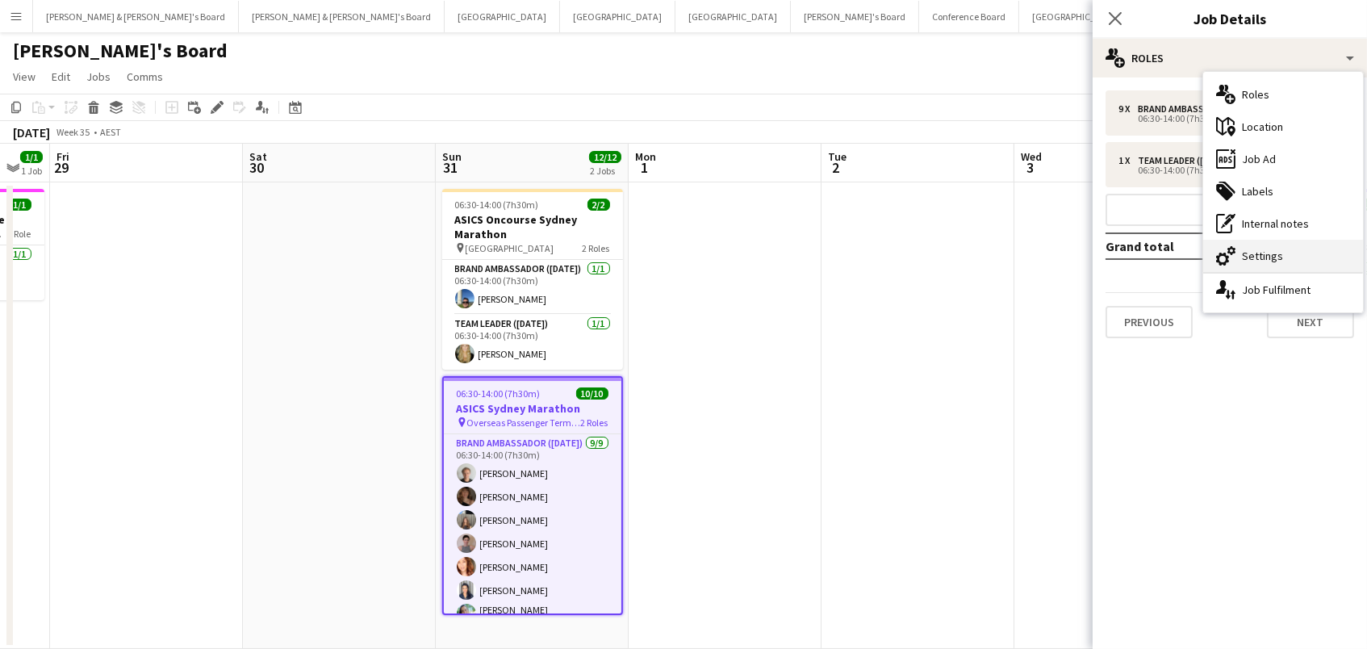
click at [1251, 260] on div "cog-double-3 Settings" at bounding box center [1283, 256] width 160 height 32
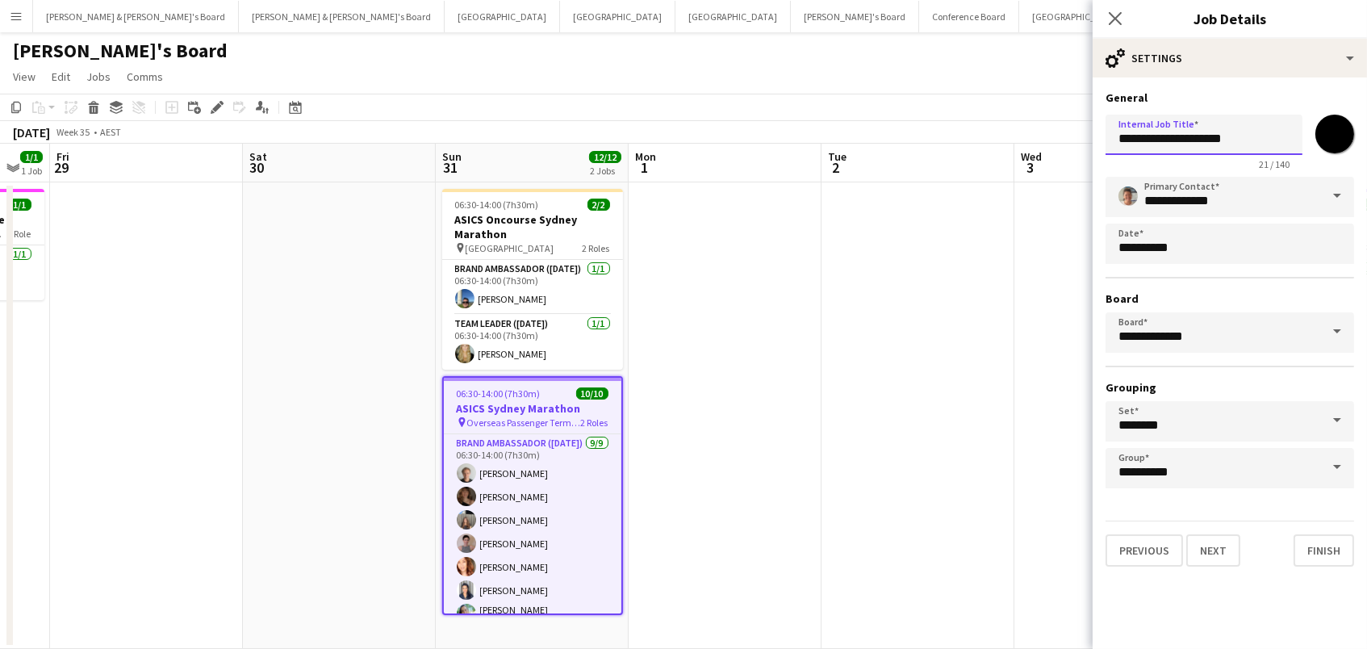
drag, startPoint x: 1078, startPoint y: 124, endPoint x: 887, endPoint y: 62, distance: 201.1
click at [887, 62] on body "Menu Boards Boards Boards All jobs Status Workforce Workforce My Workforce Recr…" at bounding box center [683, 338] width 1367 height 676
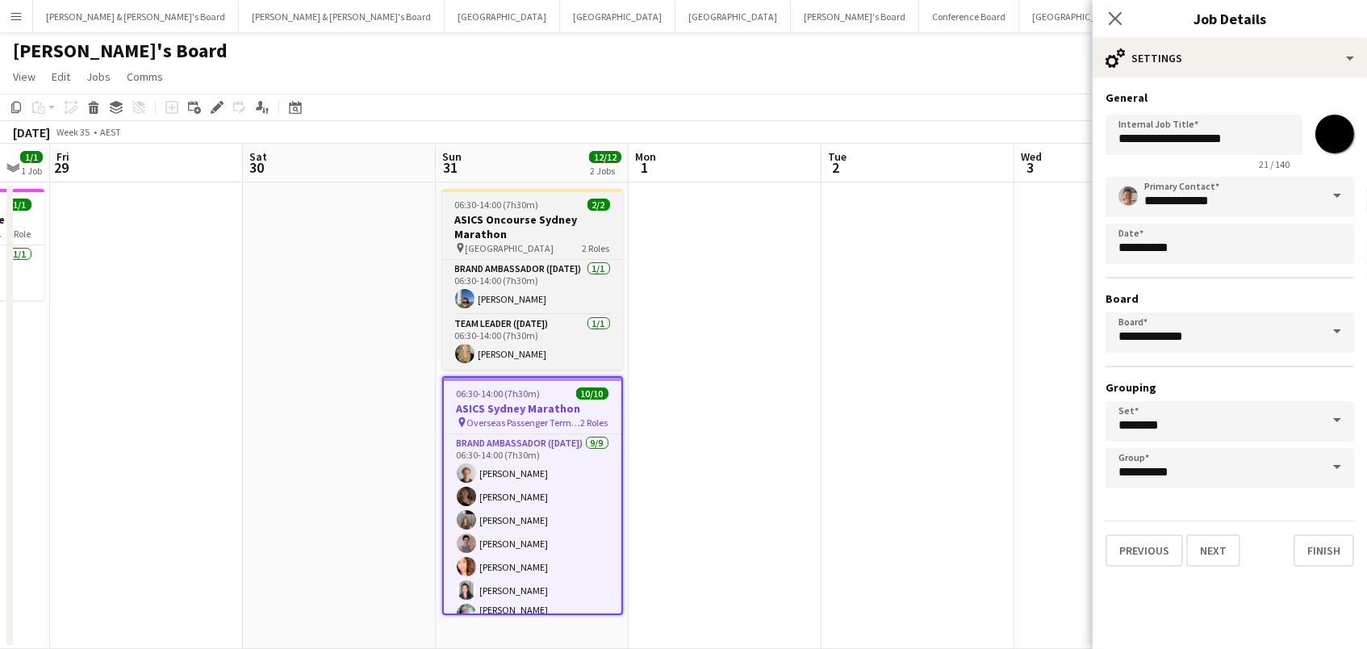
click at [490, 252] on div "pin [GEOGRAPHIC_DATA] 2 Roles" at bounding box center [532, 247] width 181 height 13
type input "**********"
type input "*******"
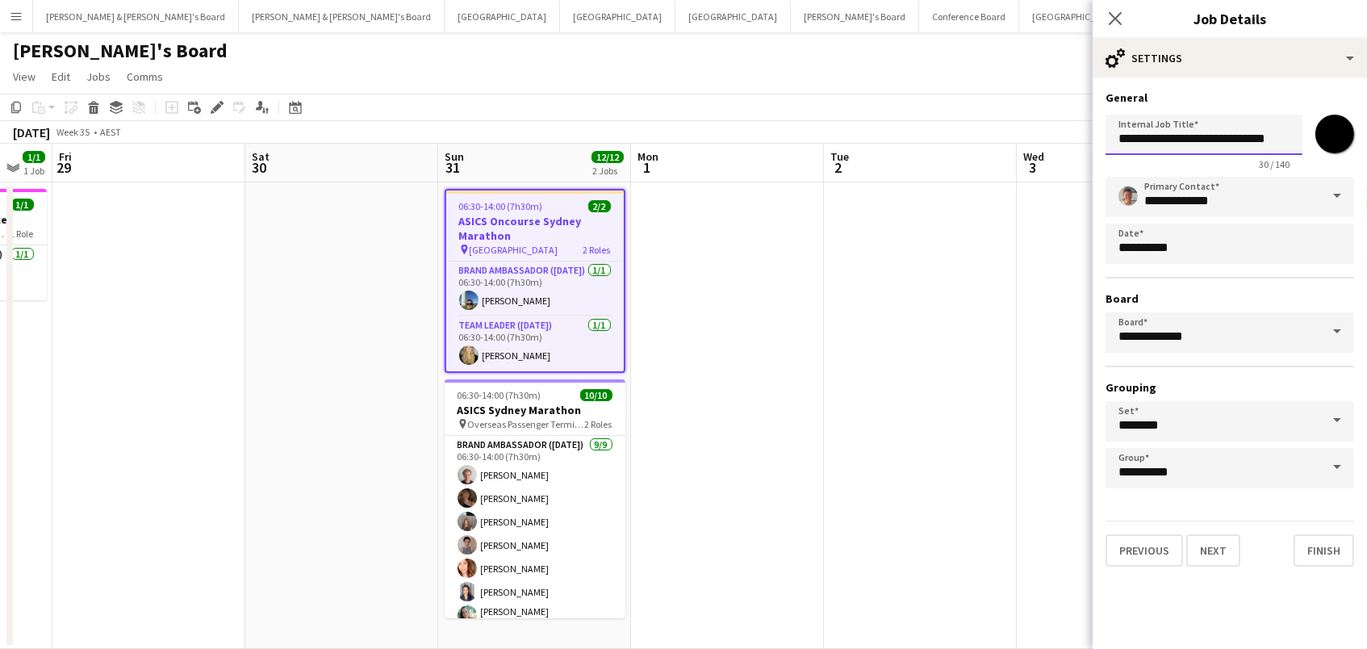
click at [1123, 140] on input "**********" at bounding box center [1203, 135] width 197 height 40
click at [532, 77] on app-page-menu "View Day view expanded Day view collapsed Month view Date picker Jump to [DATE]…" at bounding box center [683, 78] width 1367 height 31
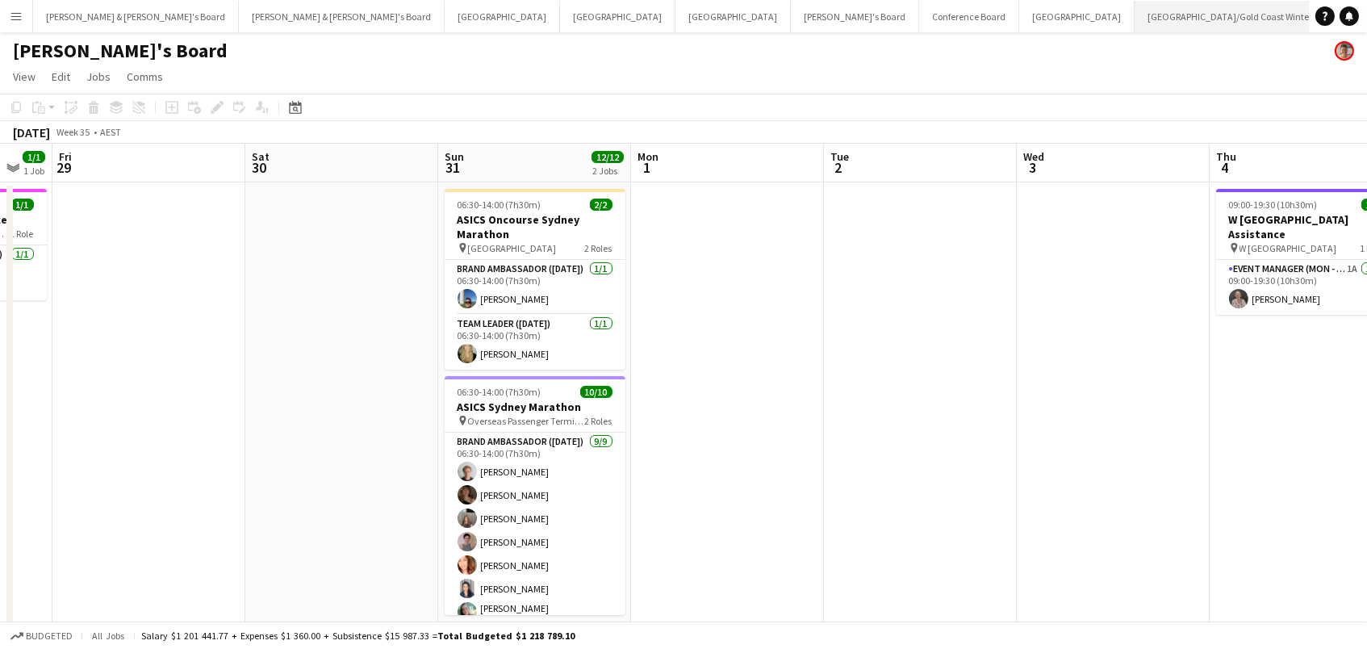
click at [1134, 22] on button "[GEOGRAPHIC_DATA]/[GEOGRAPHIC_DATA] Winter Close" at bounding box center [1229, 16] width 191 height 31
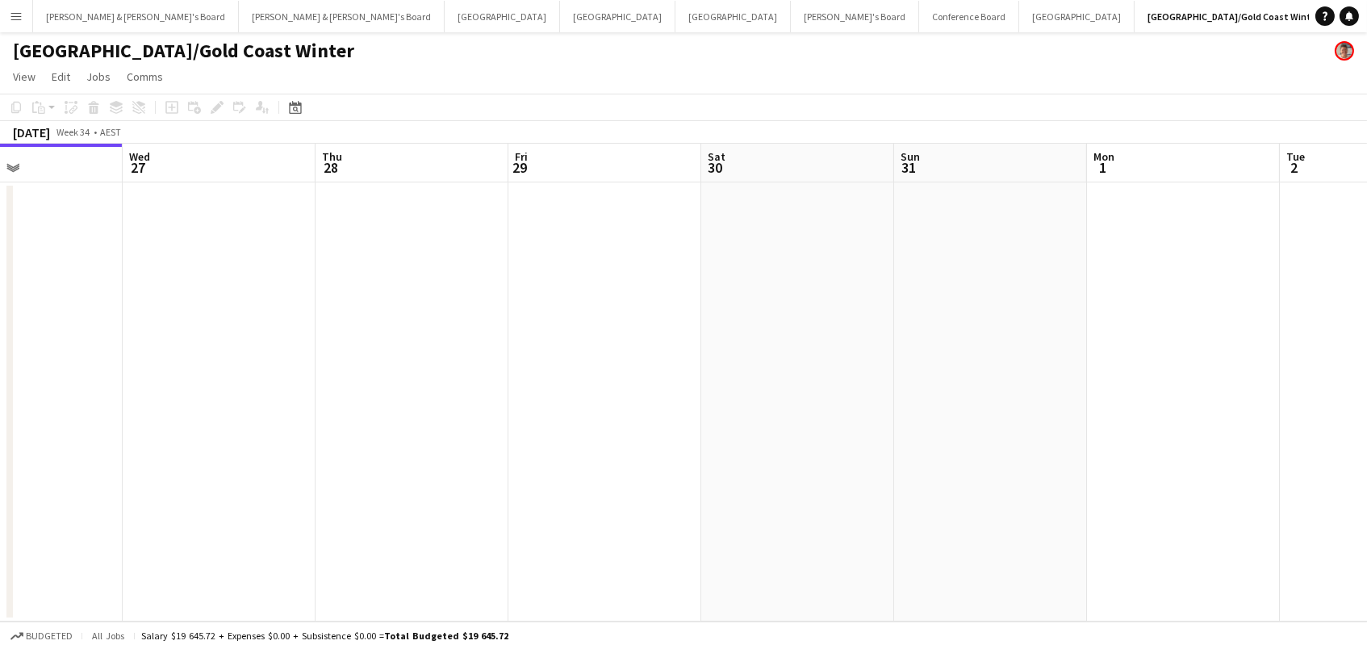
scroll to position [0, 460]
click at [1019, 10] on button "Sydney Close" at bounding box center [1076, 16] width 115 height 31
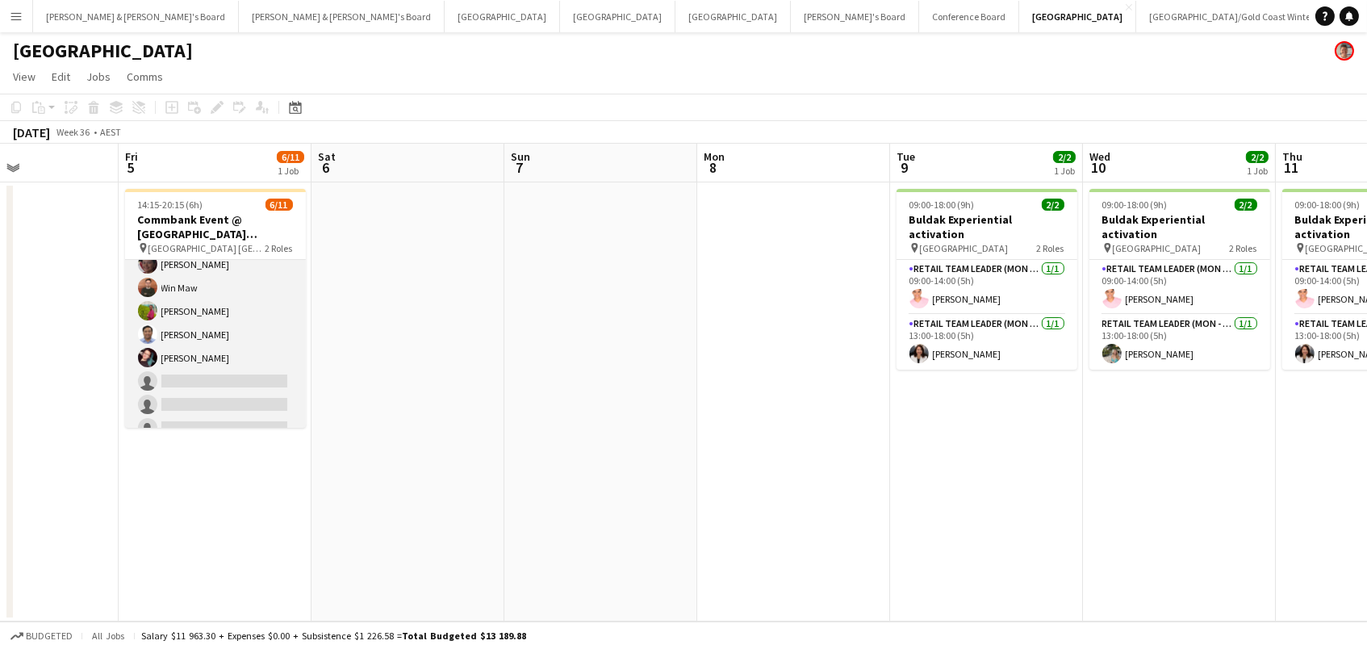
scroll to position [92, 0]
click at [265, 384] on app-card-role "Brand Ambassador ([PERSON_NAME]) 9I 1A [DATE] 16:15-20:15 (4h) [PERSON_NAME] Wi…" at bounding box center [215, 355] width 181 height 265
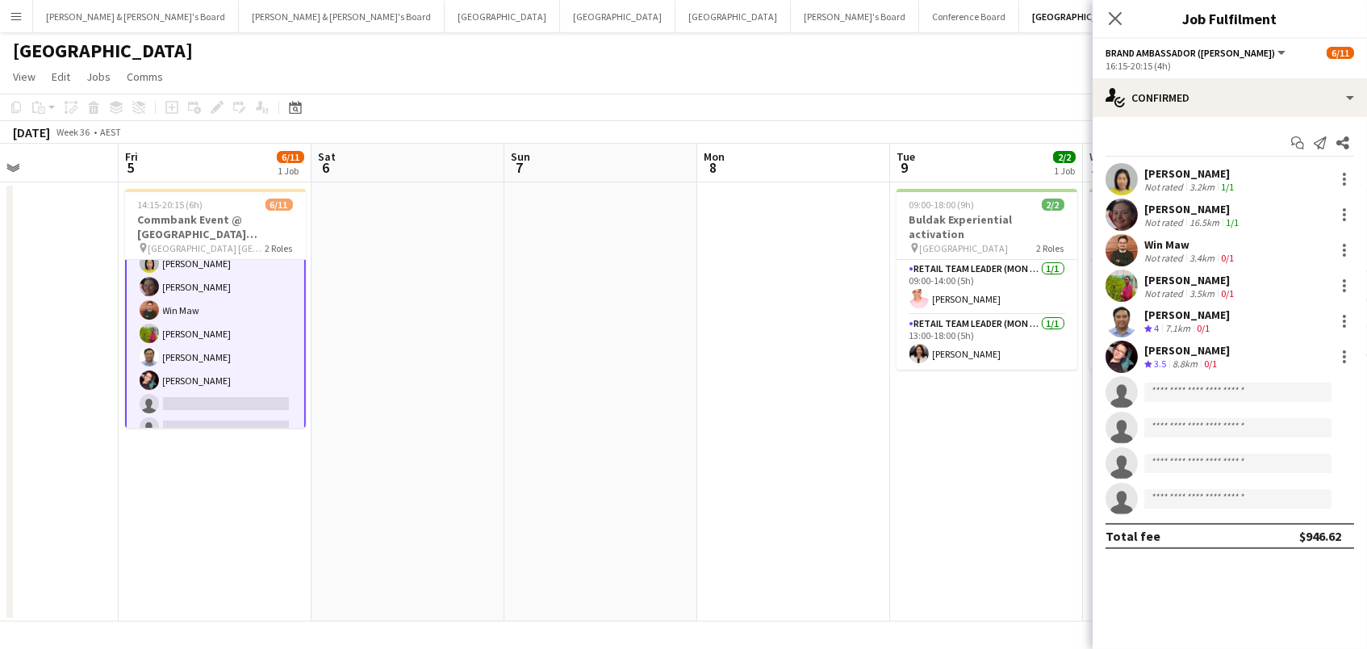
click at [673, 224] on app-date-cell at bounding box center [600, 401] width 193 height 439
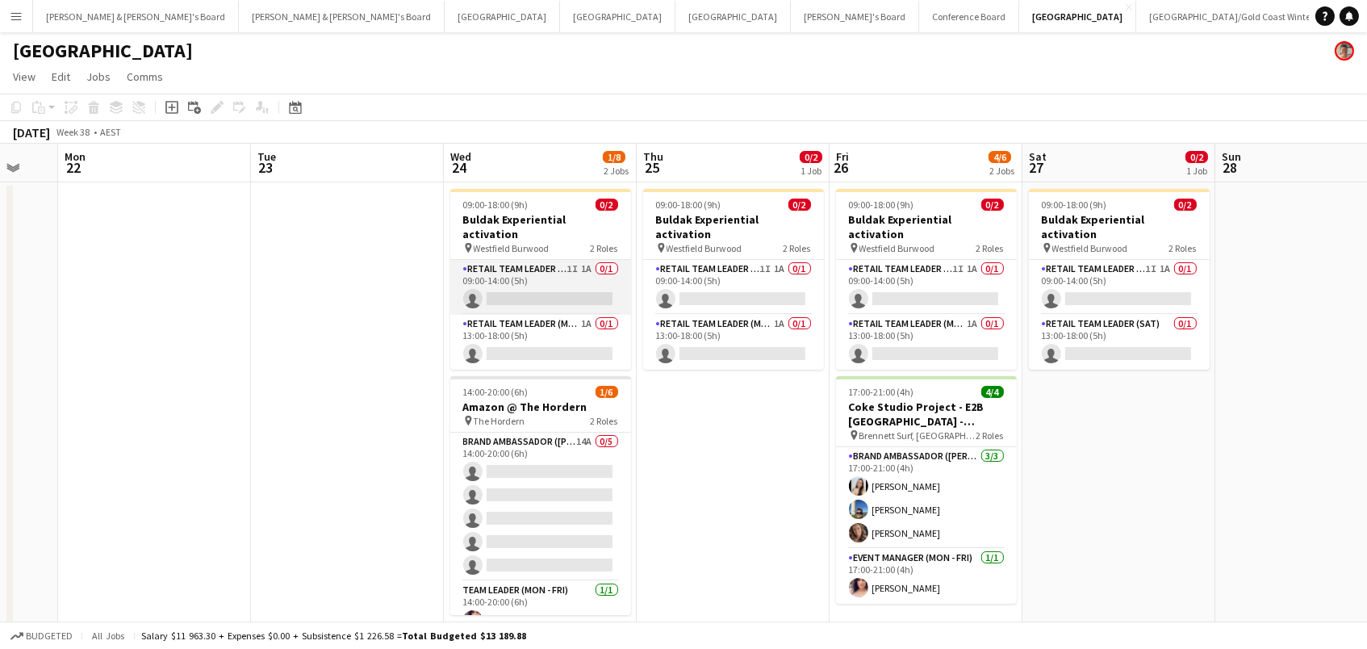
scroll to position [0, 712]
click at [526, 262] on app-card-role "RETAIL Team Leader (Mon - Fri) 1I 1A 0/1 09:00-14:00 (5h) single-neutral-actions" at bounding box center [541, 287] width 181 height 55
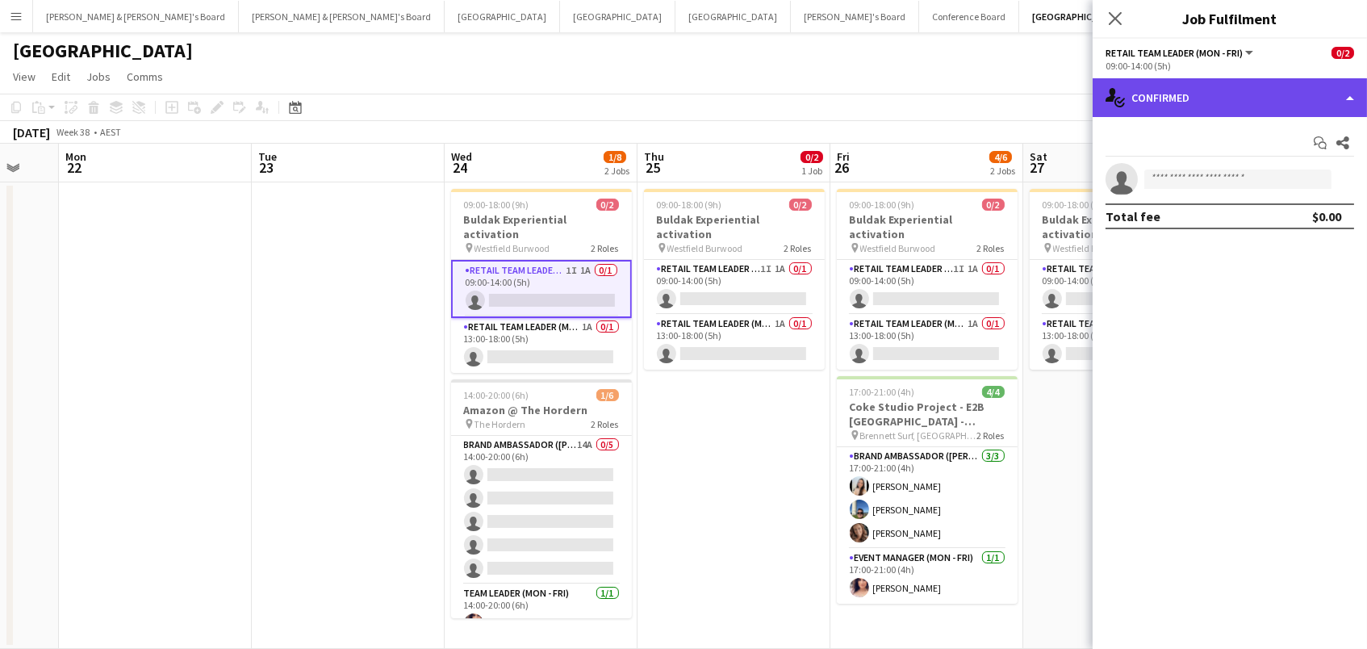
click at [1267, 93] on div "single-neutral-actions-check-2 Confirmed" at bounding box center [1229, 97] width 274 height 39
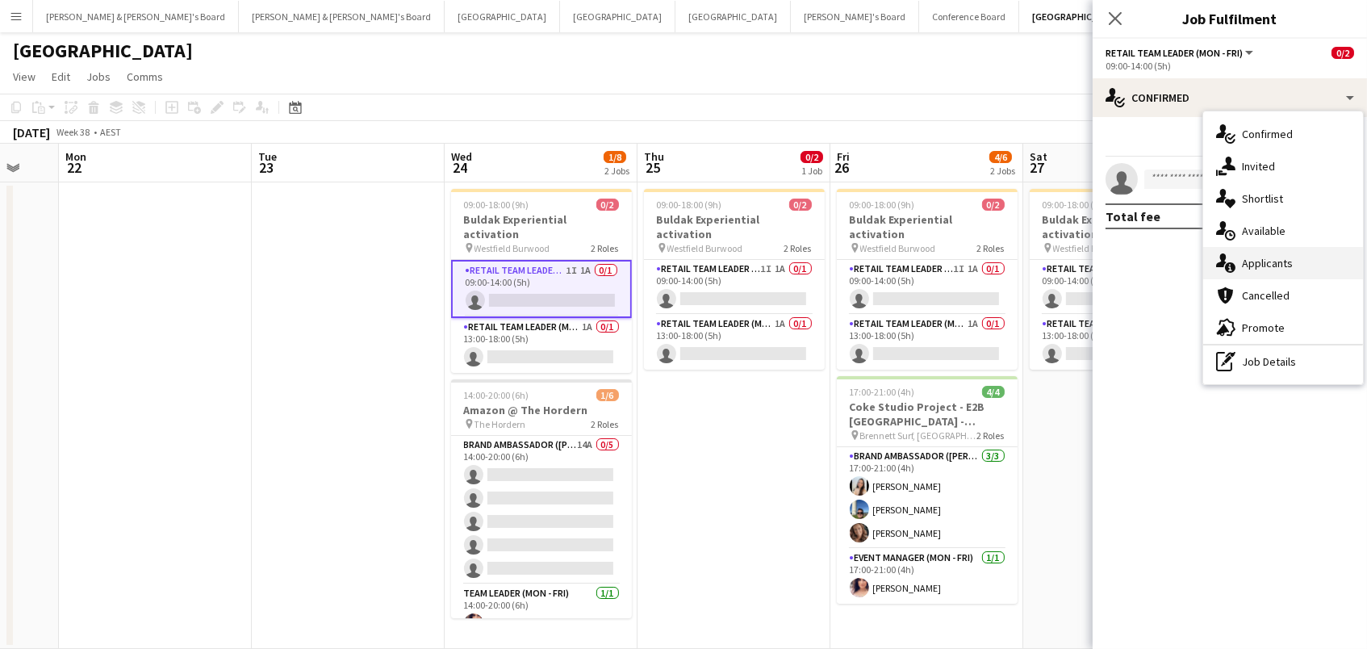
click at [1240, 264] on div "single-neutral-actions-information Applicants" at bounding box center [1283, 263] width 160 height 32
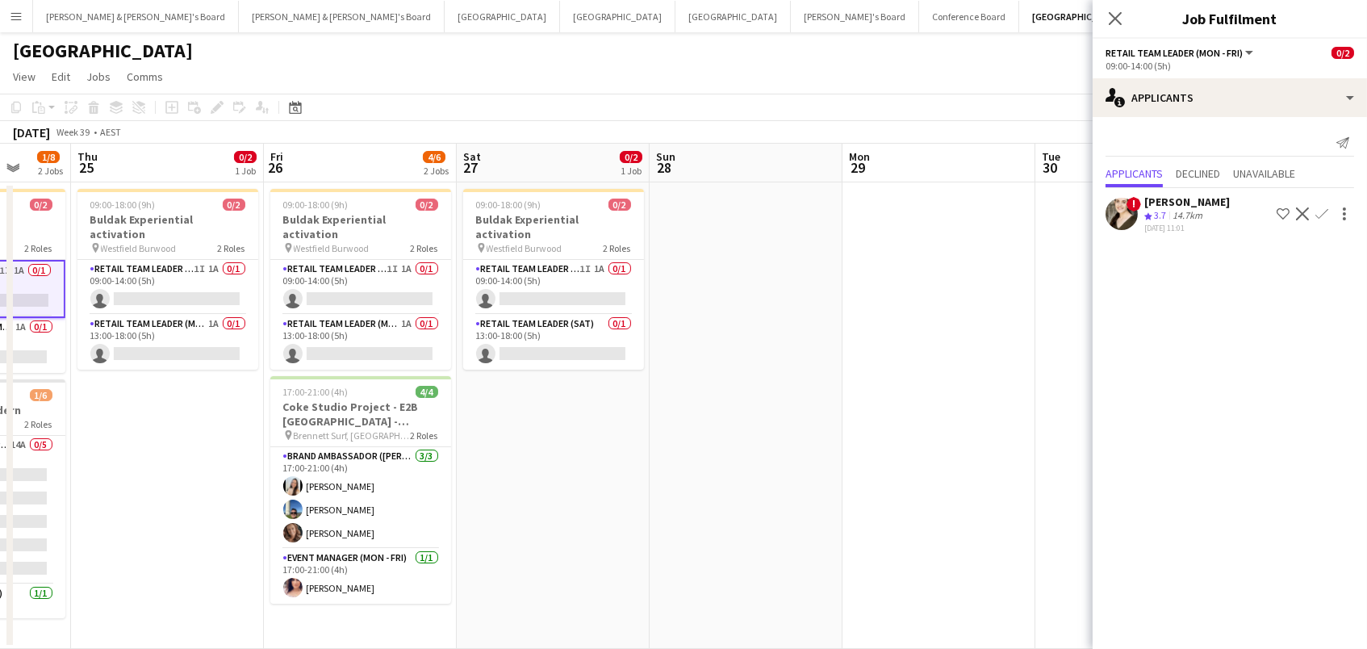
scroll to position [0, 444]
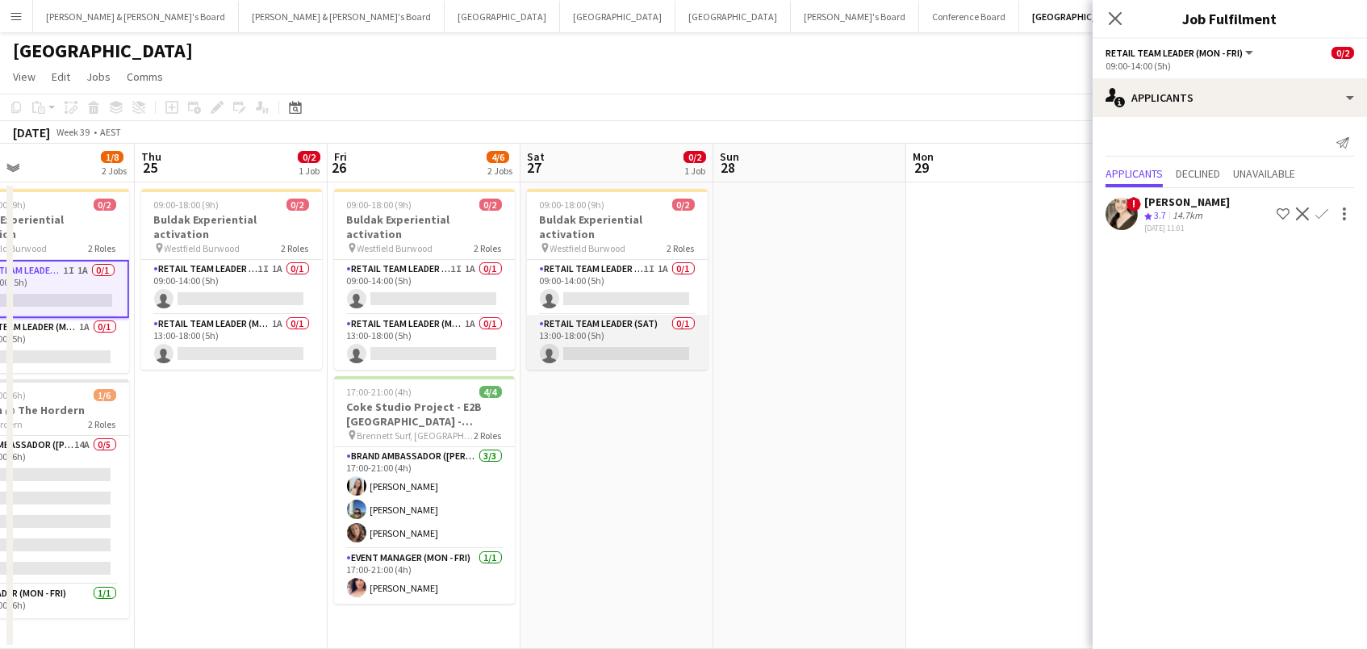
click at [663, 332] on app-card-role "RETAIL Team Leader (Sat) 0/1 13:00-18:00 (5h) single-neutral-actions" at bounding box center [617, 342] width 181 height 55
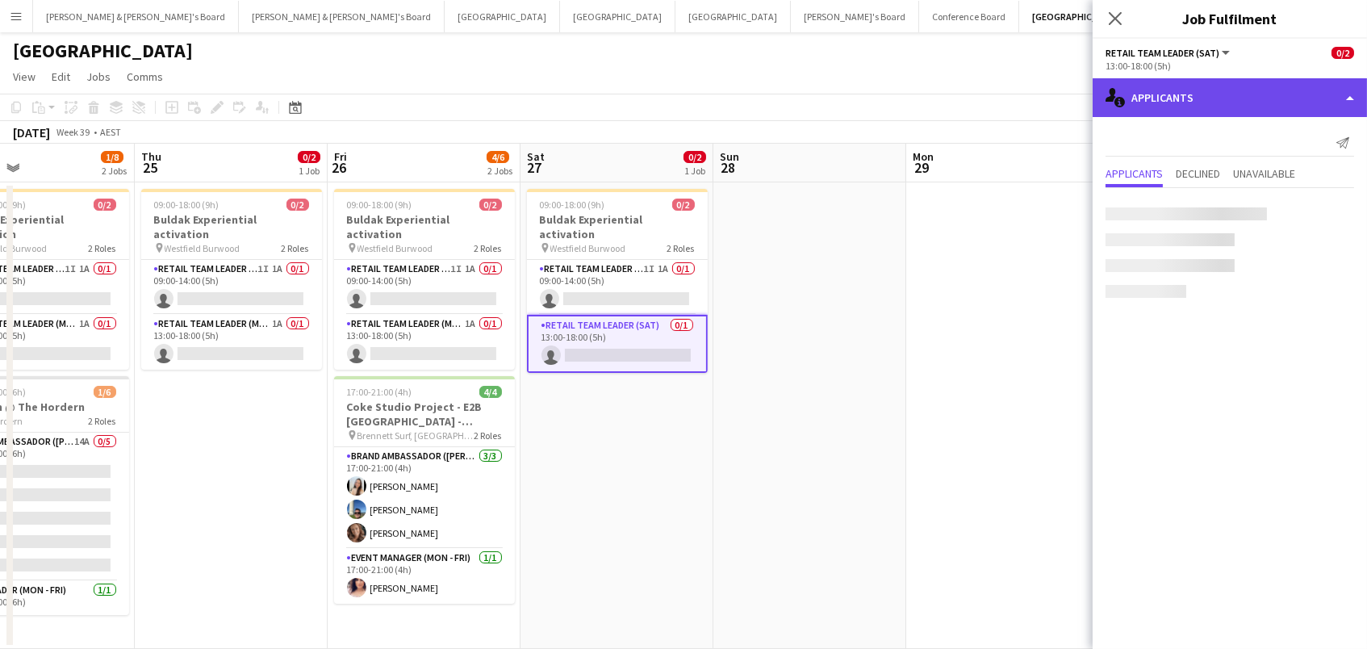
click at [1176, 98] on div "single-neutral-actions-information Applicants" at bounding box center [1229, 97] width 274 height 39
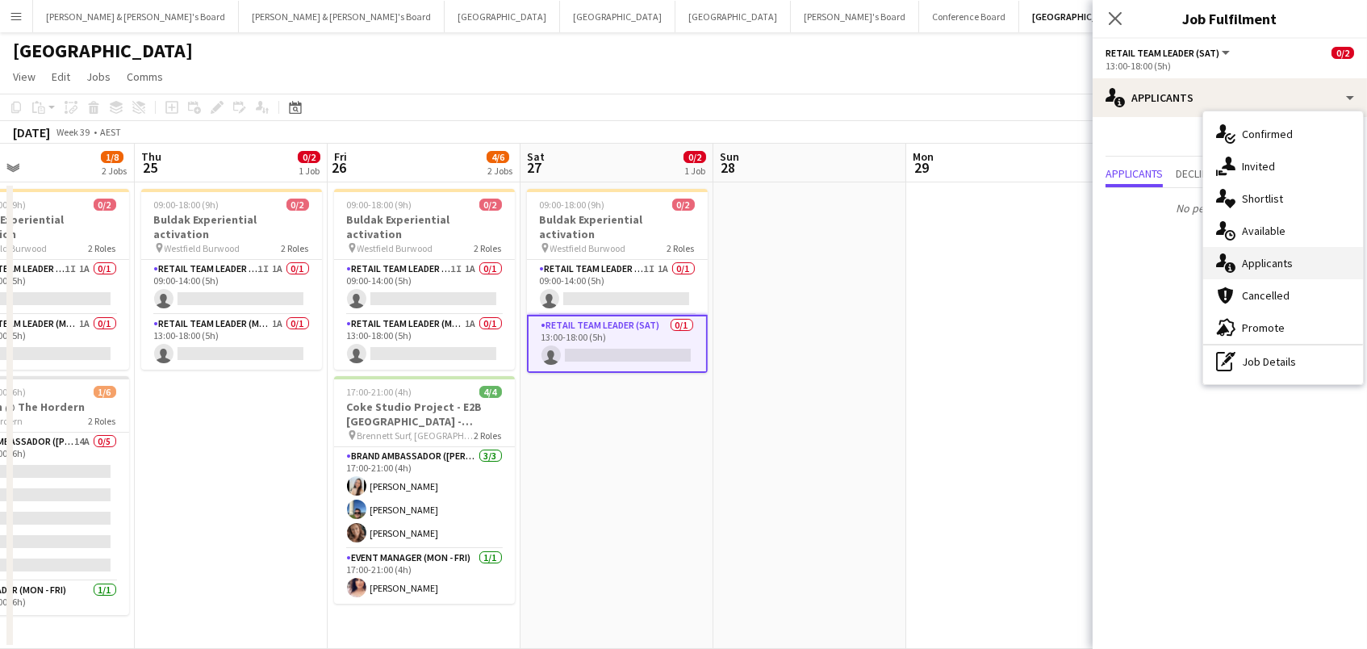
click at [1268, 276] on div "single-neutral-actions-information Applicants" at bounding box center [1283, 263] width 160 height 32
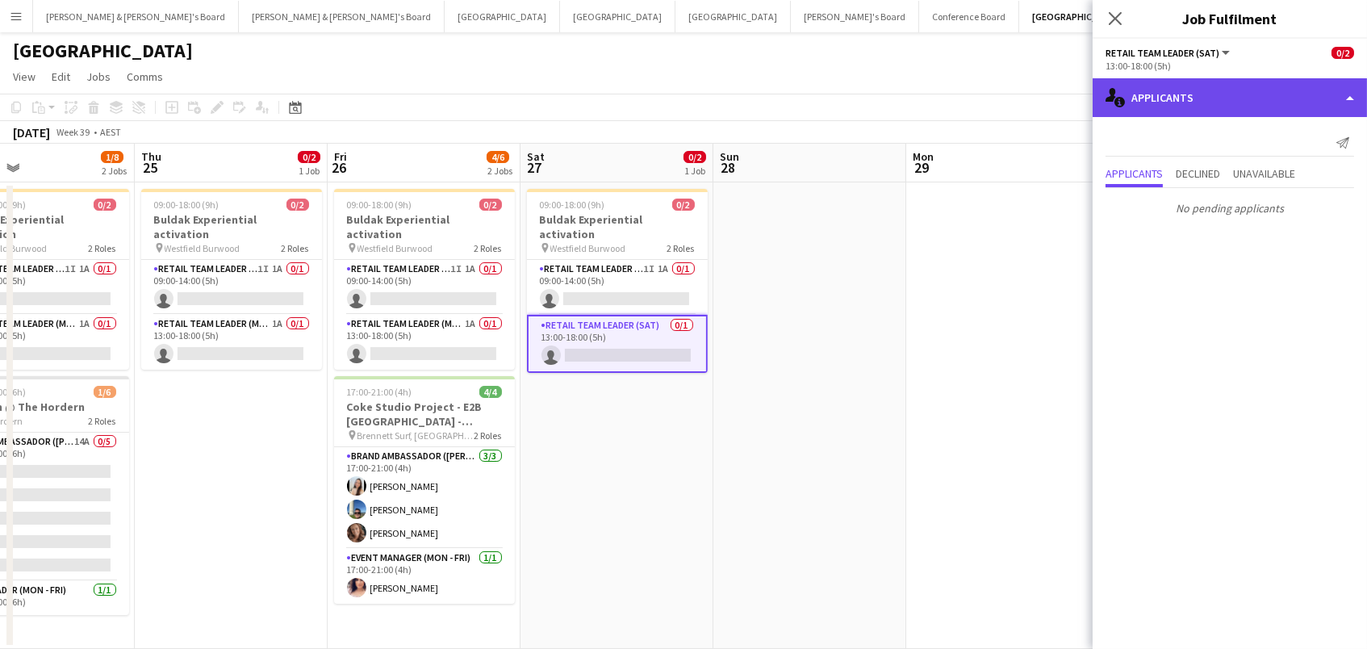
click at [1173, 104] on div "single-neutral-actions-information Applicants" at bounding box center [1229, 97] width 274 height 39
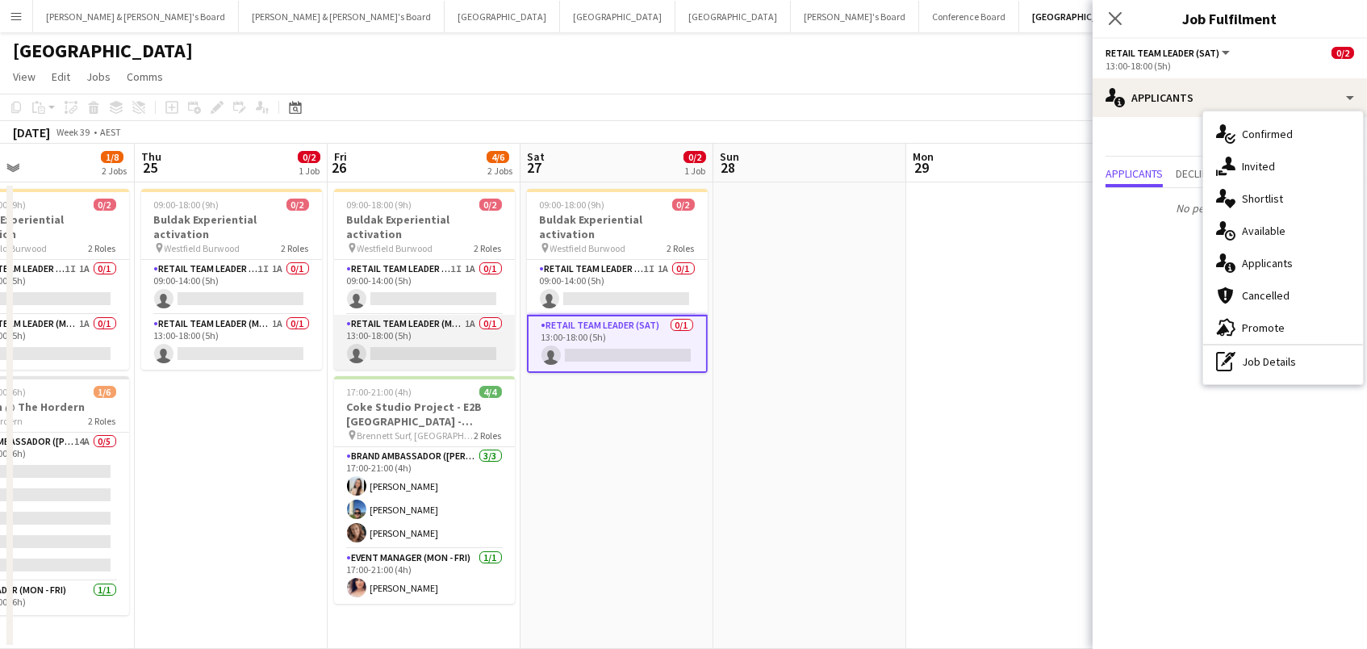
click at [437, 322] on app-card-role "RETAIL Team Leader (Mon - Fri) 1A 0/1 13:00-18:00 (5h) single-neutral-actions" at bounding box center [424, 342] width 181 height 55
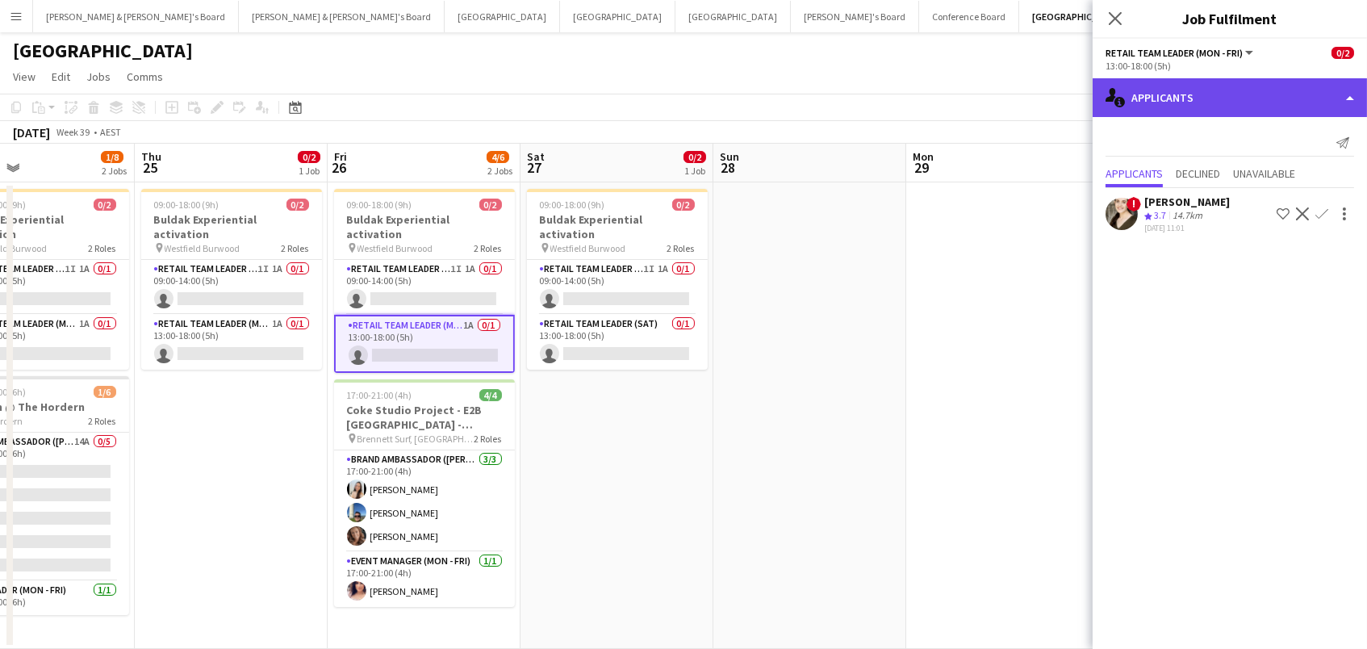
click at [1201, 102] on div "single-neutral-actions-information Applicants" at bounding box center [1229, 97] width 274 height 39
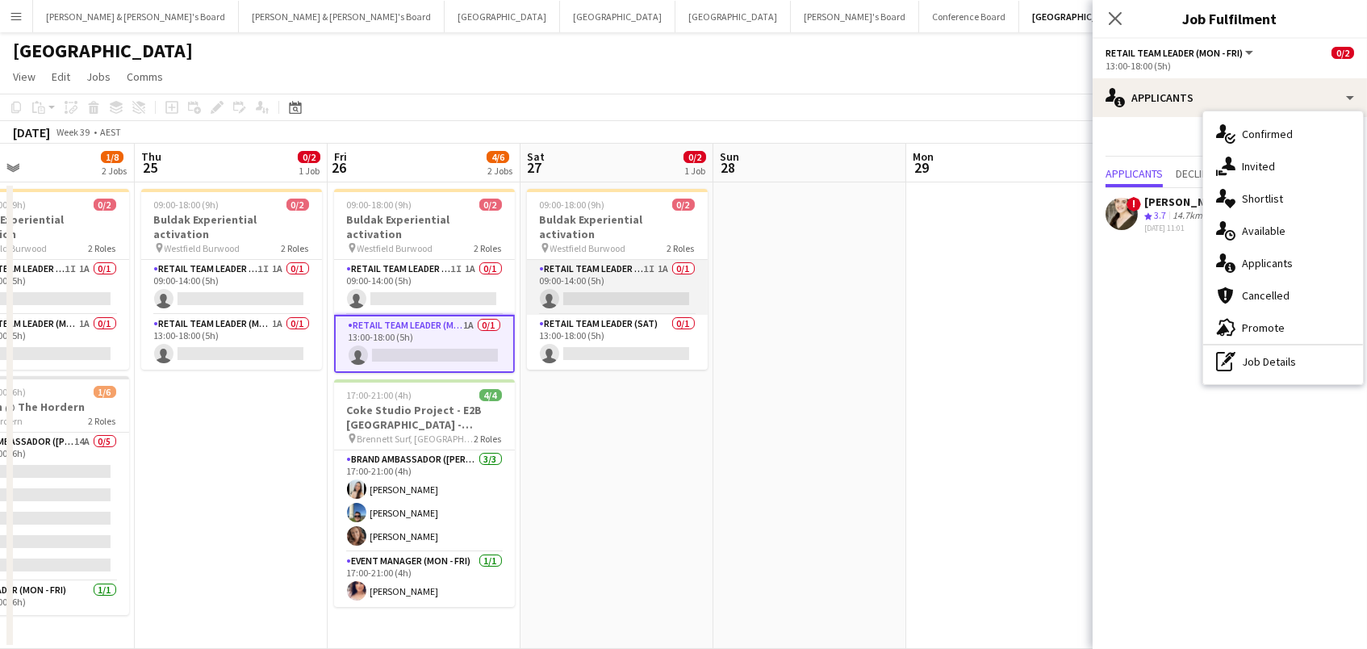
click at [676, 275] on app-card-role "RETAIL Team Leader (Sat) 1I 1A 0/1 09:00-14:00 (5h) single-neutral-actions" at bounding box center [617, 287] width 181 height 55
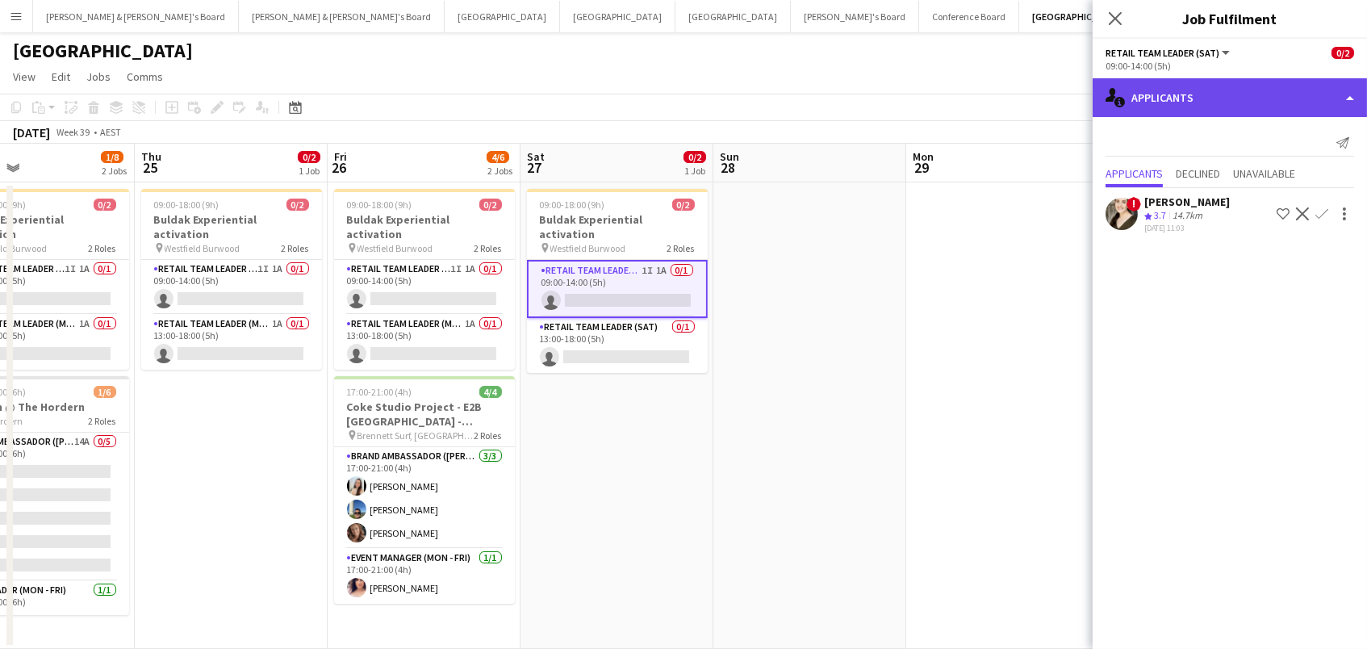
click at [1214, 103] on div "single-neutral-actions-information Applicants" at bounding box center [1229, 97] width 274 height 39
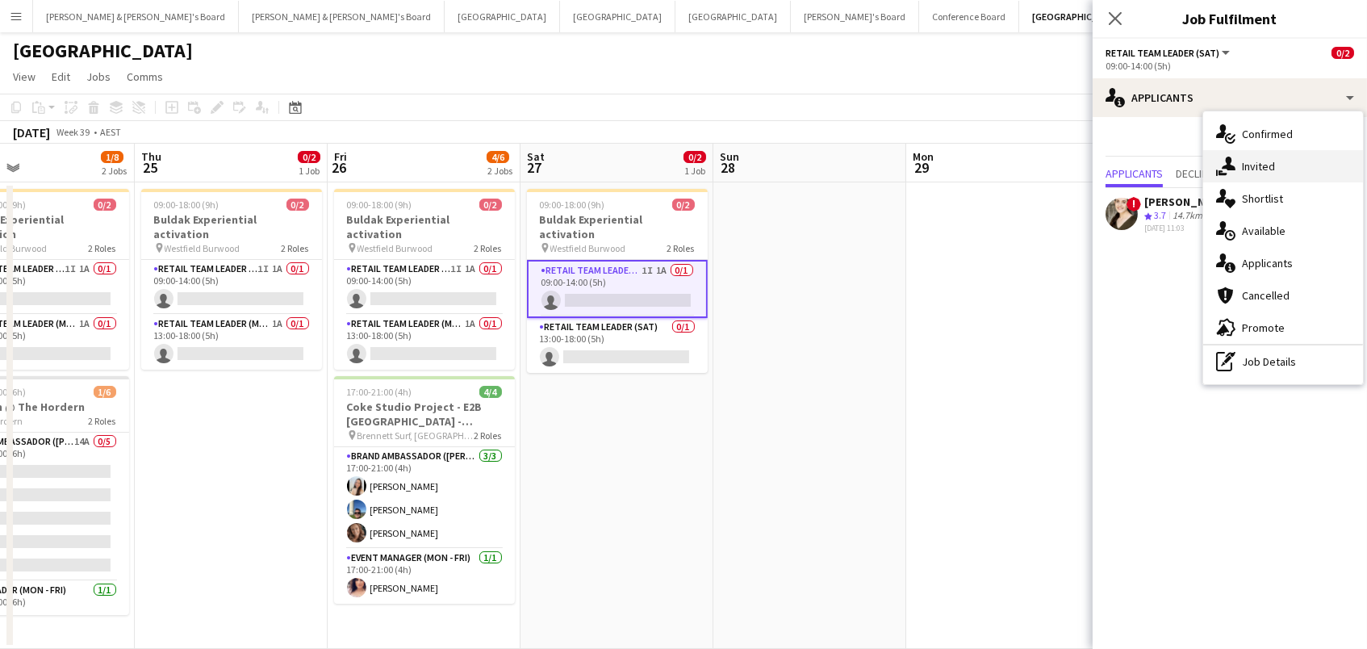
click at [1234, 178] on div "single-neutral-actions-share-1 Invited" at bounding box center [1283, 166] width 160 height 32
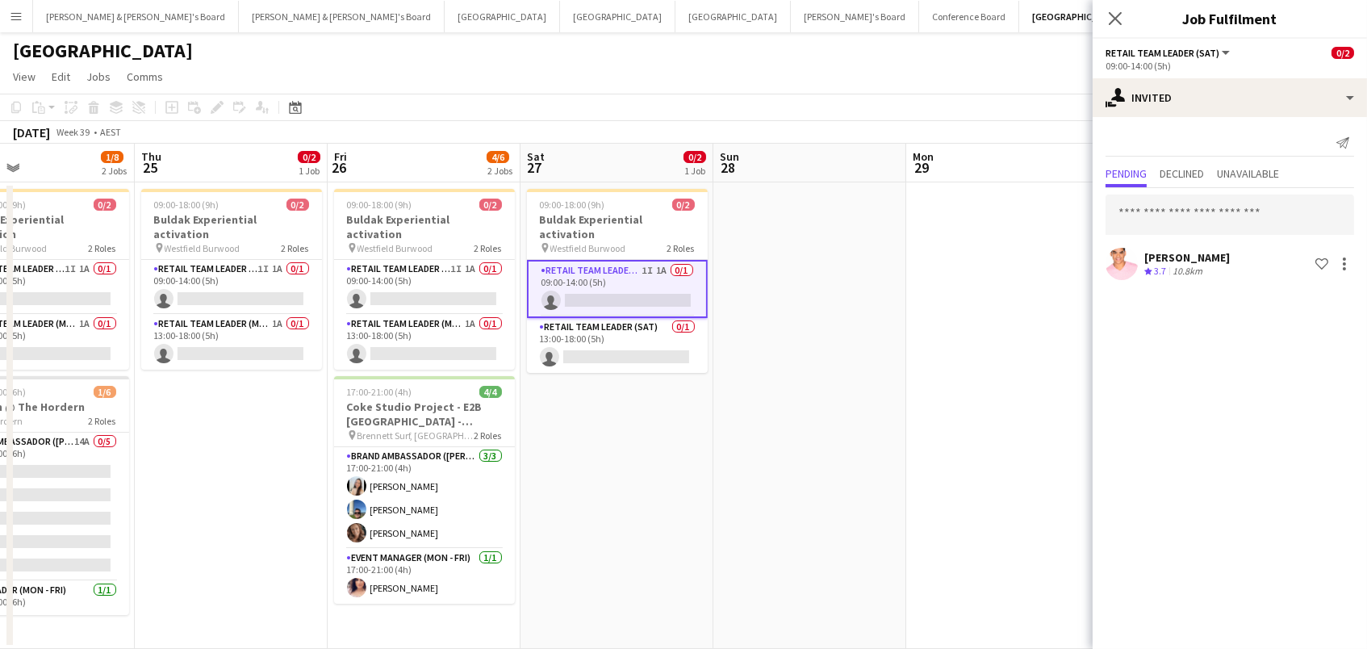
click at [622, 299] on app-card-role "RETAIL Team Leader (Sat) 1I 1A 0/1 09:00-14:00 (5h) single-neutral-actions" at bounding box center [617, 289] width 181 height 58
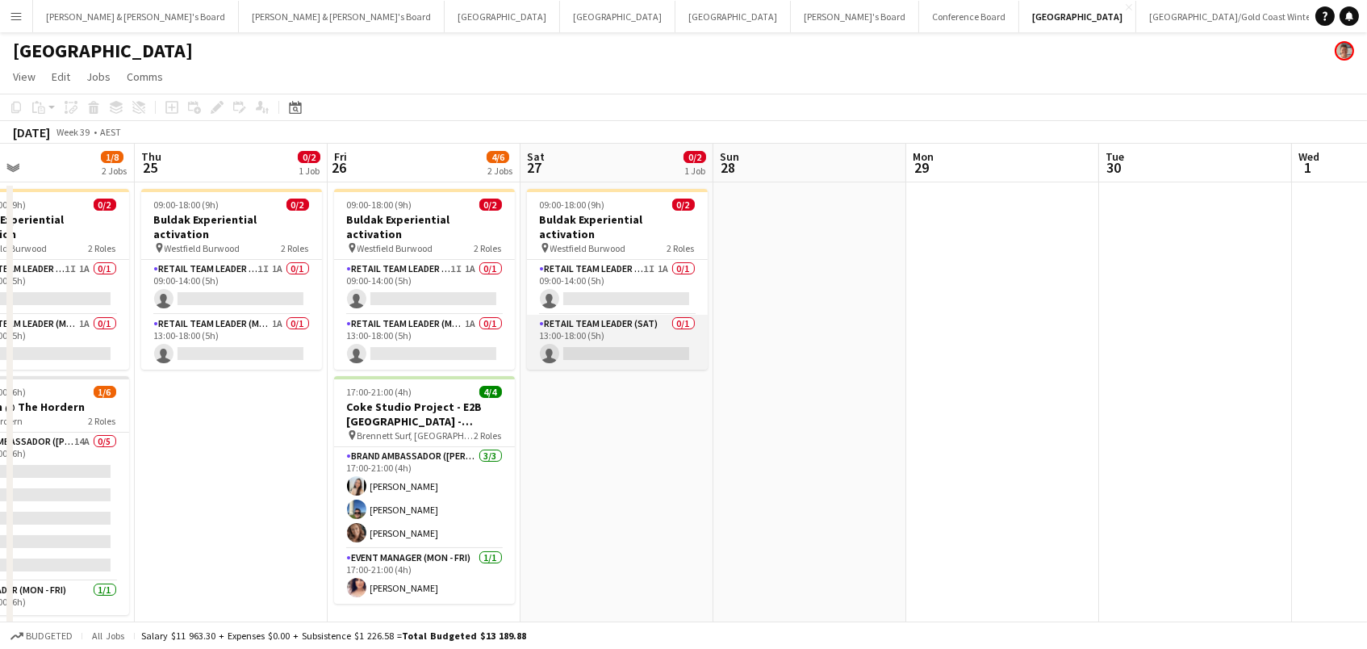
click at [623, 319] on app-card-role "RETAIL Team Leader (Sat) 0/1 13:00-18:00 (5h) single-neutral-actions" at bounding box center [617, 342] width 181 height 55
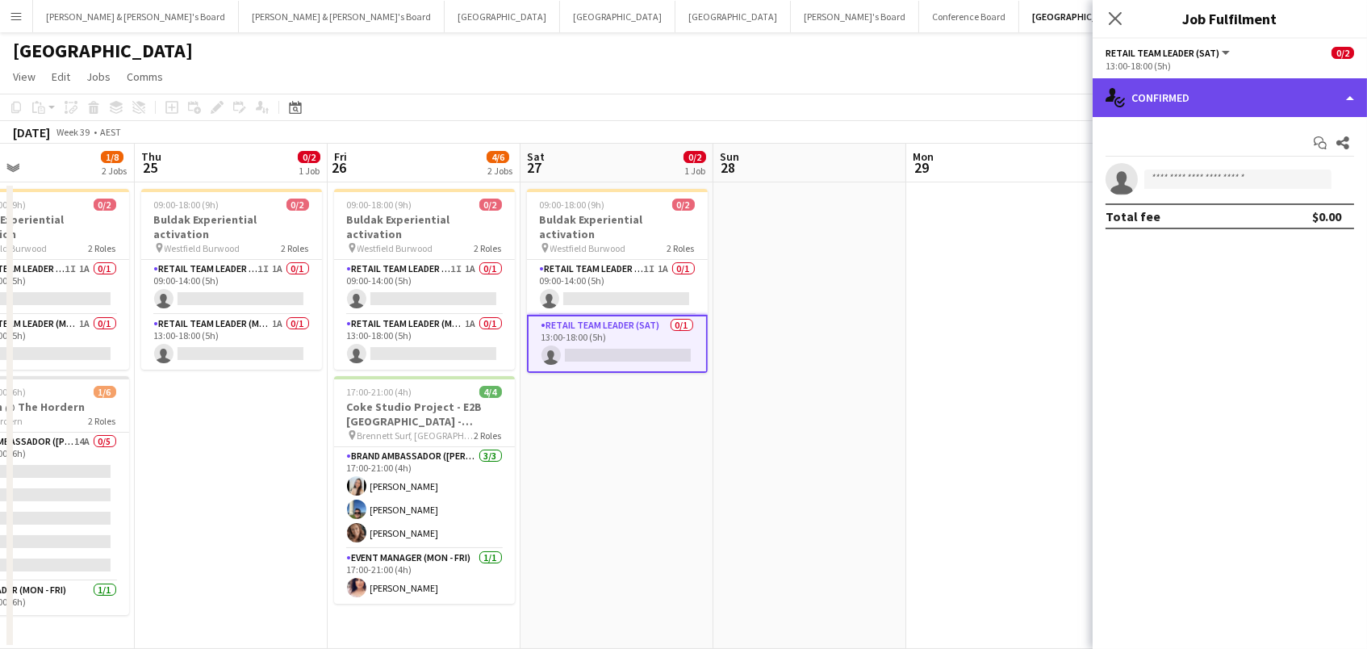
click at [1163, 111] on div "single-neutral-actions-check-2 Confirmed" at bounding box center [1229, 97] width 274 height 39
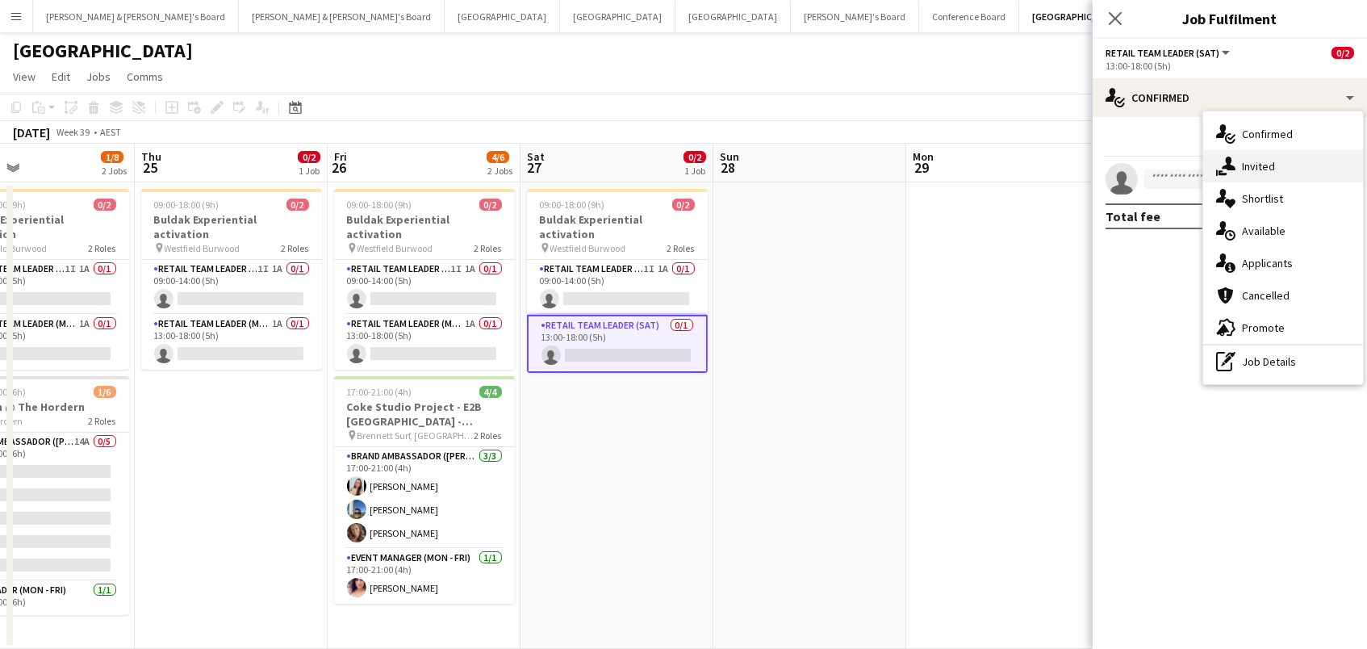
click at [1243, 175] on div "single-neutral-actions-share-1 Invited" at bounding box center [1283, 166] width 160 height 32
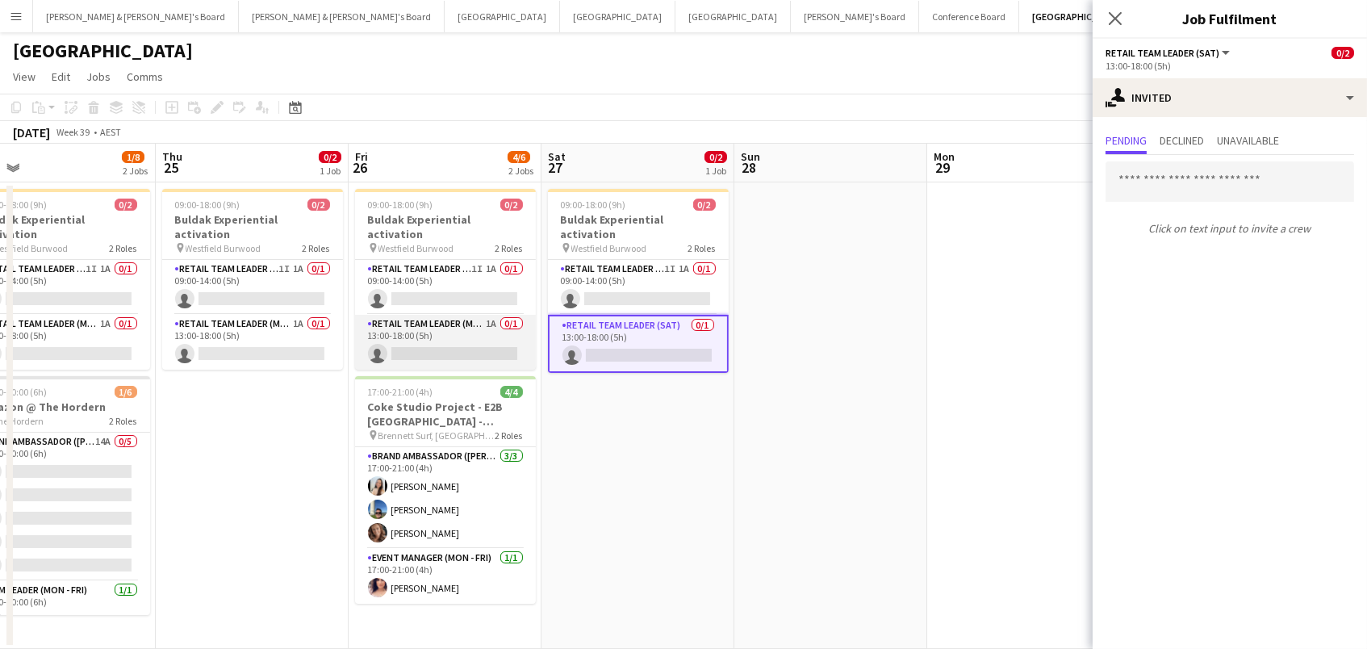
scroll to position [0, 510]
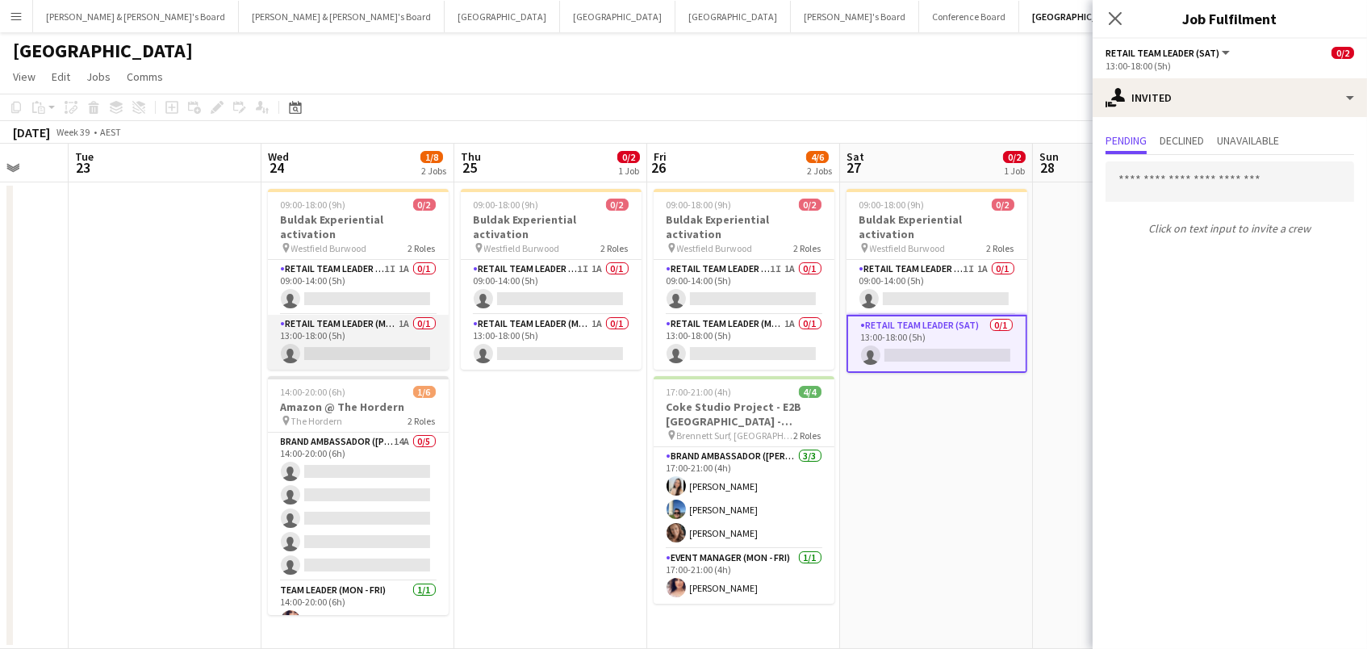
click at [383, 321] on app-card-role "RETAIL Team Leader (Mon - Fri) 1A 0/1 13:00-18:00 (5h) single-neutral-actions" at bounding box center [358, 342] width 181 height 55
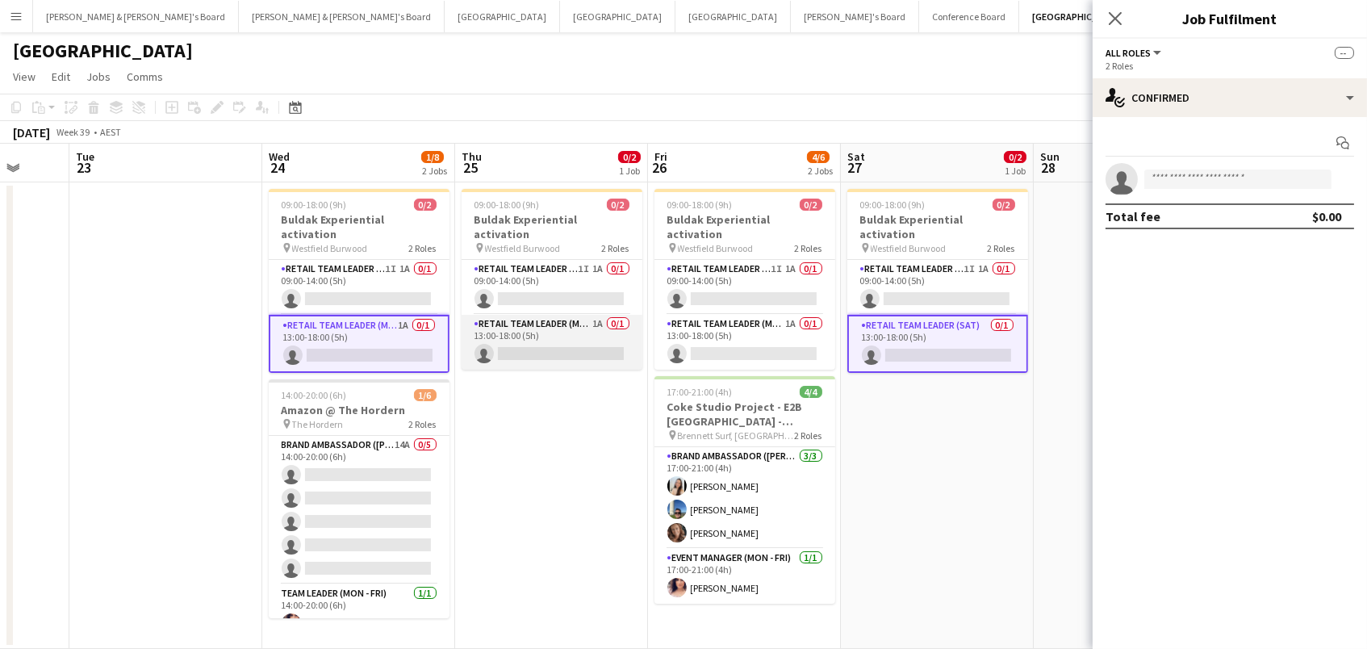
click at [550, 324] on app-card-role "RETAIL Team Leader (Mon - Fri) 1A 0/1 13:00-18:00 (5h) single-neutral-actions" at bounding box center [552, 342] width 181 height 55
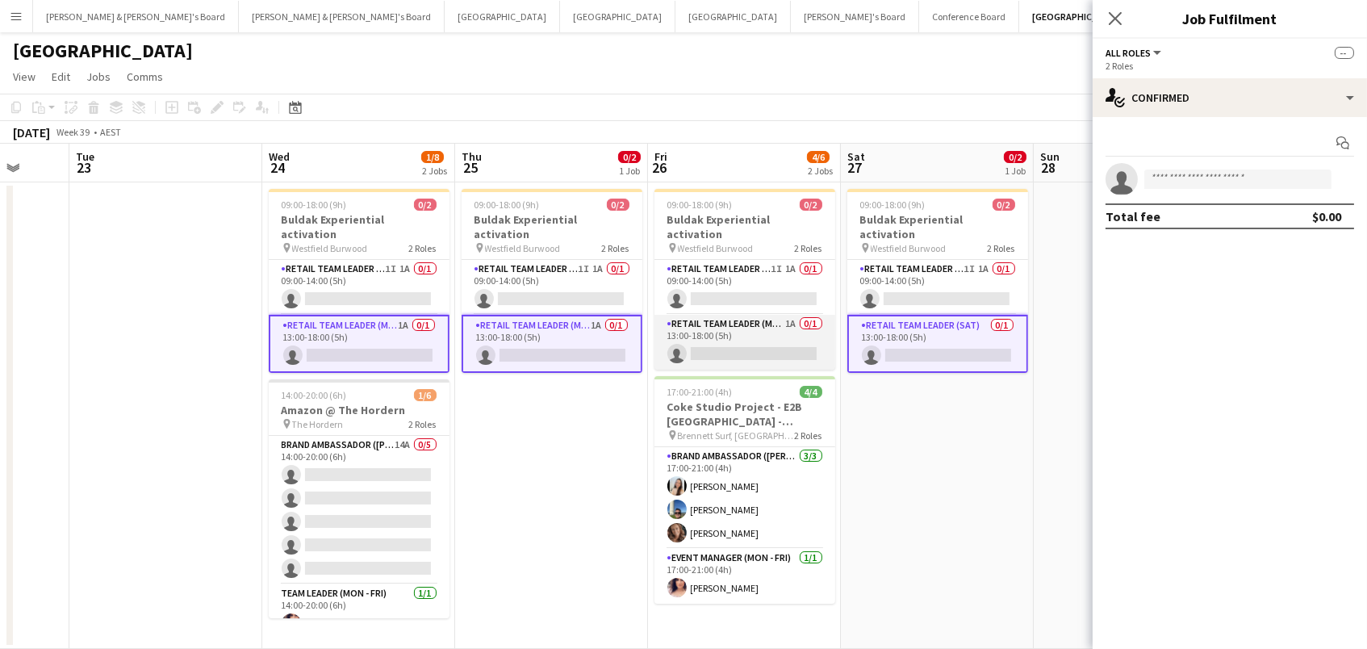
click at [752, 320] on app-card-role "RETAIL Team Leader (Mon - Fri) 1A 0/1 13:00-18:00 (5h) single-neutral-actions" at bounding box center [744, 342] width 181 height 55
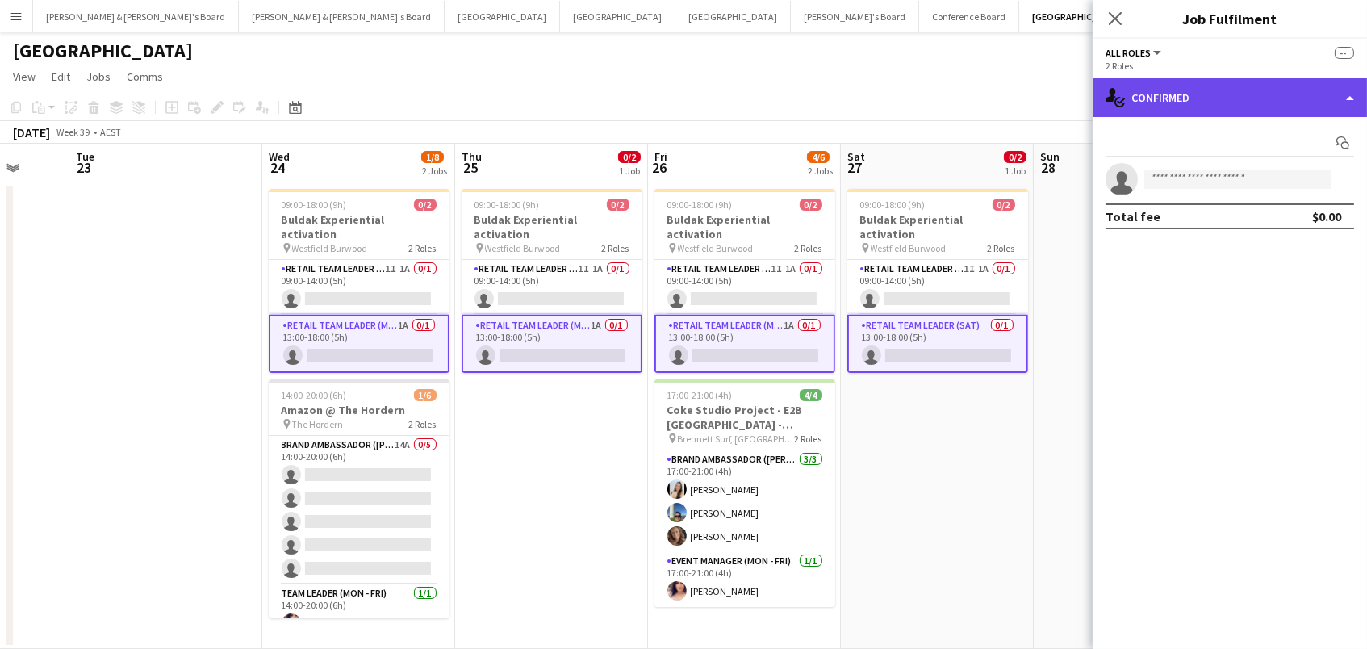
click at [1157, 106] on div "single-neutral-actions-check-2 Confirmed" at bounding box center [1229, 97] width 274 height 39
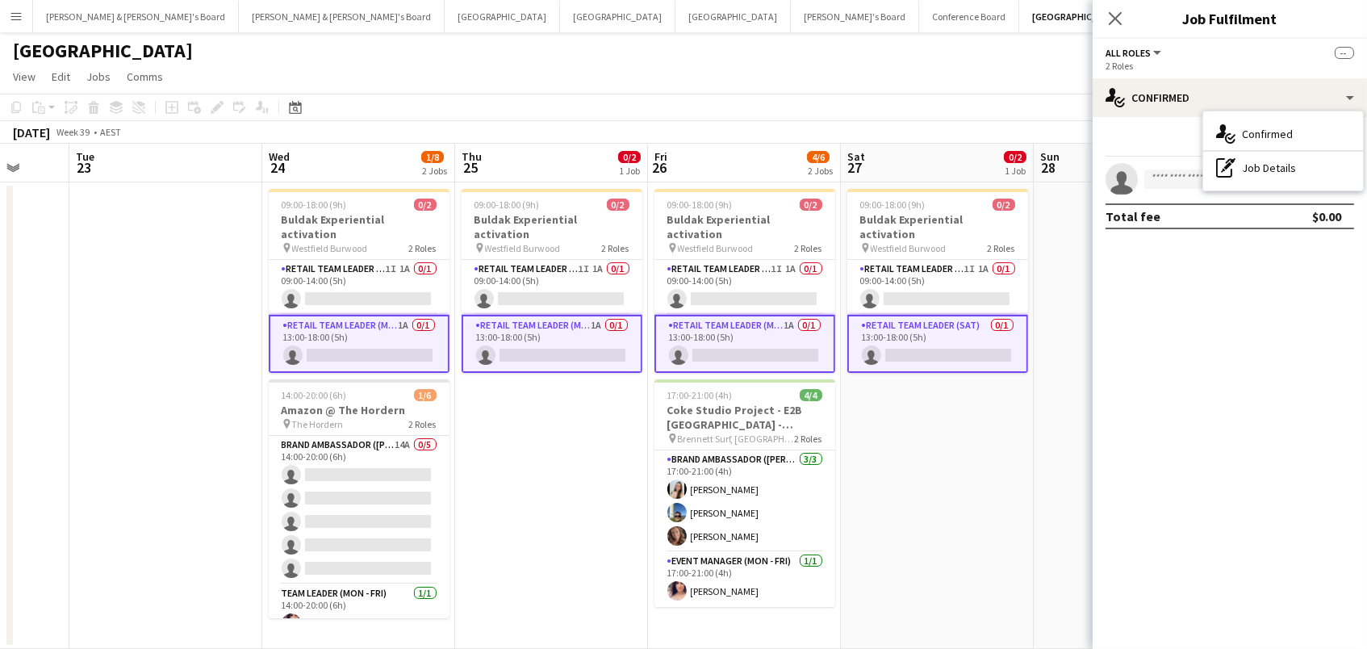
click at [971, 331] on app-card-role "RETAIL Team Leader (Sat) 0/1 13:00-18:00 (5h) single-neutral-actions" at bounding box center [937, 344] width 181 height 58
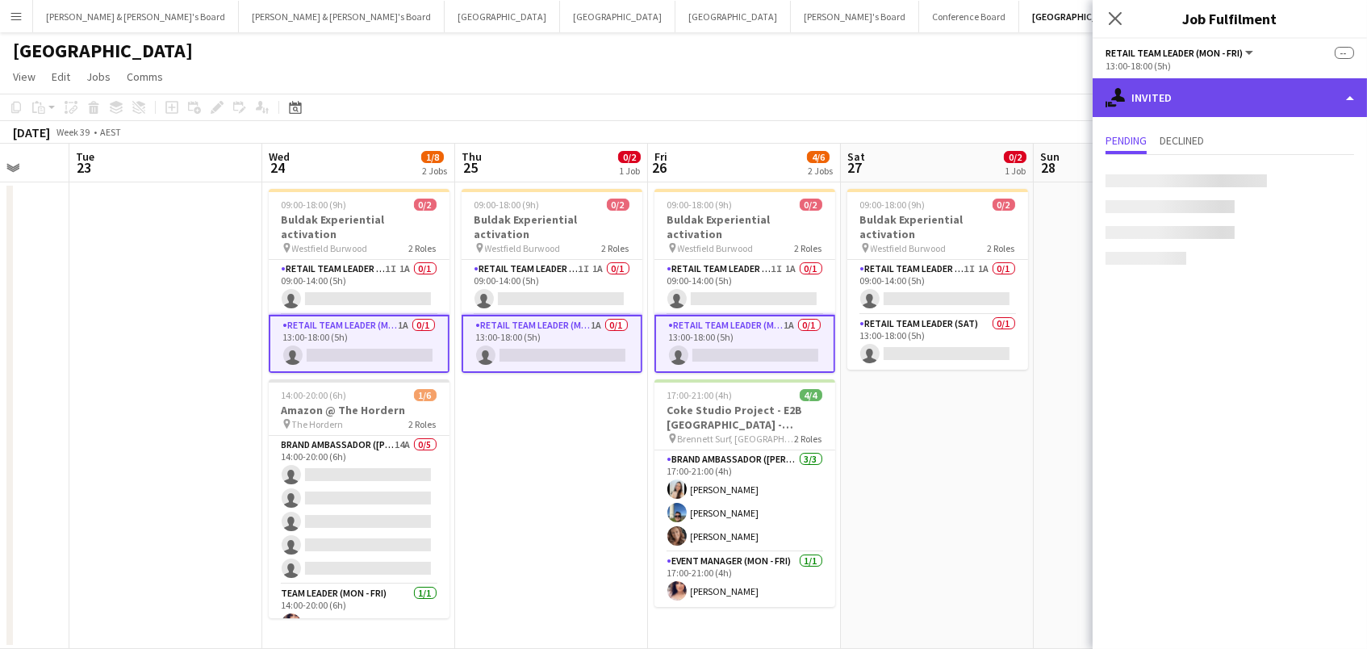
click at [1205, 94] on div "single-neutral-actions-share-1 Invited" at bounding box center [1229, 97] width 274 height 39
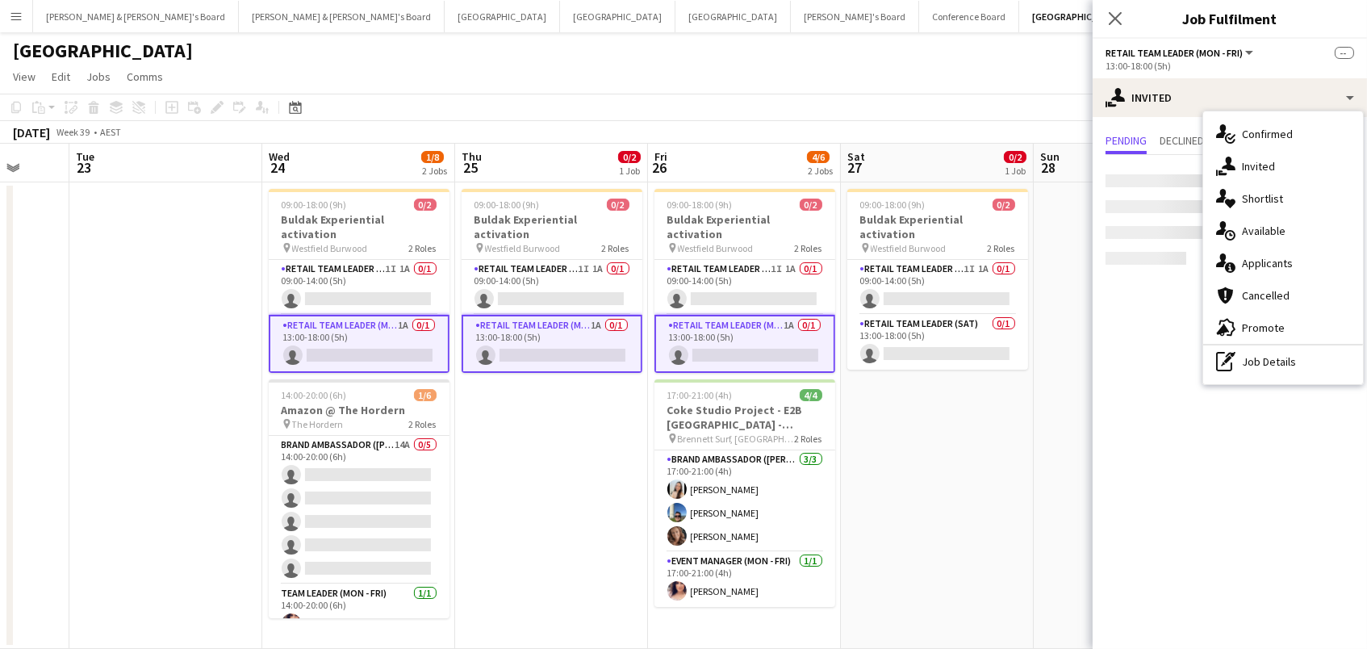
click at [1155, 194] on app-content-placeholder-block at bounding box center [1229, 219] width 249 height 90
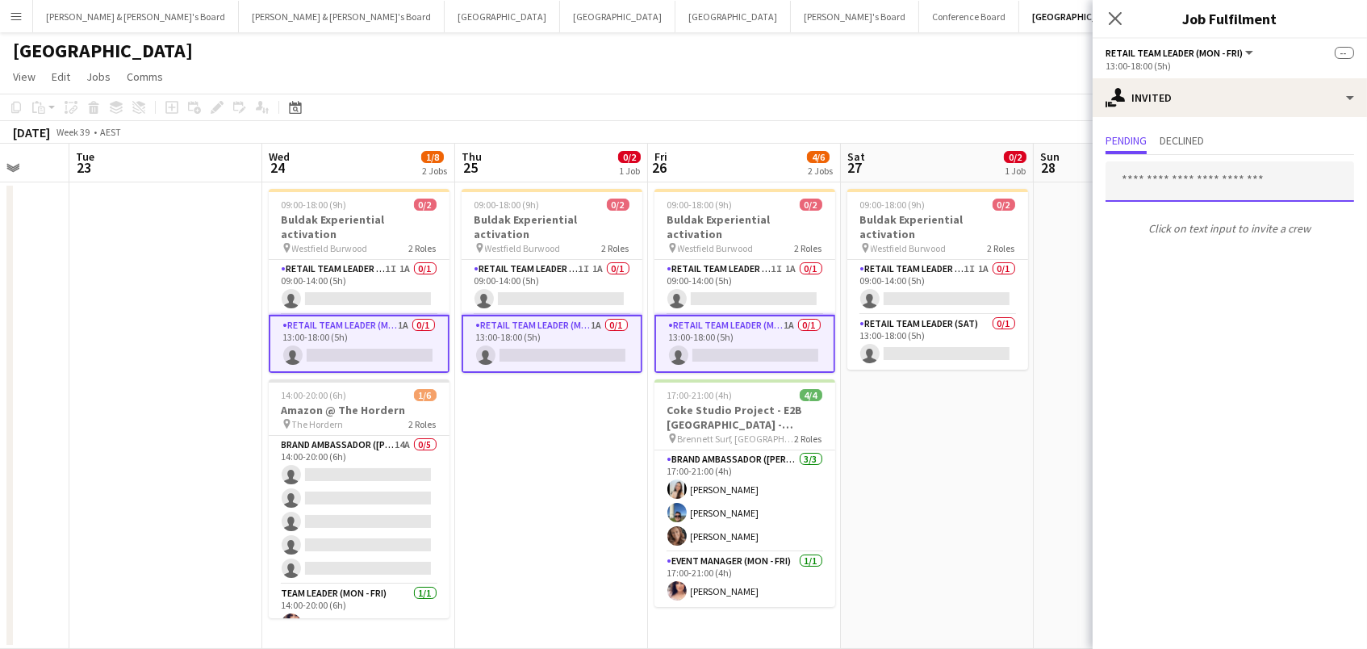
click at [1154, 183] on input "text" at bounding box center [1229, 181] width 249 height 40
type input "*"
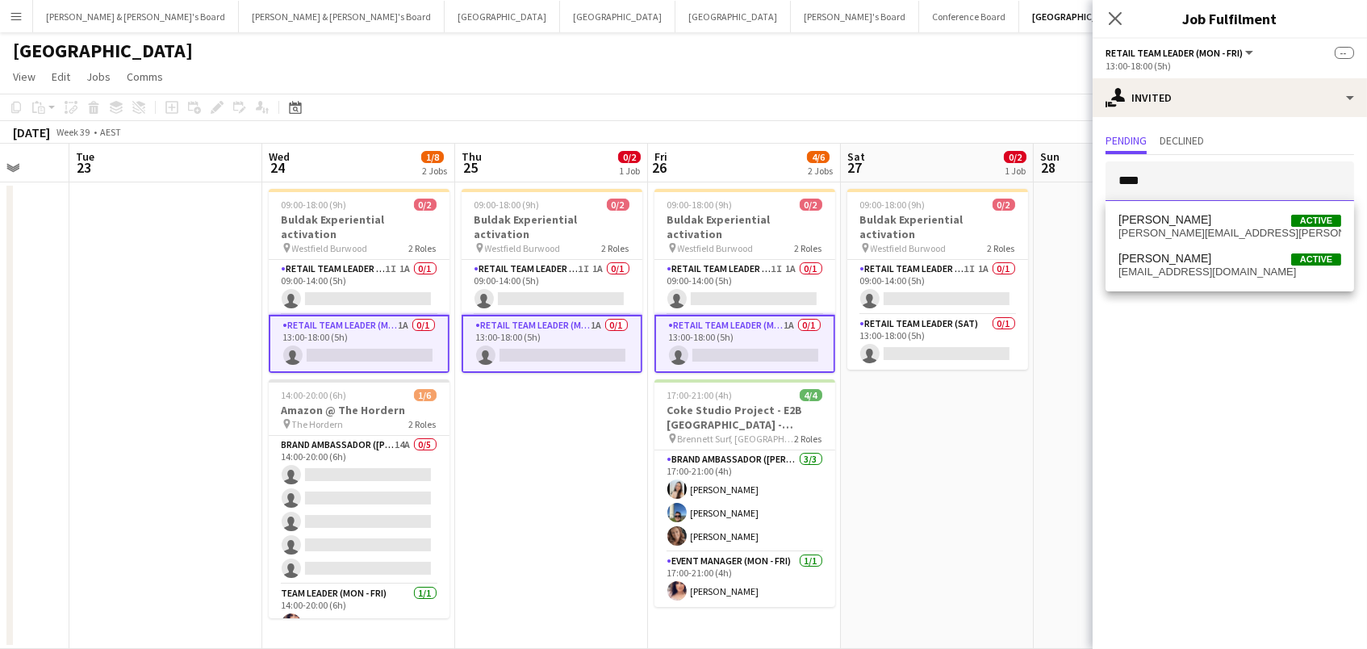
type input "****"
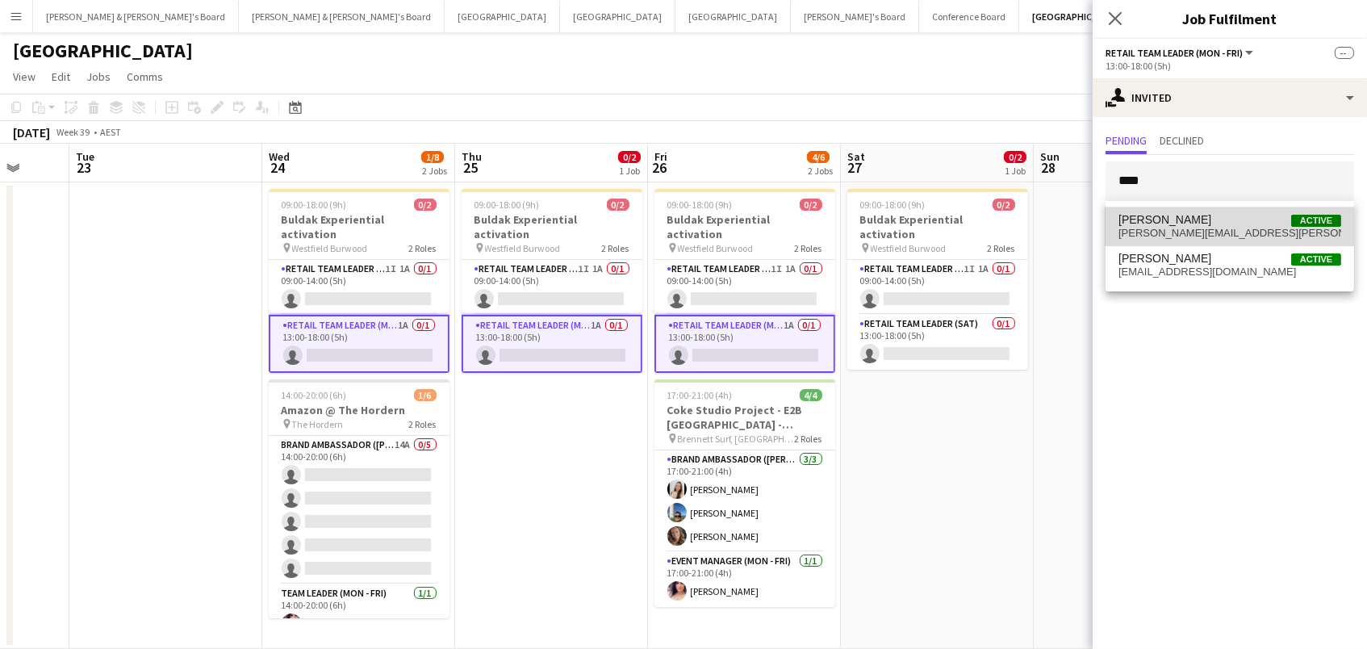
drag, startPoint x: 1175, startPoint y: 198, endPoint x: 1184, endPoint y: 219, distance: 23.5
click at [1184, 219] on span "[PERSON_NAME] Active" at bounding box center [1229, 220] width 223 height 14
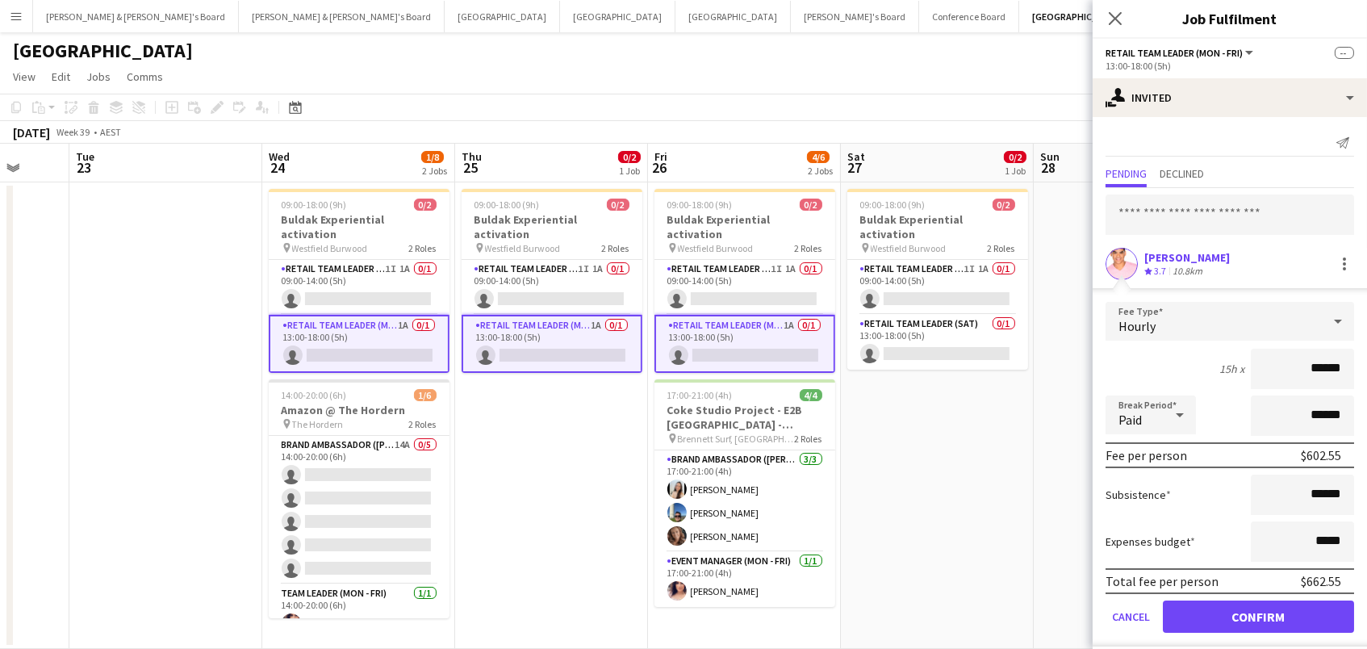
click at [1258, 614] on button "Confirm" at bounding box center [1258, 616] width 191 height 32
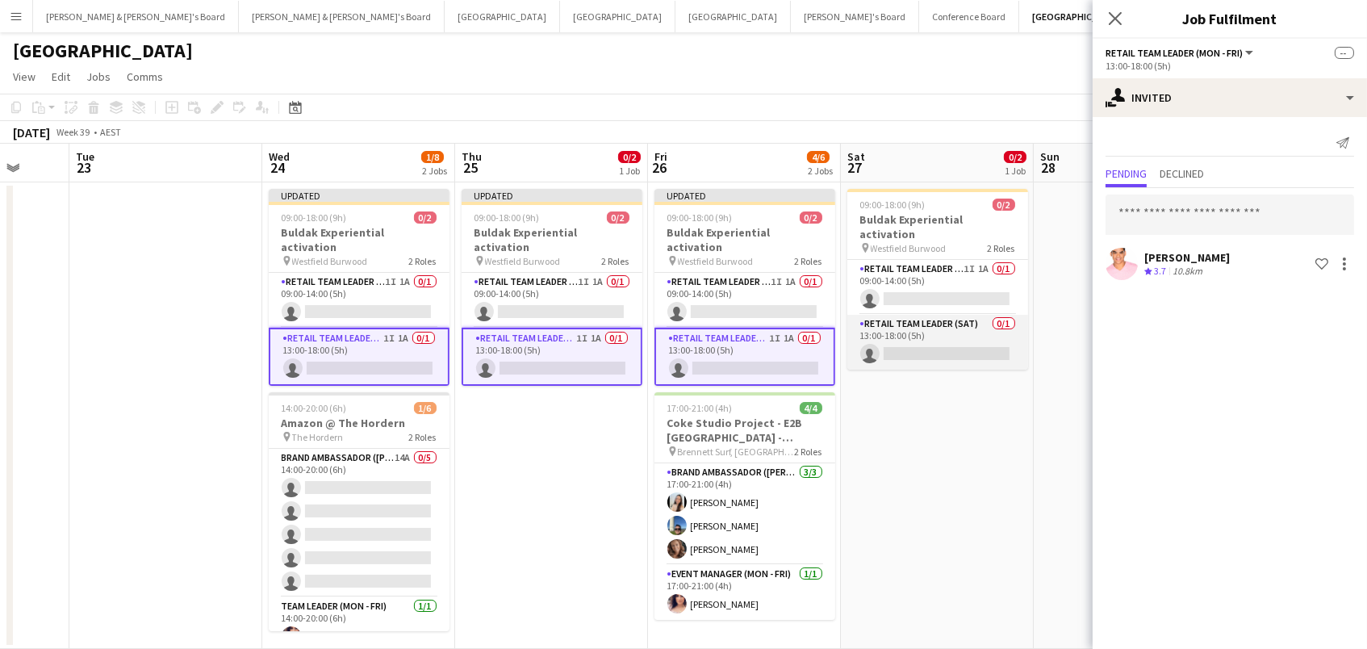
click at [900, 345] on app-card-role "RETAIL Team Leader (Sat) 0/1 13:00-18:00 (5h) single-neutral-actions" at bounding box center [937, 342] width 181 height 55
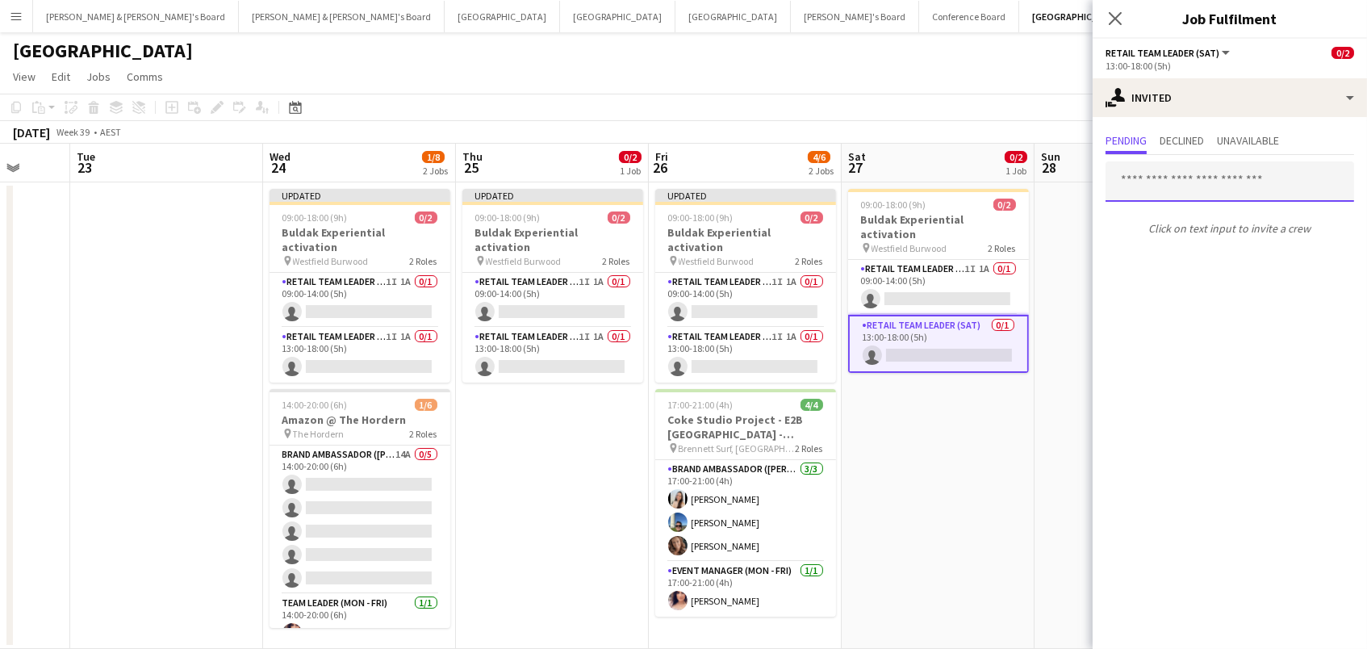
click at [1121, 174] on input "text" at bounding box center [1229, 181] width 249 height 40
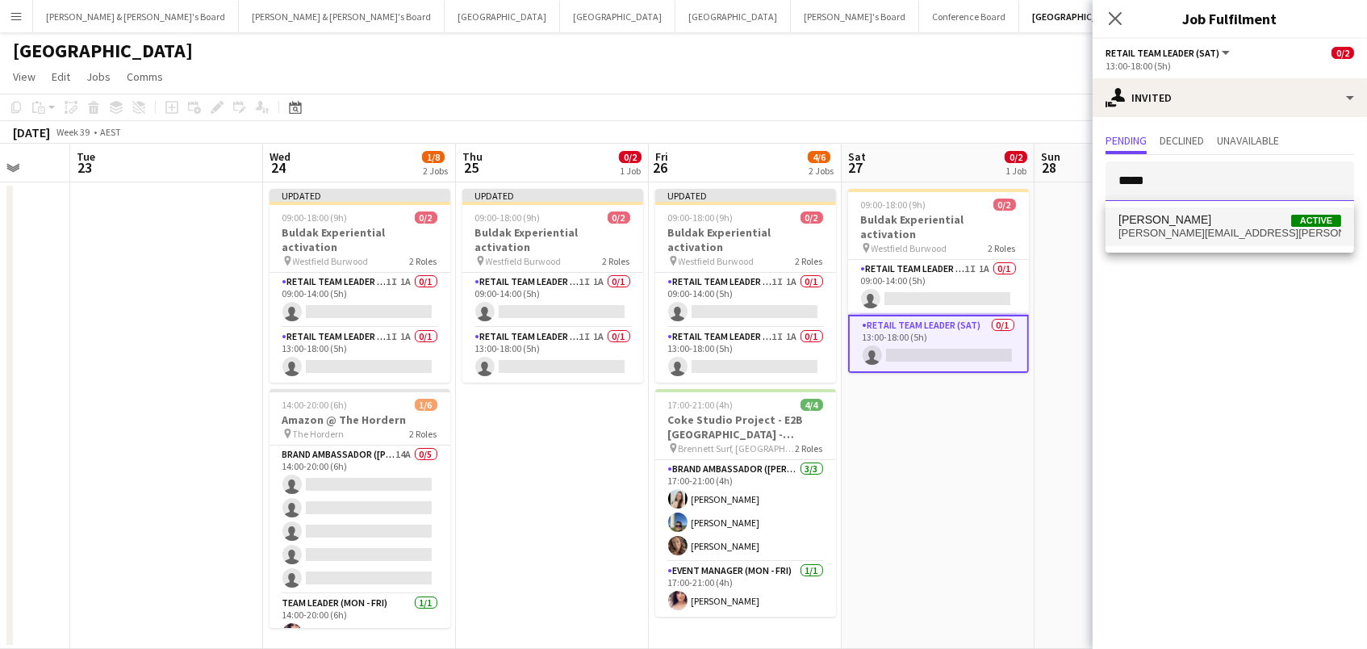
type input "*****"
click at [1149, 222] on span "[PERSON_NAME]" at bounding box center [1164, 220] width 93 height 14
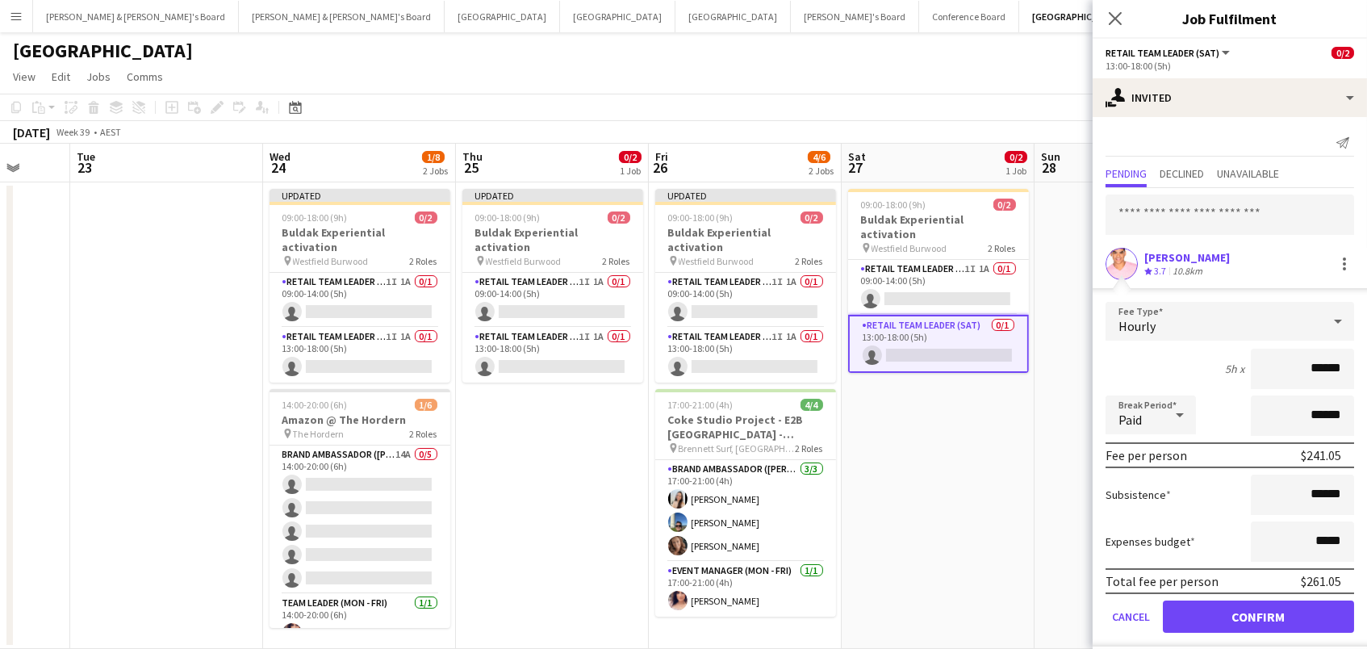
click at [1201, 629] on button "Confirm" at bounding box center [1258, 616] width 191 height 32
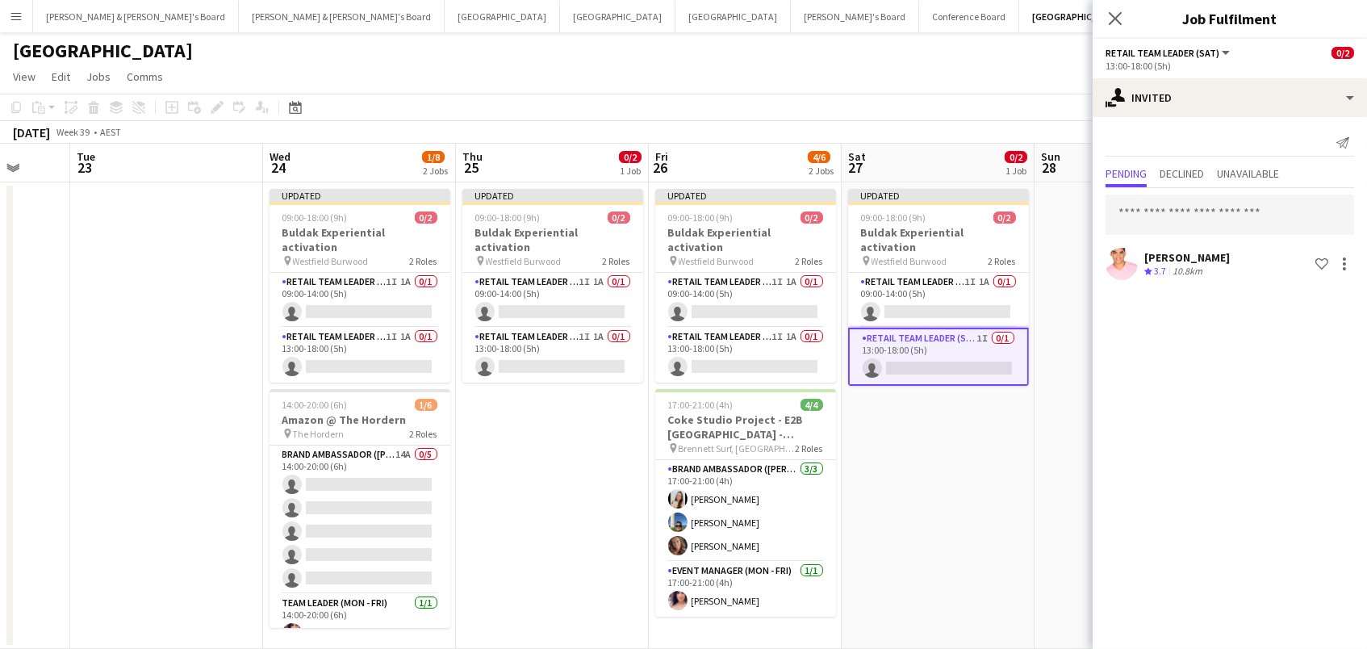
click at [918, 491] on app-date-cell "Updated 09:00-18:00 (9h) 0/2 Buldak Experiential activation pin Westfield Burwo…" at bounding box center [938, 415] width 193 height 466
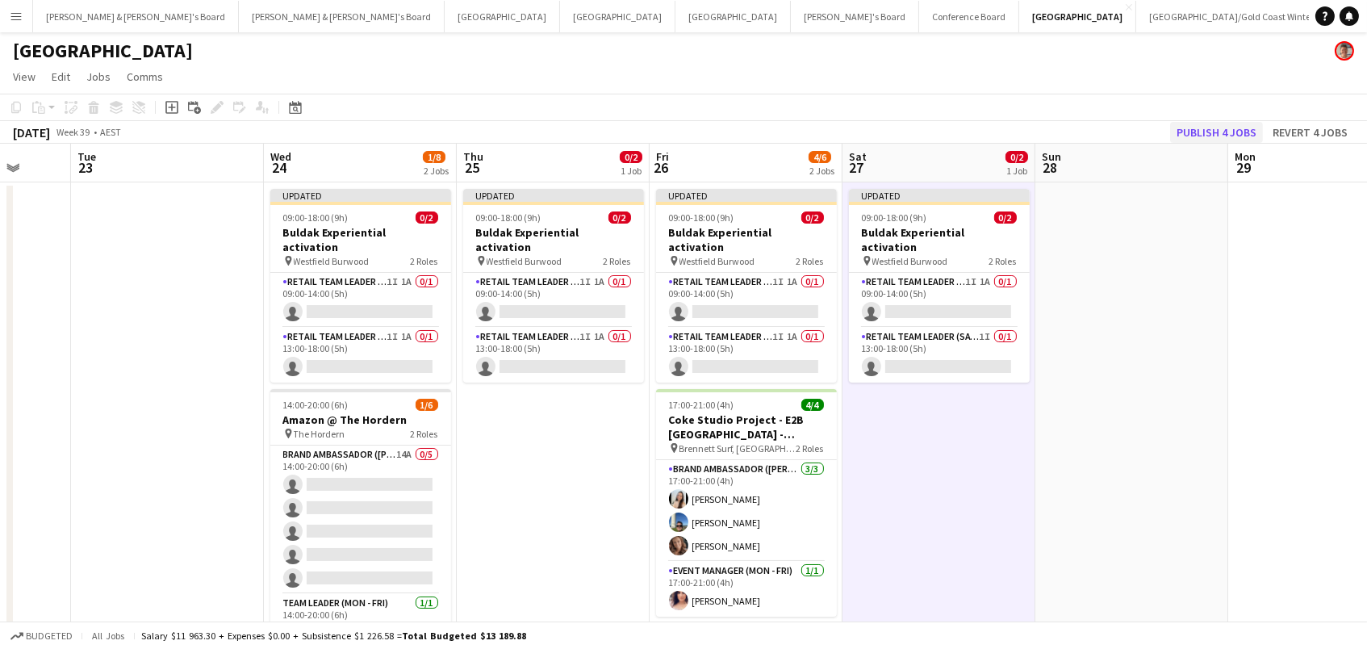
click at [1185, 132] on button "Publish 4 jobs" at bounding box center [1216, 132] width 93 height 21
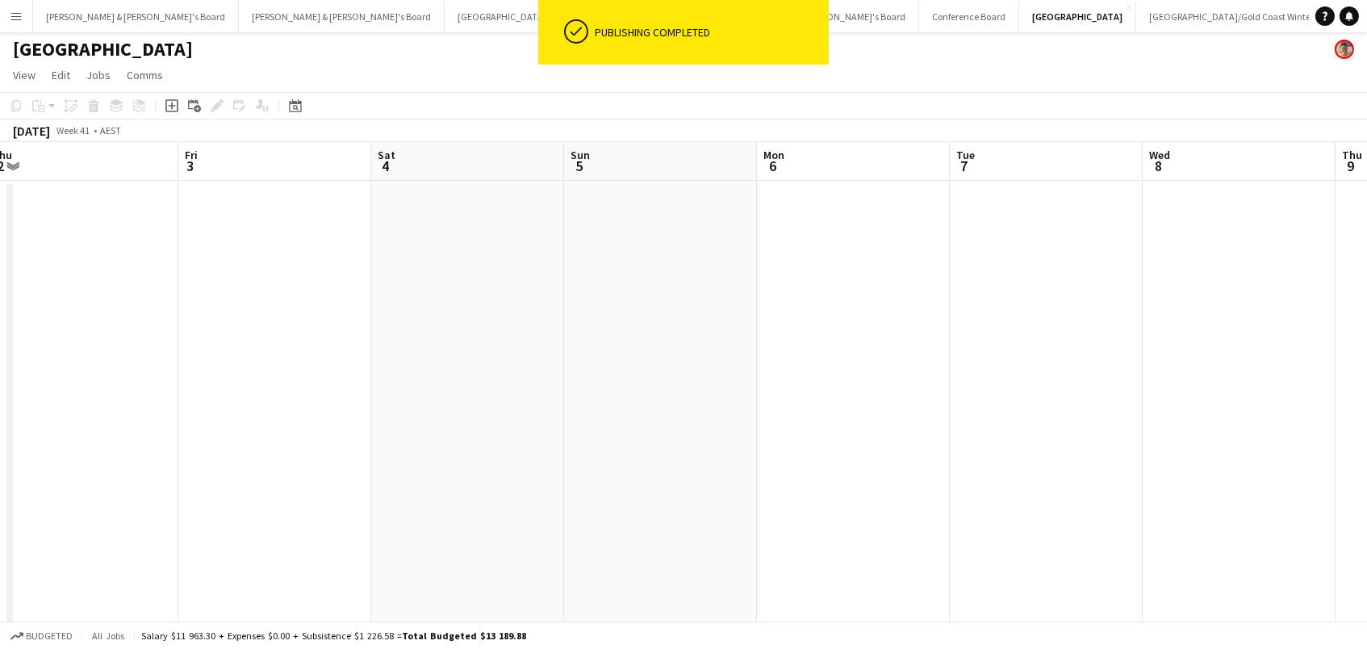
scroll to position [0, 439]
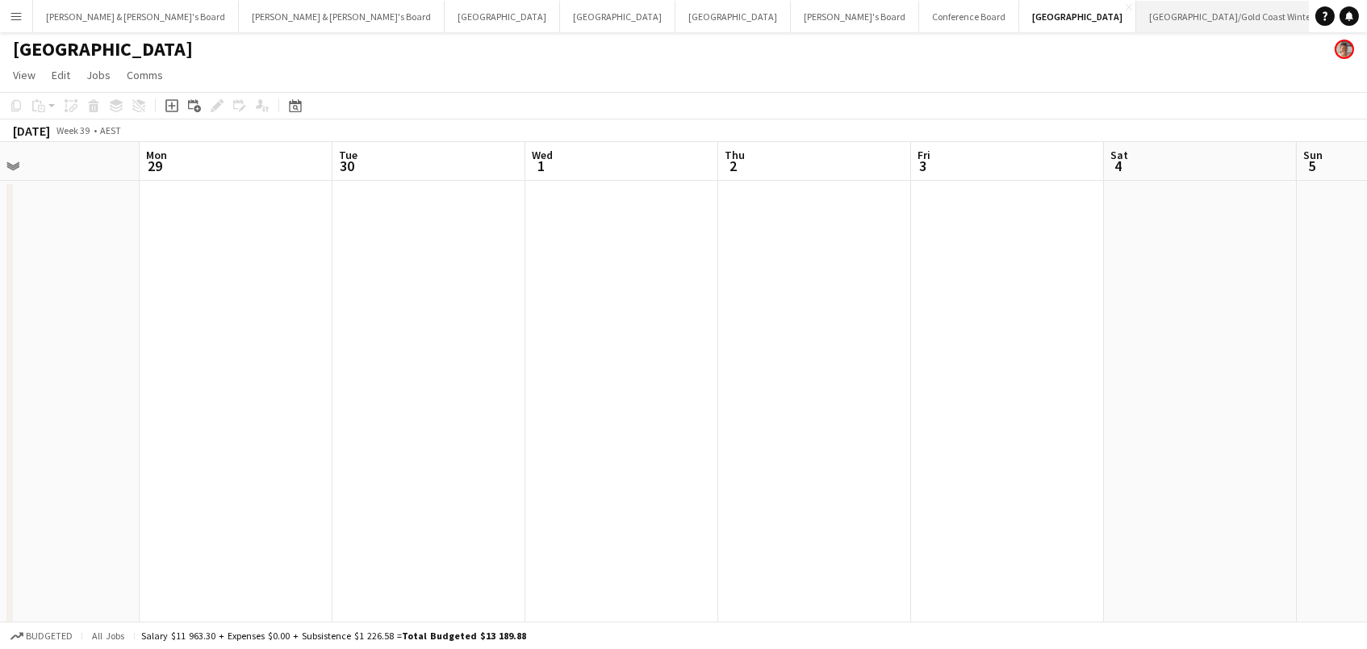
click at [1136, 17] on button "[GEOGRAPHIC_DATA]/[GEOGRAPHIC_DATA] Winter Close" at bounding box center [1231, 16] width 191 height 31
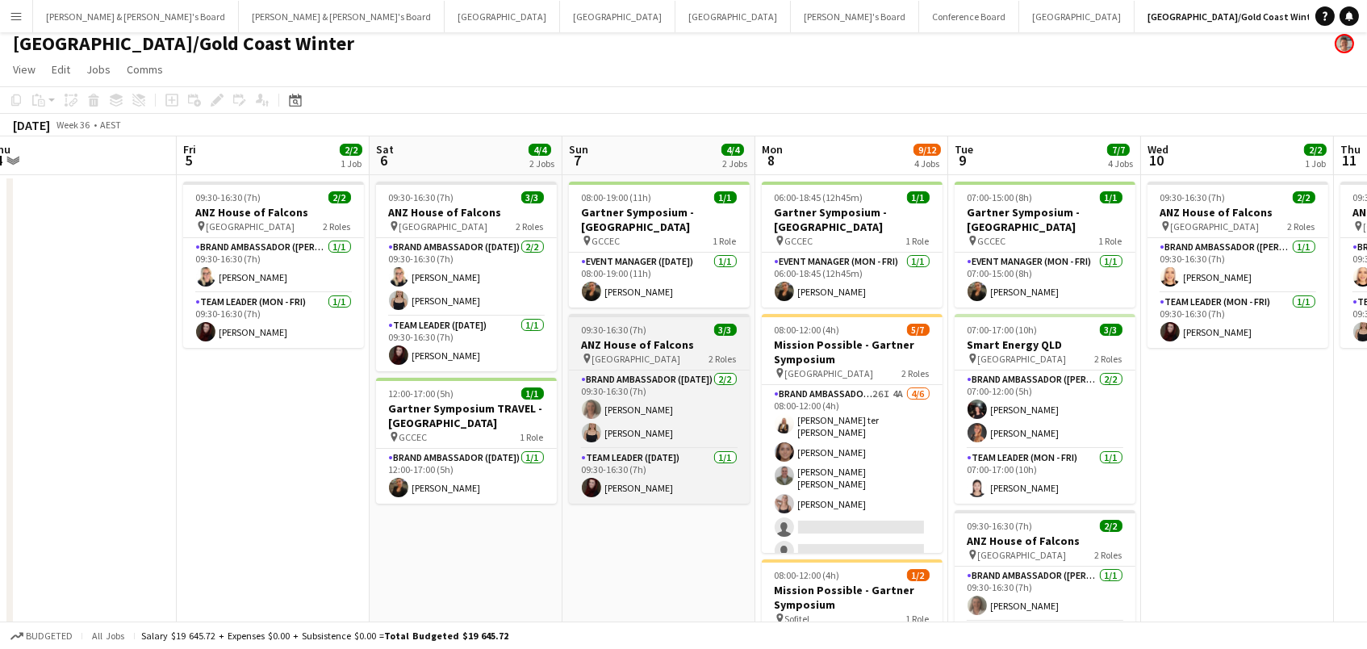
scroll to position [8, 0]
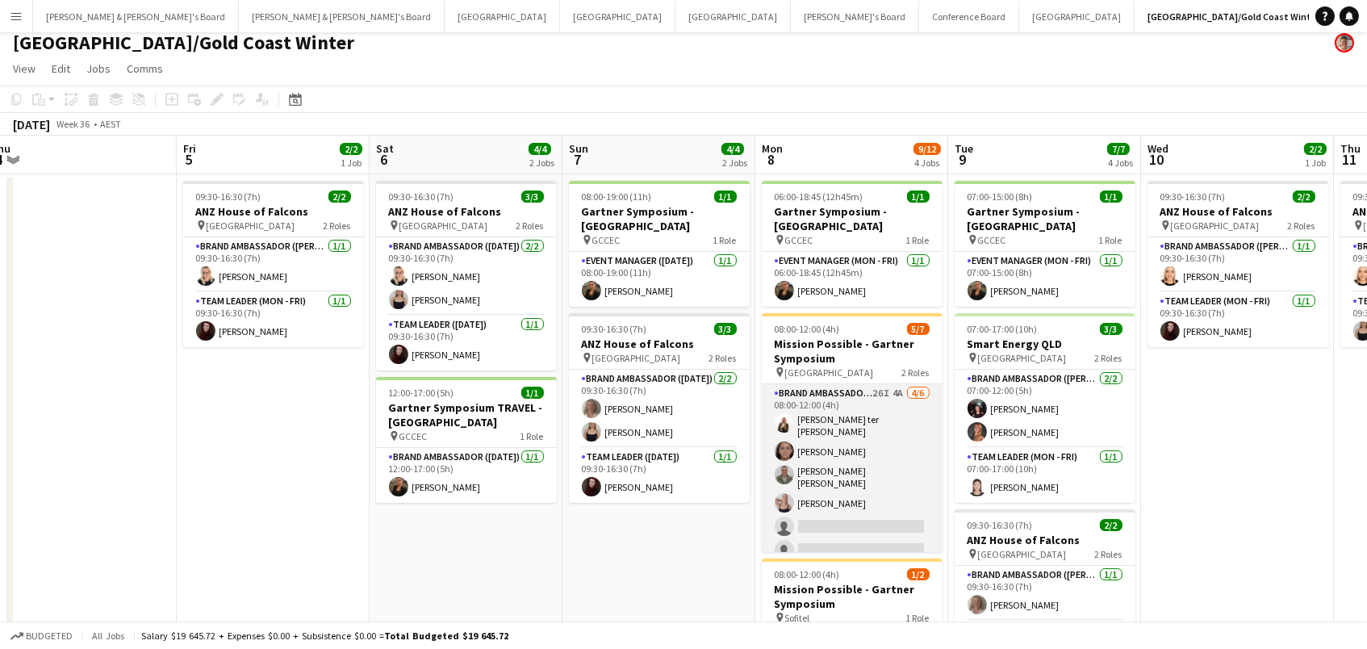
click at [805, 429] on app-card-role "Brand Ambassador (Mon - Fri) 26I 4A [DATE] 08:00-12:00 (4h) [PERSON_NAME] ter […" at bounding box center [852, 475] width 181 height 182
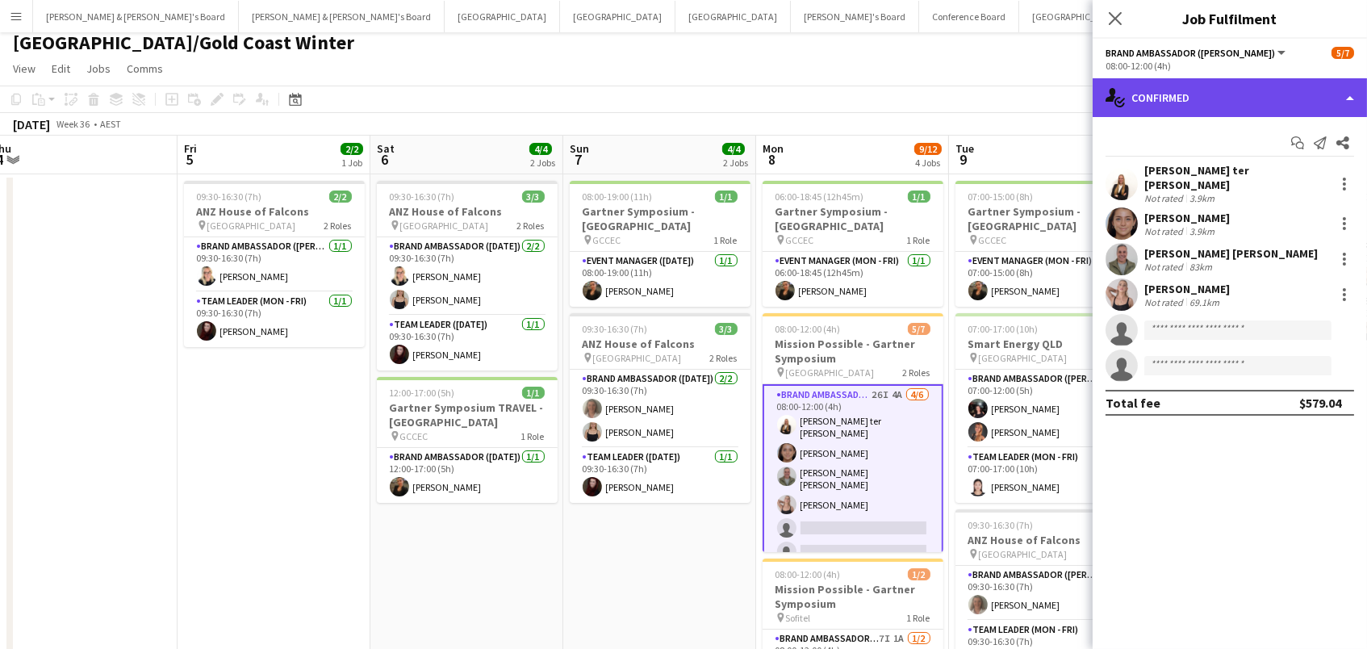
click at [1213, 94] on div "single-neutral-actions-check-2 Confirmed" at bounding box center [1229, 97] width 274 height 39
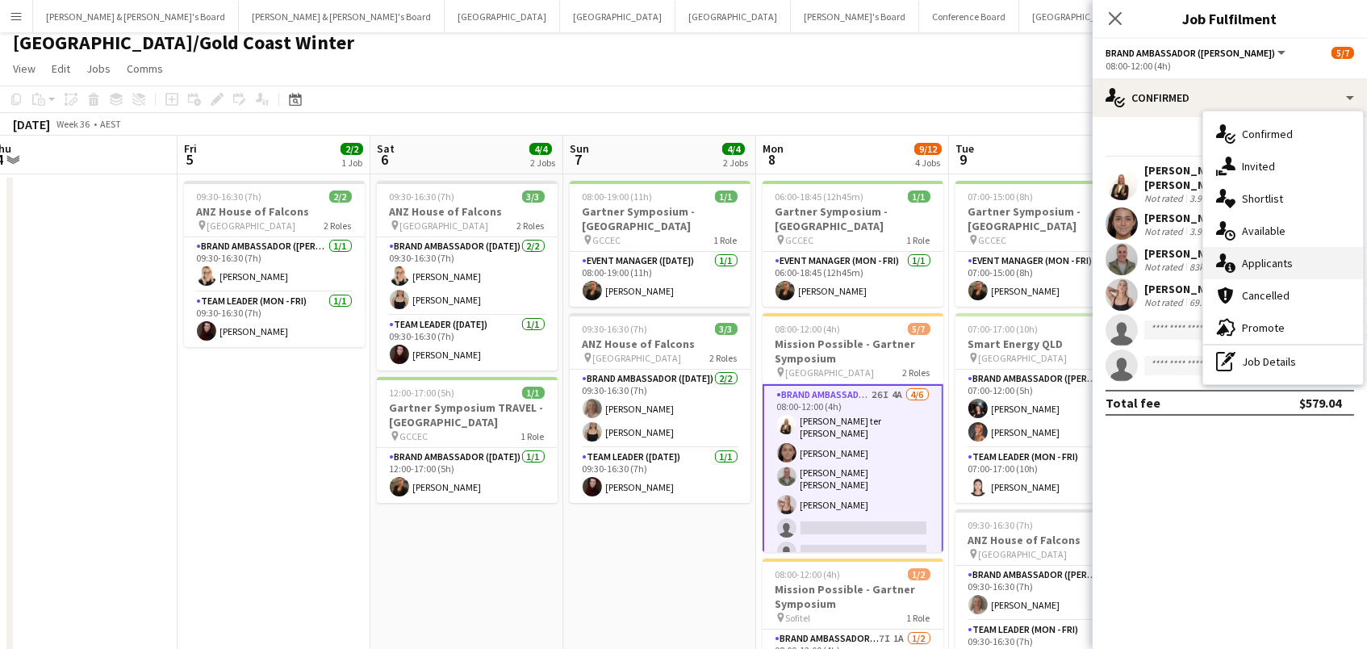
click at [1265, 264] on div "single-neutral-actions-information Applicants" at bounding box center [1283, 263] width 160 height 32
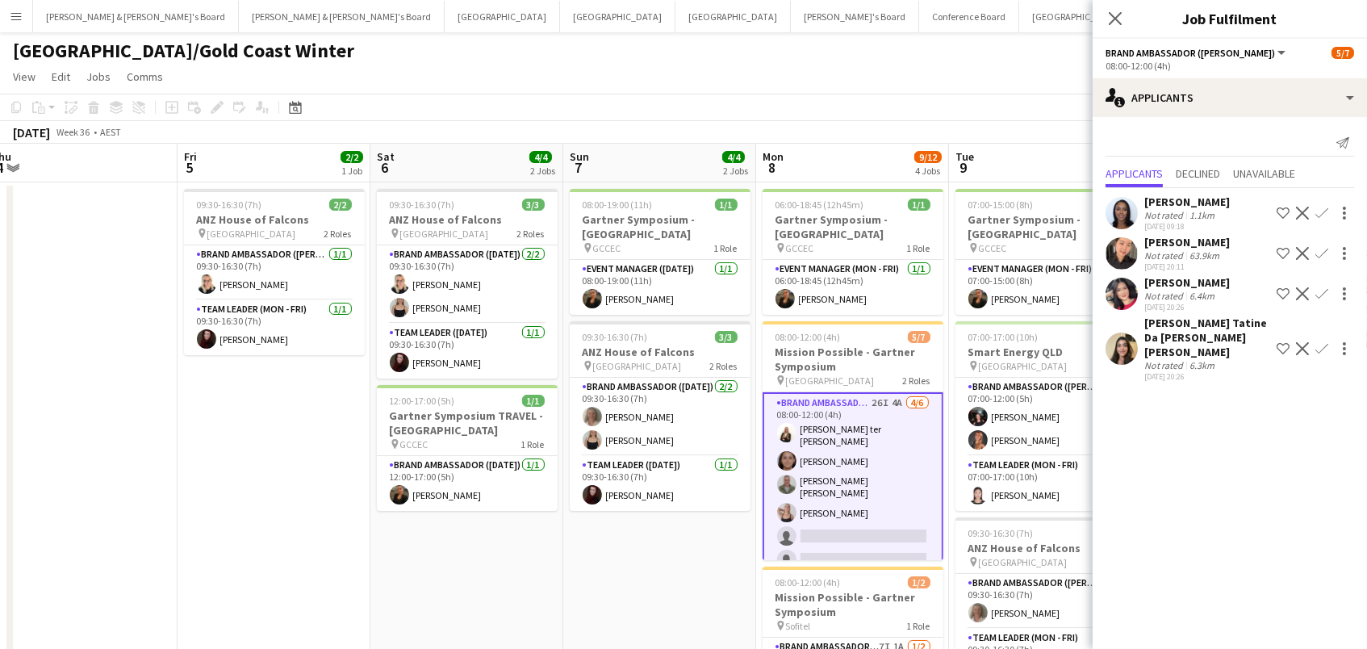
scroll to position [0, 0]
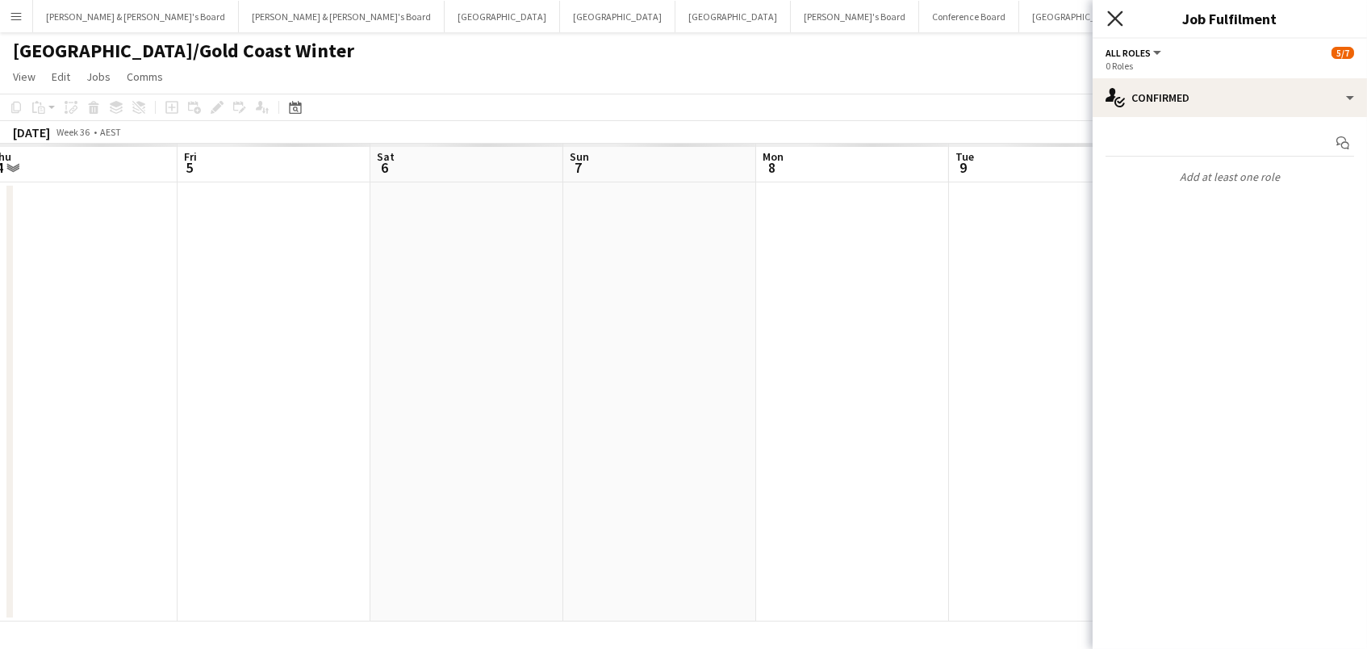
click at [1114, 14] on icon "Close pop-in" at bounding box center [1114, 17] width 15 height 15
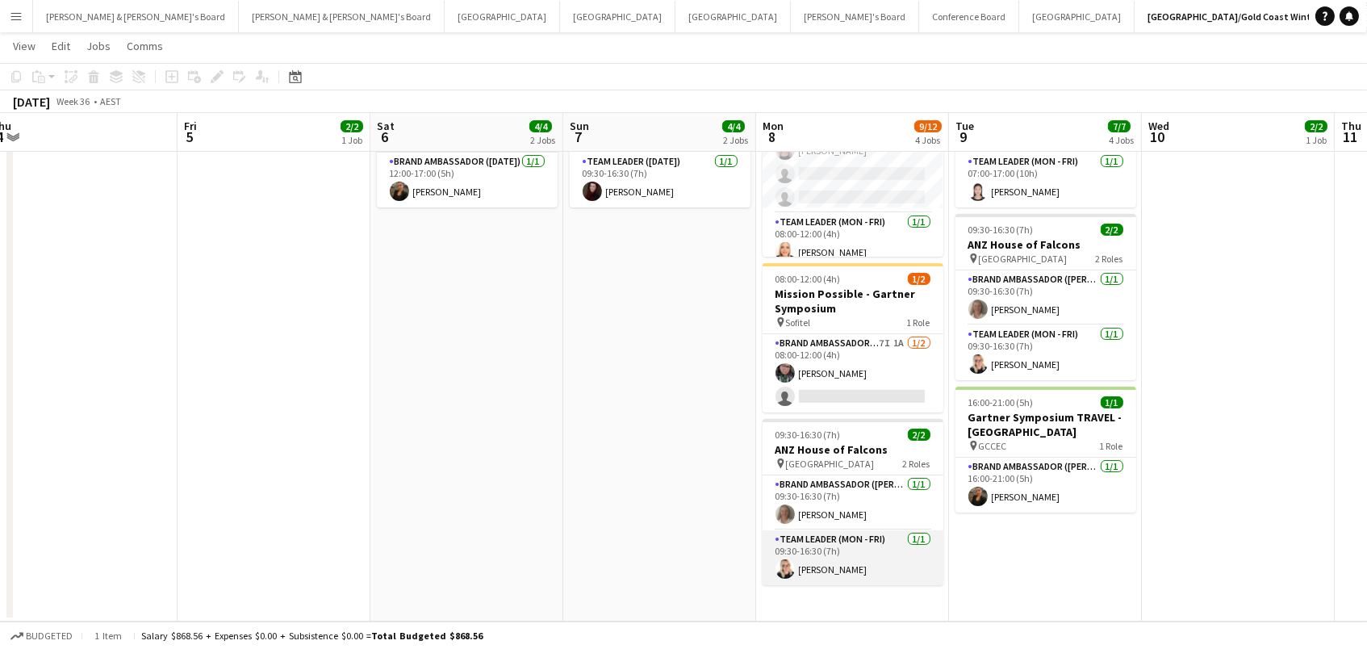
scroll to position [300, 0]
click at [825, 601] on app-date-cell "06:00-18:45 (12h45m) 1/1 Gartner Symposium - [GEOGRAPHIC_DATA] pin GCCEC 1 Role…" at bounding box center [852, 252] width 193 height 742
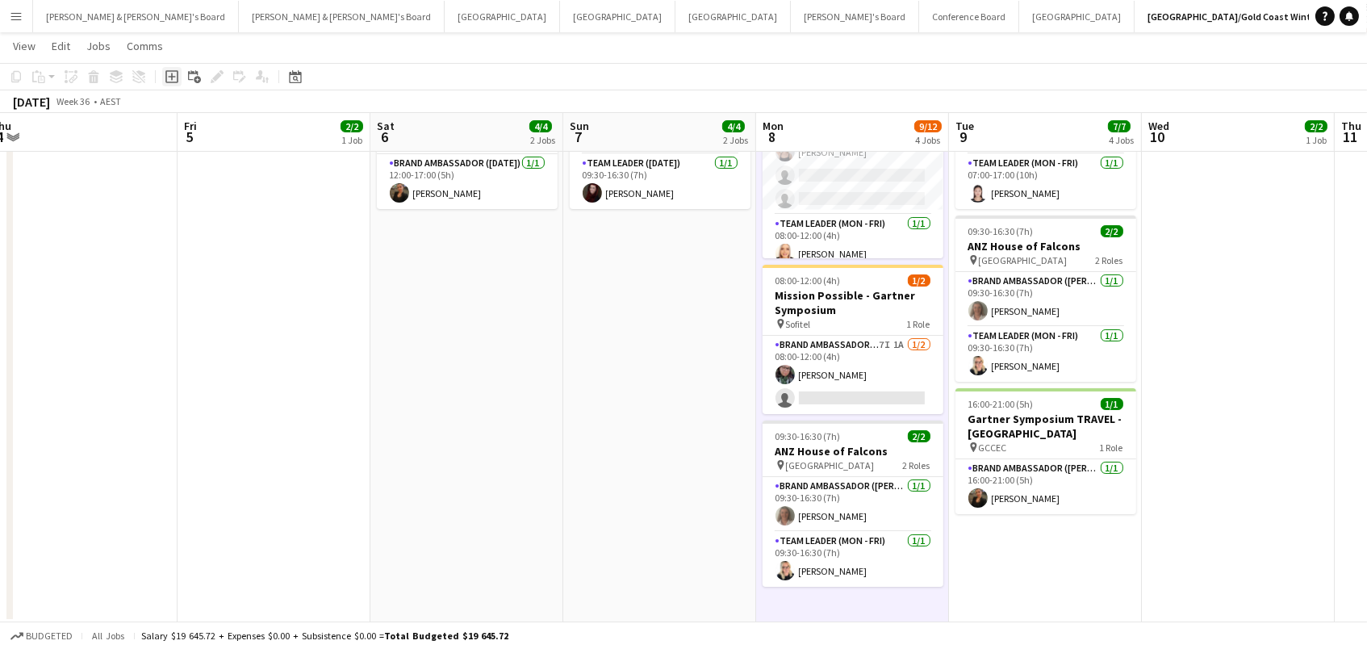
click at [169, 77] on icon at bounding box center [171, 76] width 7 height 7
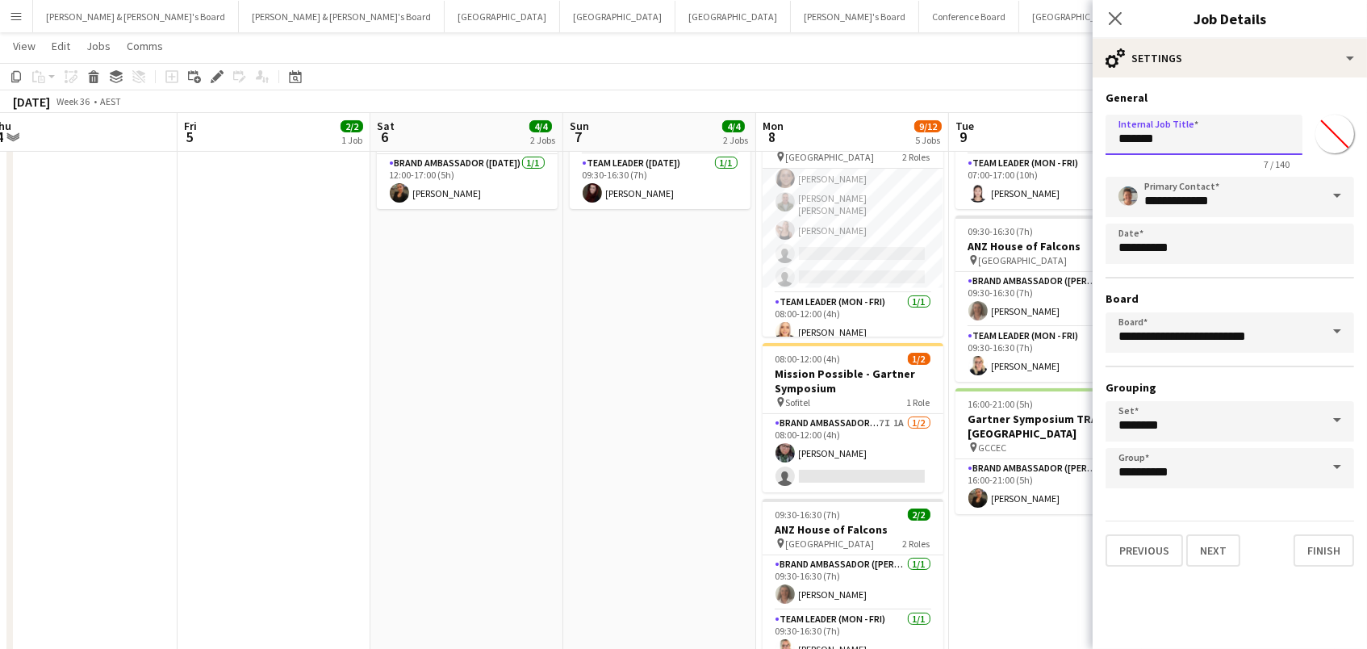
drag, startPoint x: 1254, startPoint y: 135, endPoint x: 796, endPoint y: 100, distance: 458.8
click at [796, 100] on body "Menu Boards Boards Boards All jobs Status Workforce Workforce My Workforce Recr…" at bounding box center [683, 213] width 1367 height 1026
paste input "**********"
type input "**********"
click at [1209, 547] on button "Next" at bounding box center [1213, 550] width 54 height 32
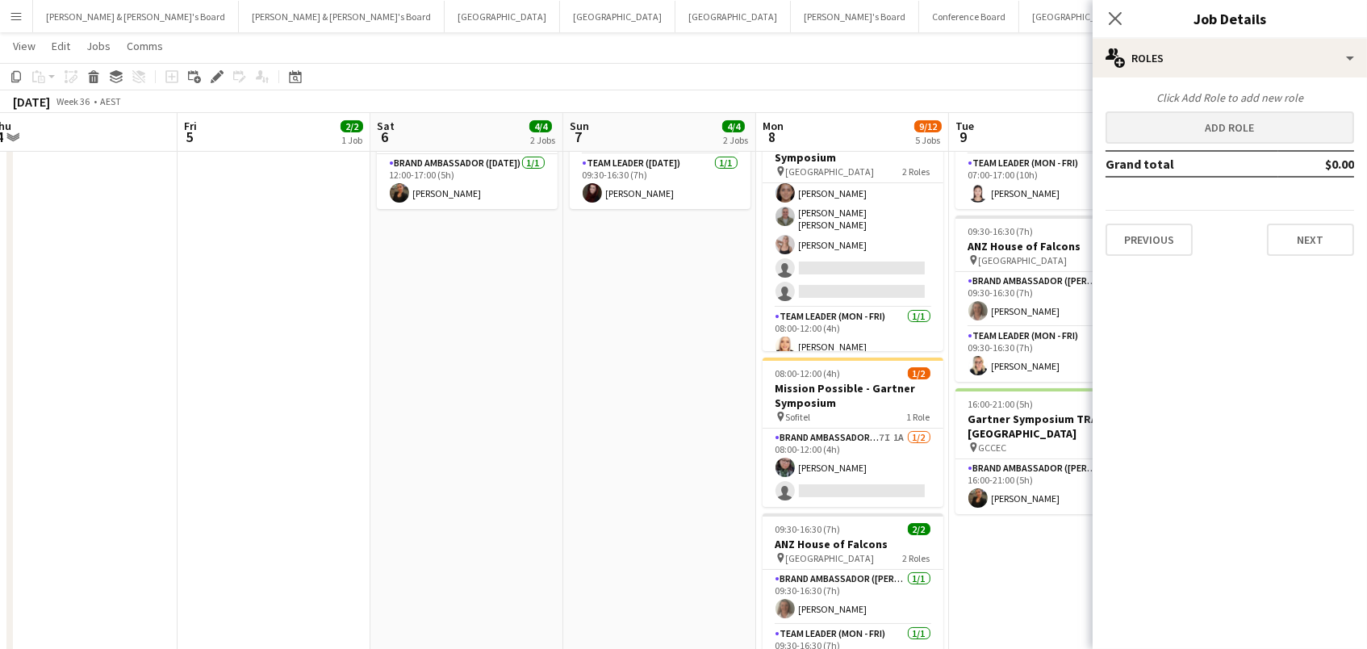
click at [1159, 123] on button "Add role" at bounding box center [1229, 127] width 249 height 32
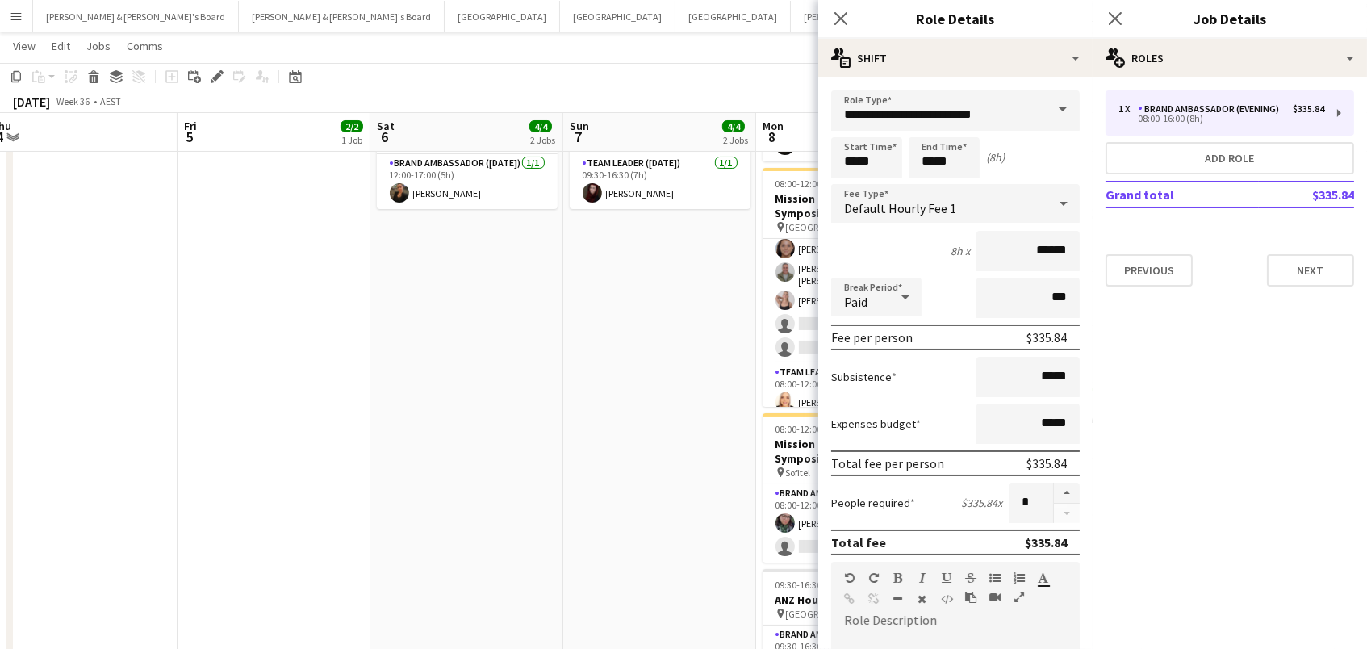
click at [1055, 103] on span at bounding box center [1063, 109] width 34 height 39
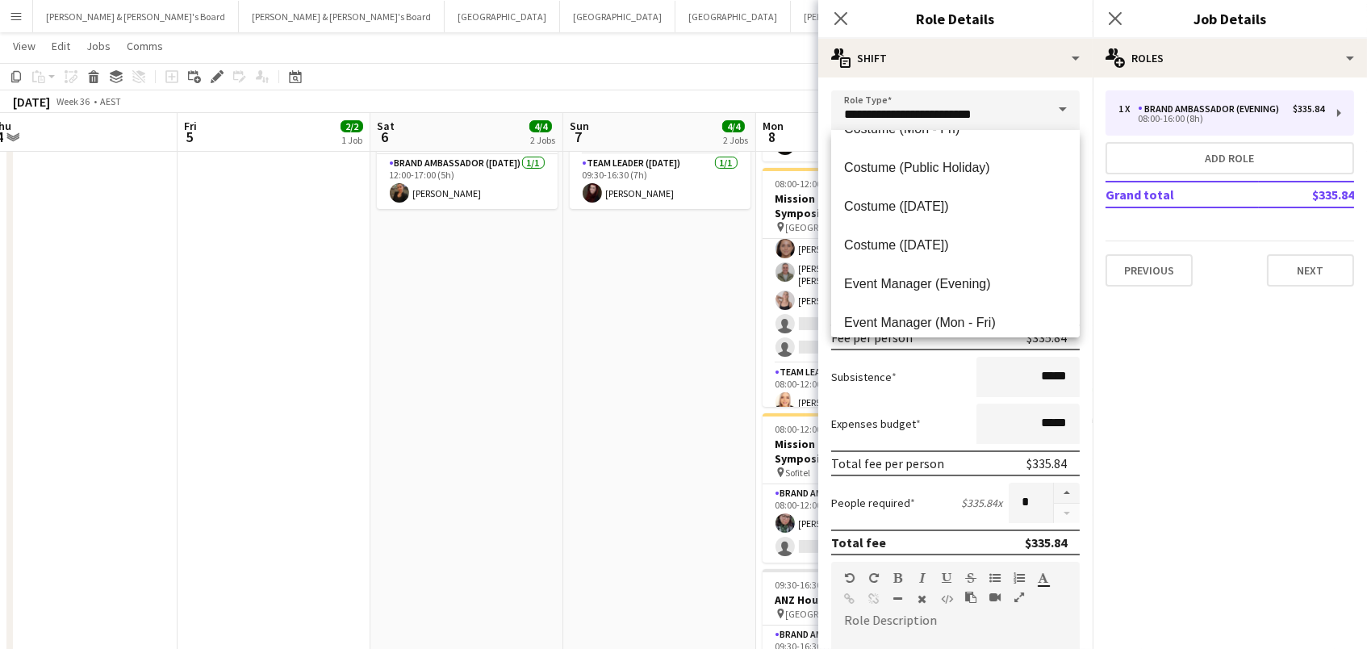
scroll to position [449, 0]
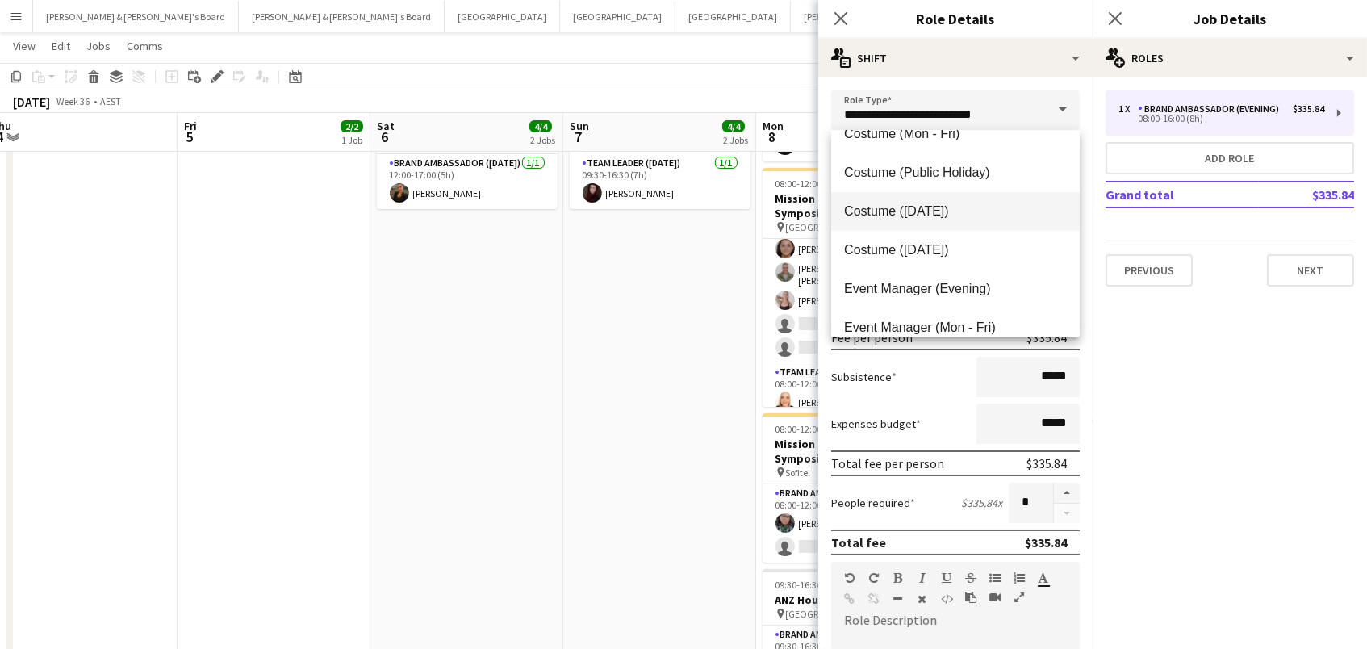
click at [1022, 225] on mat-option "Costume ([DATE])" at bounding box center [955, 211] width 249 height 39
type input "**********"
type input "******"
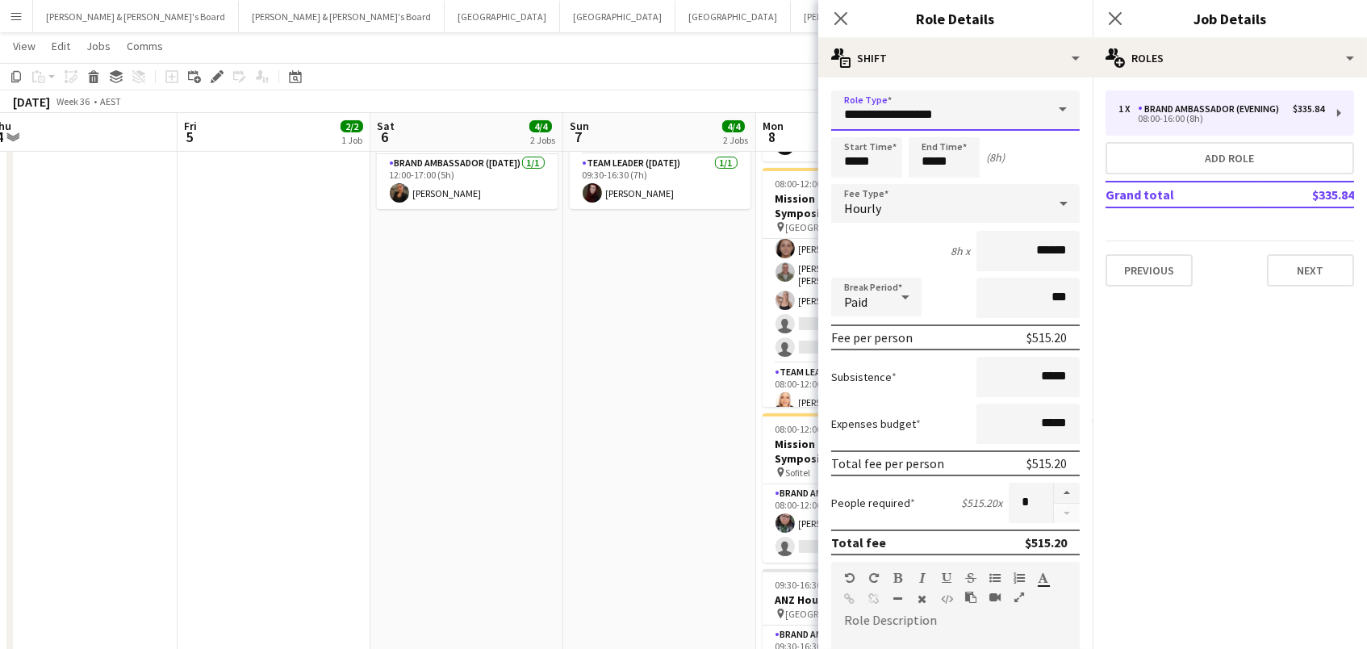
click at [999, 95] on input "**********" at bounding box center [955, 110] width 249 height 40
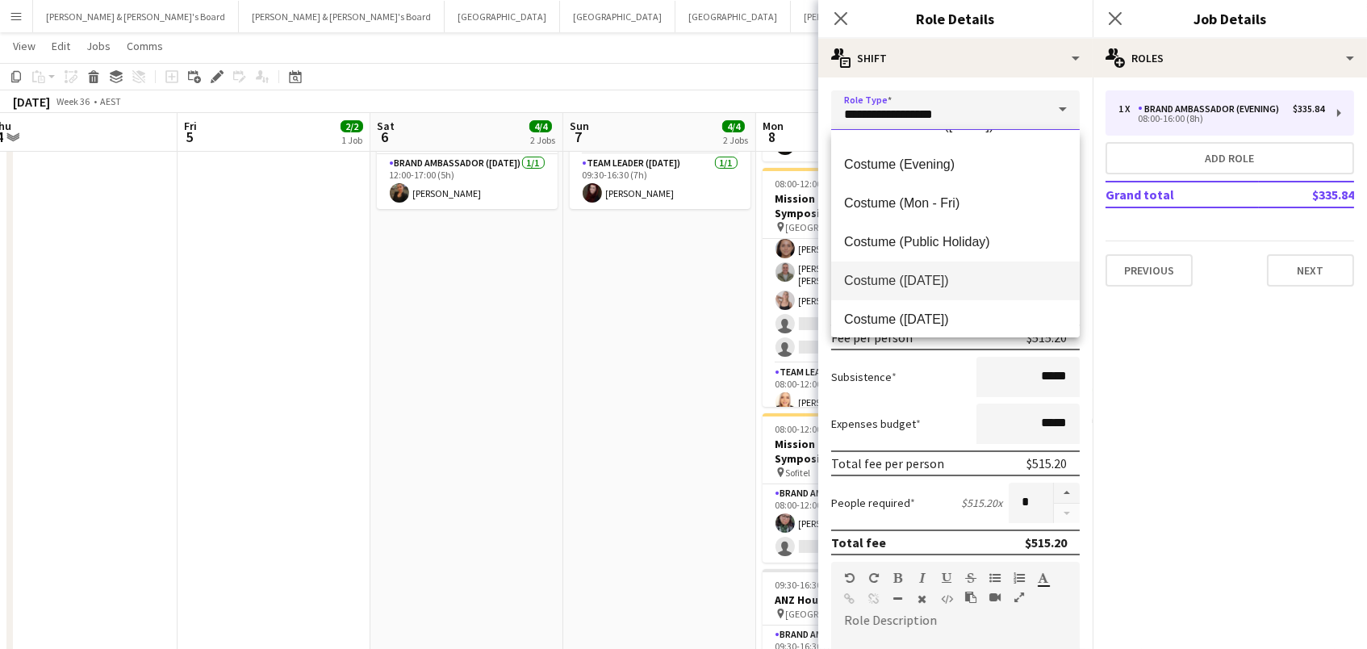
scroll to position [377, 0]
click at [981, 206] on span "Costume (Mon - Fri)" at bounding box center [955, 205] width 223 height 15
type input "**********"
type input "******"
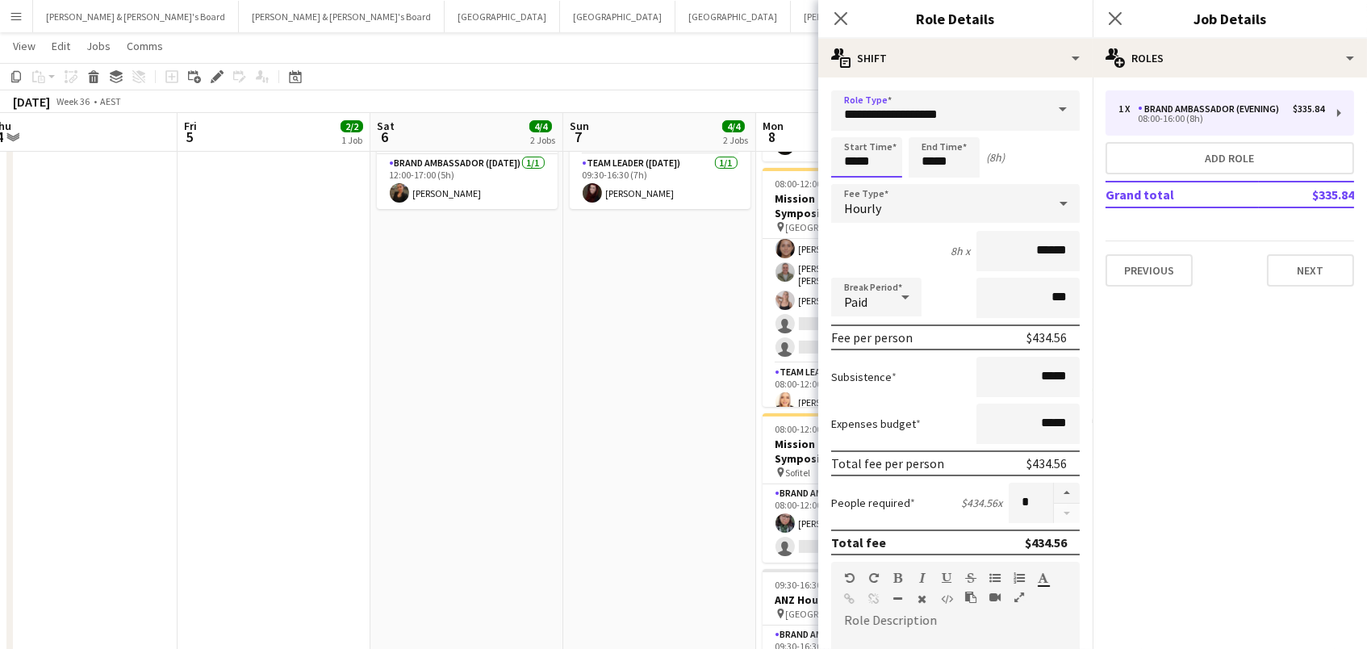
click at [867, 169] on input "*****" at bounding box center [866, 157] width 71 height 40
click at [853, 126] on div at bounding box center [850, 129] width 32 height 16
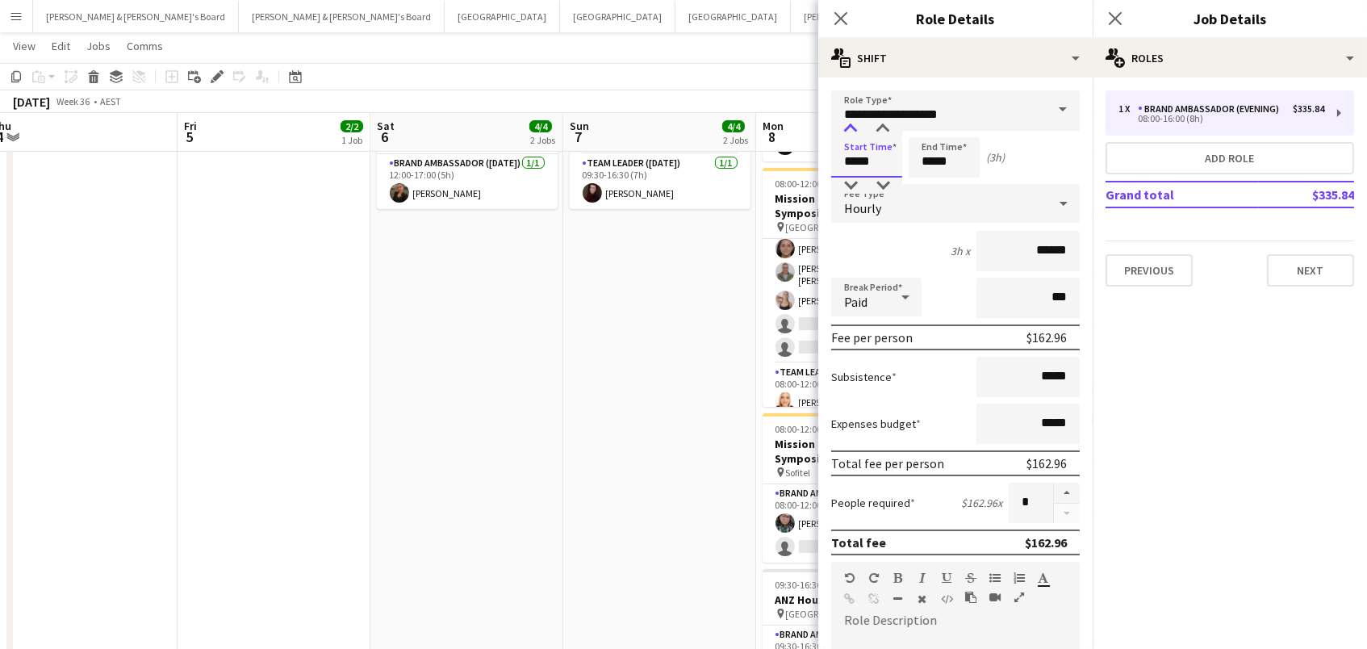
click at [853, 126] on div at bounding box center [850, 129] width 32 height 16
type input "*****"
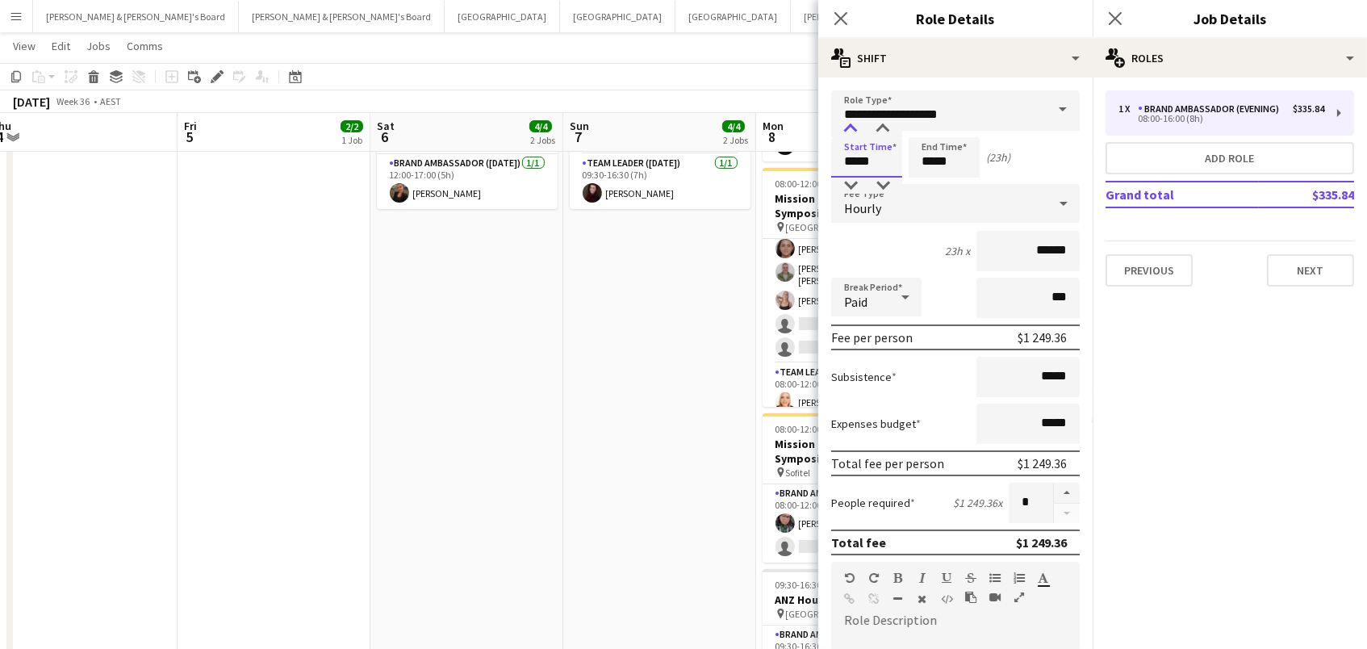
click at [853, 126] on div at bounding box center [850, 129] width 32 height 16
click at [948, 171] on input "*****" at bounding box center [944, 157] width 71 height 40
click at [929, 136] on div at bounding box center [928, 129] width 32 height 16
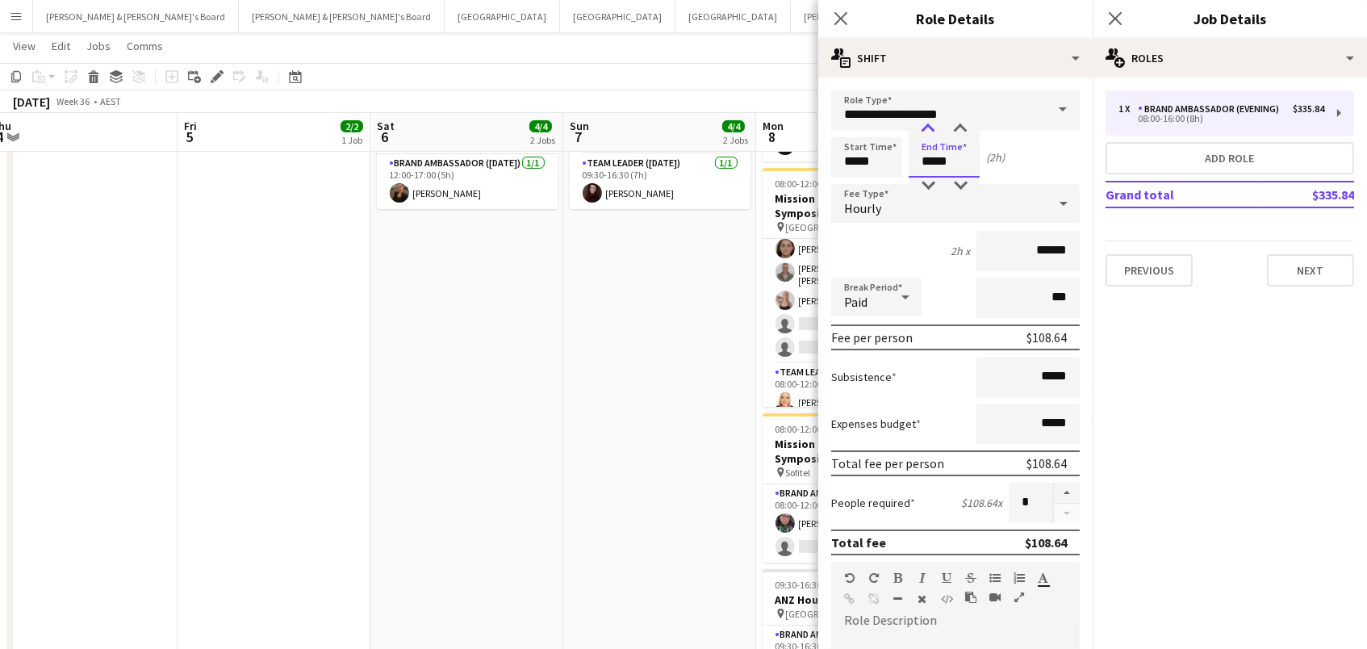
click at [929, 136] on div at bounding box center [928, 129] width 32 height 16
click at [925, 137] on input "*****" at bounding box center [944, 157] width 71 height 40
type input "*****"
click at [925, 128] on div at bounding box center [928, 129] width 32 height 16
click at [1315, 269] on button "Next" at bounding box center [1310, 270] width 87 height 32
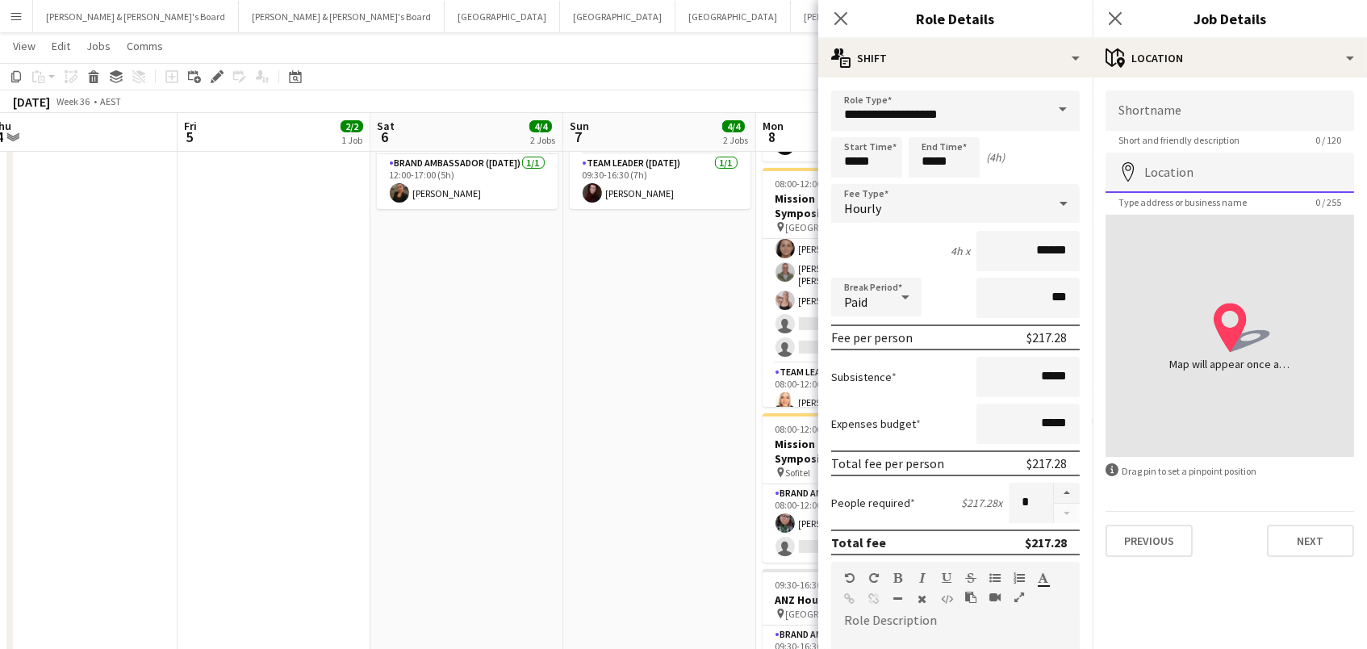
paste input "*****"
type input "**********"
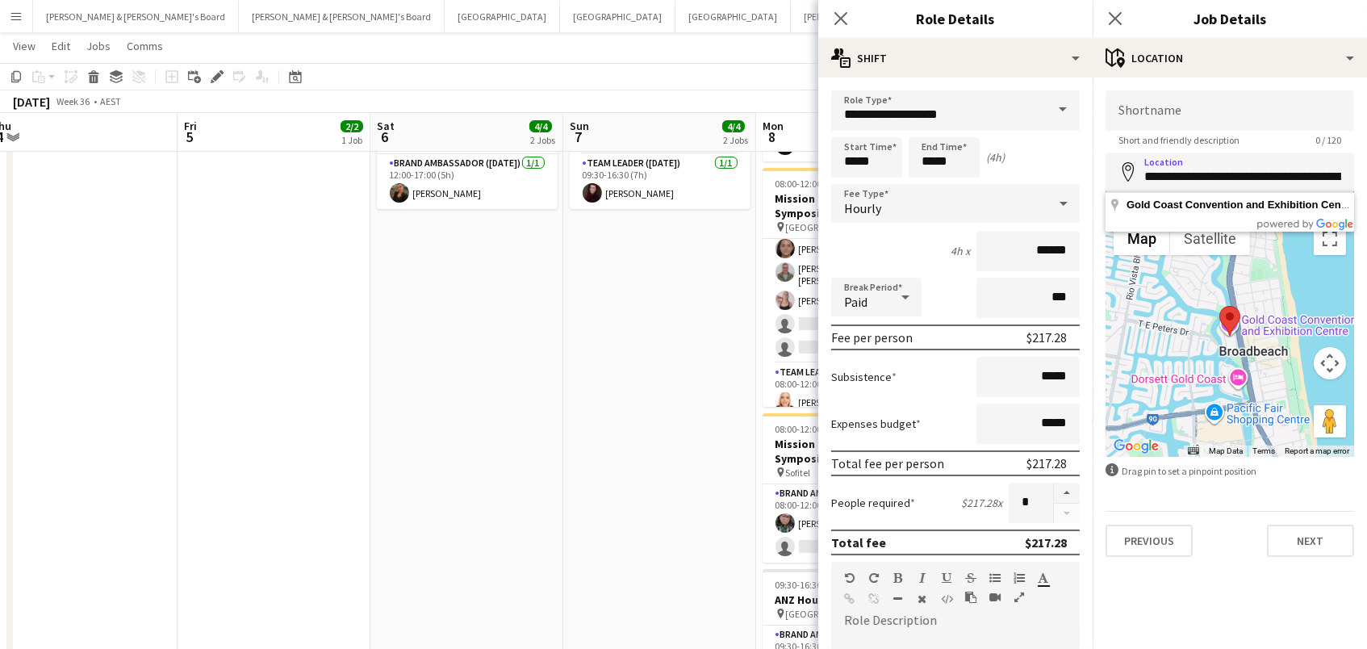
drag, startPoint x: 1147, startPoint y: 169, endPoint x: 1267, endPoint y: 173, distance: 120.3
click at [1267, 173] on input "**********" at bounding box center [1229, 172] width 249 height 40
paste input "**********"
type input "**********"
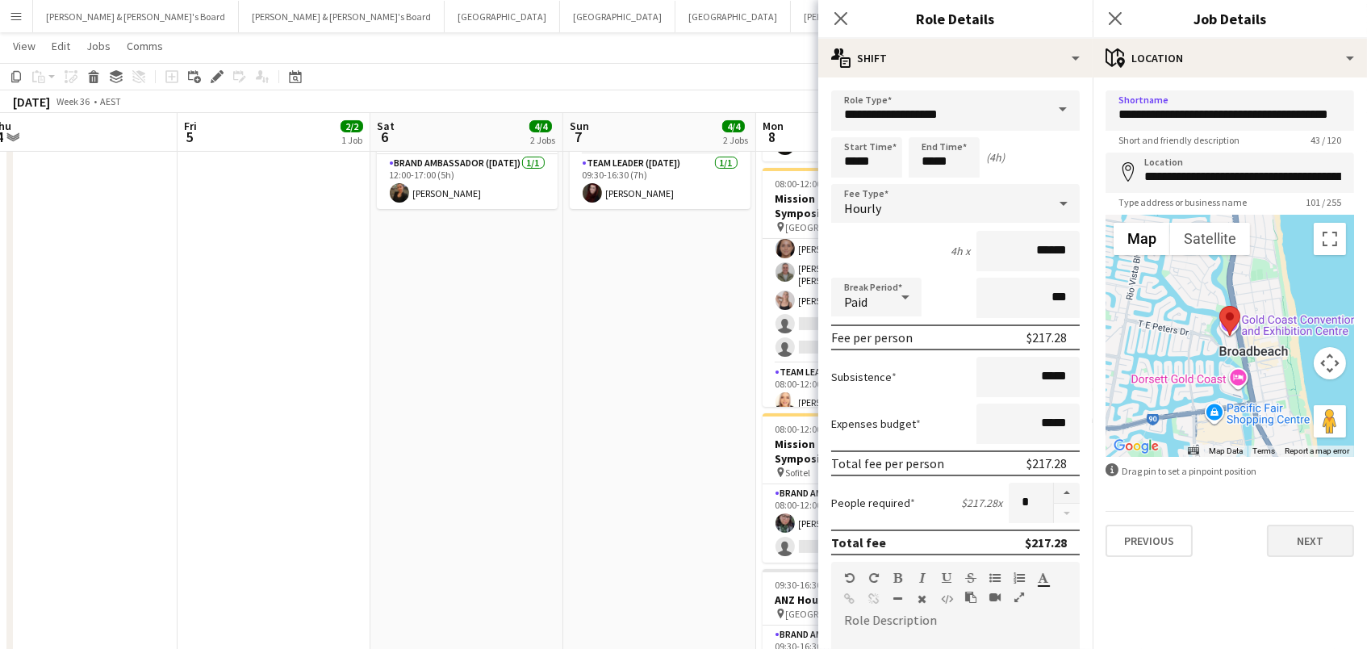
click at [1293, 533] on button "Next" at bounding box center [1310, 540] width 87 height 32
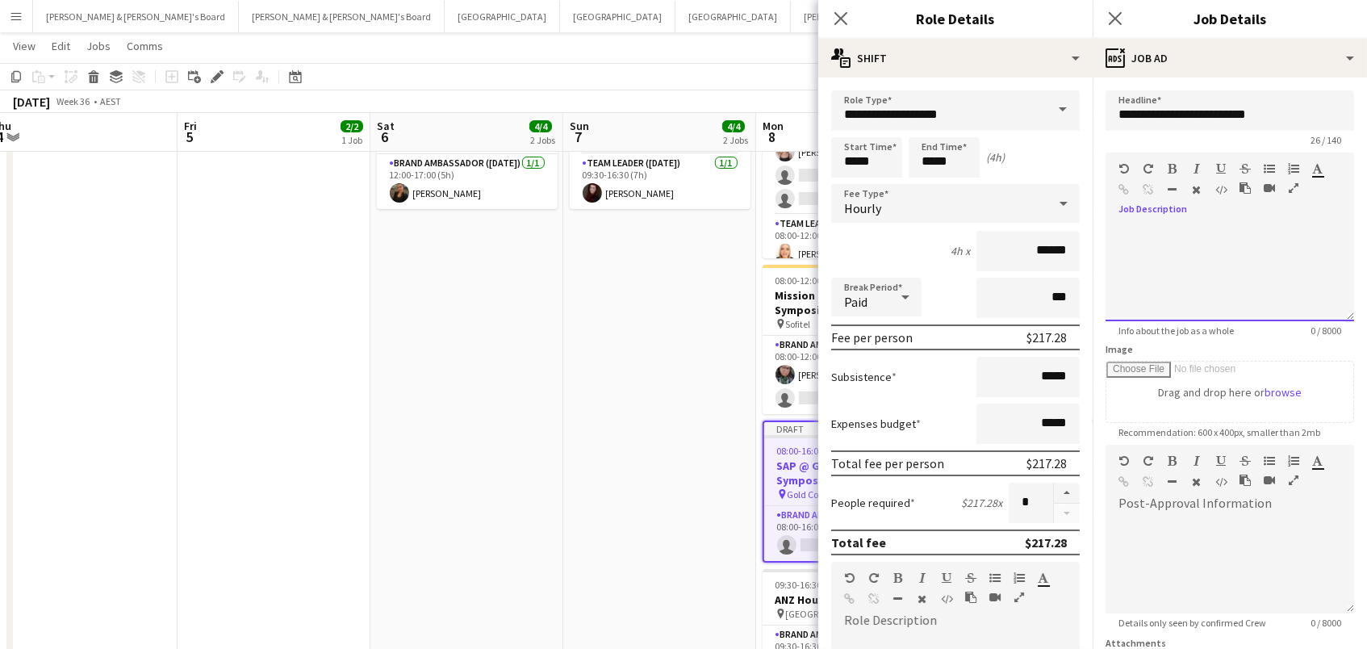
click at [1238, 224] on div at bounding box center [1229, 272] width 249 height 97
paste div
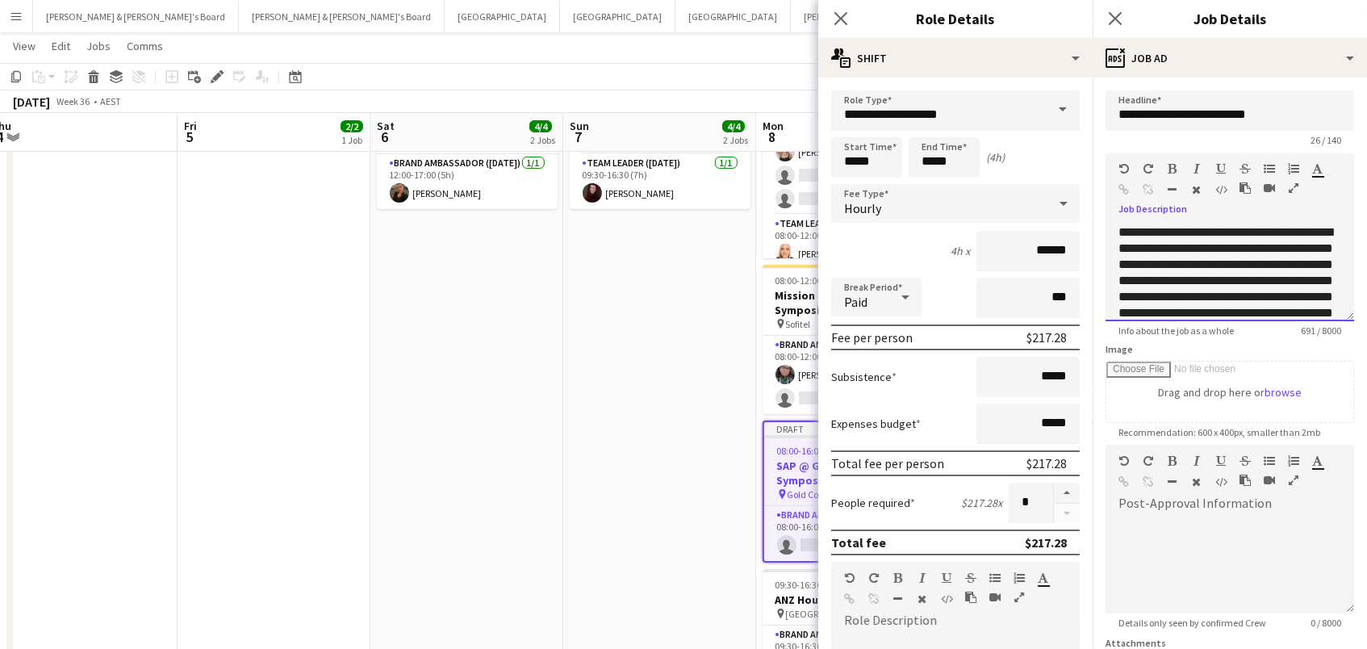
scroll to position [0, 0]
drag, startPoint x: 1244, startPoint y: 228, endPoint x: 917, endPoint y: 214, distance: 327.1
click at [917, 214] on body "Menu Boards Boards Boards All jobs Status Workforce Workforce My Workforce Recr…" at bounding box center [683, 213] width 1367 height 1026
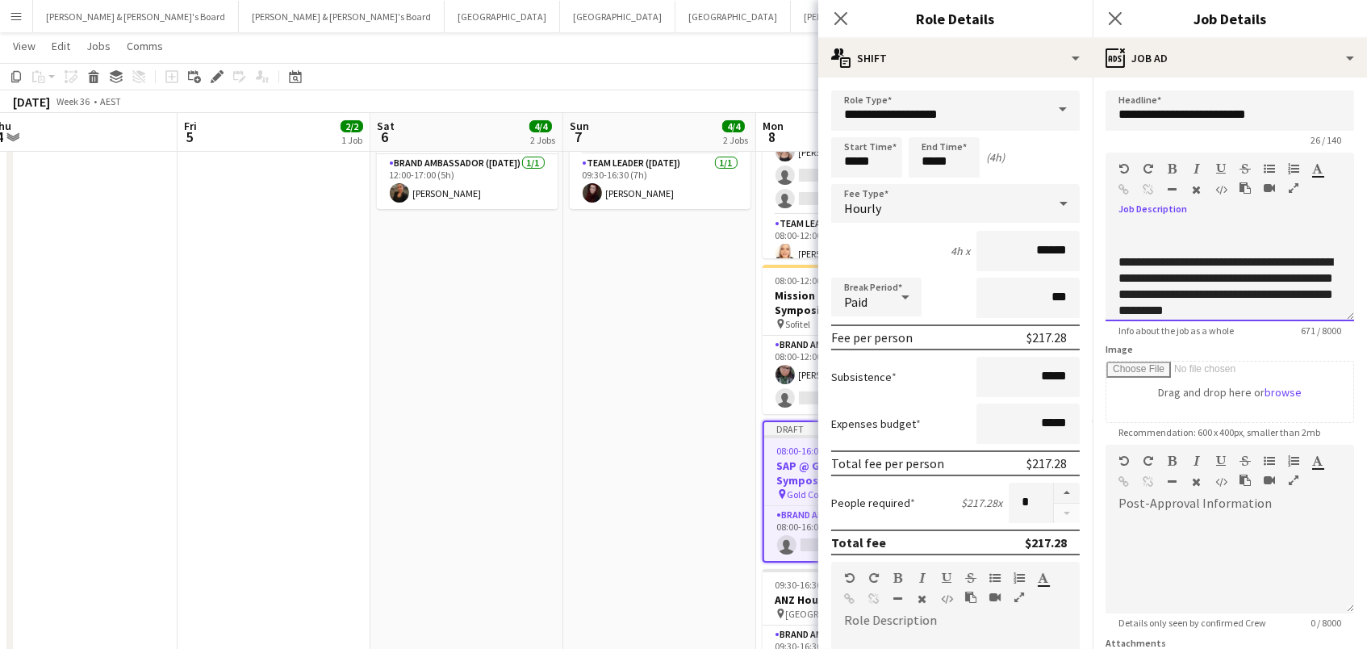
scroll to position [169, 0]
drag, startPoint x: 1190, startPoint y: 272, endPoint x: 1109, endPoint y: 257, distance: 82.9
click at [1109, 257] on div "**********" at bounding box center [1229, 272] width 249 height 97
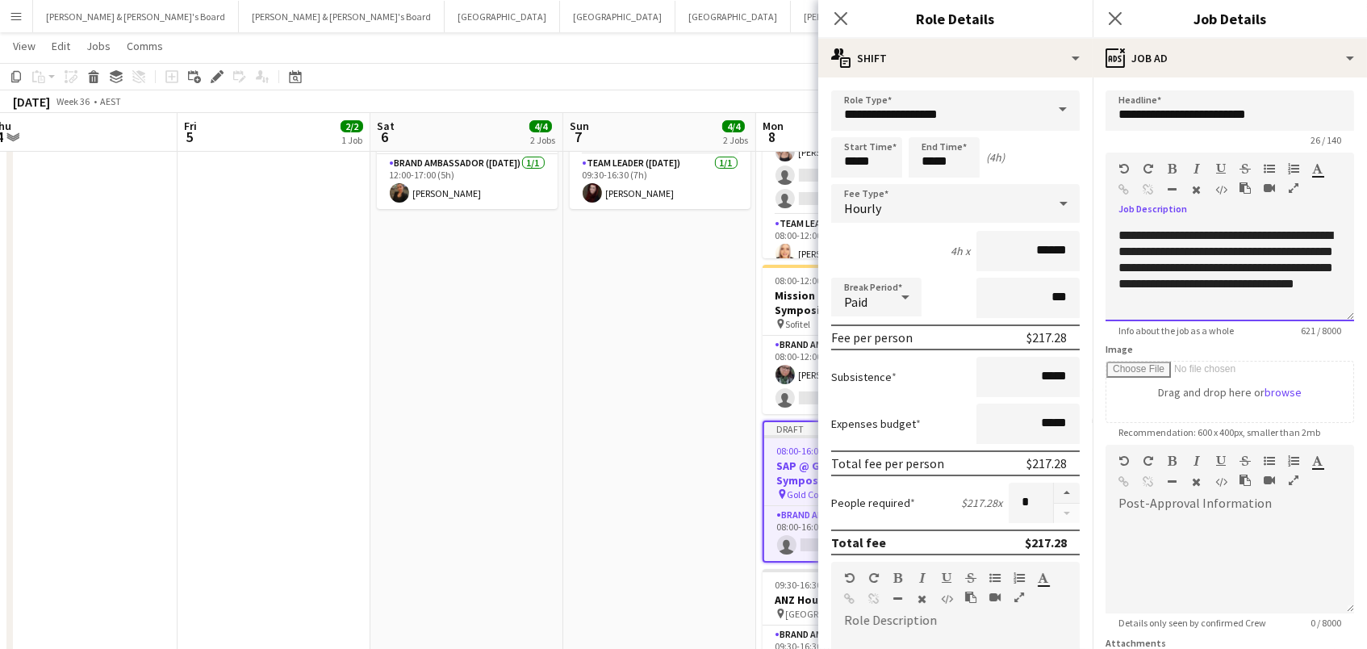
scroll to position [254, 0]
drag, startPoint x: 1321, startPoint y: 298, endPoint x: 1115, endPoint y: 232, distance: 215.9
click at [1115, 232] on div "**********" at bounding box center [1229, 272] width 249 height 97
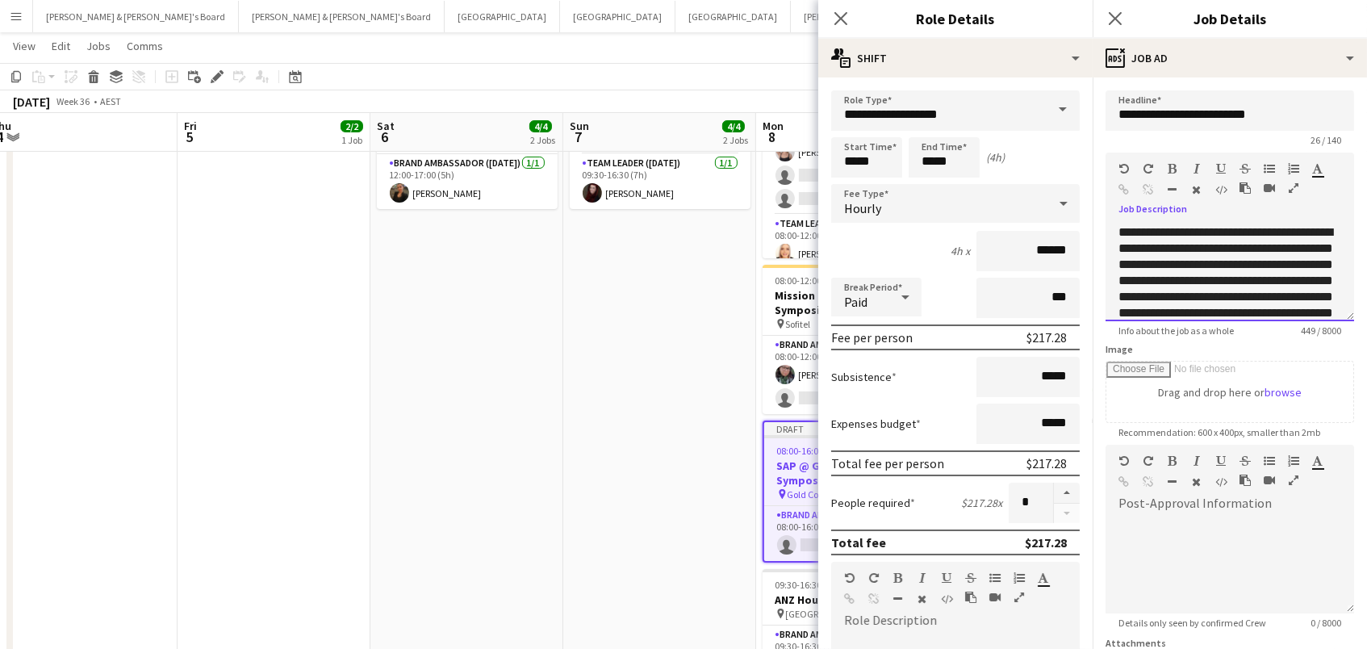
scroll to position [0, 0]
click at [1061, 497] on button "button" at bounding box center [1067, 492] width 26 height 21
type input "*"
click at [583, 457] on app-date-cell "08:00-19:00 (11h) 1/1 Gartner Symposium - [GEOGRAPHIC_DATA] pin GCCEC 1 Role Ev…" at bounding box center [659, 290] width 193 height 818
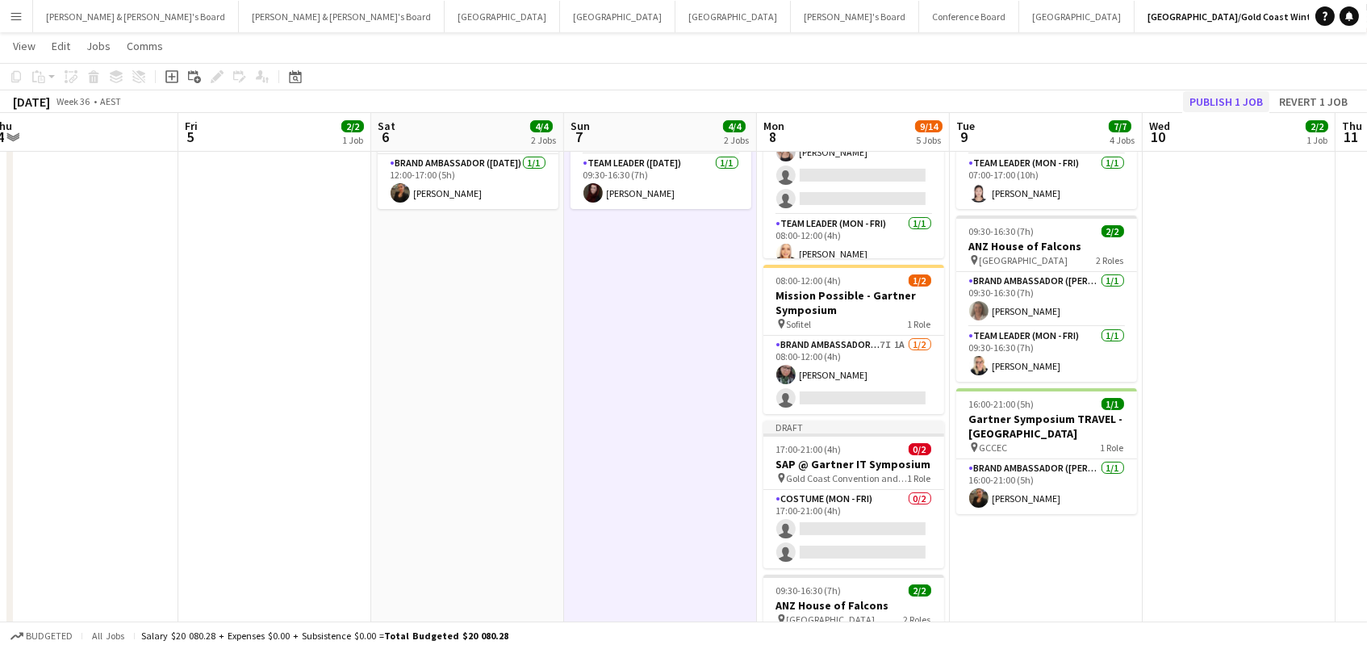
click at [1220, 94] on button "Publish 1 job" at bounding box center [1226, 101] width 86 height 21
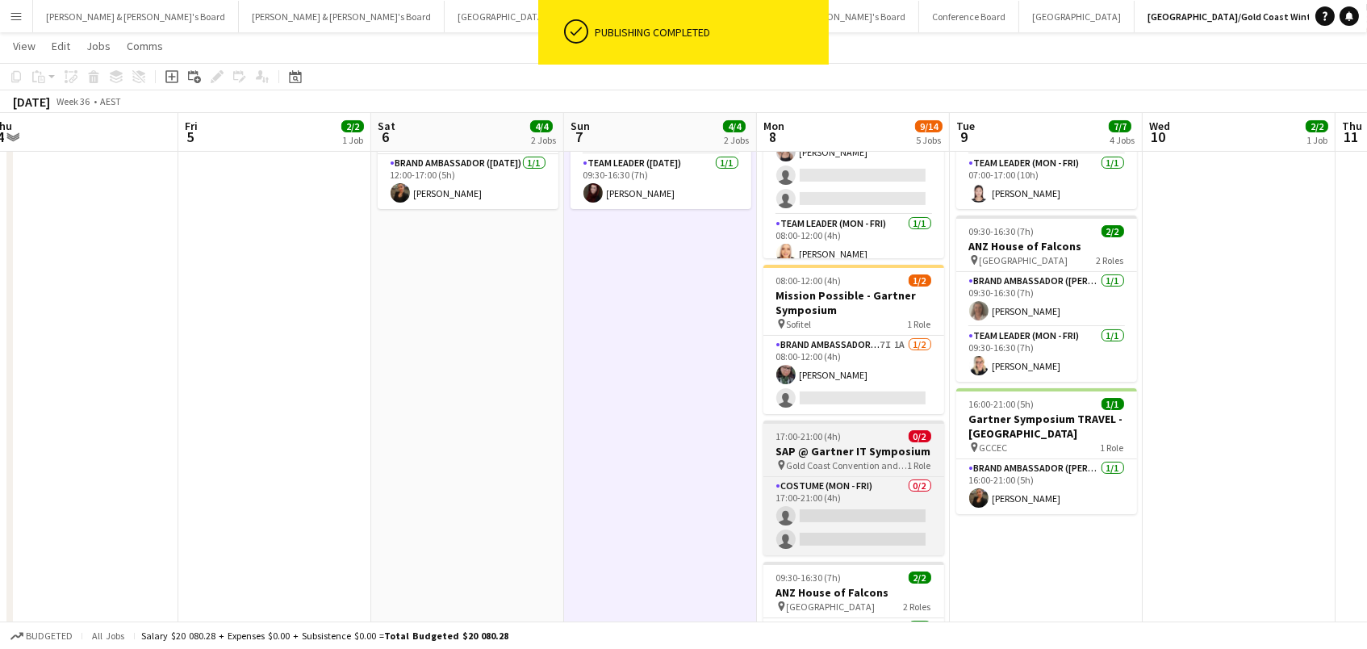
click at [802, 444] on h3 "SAP @ Gartner IT Symposium" at bounding box center [853, 451] width 181 height 15
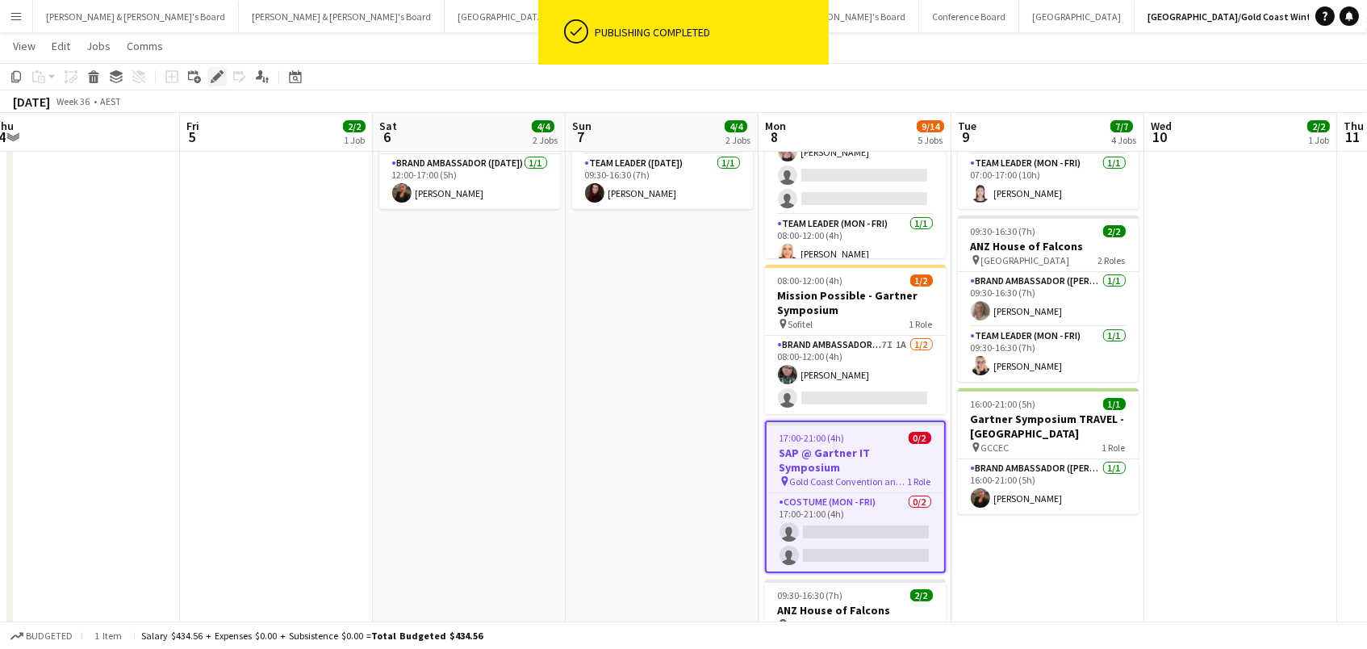
click at [212, 78] on icon at bounding box center [216, 77] width 9 height 9
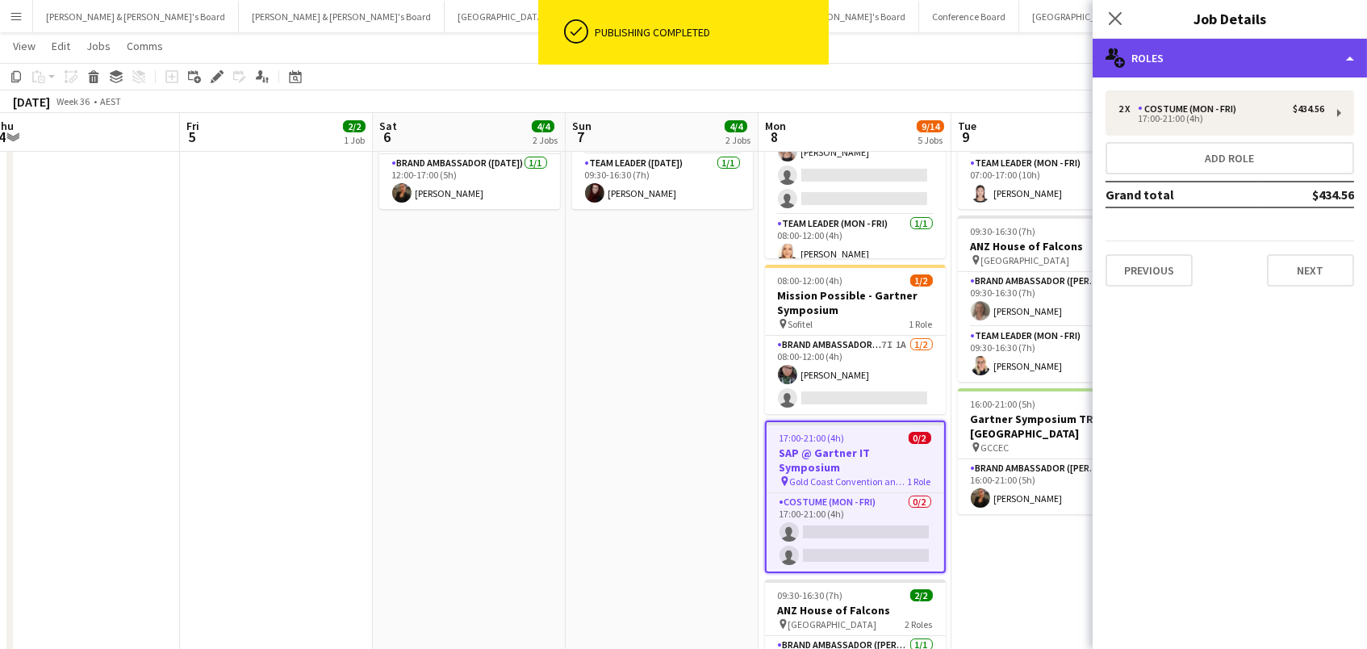
click at [1248, 74] on div "multiple-users-add Roles" at bounding box center [1229, 58] width 274 height 39
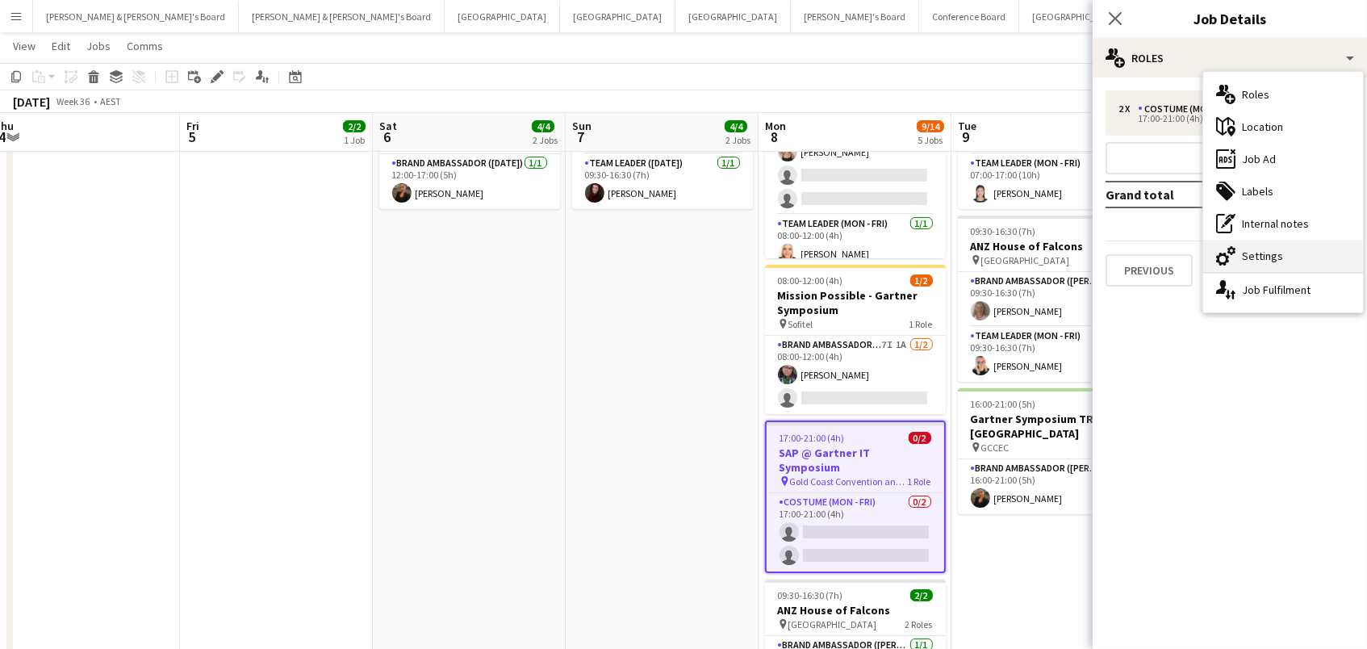
click at [1295, 265] on div "cog-double-3 Settings" at bounding box center [1283, 256] width 160 height 32
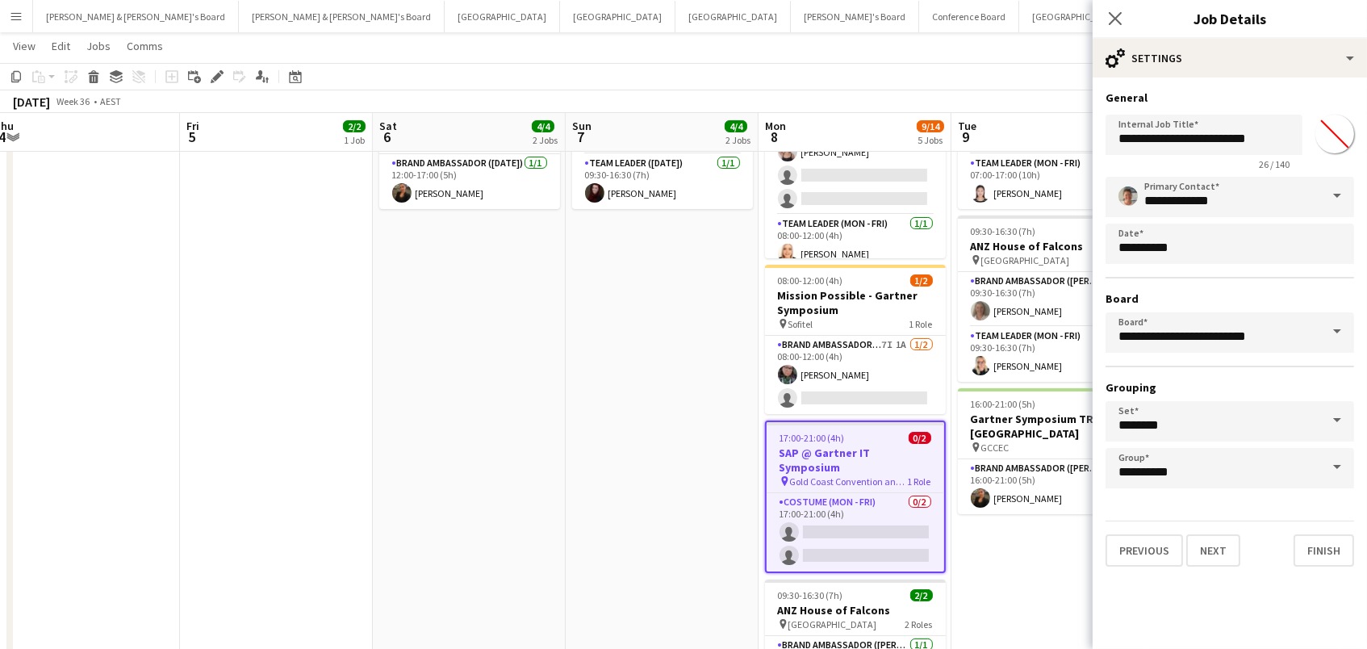
click at [1330, 143] on input "*******" at bounding box center [1334, 134] width 58 height 58
type input "*******"
click at [958, 68] on app-toolbar "Copy Paste Paste Command V Paste with crew Command Shift V Paste linked Job [GE…" at bounding box center [683, 76] width 1367 height 27
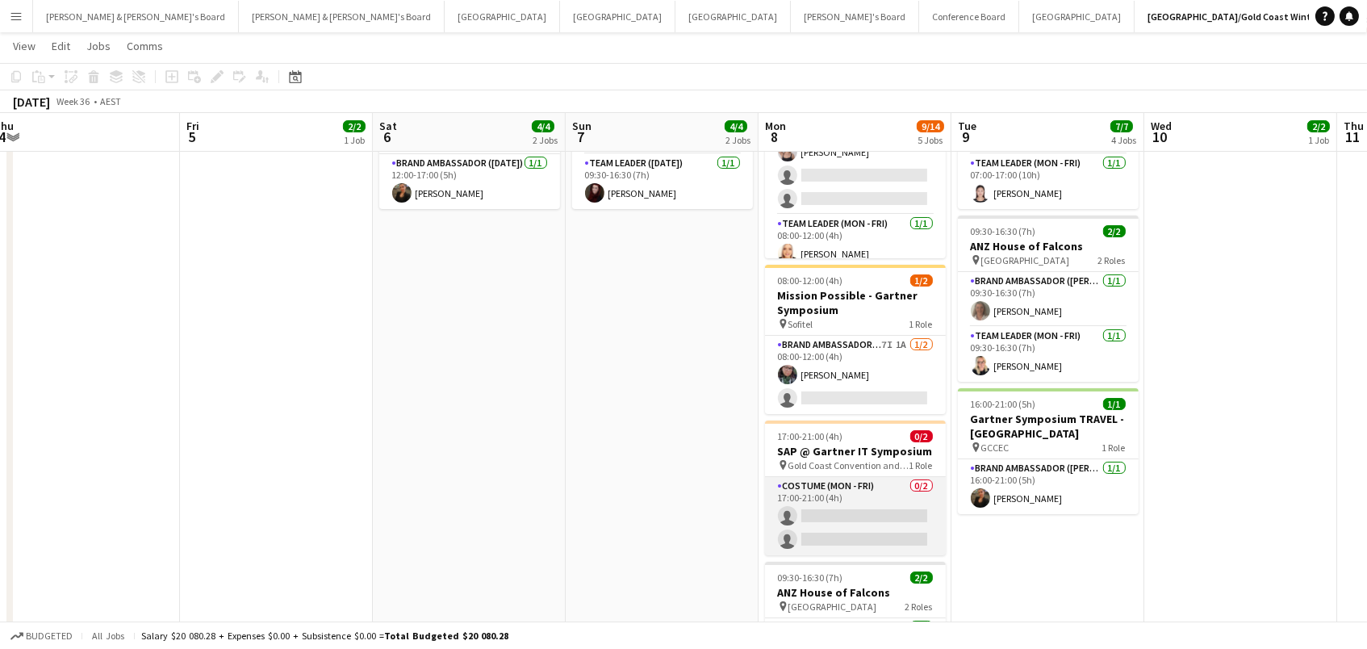
click at [883, 504] on app-card-role "Costume (Mon - Fri) 0/2 17:00-21:00 (4h) single-neutral-actions single-neutral-…" at bounding box center [855, 516] width 181 height 78
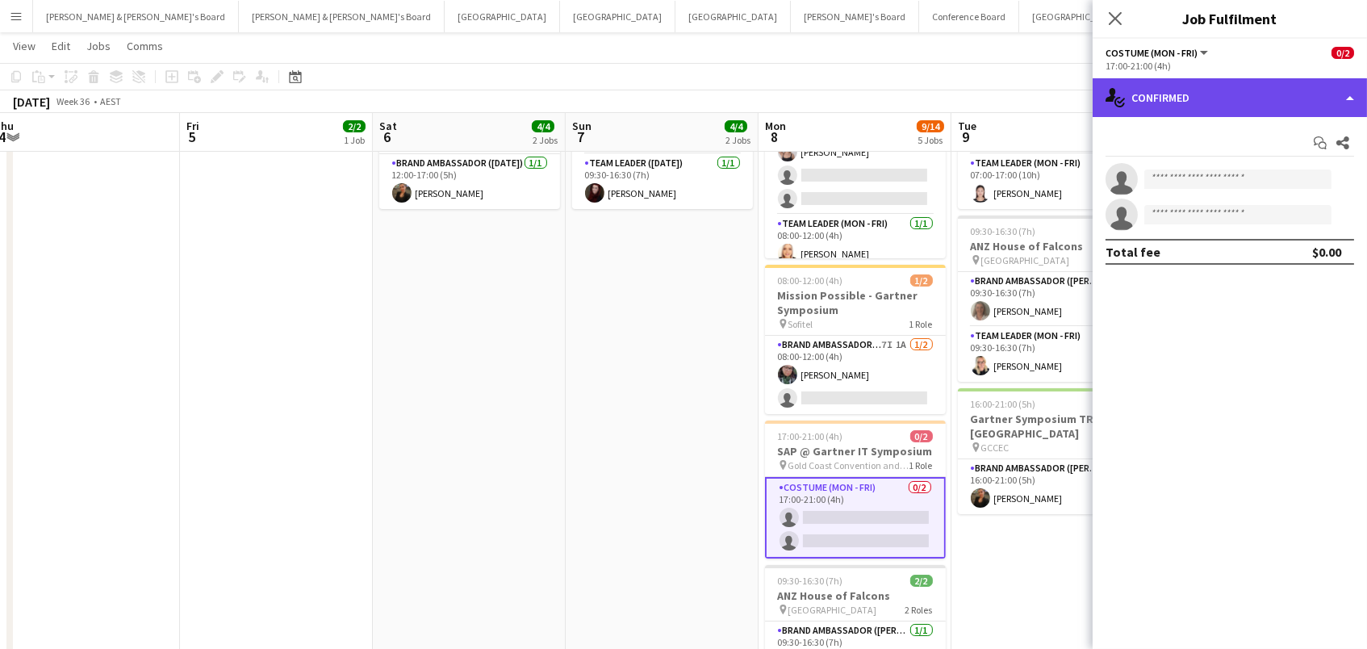
click at [1251, 98] on div "single-neutral-actions-check-2 Confirmed" at bounding box center [1229, 97] width 274 height 39
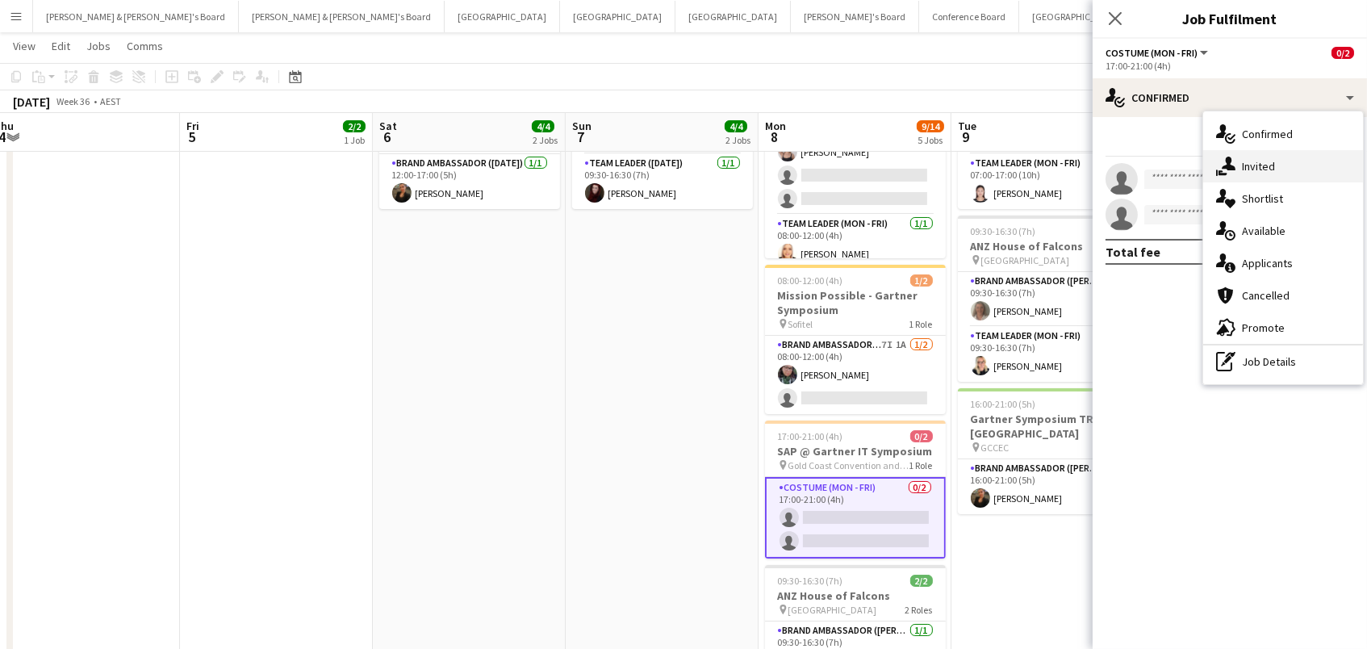
click at [1250, 164] on div "single-neutral-actions-share-1 Invited" at bounding box center [1283, 166] width 160 height 32
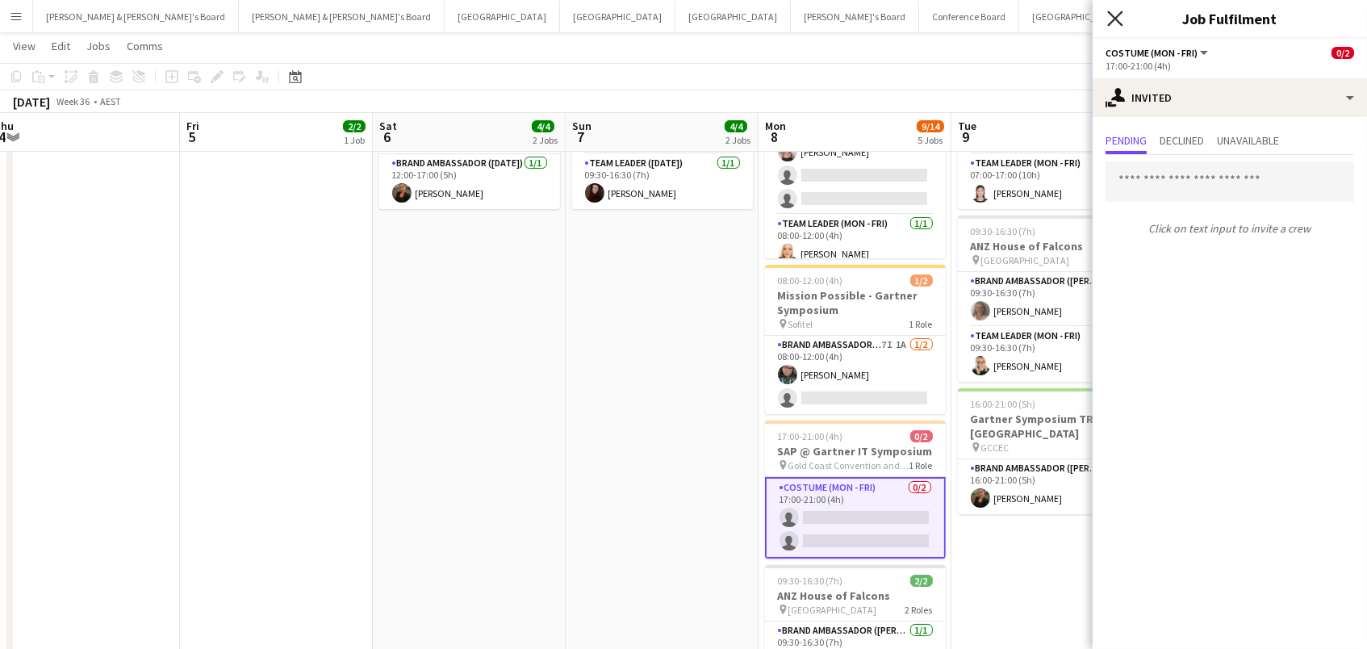
click at [1115, 15] on icon "Close pop-in" at bounding box center [1114, 17] width 15 height 15
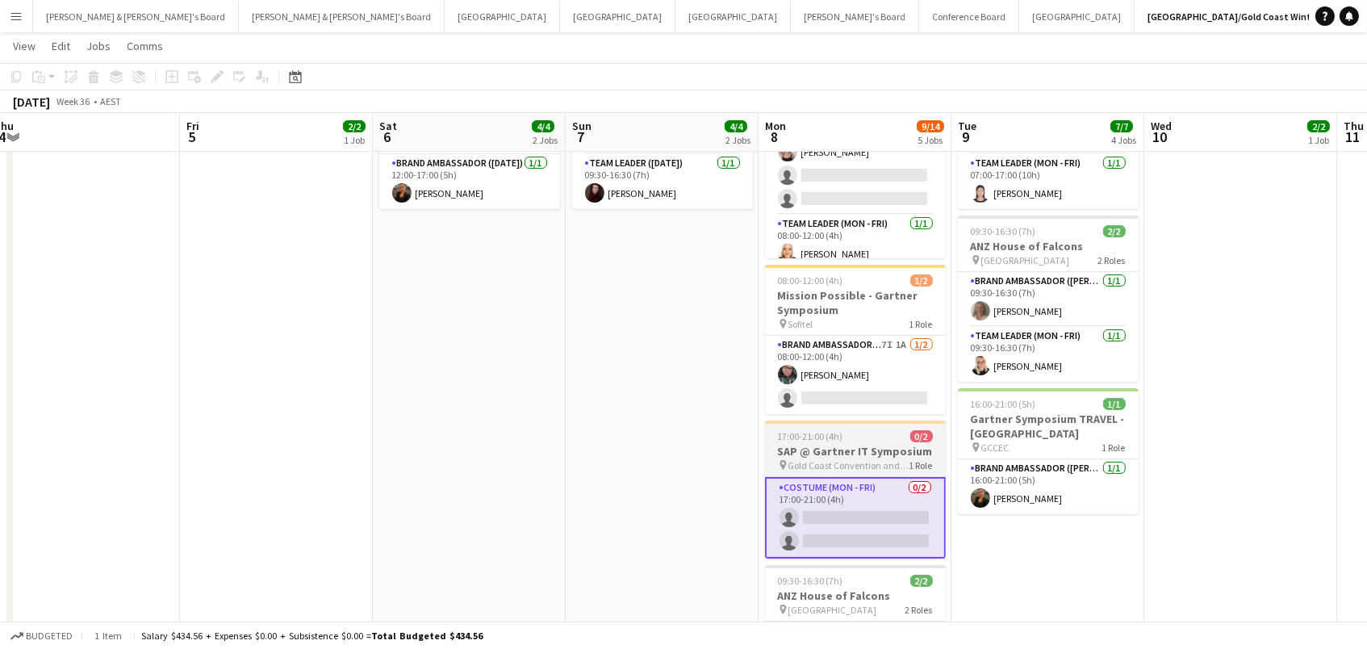
click at [792, 445] on h3 "SAP @ Gartner IT Symposium" at bounding box center [855, 451] width 181 height 15
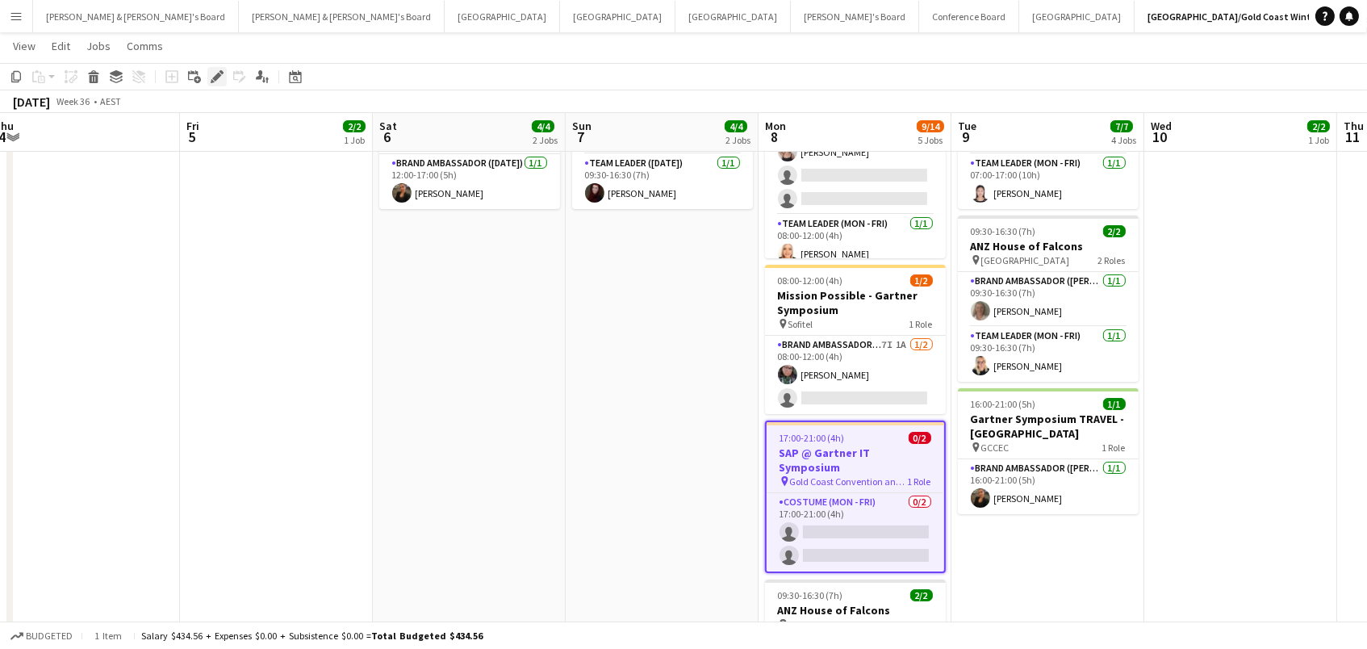
click at [215, 68] on div "Edit" at bounding box center [216, 76] width 19 height 19
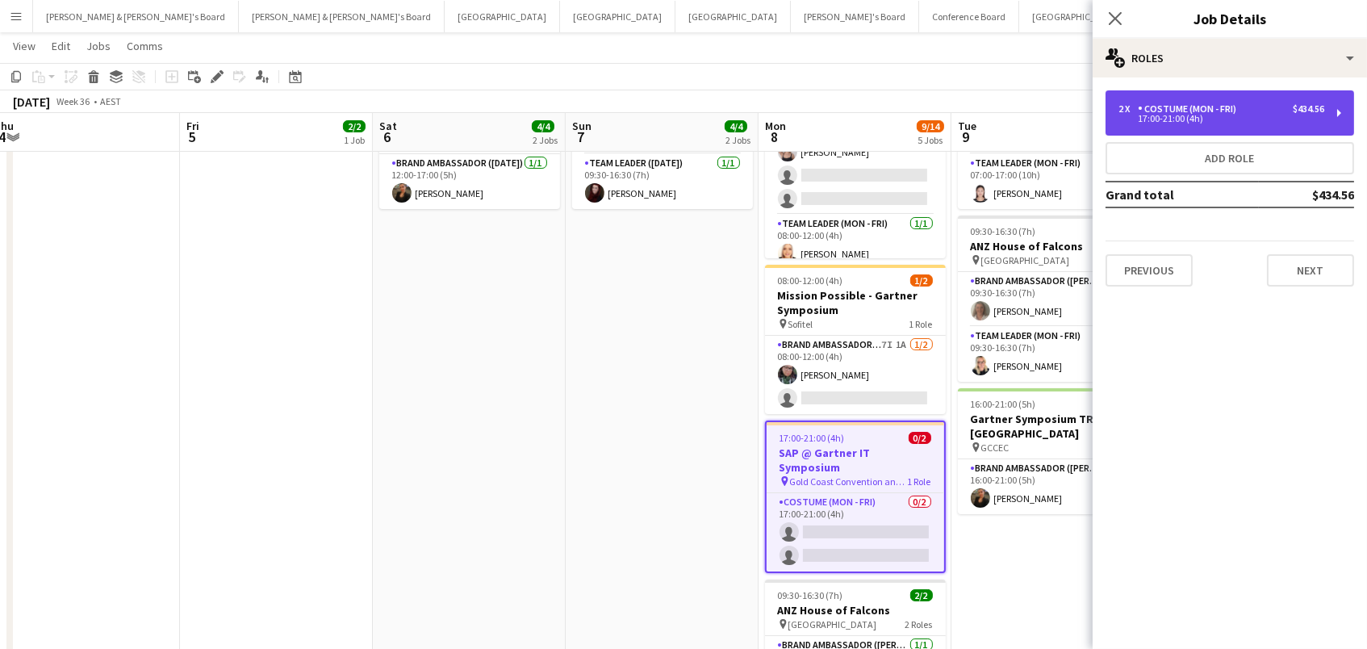
click at [1244, 105] on div "2 x Costume (Mon - Fri) $434.56" at bounding box center [1221, 108] width 206 height 11
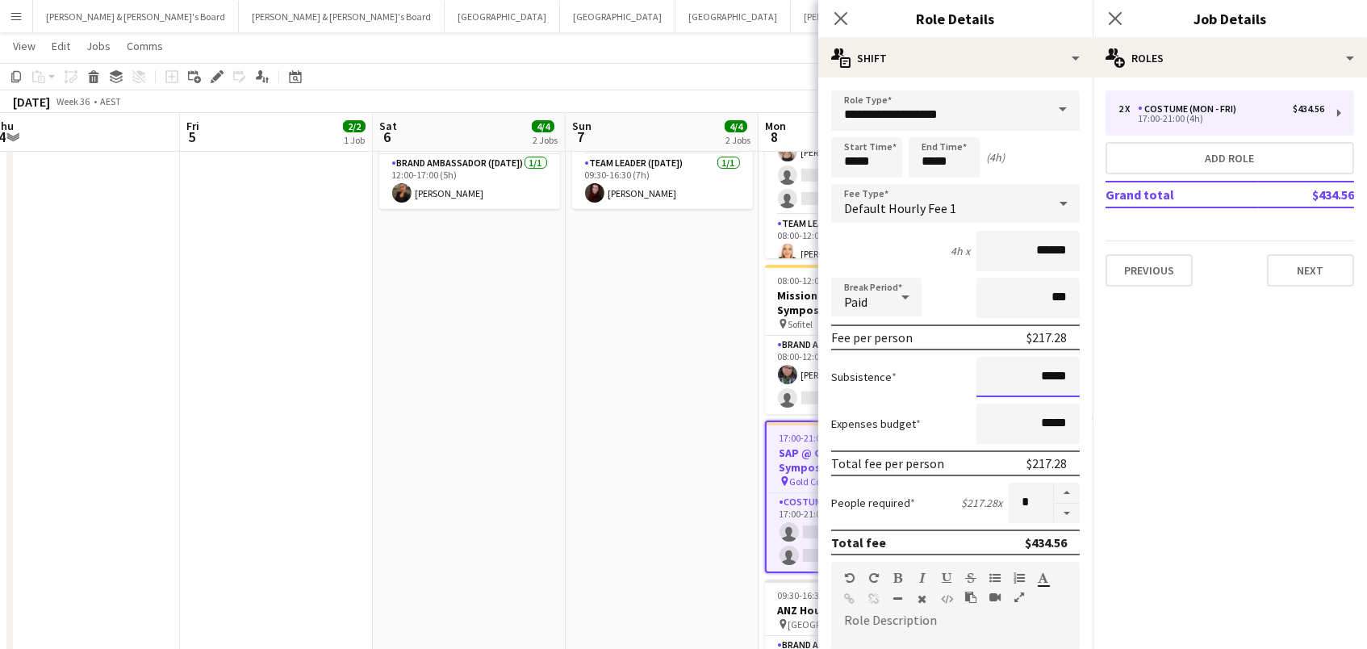
drag, startPoint x: 1071, startPoint y: 375, endPoint x: 1045, endPoint y: 374, distance: 26.6
click at [1045, 374] on input "*****" at bounding box center [1027, 377] width 103 height 40
type input "******"
click at [616, 353] on app-date-cell "08:00-19:00 (11h) 1/1 Gartner Symposium - [GEOGRAPHIC_DATA] pin GCCEC 1 Role Ev…" at bounding box center [662, 330] width 193 height 899
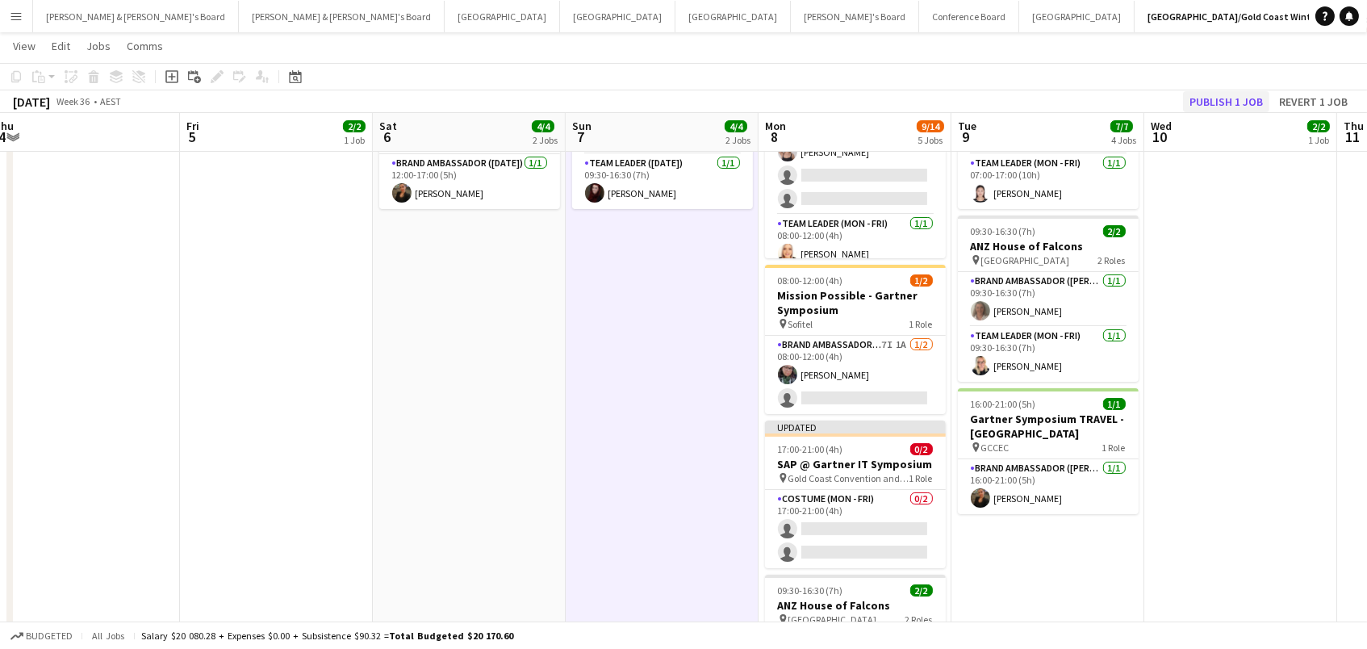
click at [1217, 105] on button "Publish 1 job" at bounding box center [1226, 101] width 86 height 21
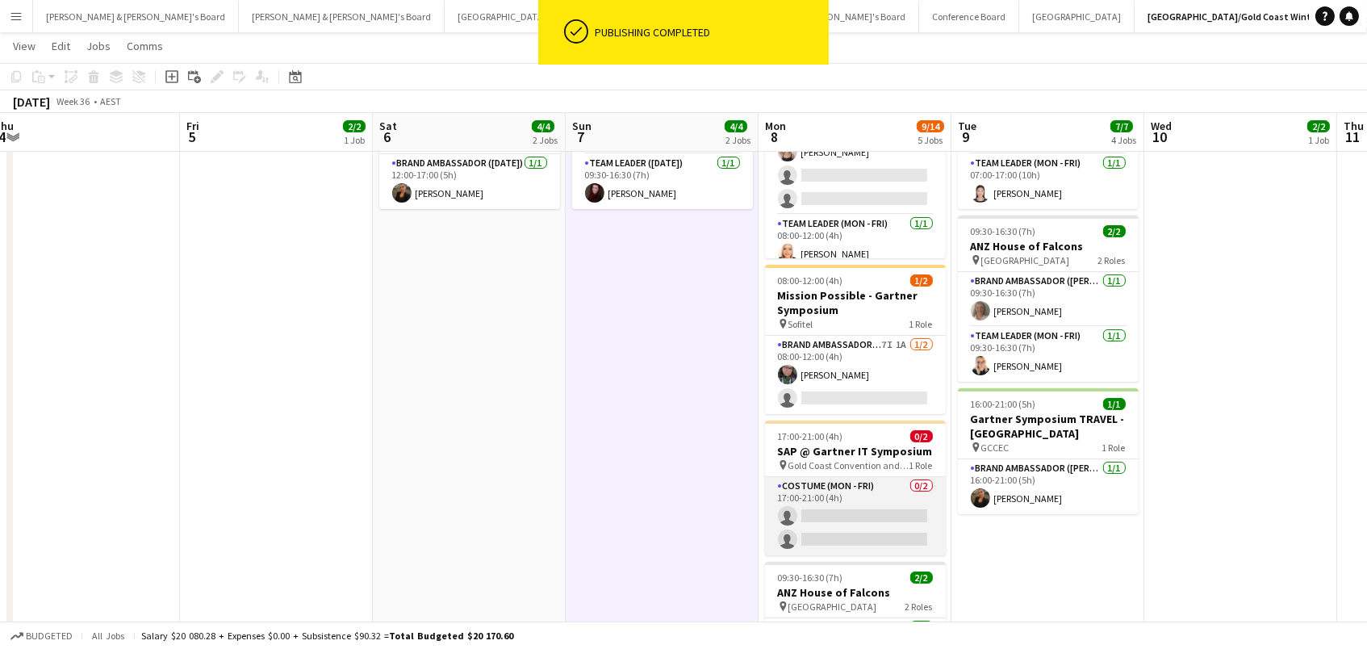
click at [871, 508] on app-card-role "Costume (Mon - Fri) 0/2 17:00-21:00 (4h) single-neutral-actions single-neutral-…" at bounding box center [855, 516] width 181 height 78
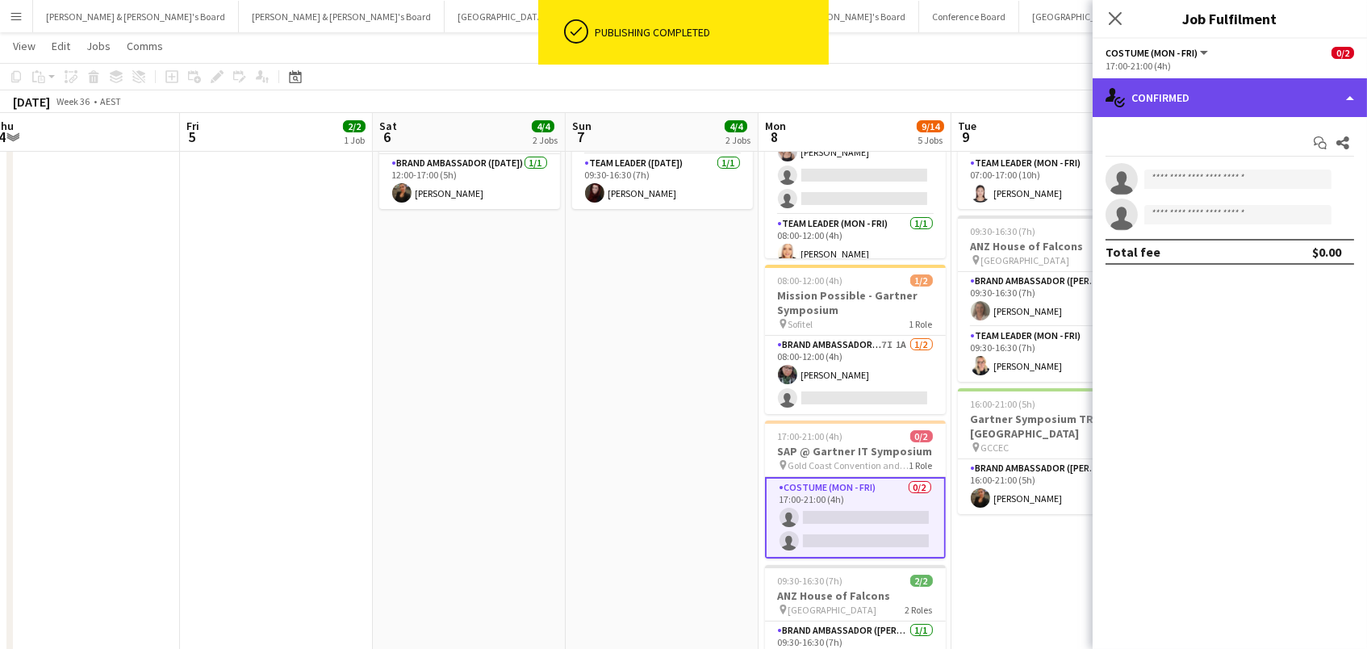
click at [1192, 108] on div "single-neutral-actions-check-2 Confirmed" at bounding box center [1229, 97] width 274 height 39
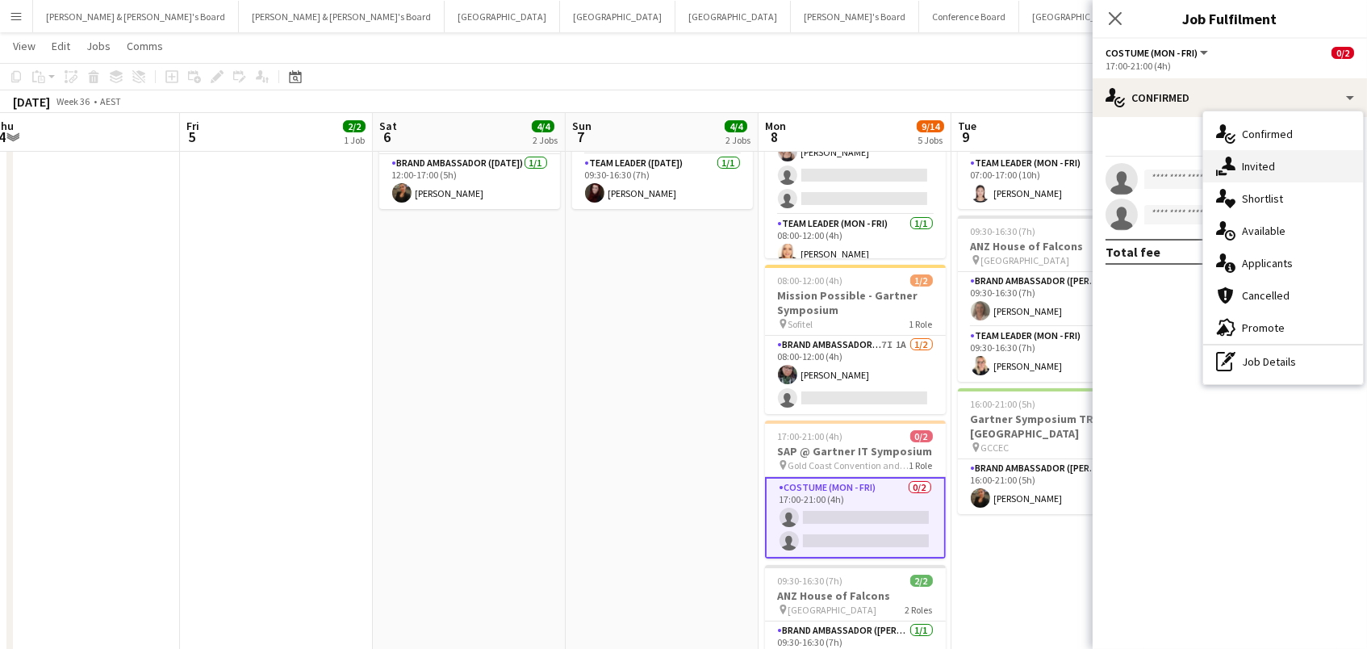
click at [1279, 159] on div "single-neutral-actions-share-1 Invited" at bounding box center [1283, 166] width 160 height 32
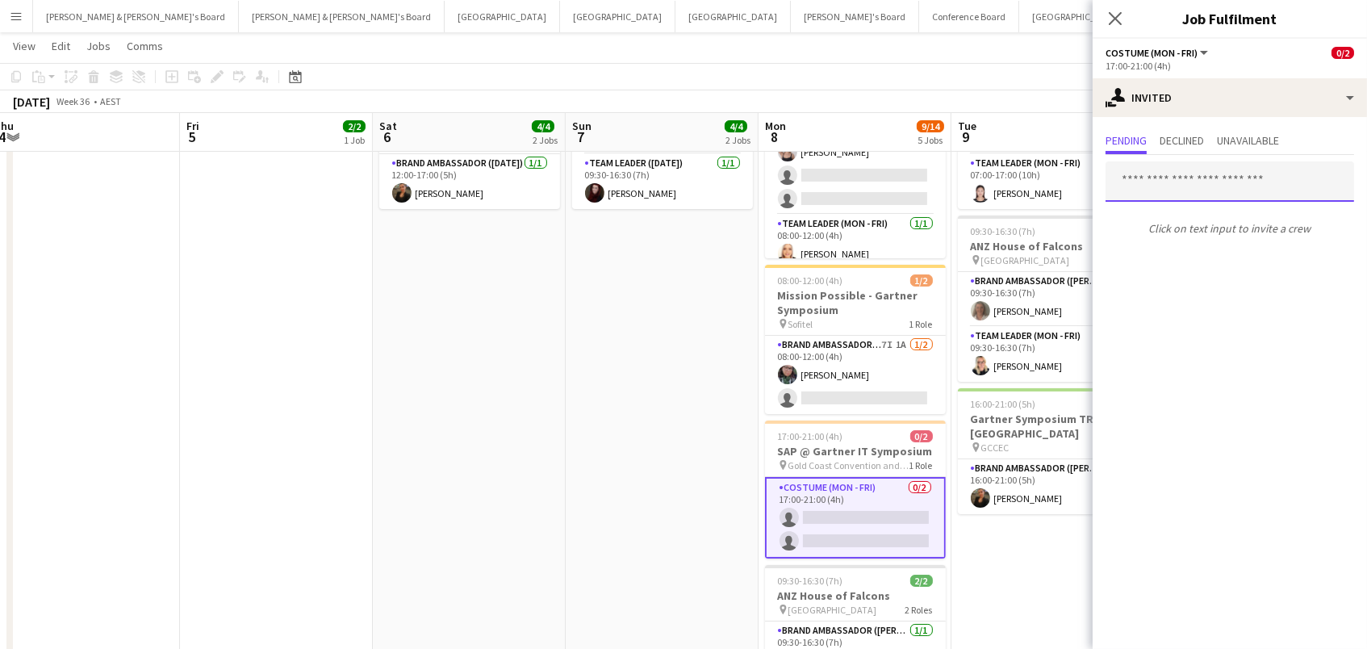
click at [1274, 171] on input "text" at bounding box center [1229, 181] width 249 height 40
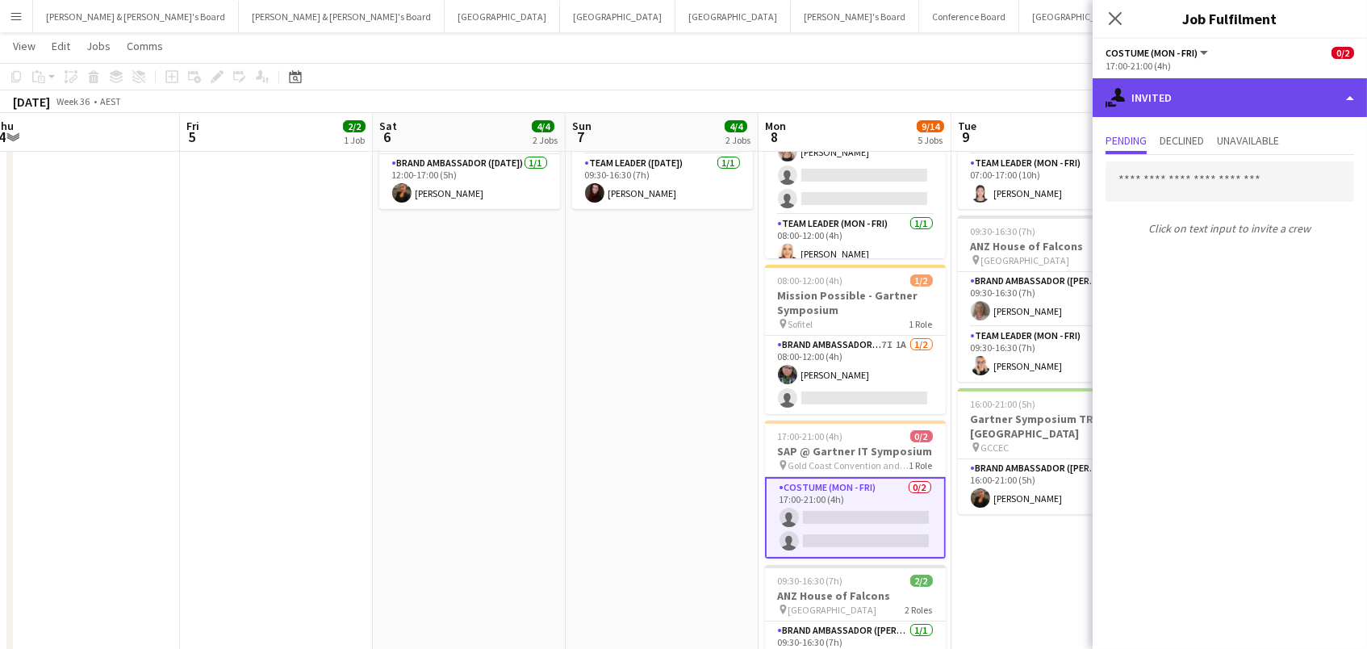
click at [1222, 92] on div "single-neutral-actions-share-1 Invited" at bounding box center [1229, 97] width 274 height 39
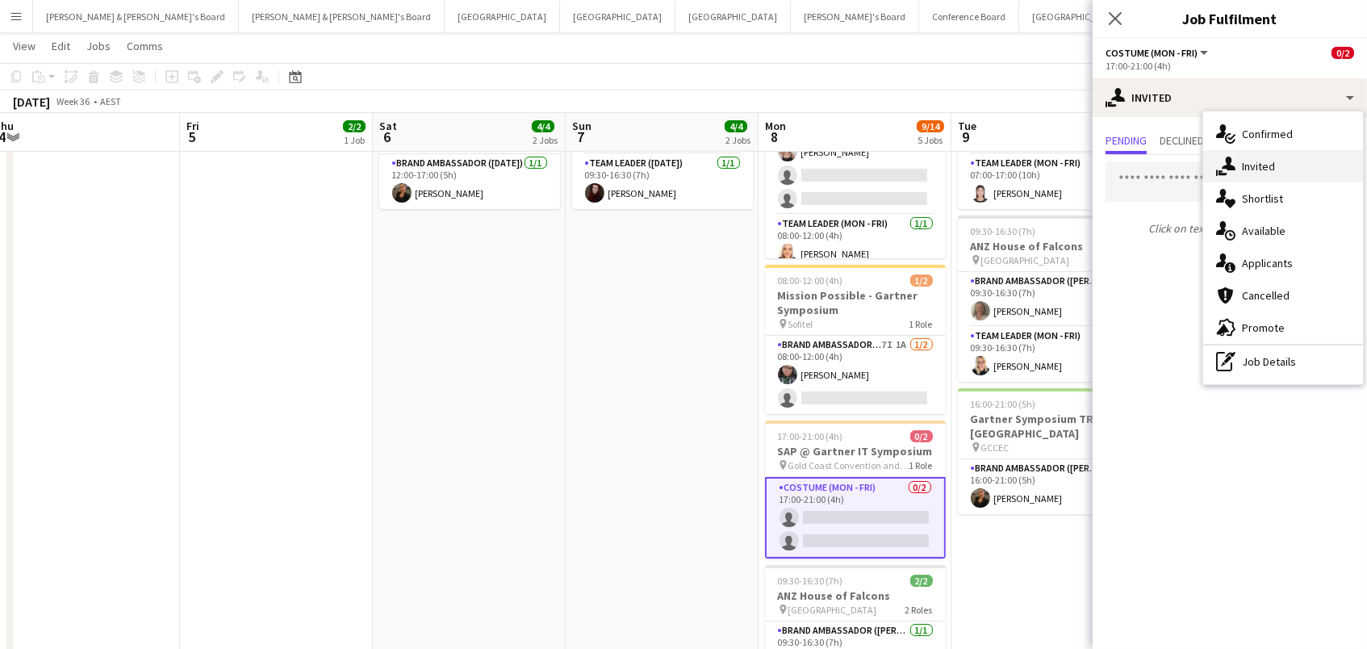
click at [1245, 163] on div "single-neutral-actions-share-1 Invited" at bounding box center [1283, 166] width 160 height 32
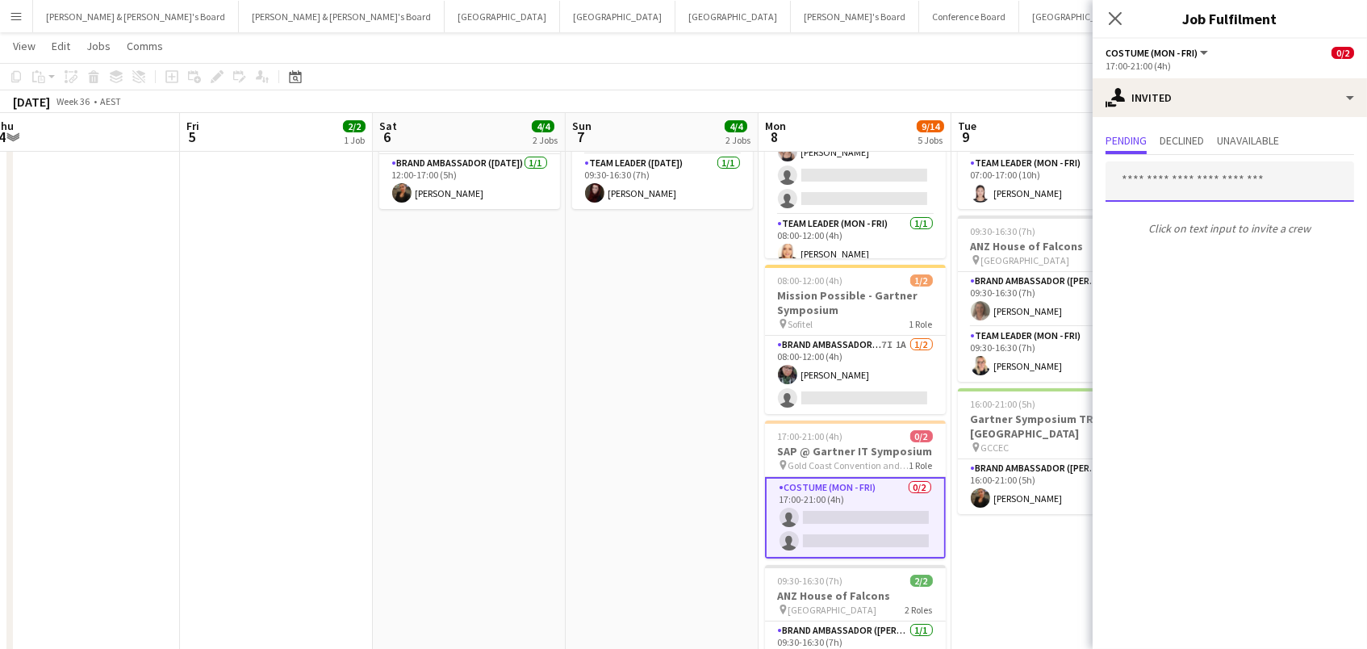
click at [1176, 194] on input "text" at bounding box center [1229, 181] width 249 height 40
type input "*"
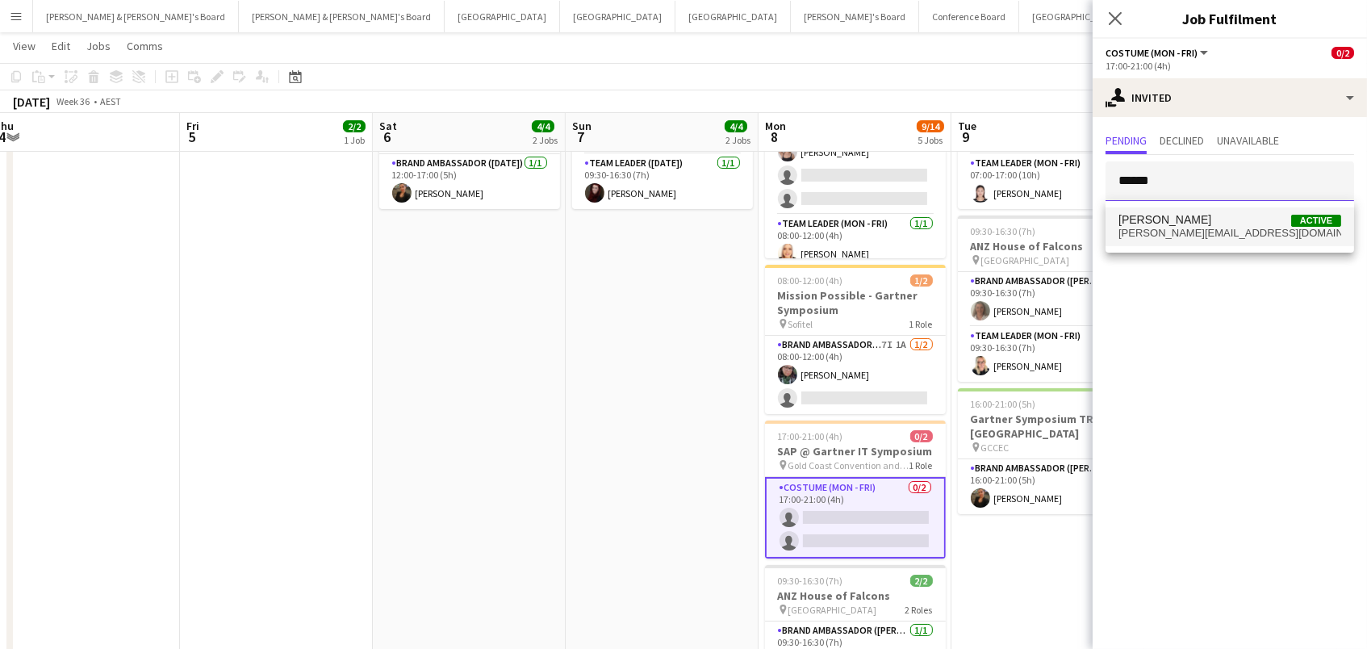
type input "******"
click at [1155, 232] on span "[PERSON_NAME][EMAIL_ADDRESS][DOMAIN_NAME]" at bounding box center [1229, 233] width 223 height 13
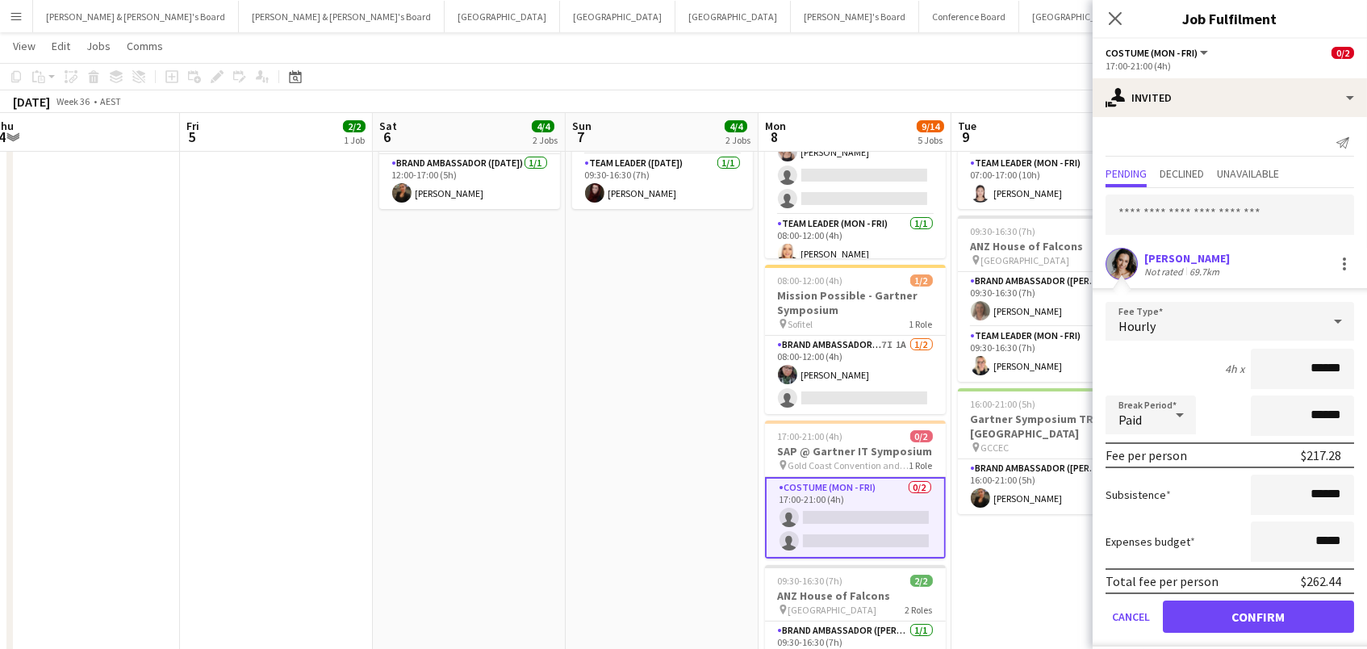
click at [1205, 595] on form "Fee Type Hourly 4h x ****** Break Period Paid ****** Fee per person $217.28 Sub…" at bounding box center [1229, 474] width 274 height 345
click at [1207, 605] on button "Confirm" at bounding box center [1258, 616] width 191 height 32
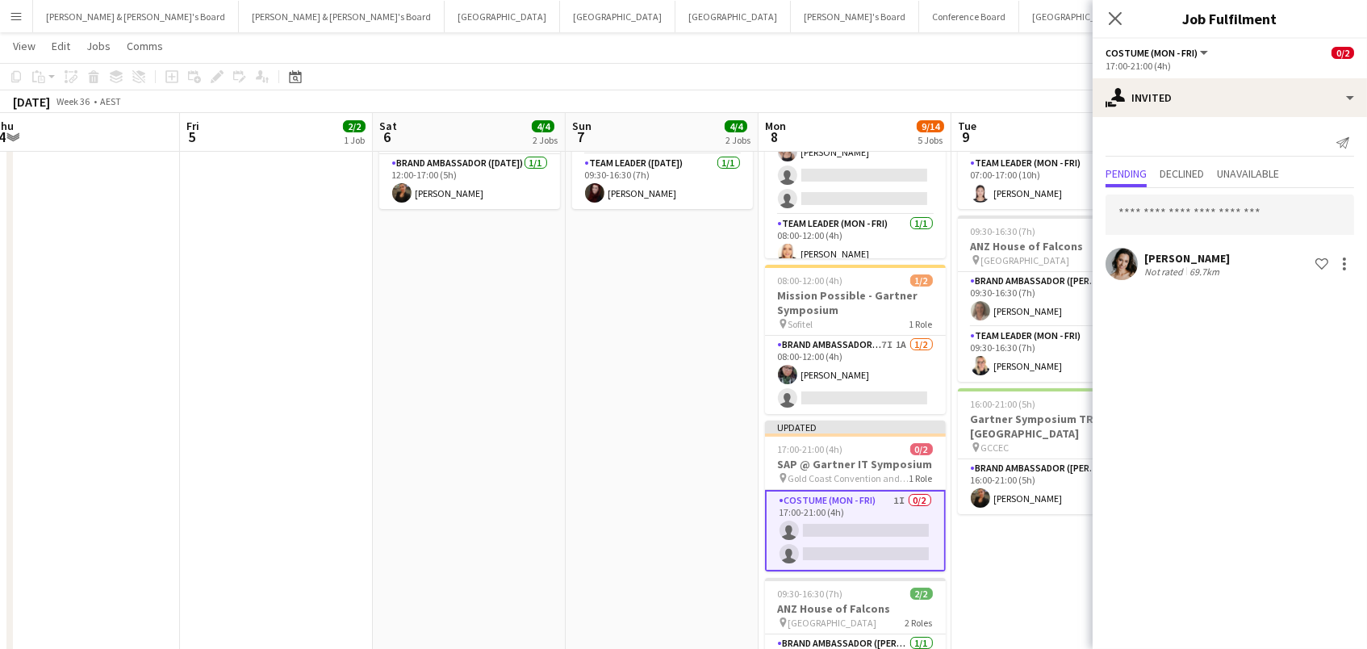
click at [665, 329] on app-date-cell "08:00-19:00 (11h) 1/1 Gartner Symposium - [GEOGRAPHIC_DATA] pin GCCEC 1 Role Ev…" at bounding box center [662, 330] width 193 height 899
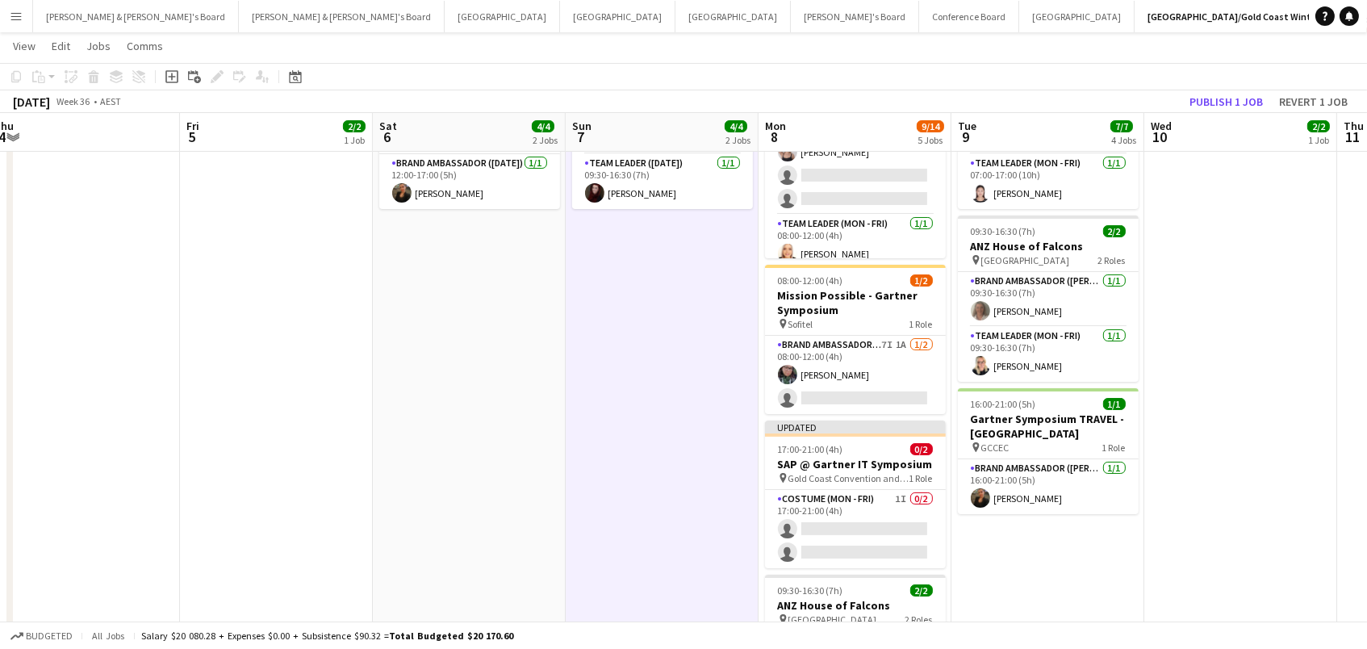
scroll to position [0, 783]
click at [1239, 95] on button "Publish 1 job" at bounding box center [1226, 101] width 86 height 21
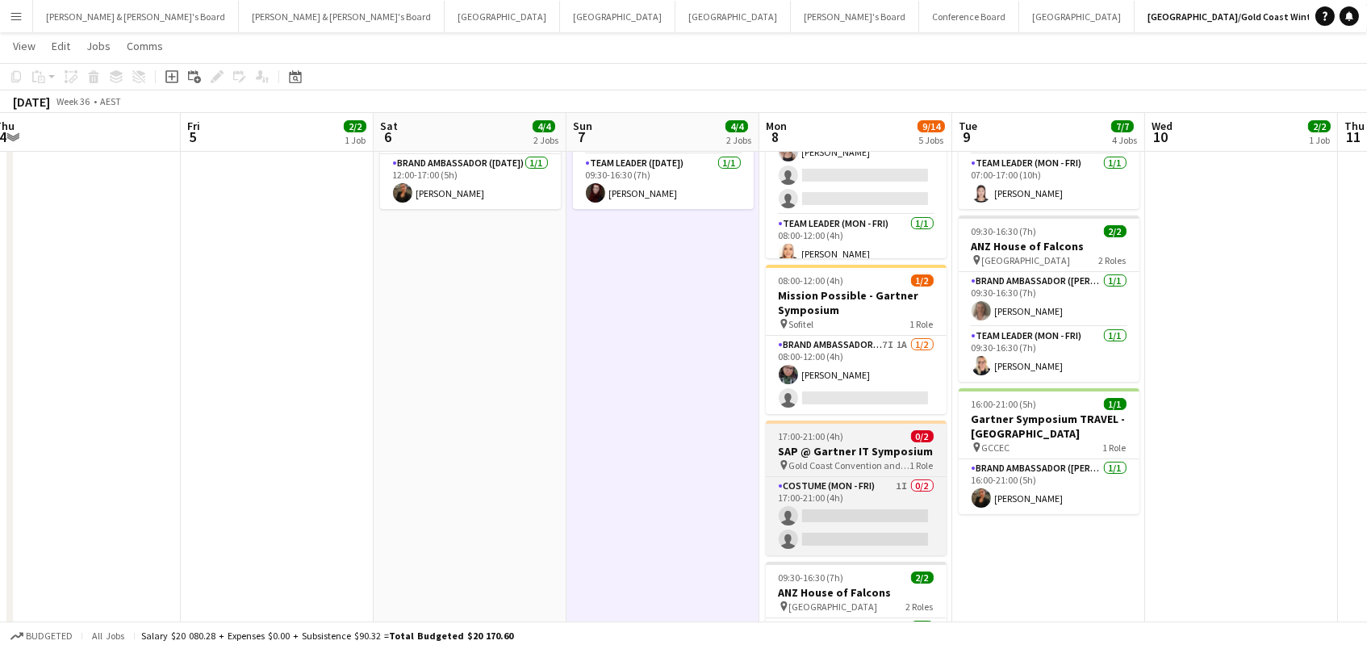
click at [904, 434] on div "17:00-21:00 (4h) 0/2" at bounding box center [856, 436] width 181 height 12
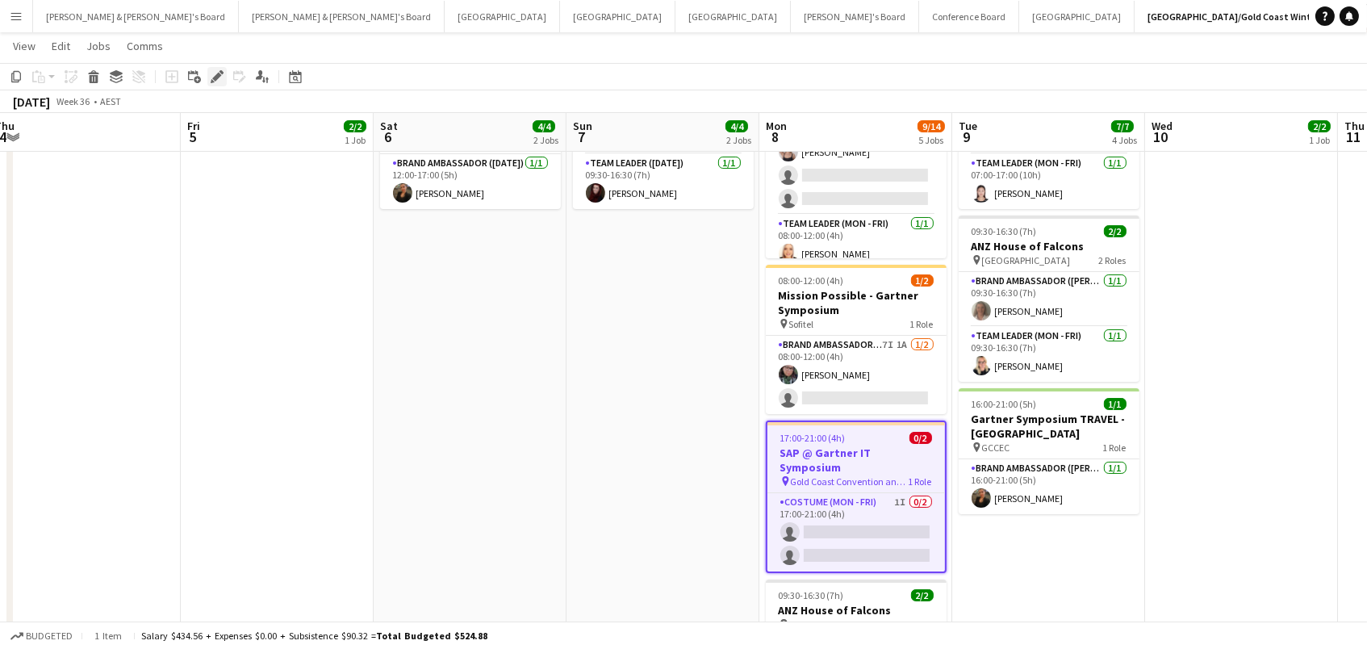
click at [211, 79] on icon "Edit" at bounding box center [217, 76] width 13 height 13
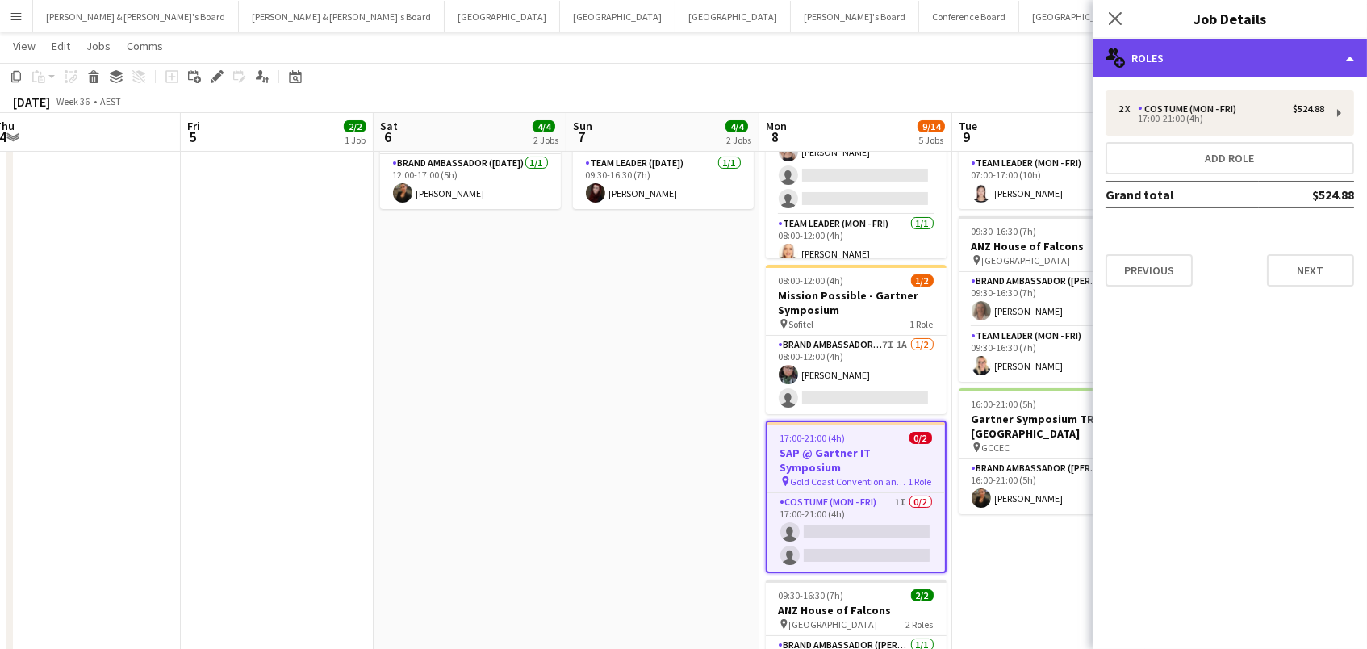
click at [1297, 62] on div "multiple-users-add Roles" at bounding box center [1229, 58] width 274 height 39
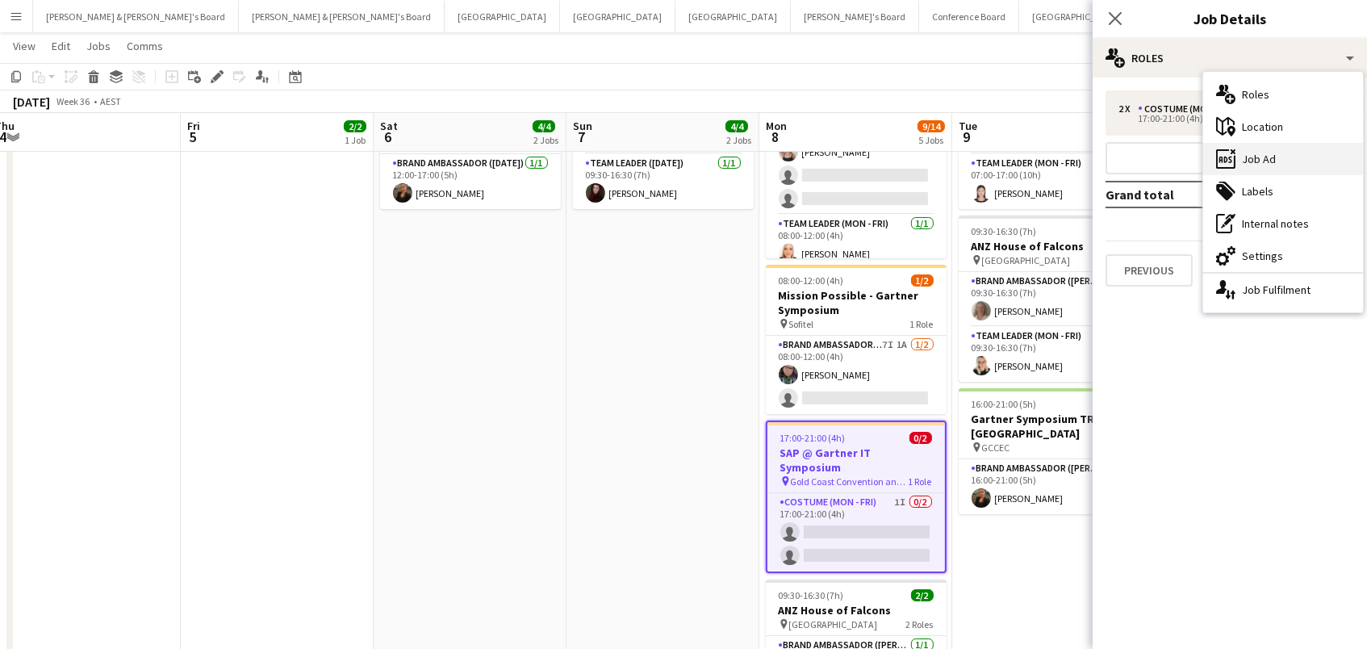
click at [1271, 157] on div "ads-window Job Ad" at bounding box center [1283, 159] width 160 height 32
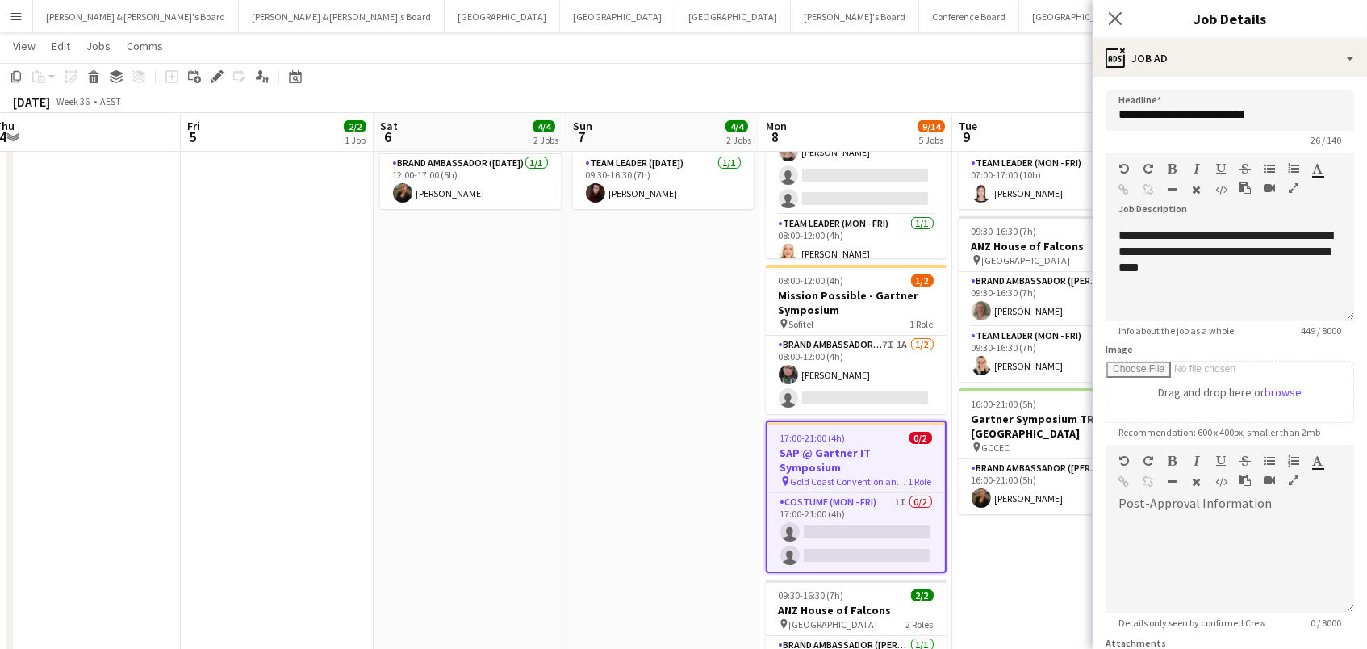
scroll to position [190, 0]
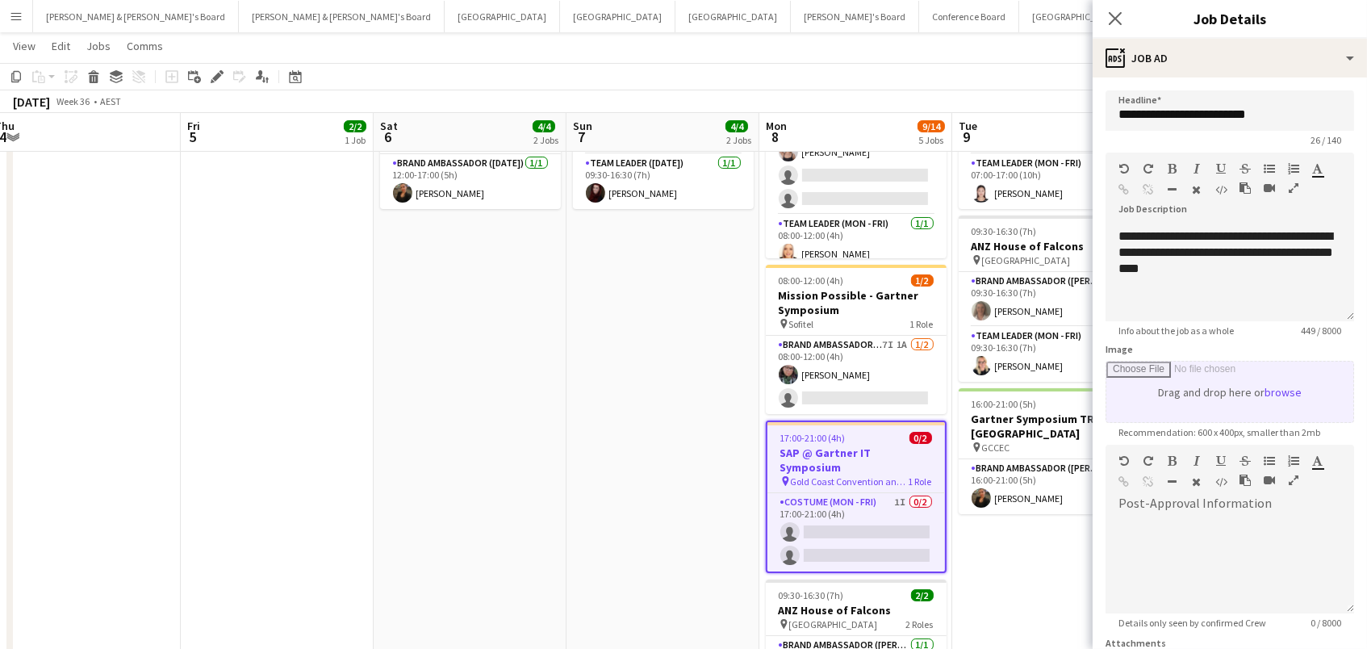
click at [1280, 390] on input "Image" at bounding box center [1229, 391] width 247 height 61
type input "**********"
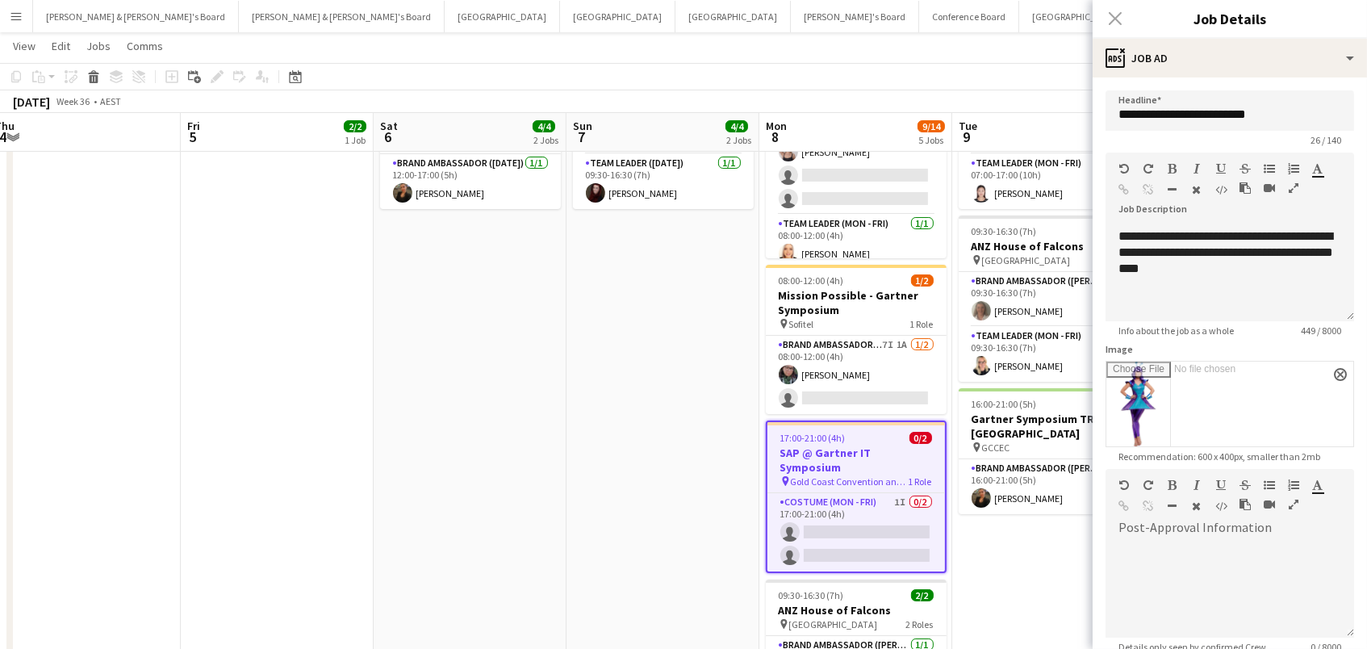
click at [1029, 556] on app-date-cell "07:00-15:00 (8h) 1/1 Gartner Symposium - [GEOGRAPHIC_DATA] pin GCCEC 1 Role Eve…" at bounding box center [1048, 330] width 193 height 899
click at [1034, 31] on app-navbar "Menu Boards Boards Boards All jobs Status Workforce Workforce My Workforce Recr…" at bounding box center [683, 16] width 1367 height 32
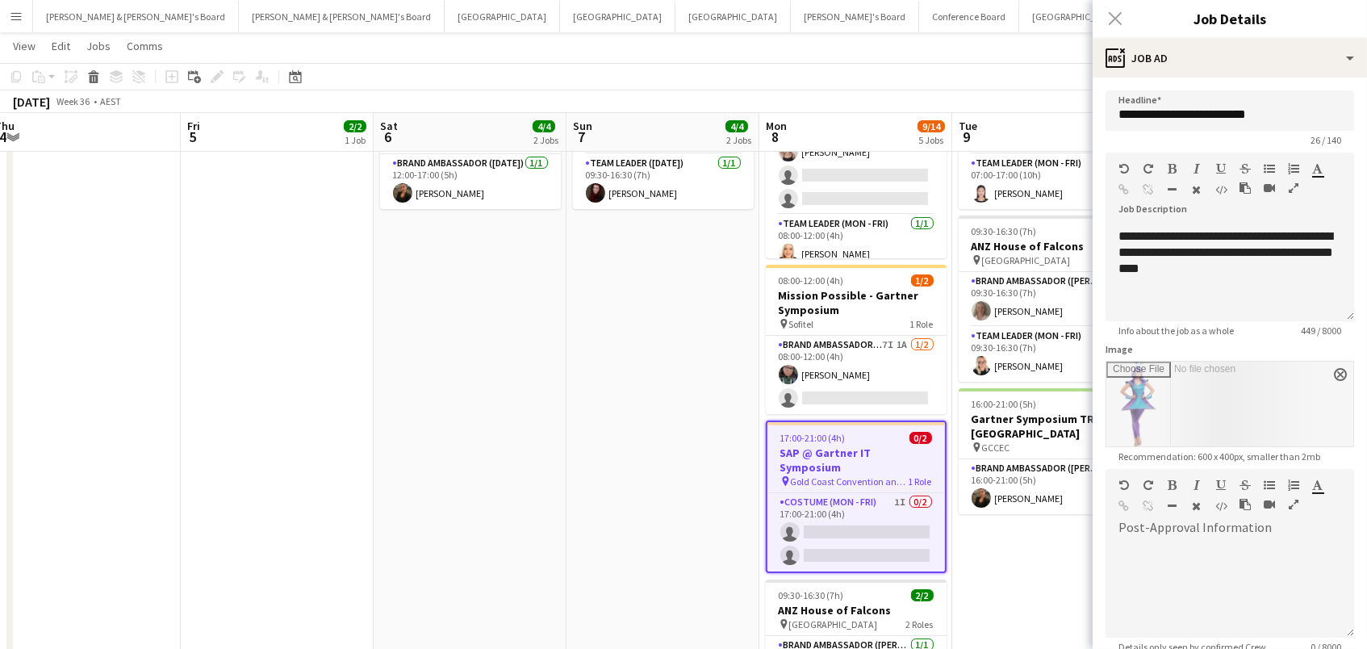
click at [1116, 19] on div "Close pop-in" at bounding box center [1114, 18] width 45 height 37
click at [971, 52] on app-page-menu "View Day view expanded Day view collapsed Month view Date picker Jump to [DATE]…" at bounding box center [683, 47] width 1367 height 31
click at [1122, 13] on div "Close pop-in" at bounding box center [1114, 18] width 45 height 37
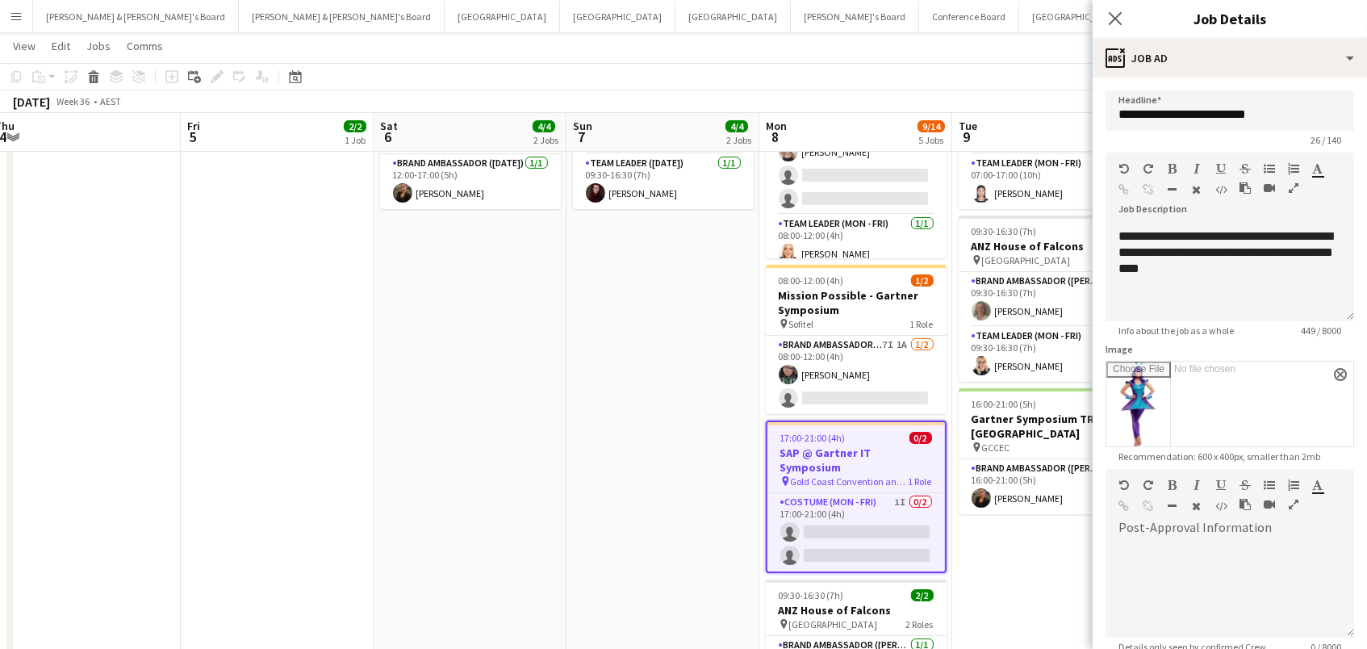
click at [935, 77] on app-toolbar "Copy Paste Paste Command V Paste with crew Command Shift V Paste linked Job [GE…" at bounding box center [683, 76] width 1367 height 27
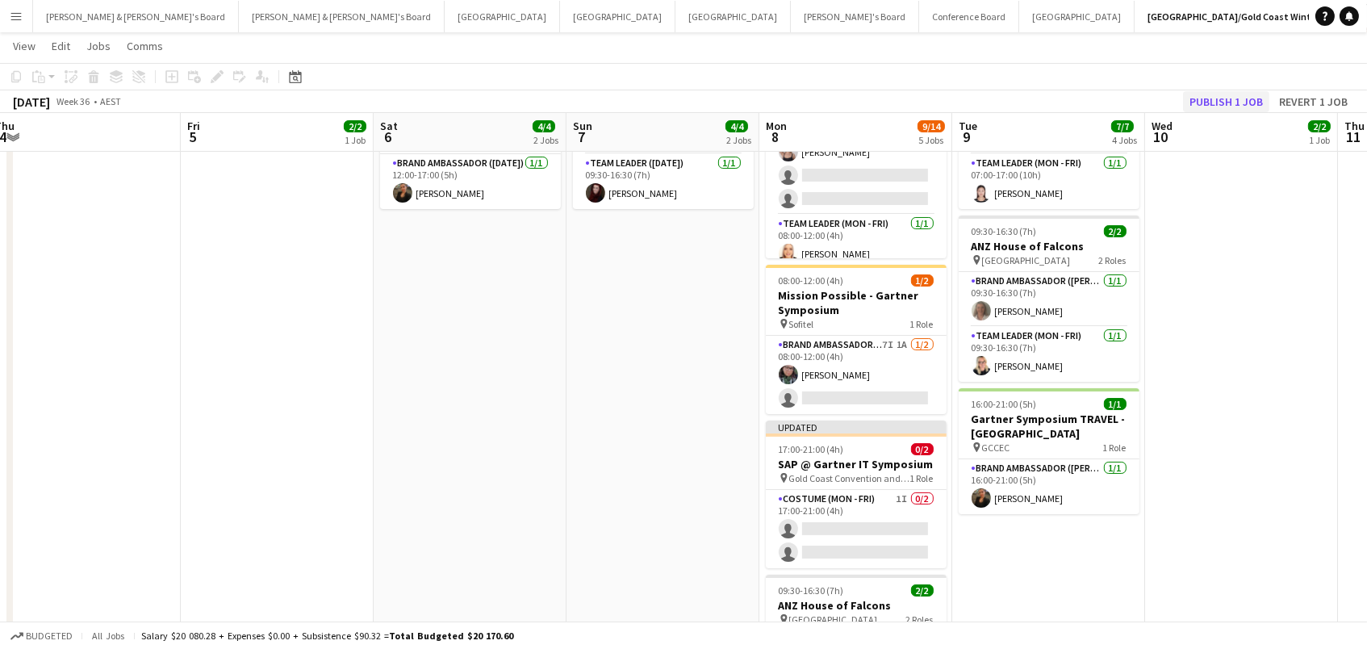
click at [1209, 100] on button "Publish 1 job" at bounding box center [1226, 101] width 86 height 21
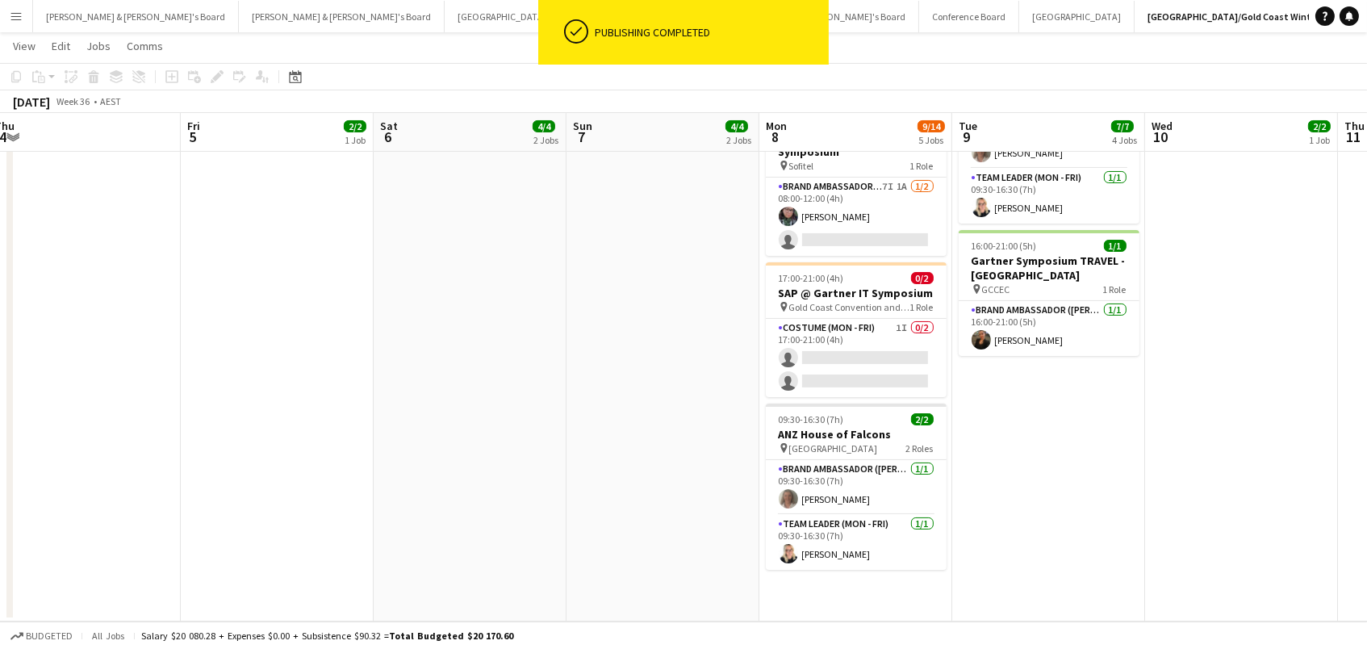
scroll to position [457, 0]
click at [851, 358] on app-card-role "Costume (Mon - Fri) 1I 0/2 17:00-21:00 (4h) single-neutral-actions single-neutr…" at bounding box center [856, 359] width 181 height 78
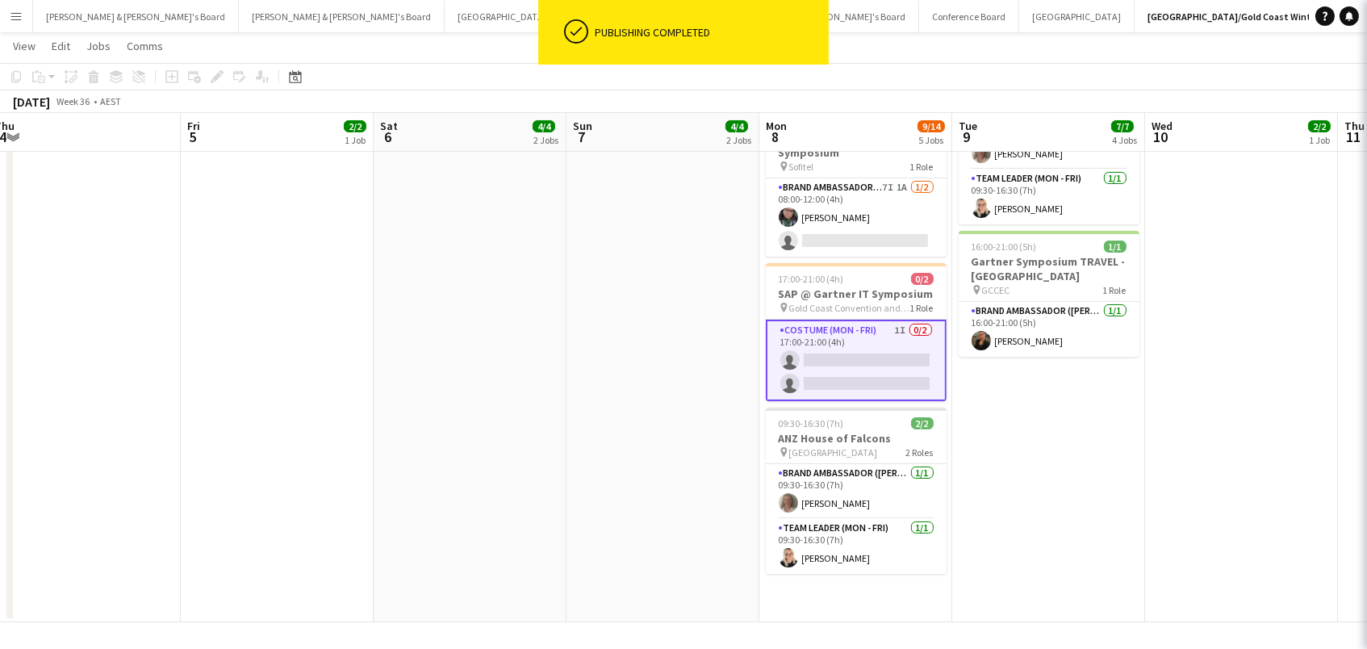
scroll to position [0, 783]
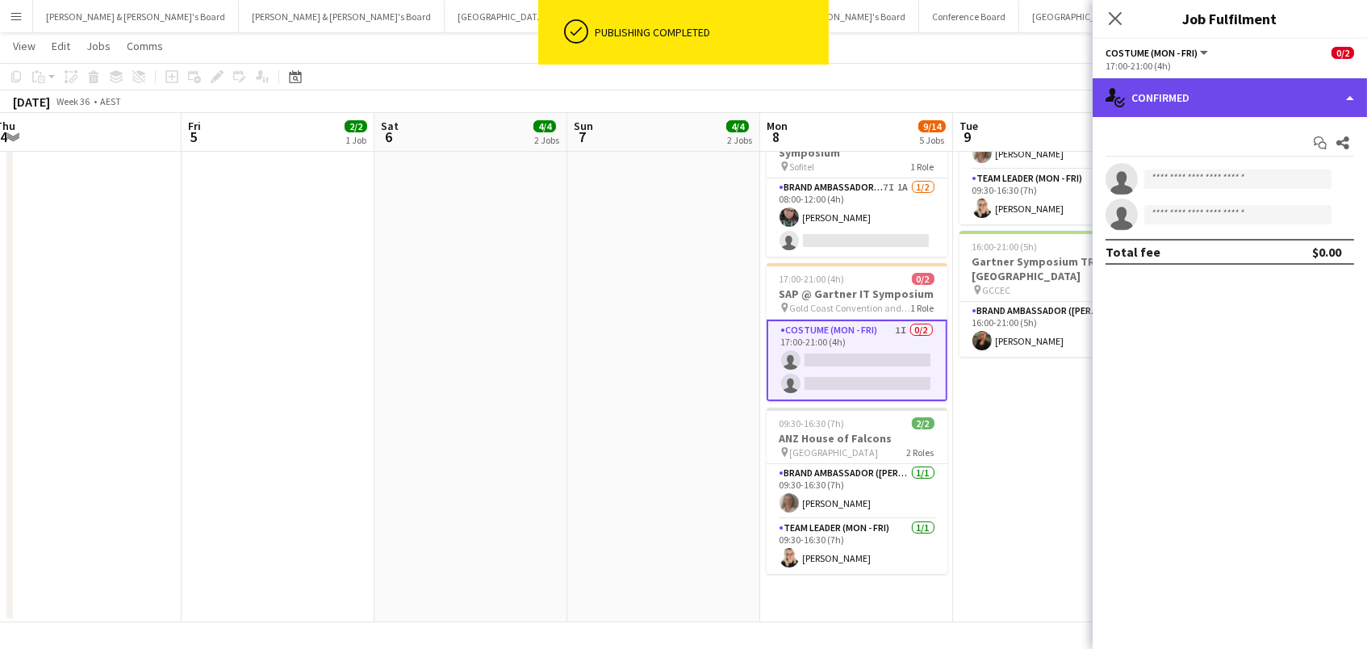
click at [1239, 106] on div "single-neutral-actions-check-2 Confirmed" at bounding box center [1229, 97] width 274 height 39
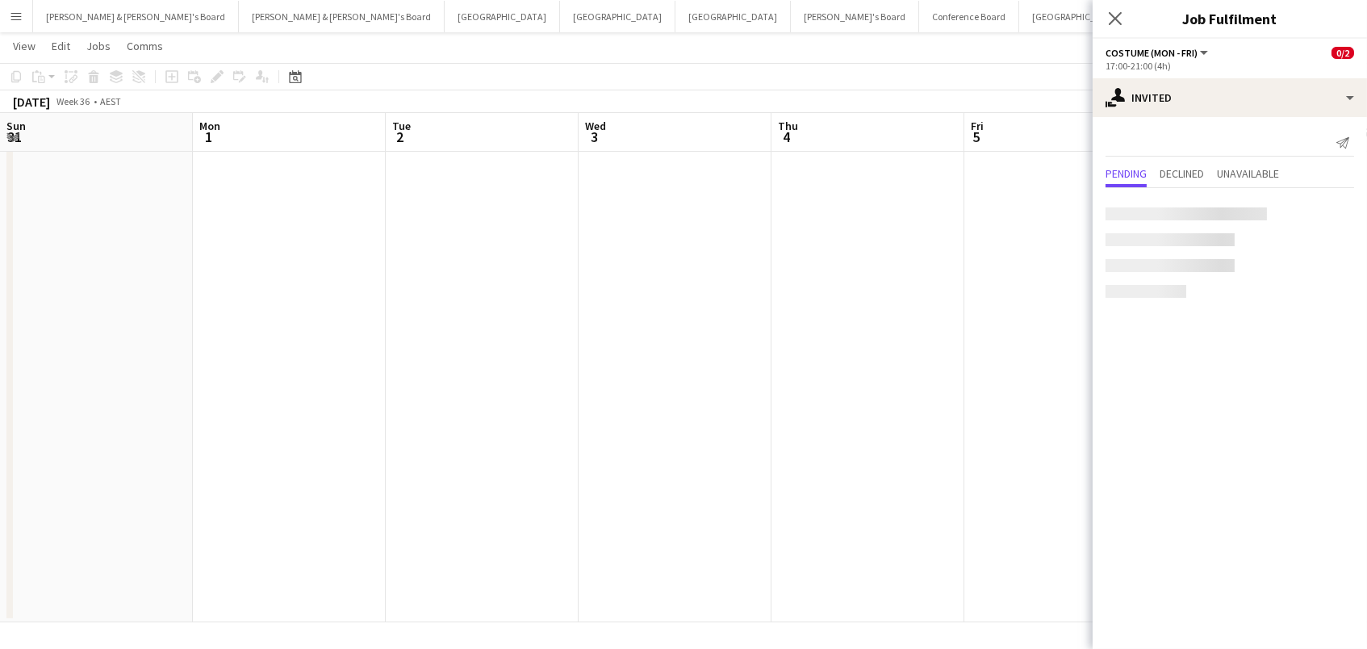
scroll to position [57, 0]
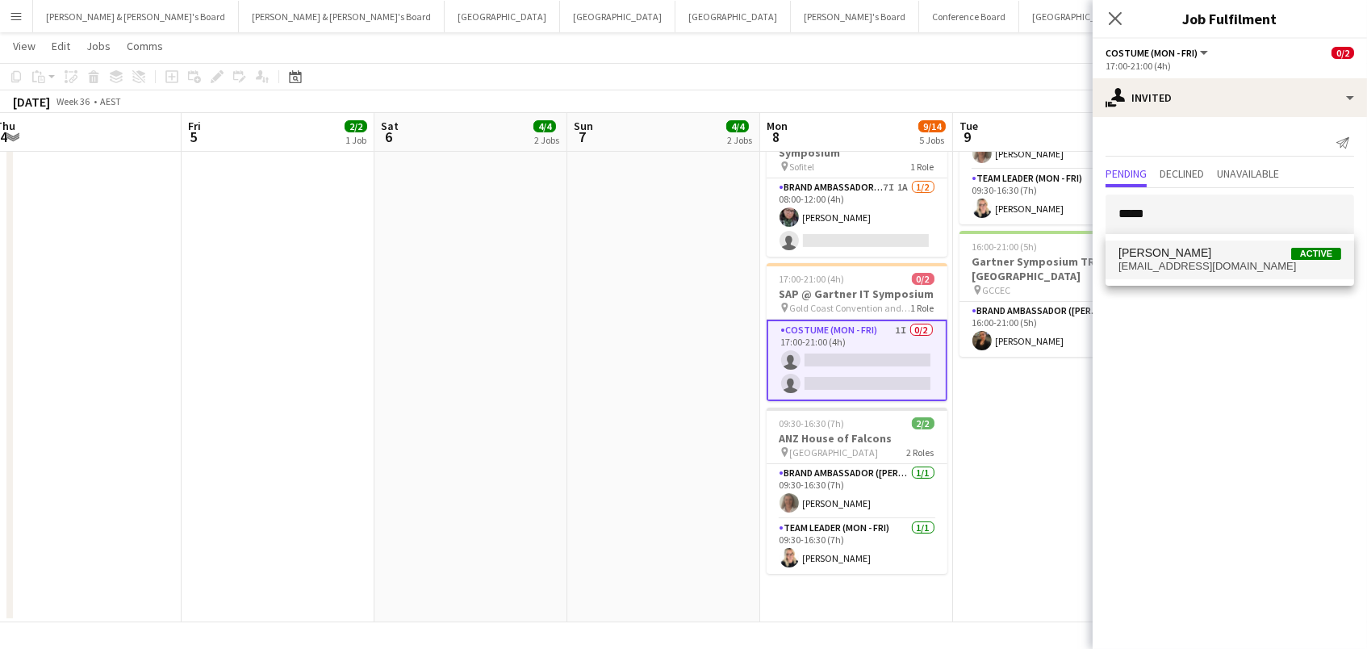
type input "*****"
click at [1193, 257] on span "Haley Cobb Active" at bounding box center [1229, 253] width 223 height 14
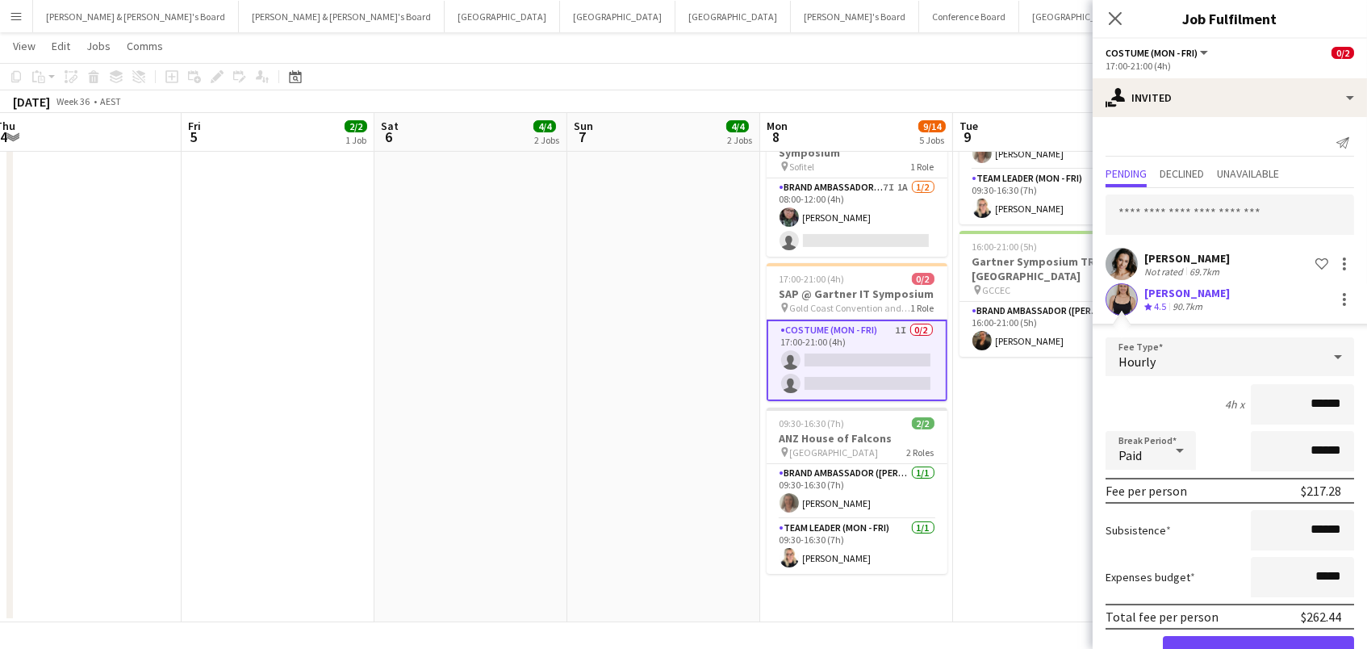
click at [1193, 257] on div "[PERSON_NAME]" at bounding box center [1187, 258] width 86 height 15
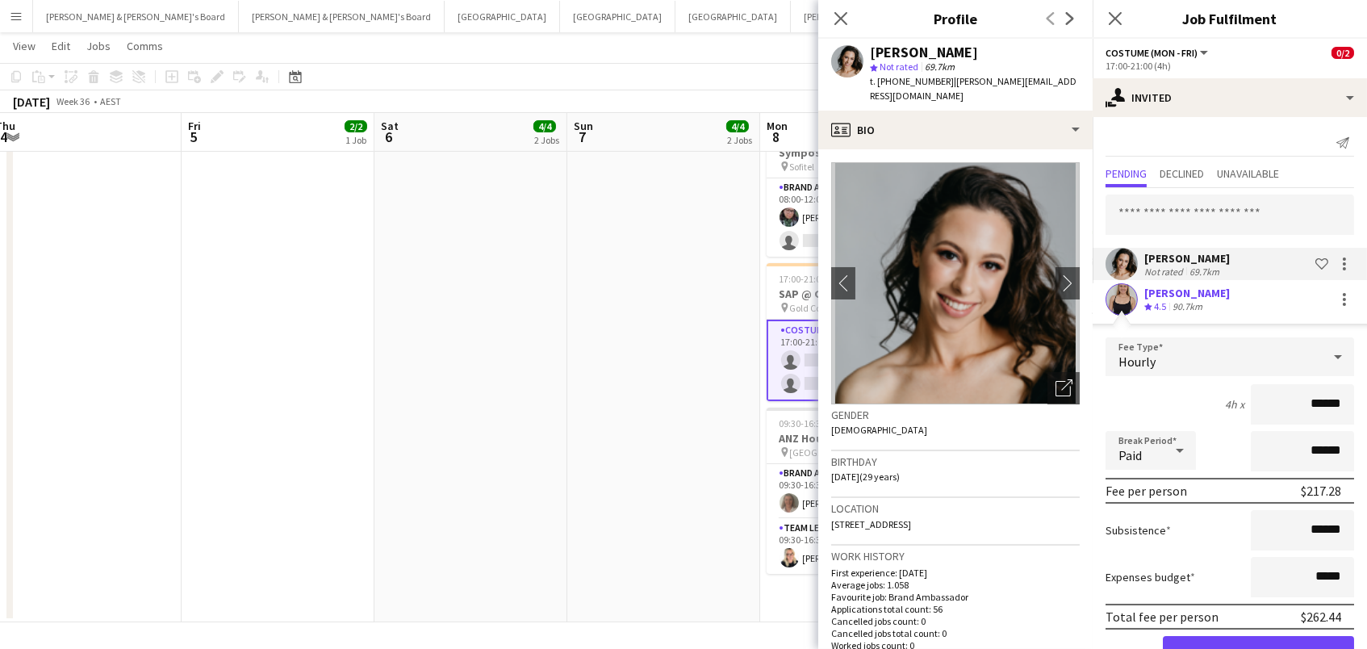
click at [1206, 639] on button "Confirm" at bounding box center [1258, 652] width 191 height 32
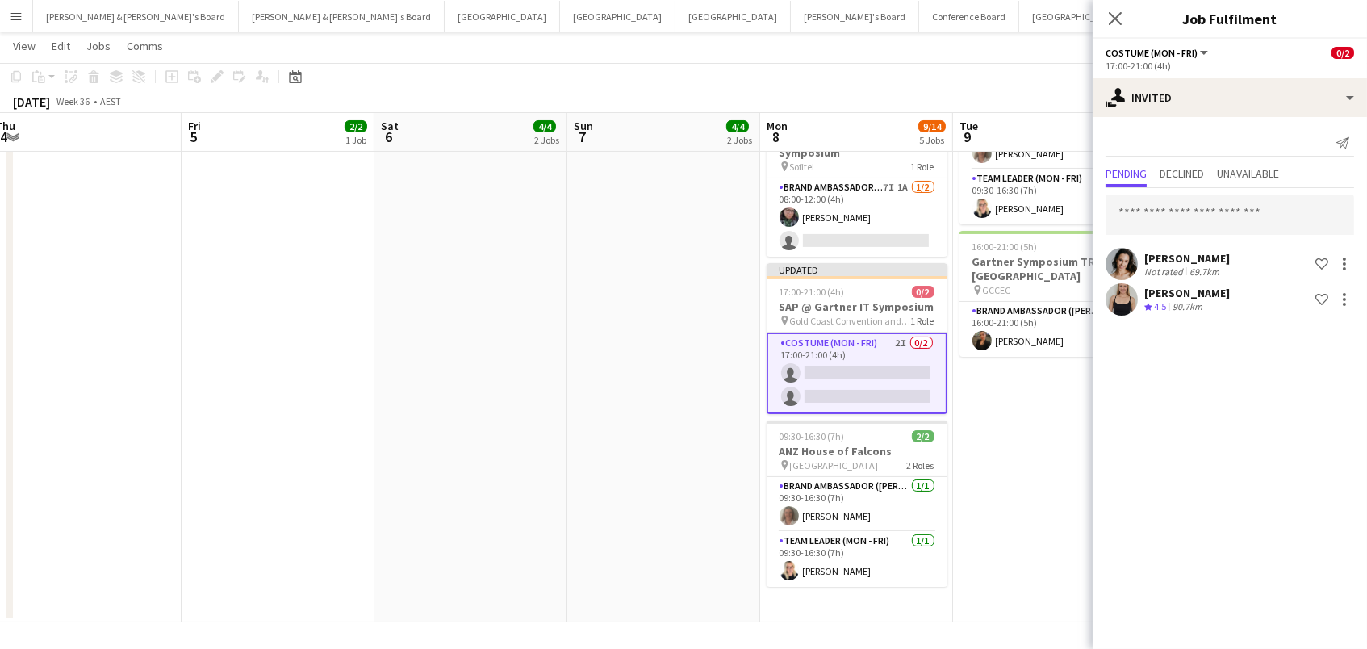
click at [754, 433] on app-date-cell "08:00-19:00 (11h) 1/1 Gartner Symposium - [GEOGRAPHIC_DATA] pin GCCEC 1 Role Ev…" at bounding box center [663, 172] width 193 height 899
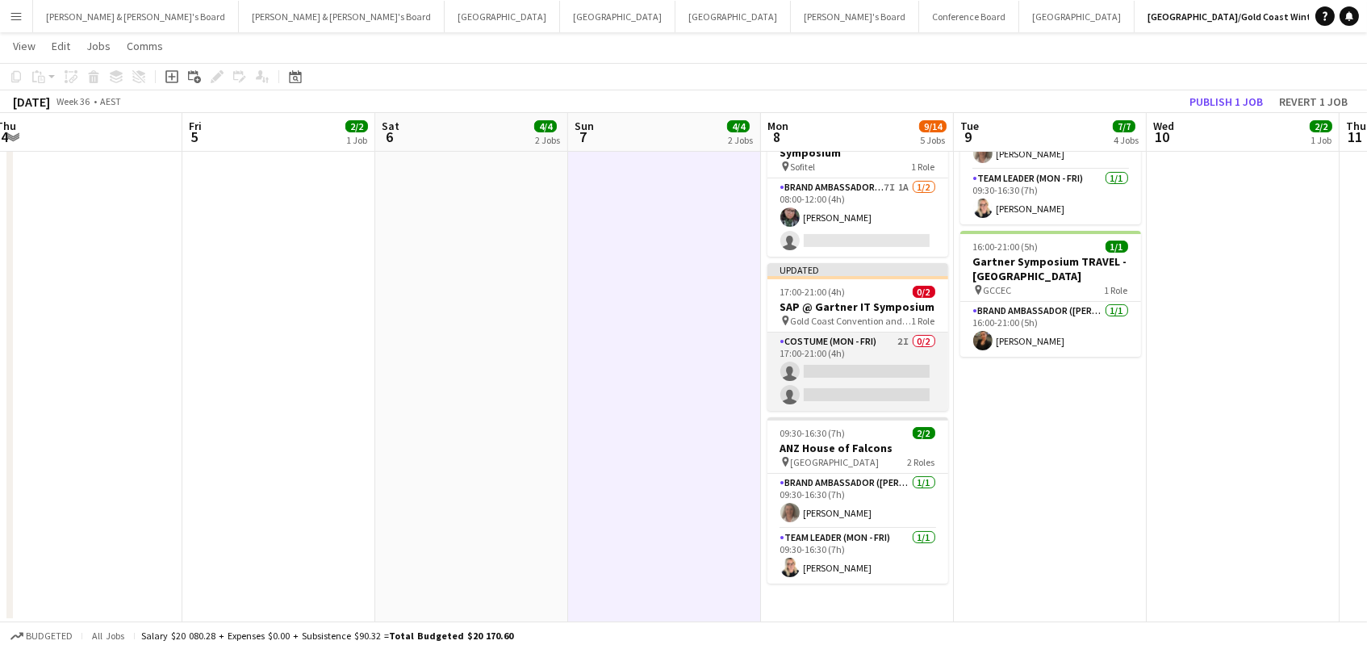
click at [857, 379] on app-card-role "Costume (Mon - Fri) 2I 0/2 17:00-21:00 (4h) single-neutral-actions single-neutr…" at bounding box center [857, 371] width 181 height 78
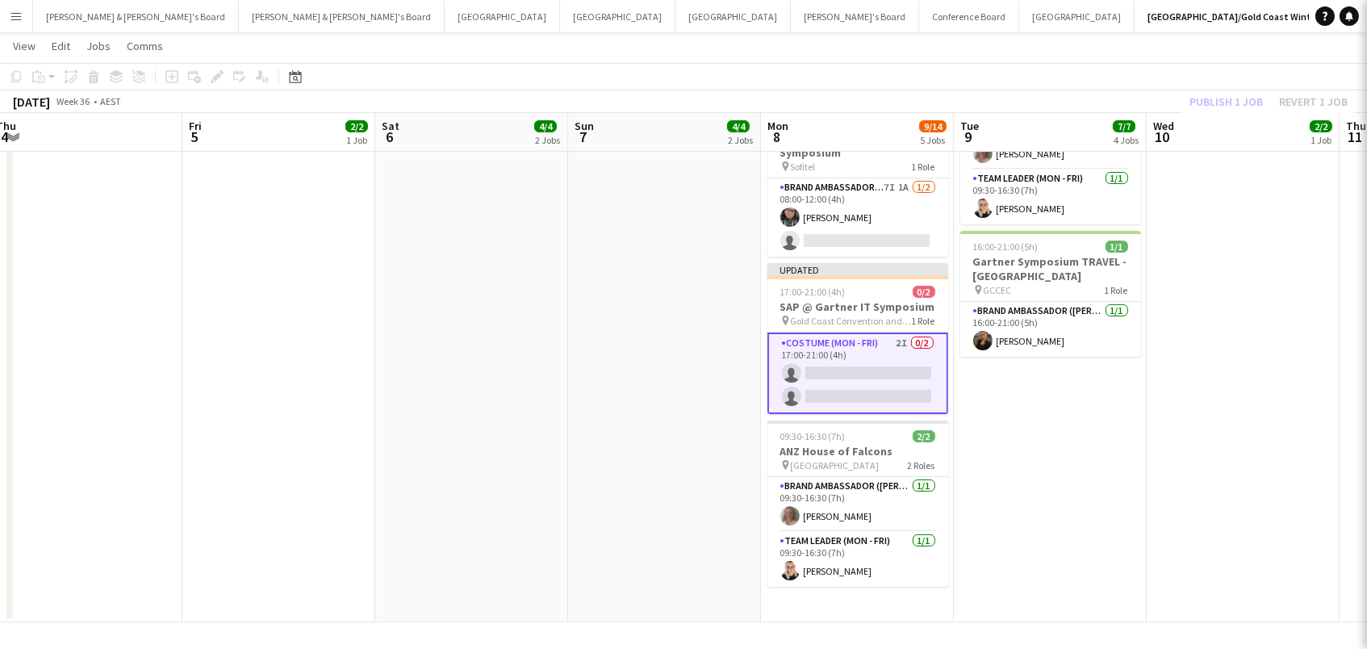
scroll to position [0, 781]
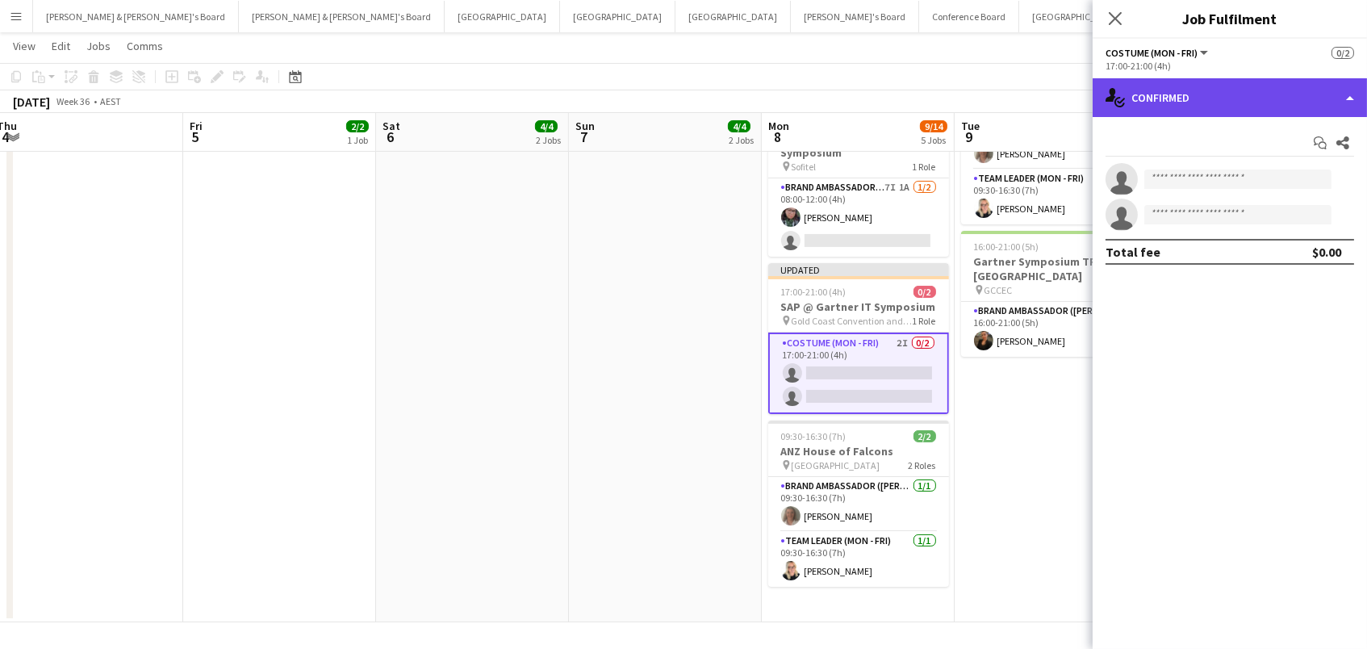
click at [1197, 99] on div "single-neutral-actions-check-2 Confirmed" at bounding box center [1229, 97] width 274 height 39
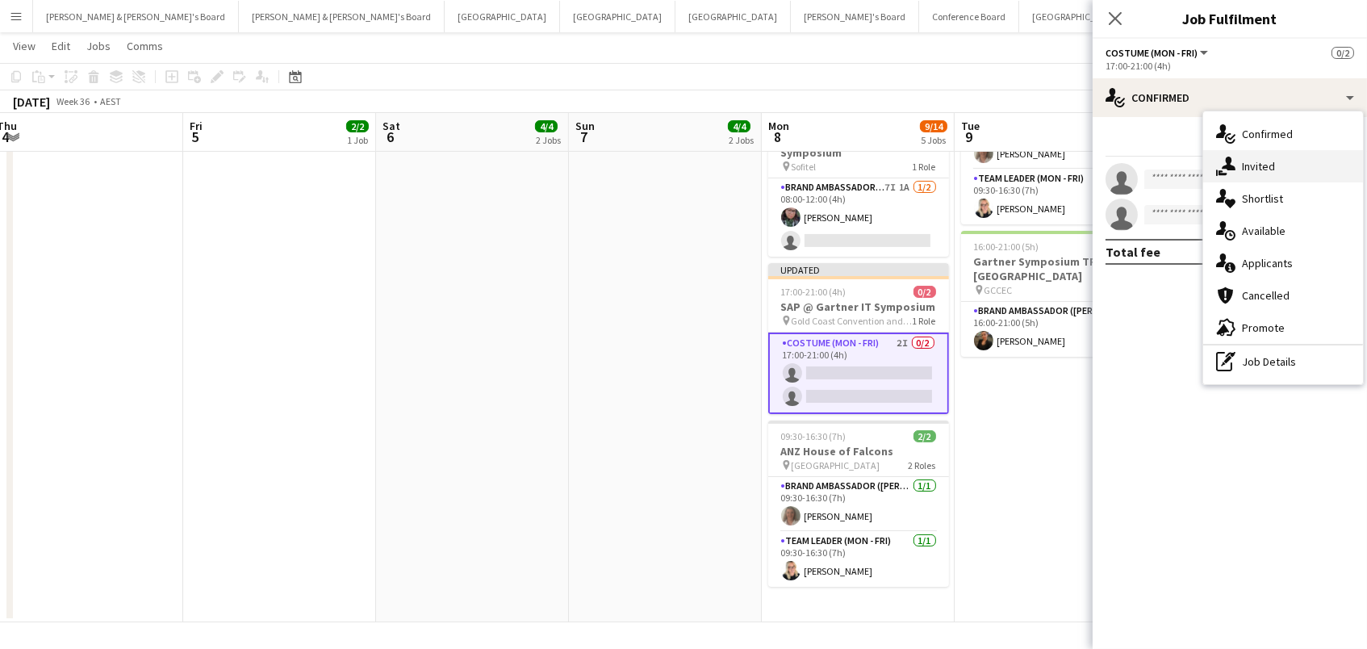
click at [1265, 159] on div "single-neutral-actions-share-1 Invited" at bounding box center [1283, 166] width 160 height 32
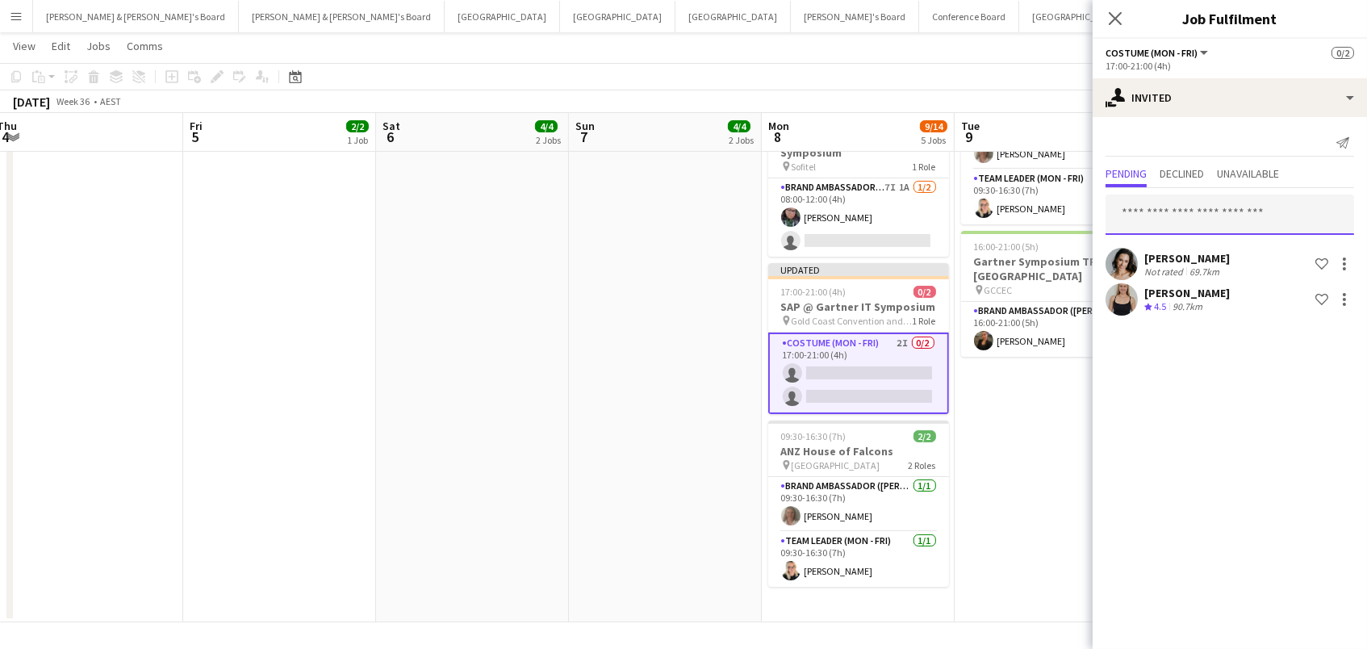
click at [1147, 207] on input "text" at bounding box center [1229, 214] width 249 height 40
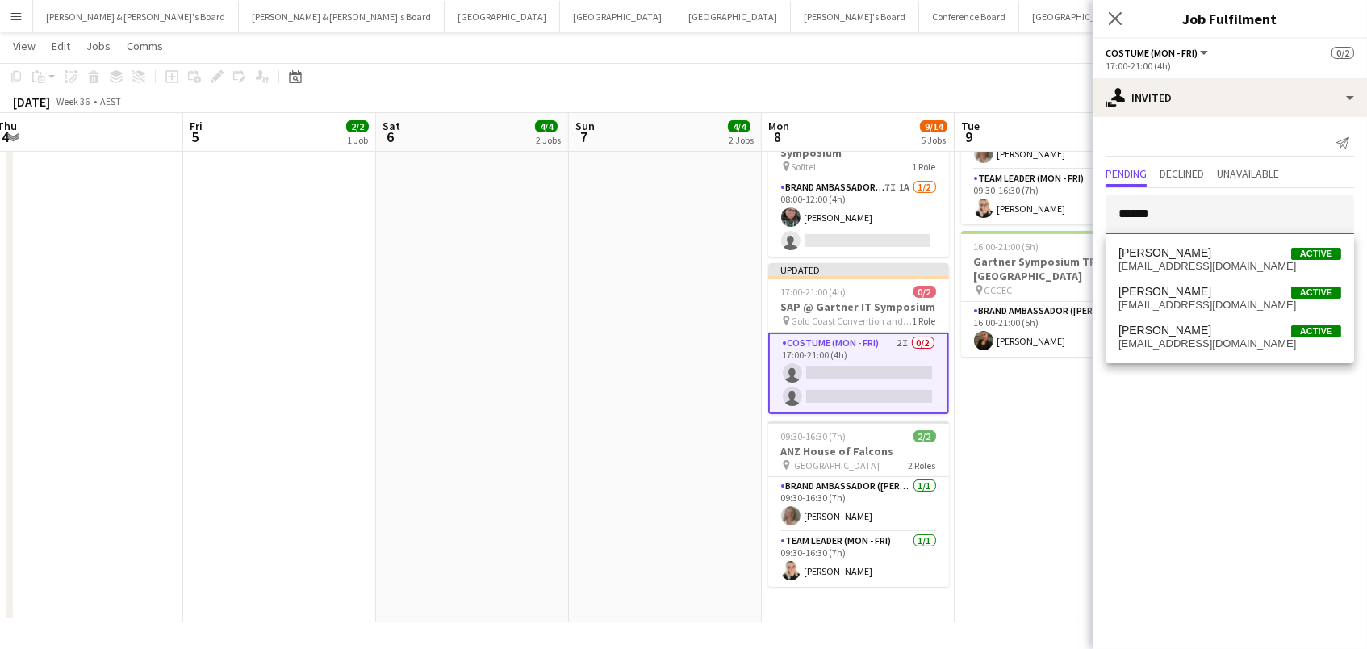
type input "******"
drag, startPoint x: 1150, startPoint y: 244, endPoint x: 1149, endPoint y: 290, distance: 46.0
click at [1149, 290] on span "[PERSON_NAME]" at bounding box center [1164, 292] width 93 height 14
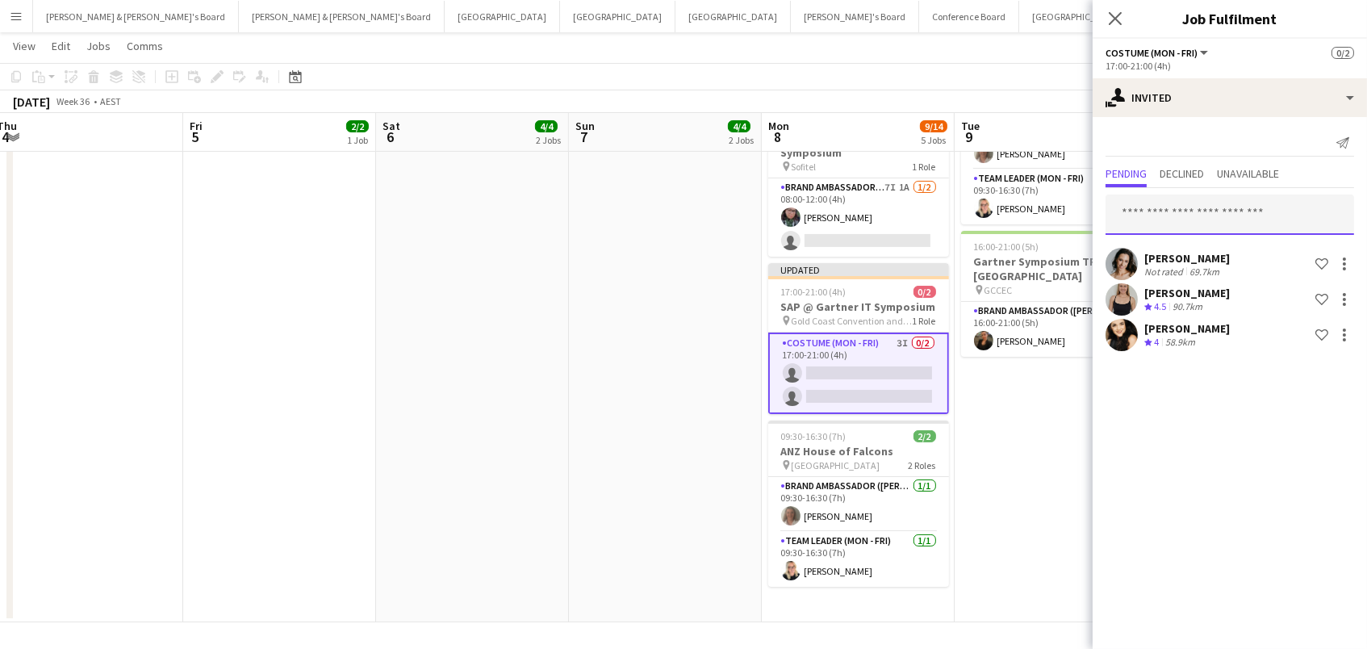
click at [1164, 200] on input "text" at bounding box center [1229, 214] width 249 height 40
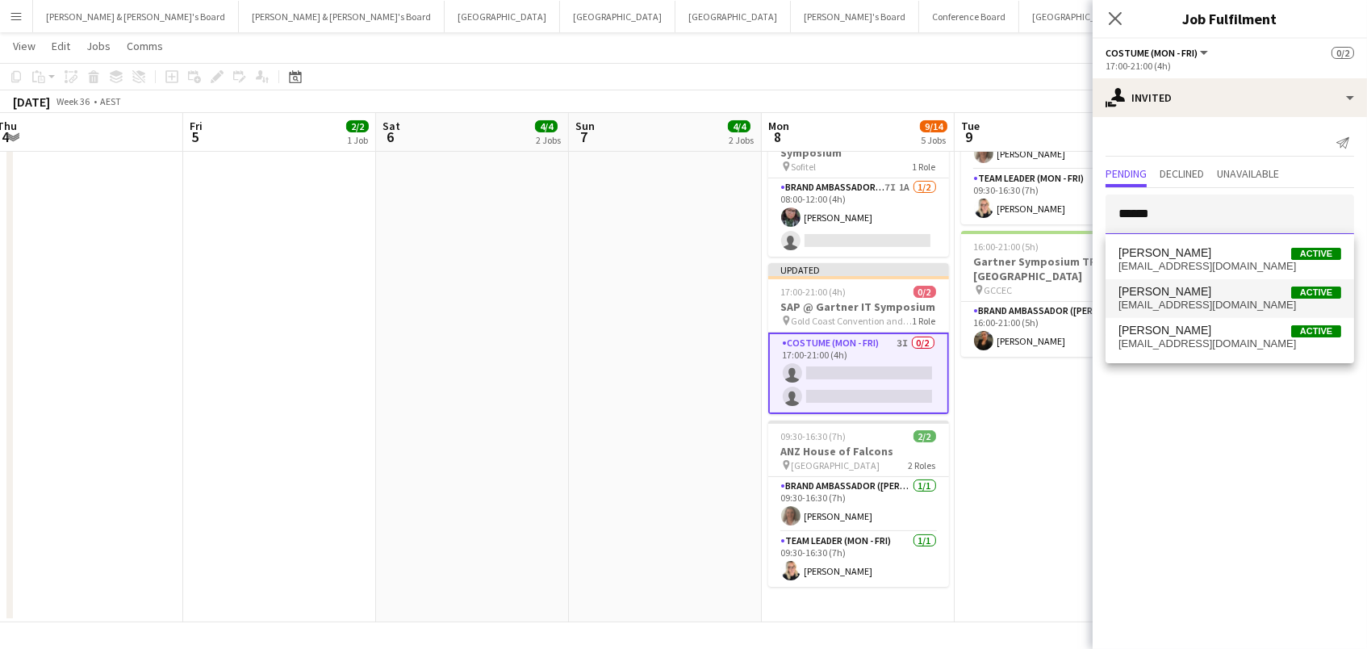
type input "******"
click at [1179, 290] on span "[PERSON_NAME]" at bounding box center [1164, 292] width 93 height 14
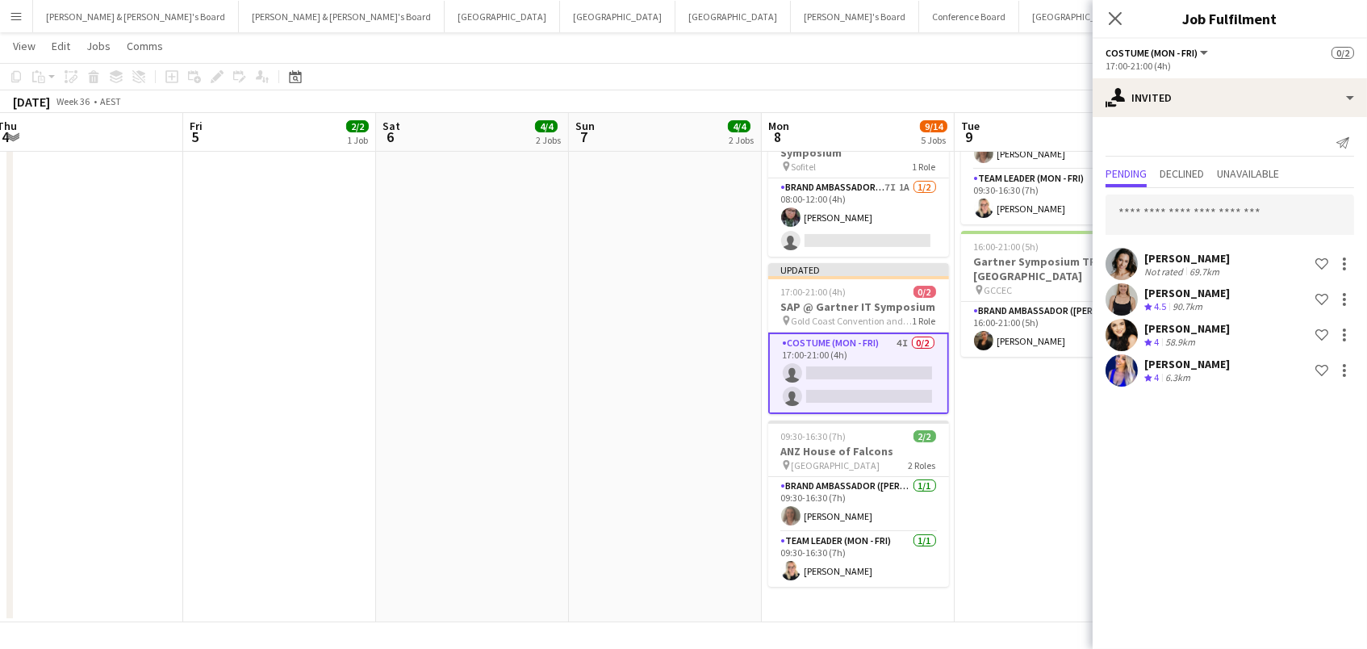
click at [992, 89] on app-toolbar "Copy Paste Paste Command V Paste with crew Command Shift V Paste linked Job [GE…" at bounding box center [683, 76] width 1367 height 27
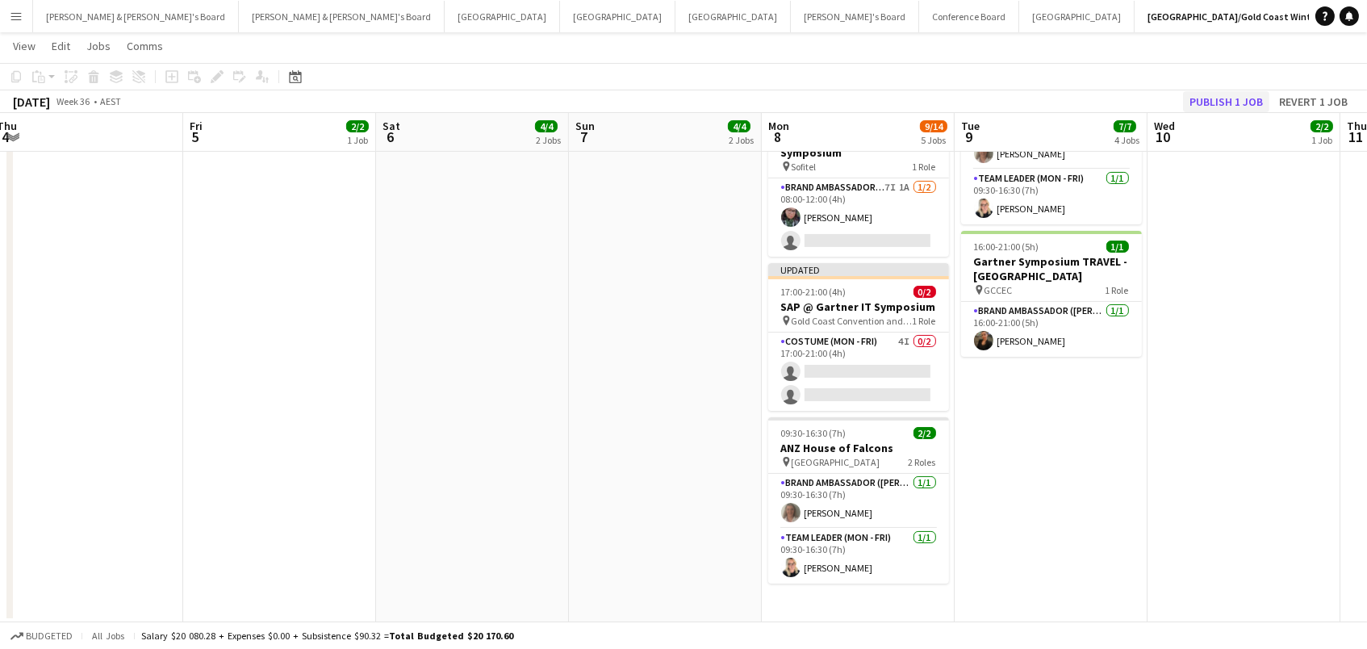
click at [1212, 105] on button "Publish 1 job" at bounding box center [1226, 101] width 86 height 21
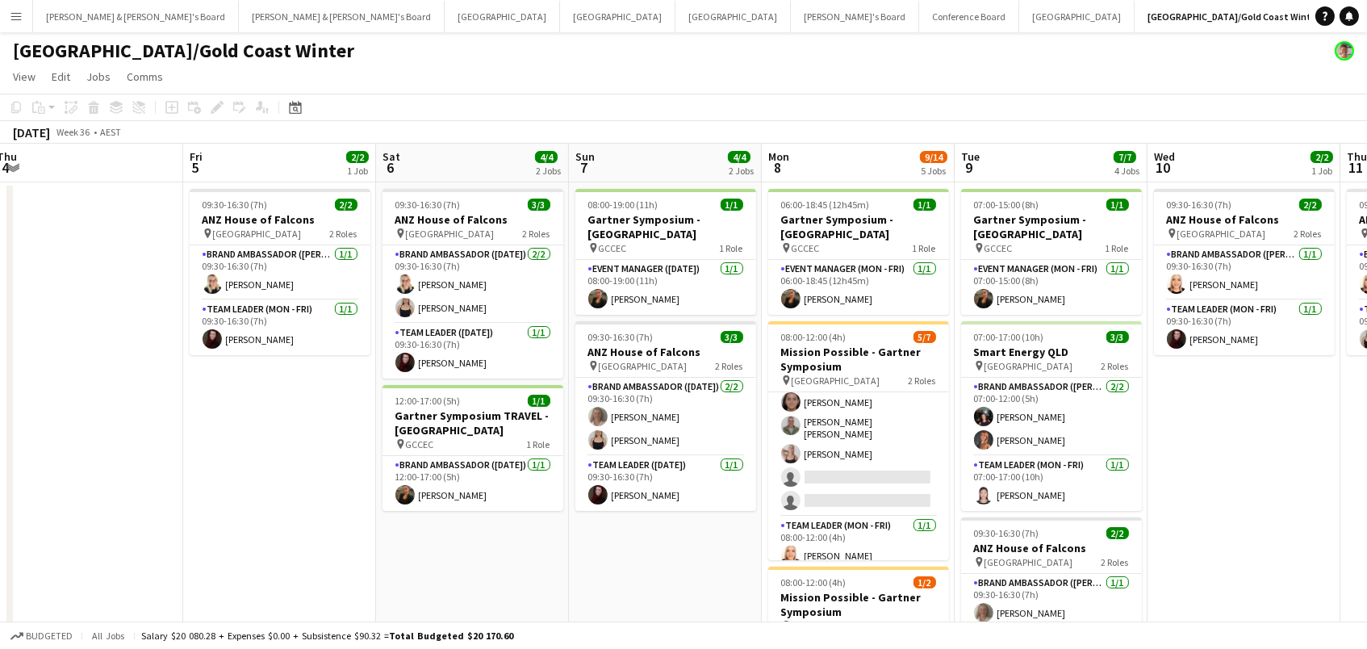
scroll to position [0, 0]
